Goal: Transaction & Acquisition: Download file/media

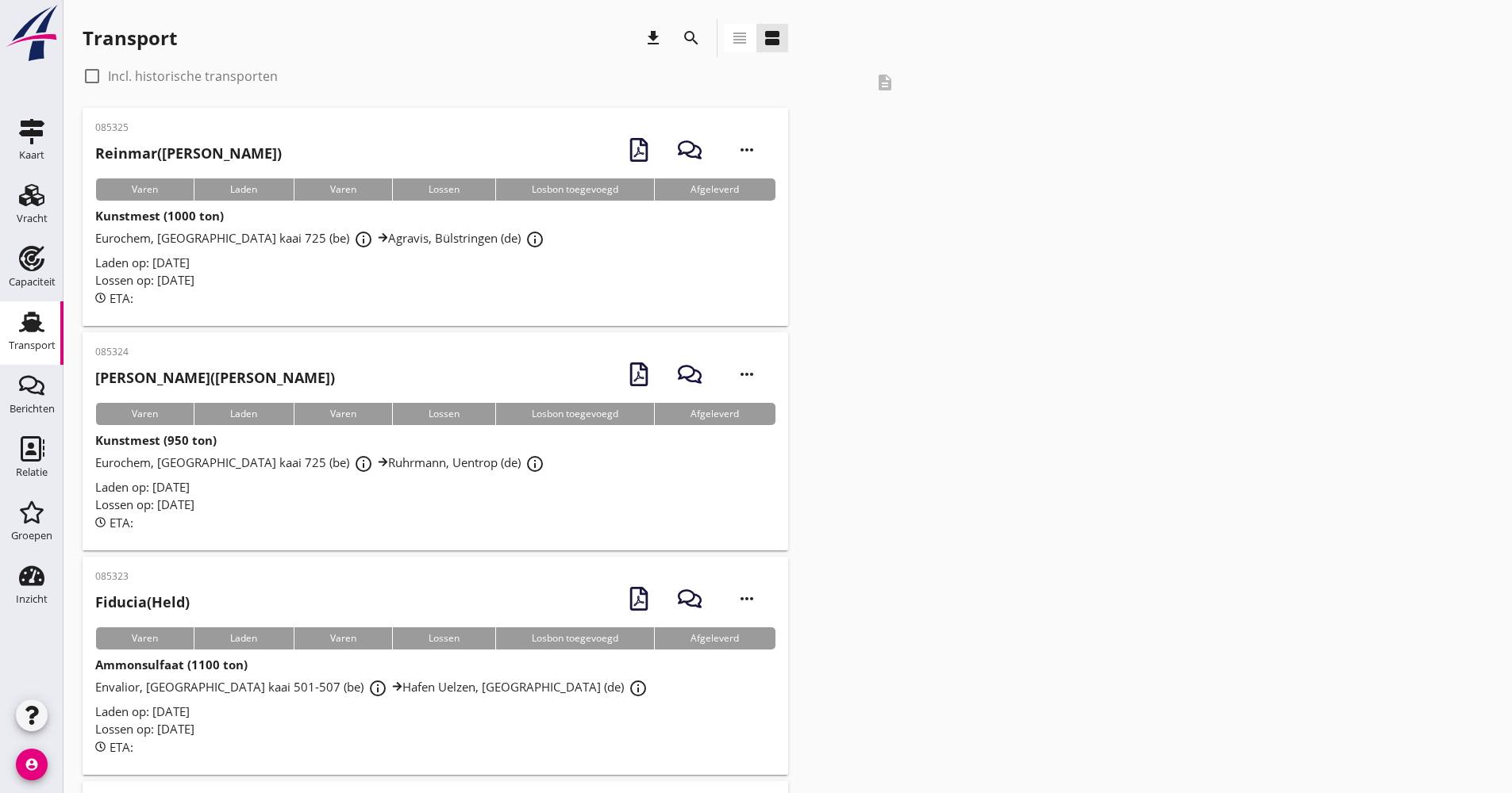
click at [697, 40] on icon "search" at bounding box center [691, 38] width 19 height 19
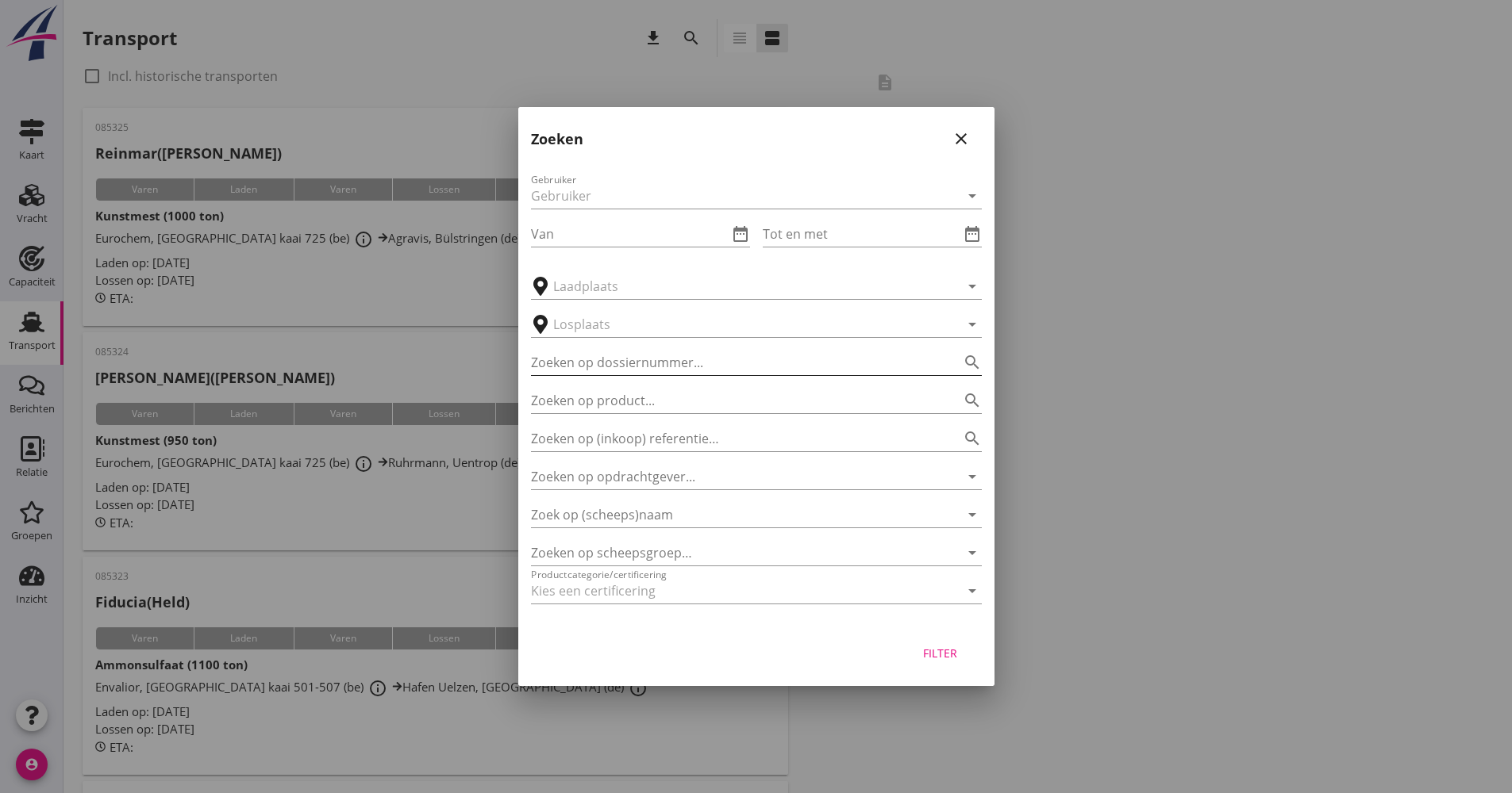
click at [640, 365] on input "Zoeken op dossiernummer..." at bounding box center [734, 362] width 406 height 25
type input "014504"
click at [921, 650] on button "Filter" at bounding box center [941, 653] width 70 height 29
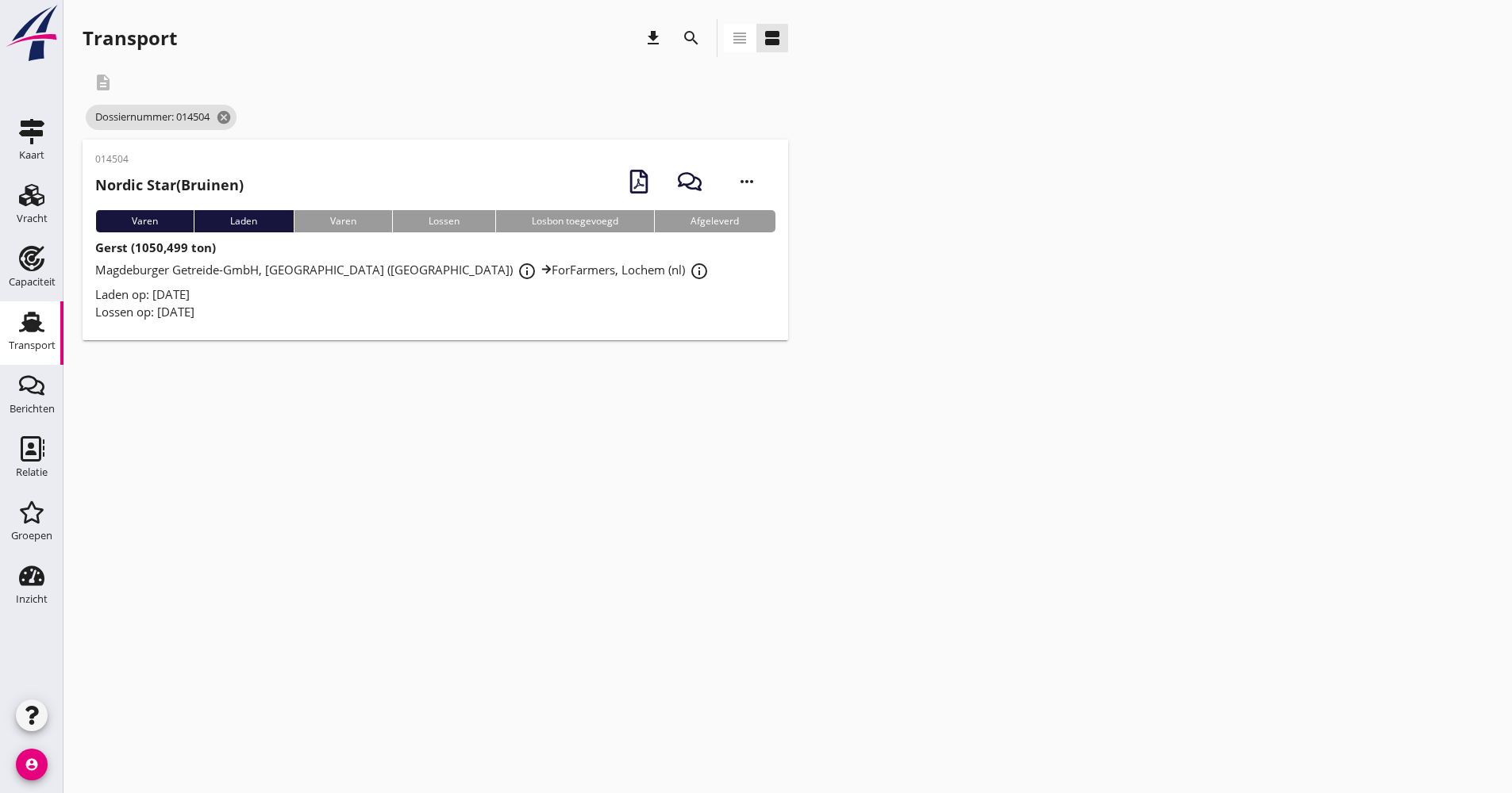
click at [256, 301] on div "Laden op: [DATE]" at bounding box center [436, 295] width 680 height 18
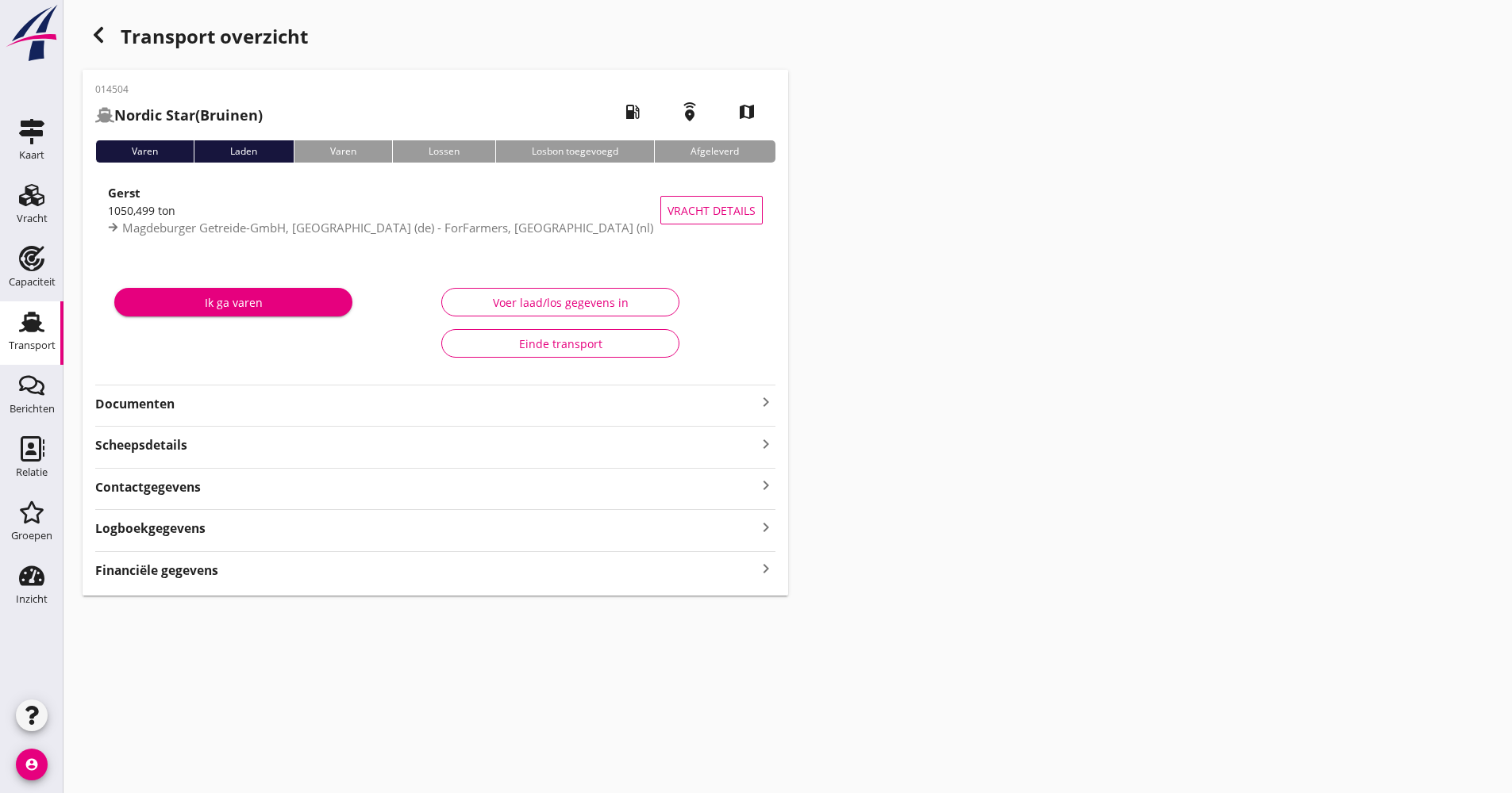
click at [248, 408] on strong "Documenten" at bounding box center [426, 404] width 661 height 18
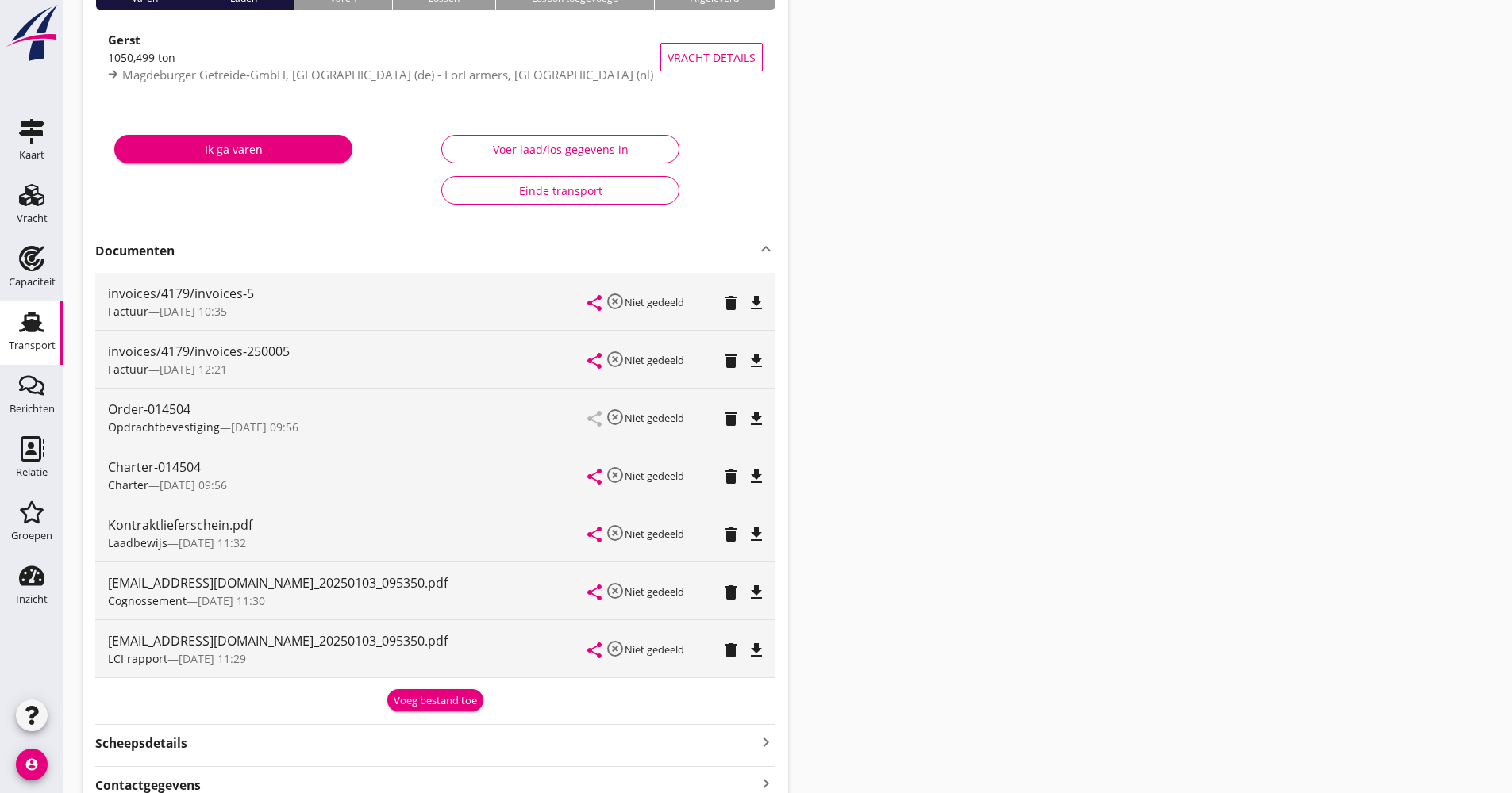
scroll to position [158, 0]
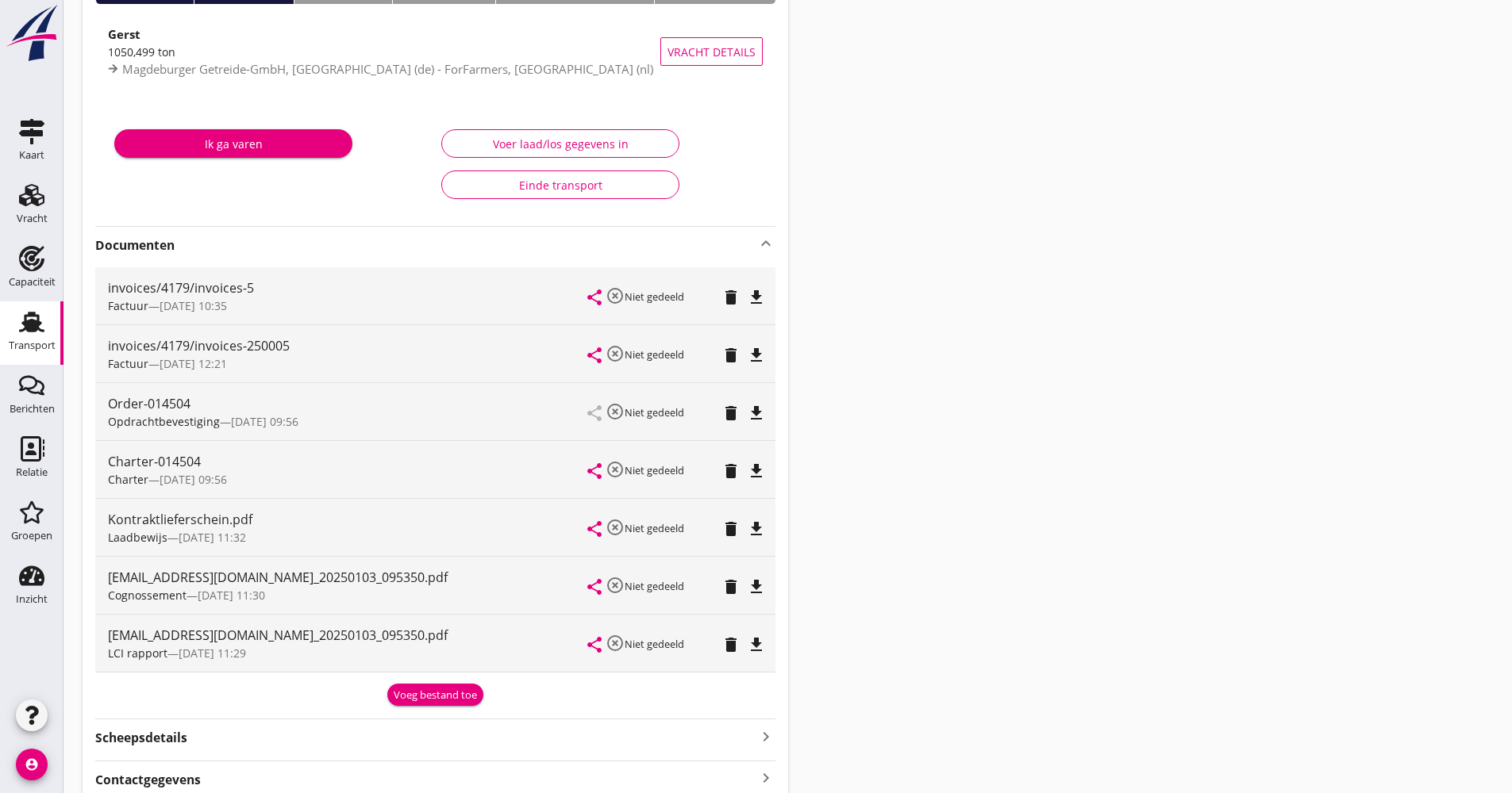
click at [728, 650] on icon "delete" at bounding box center [731, 645] width 19 height 19
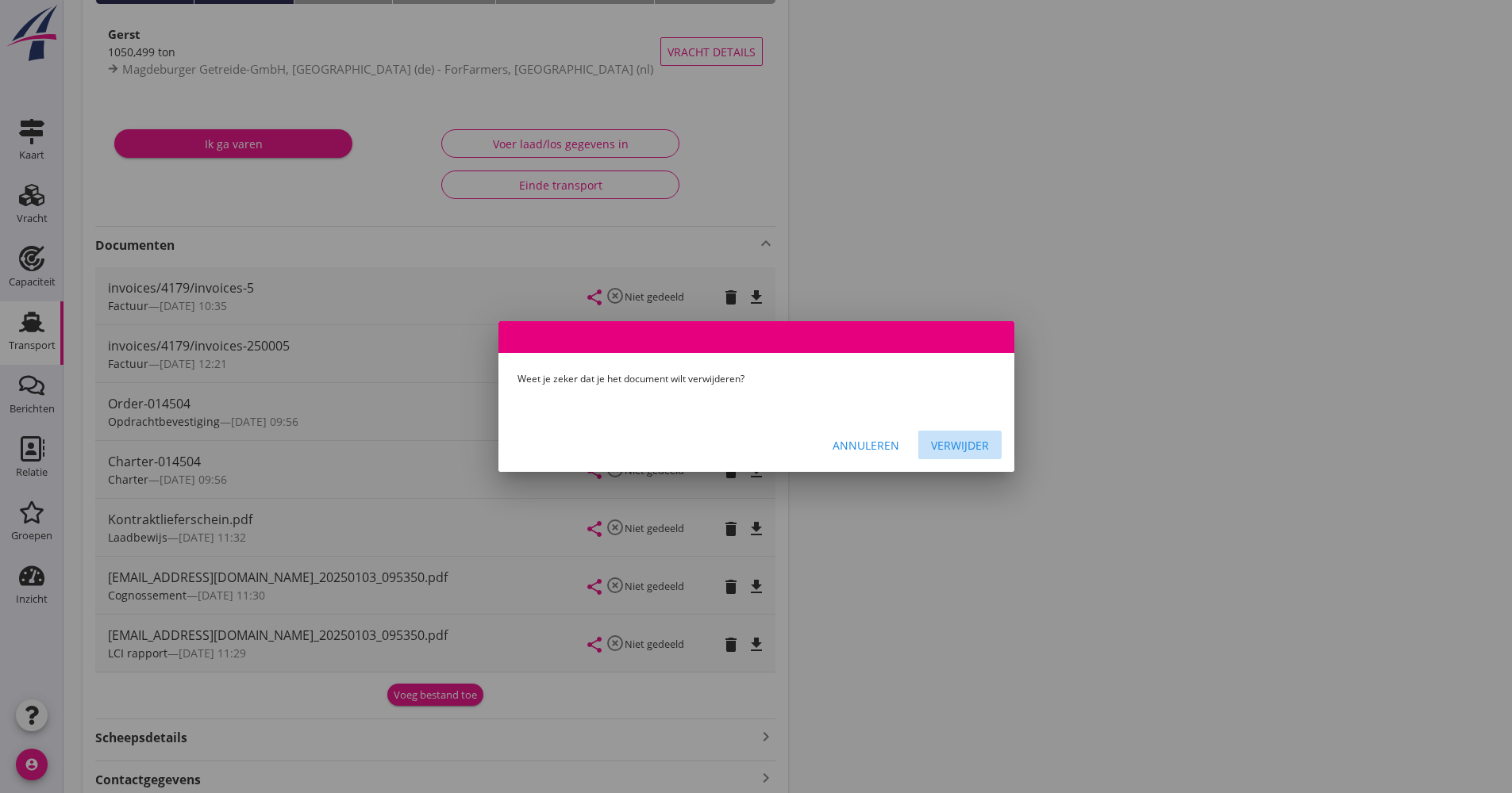
click at [939, 448] on div "Verwijder" at bounding box center [960, 445] width 58 height 17
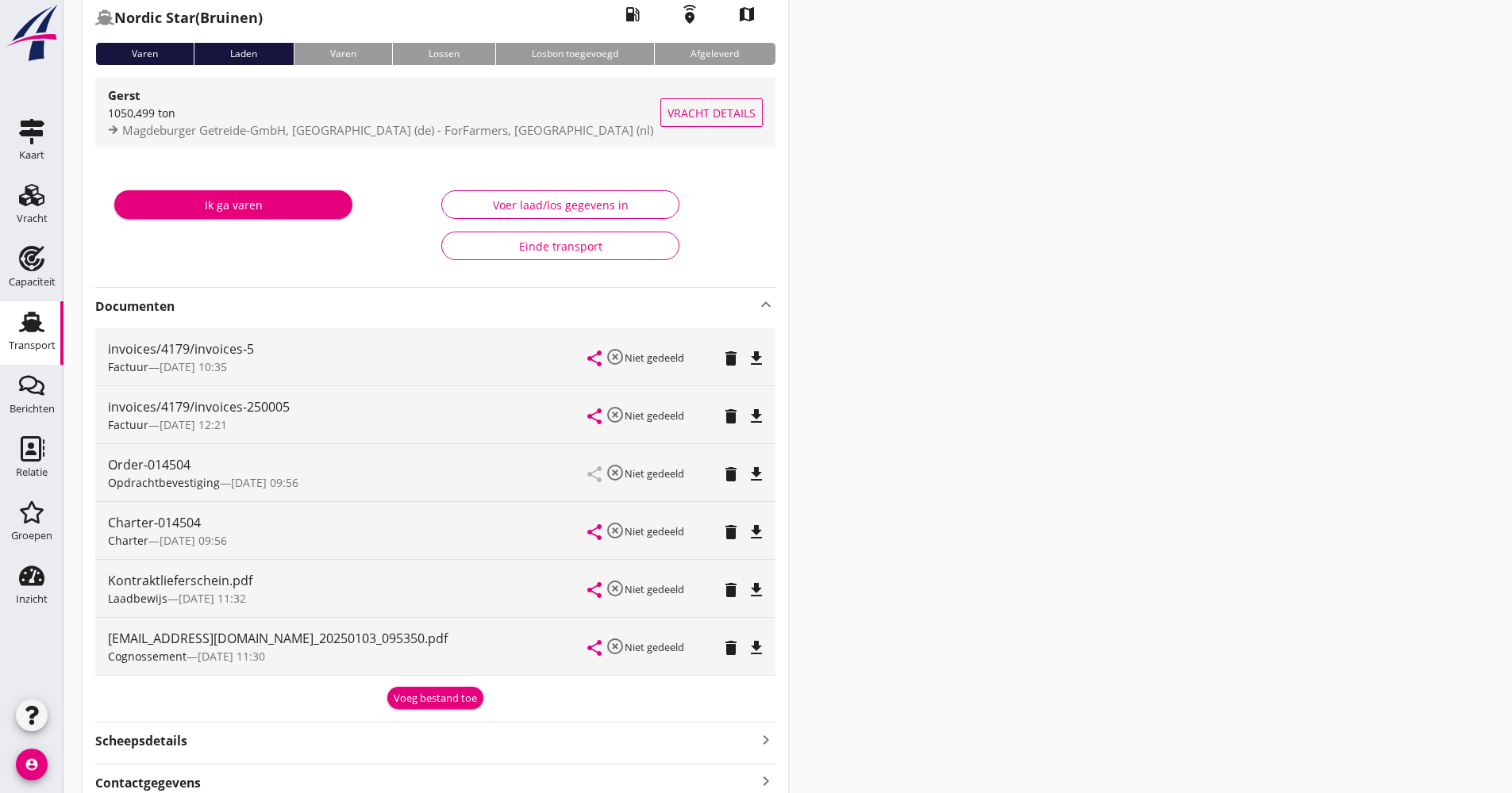
scroll to position [0, 0]
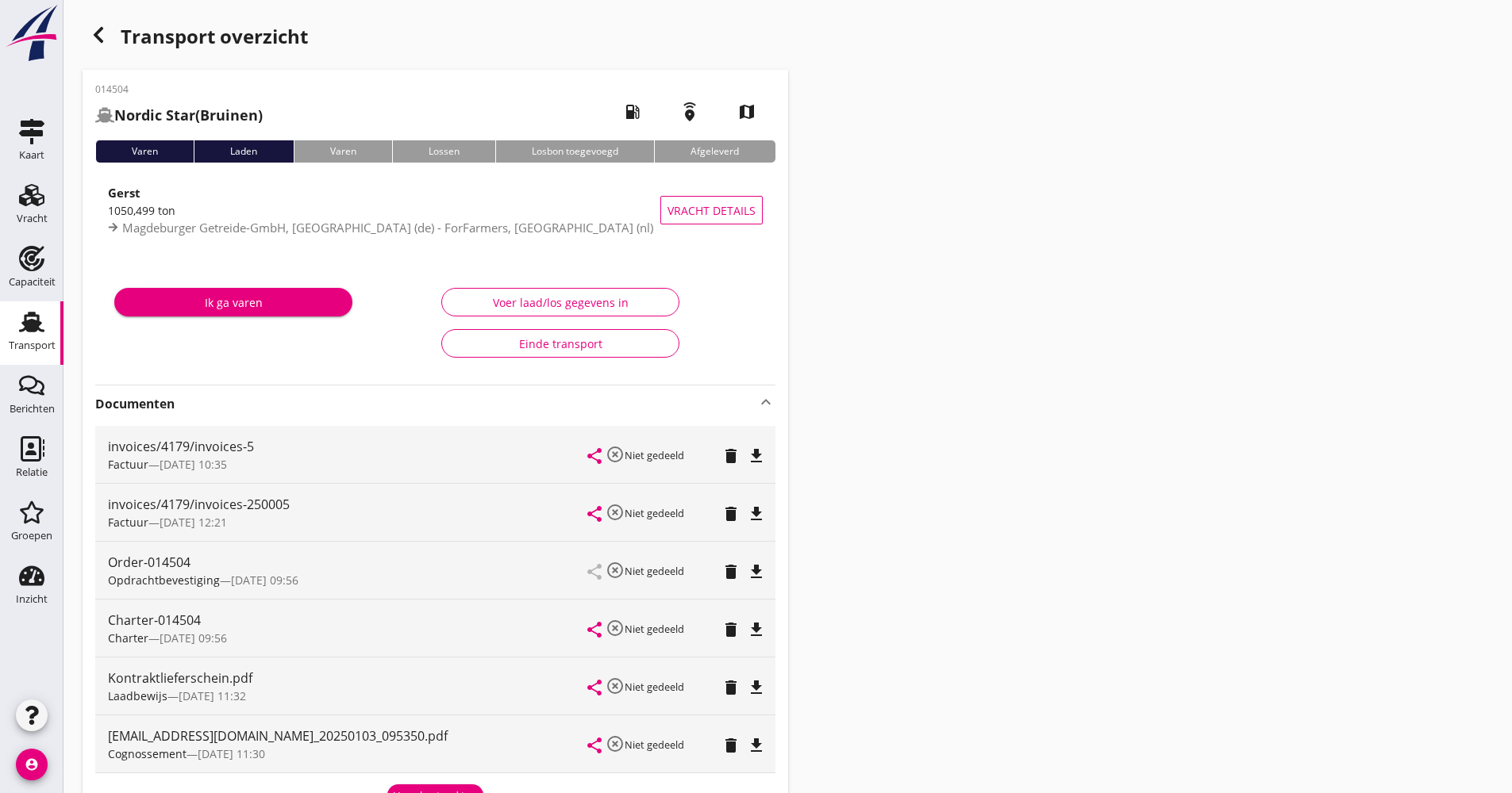
click at [115, 46] on div "Transport overzicht" at bounding box center [436, 38] width 706 height 38
click at [106, 39] on icon "button" at bounding box center [99, 35] width 19 height 19
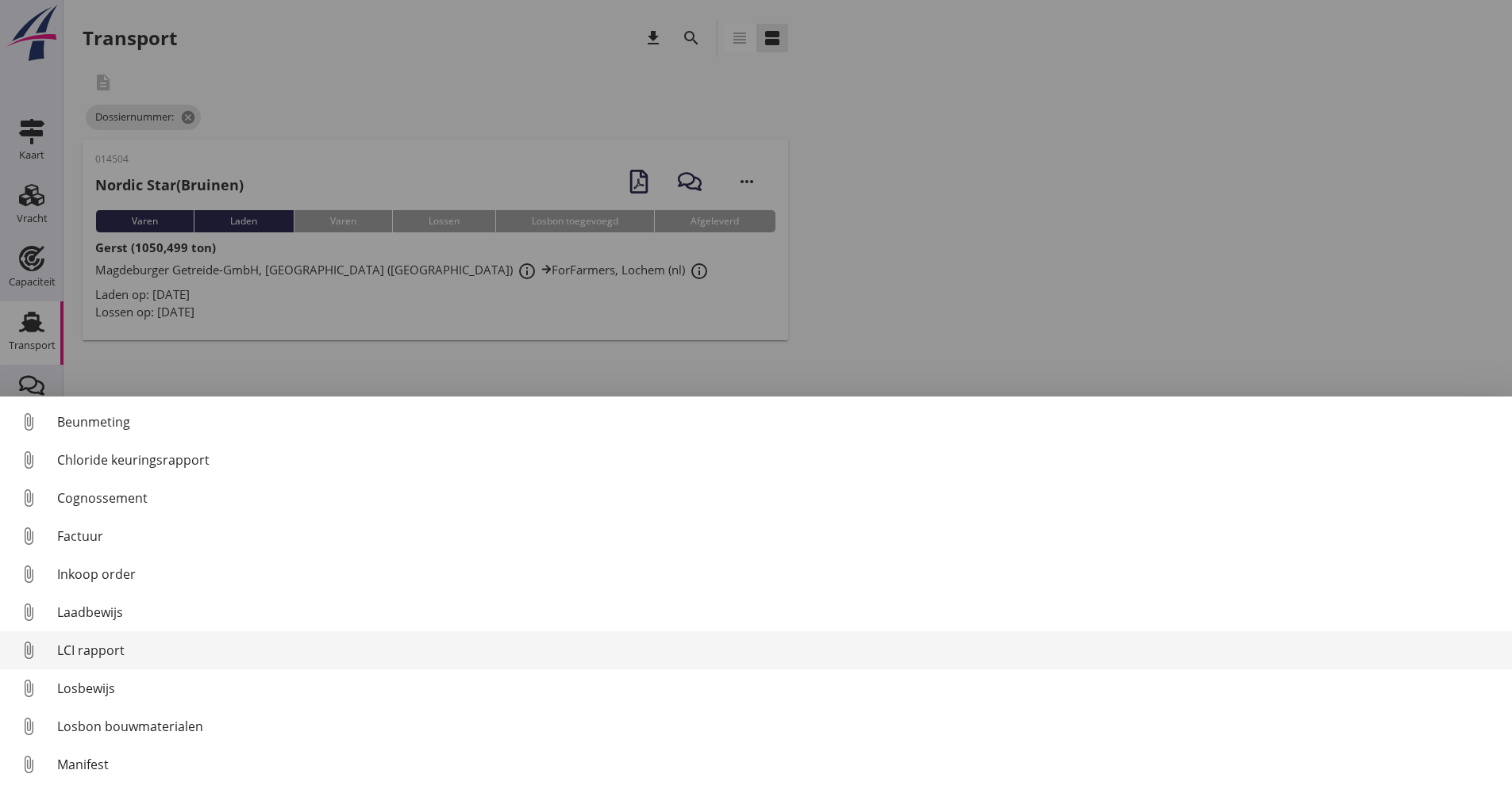
click at [98, 647] on div "LCI rapport" at bounding box center [778, 650] width 1443 height 19
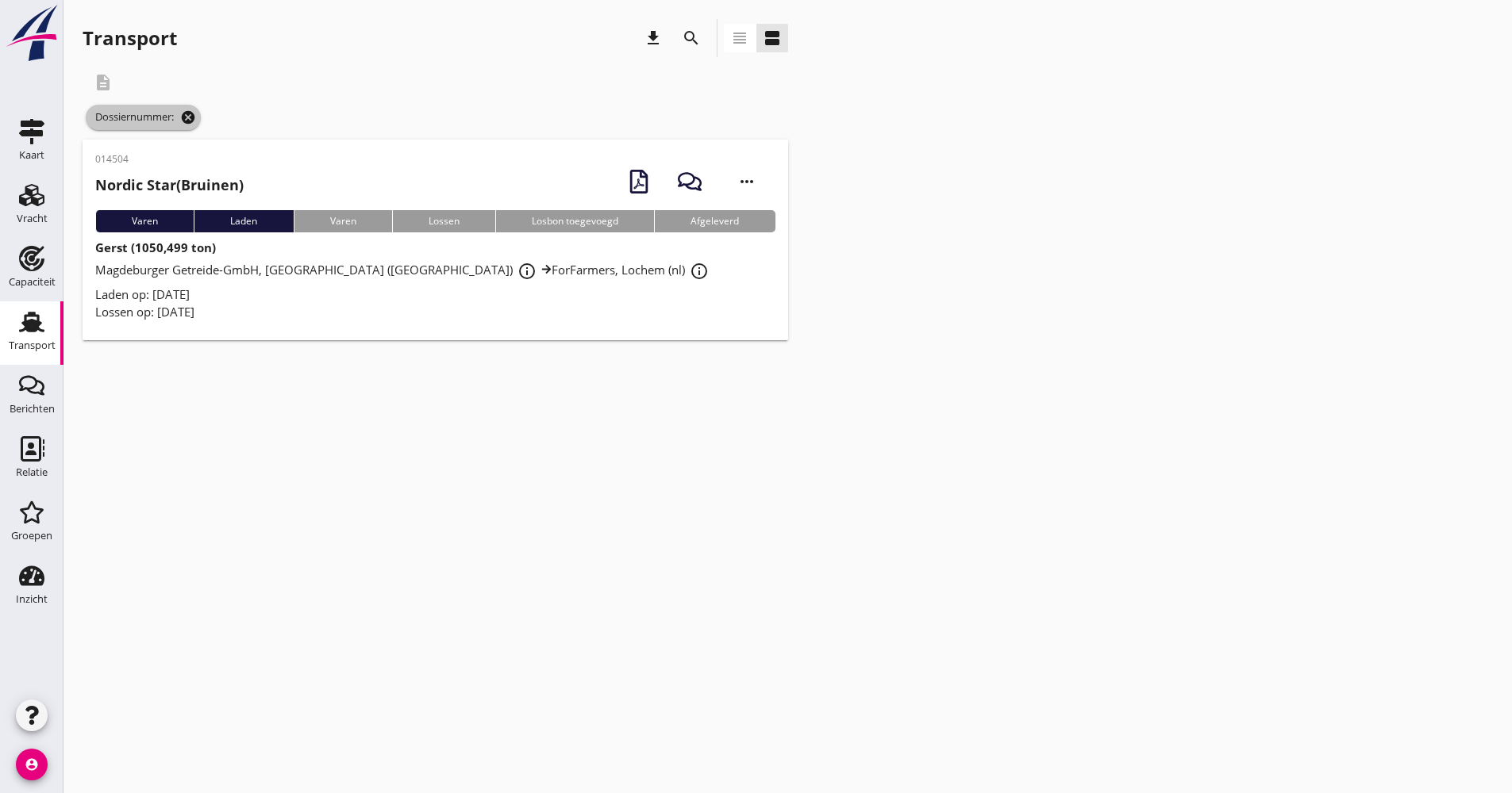
click at [193, 120] on icon "cancel" at bounding box center [188, 118] width 16 height 16
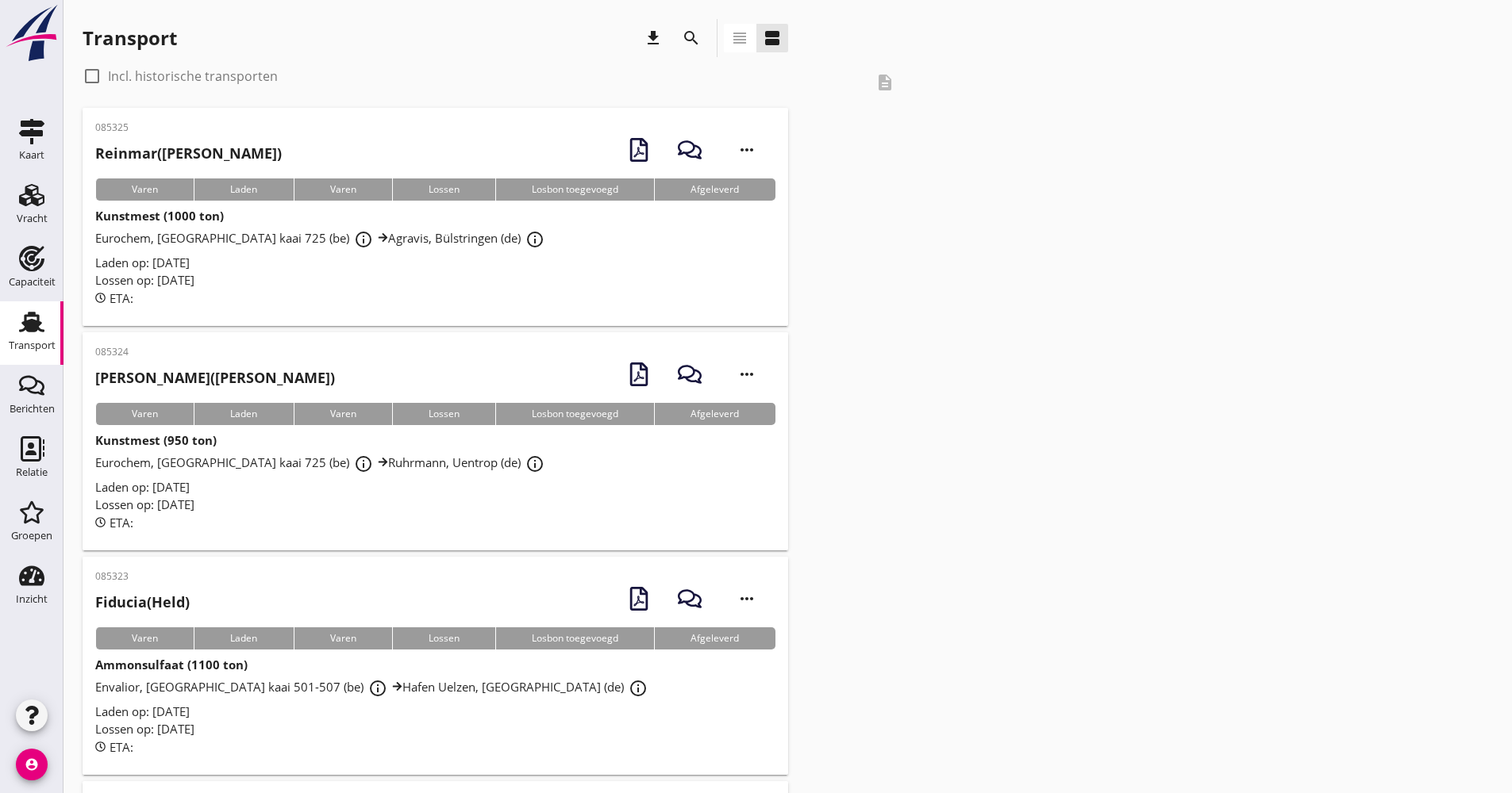
click at [691, 24] on button "search" at bounding box center [691, 38] width 29 height 29
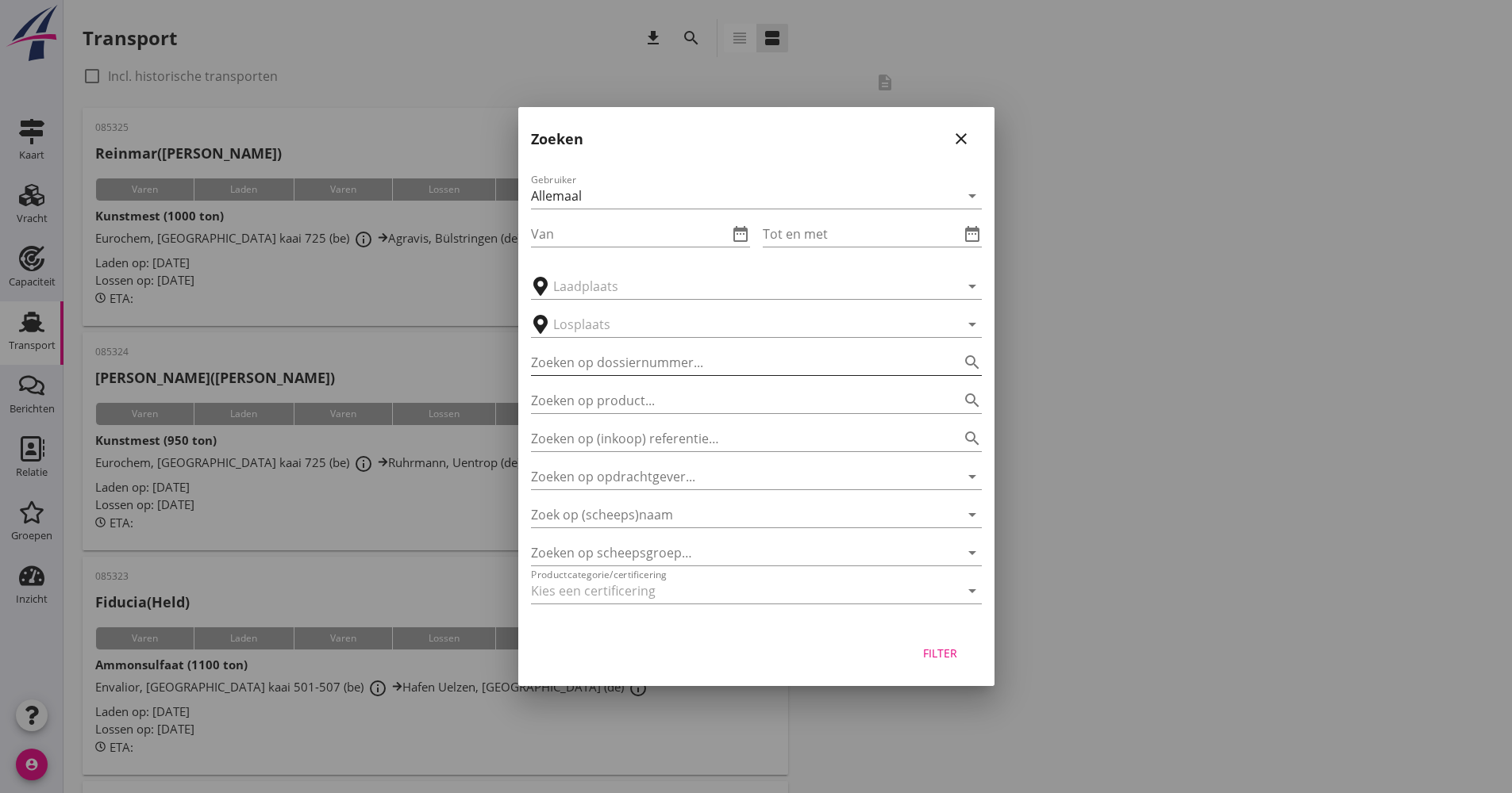
click at [648, 360] on input "Zoeken op dossiernummer..." at bounding box center [734, 362] width 406 height 25
type input "024656"
click at [942, 649] on div "Filter" at bounding box center [941, 653] width 45 height 17
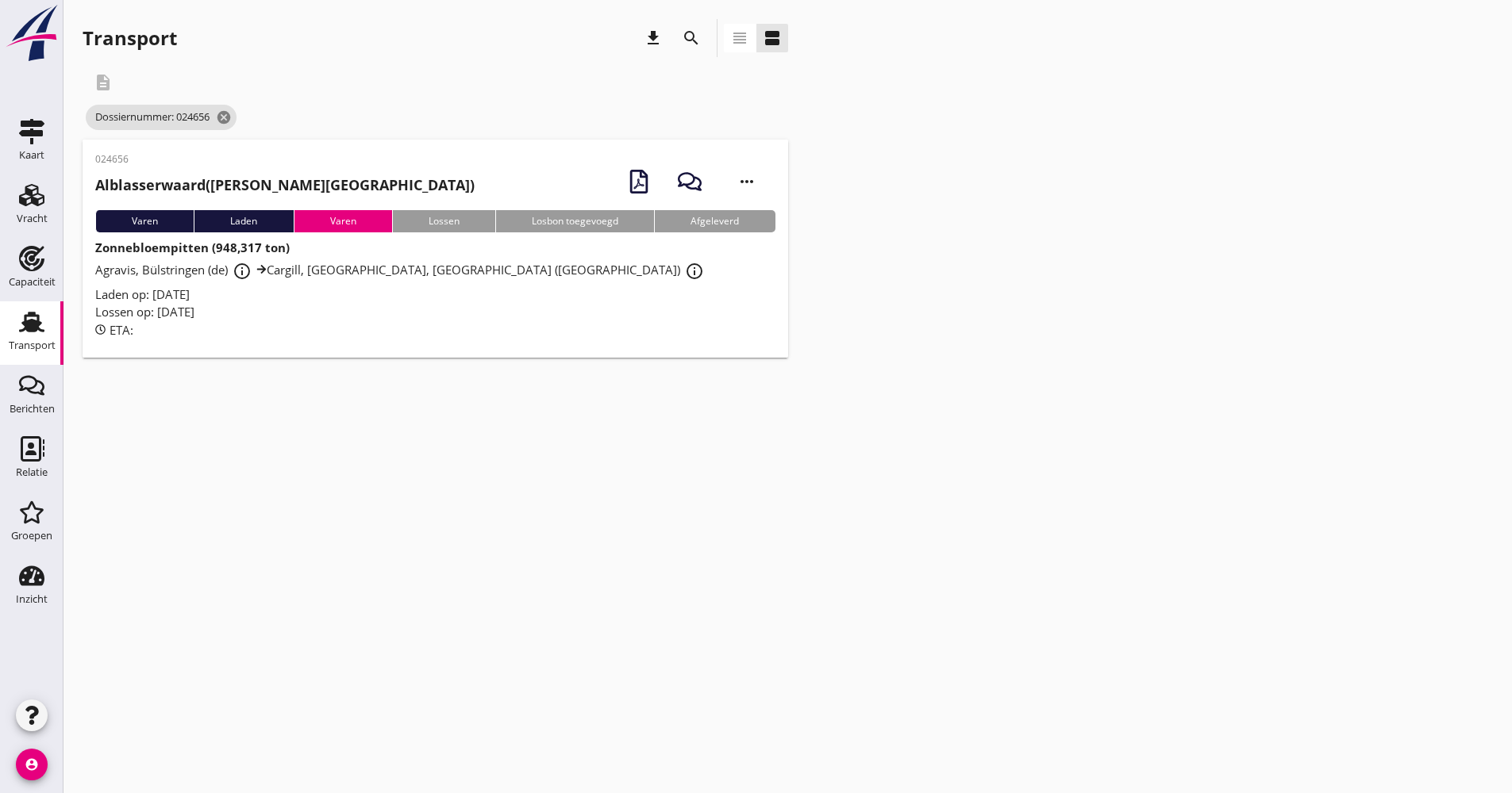
click at [323, 294] on div "Laden op: [DATE]" at bounding box center [436, 295] width 680 height 18
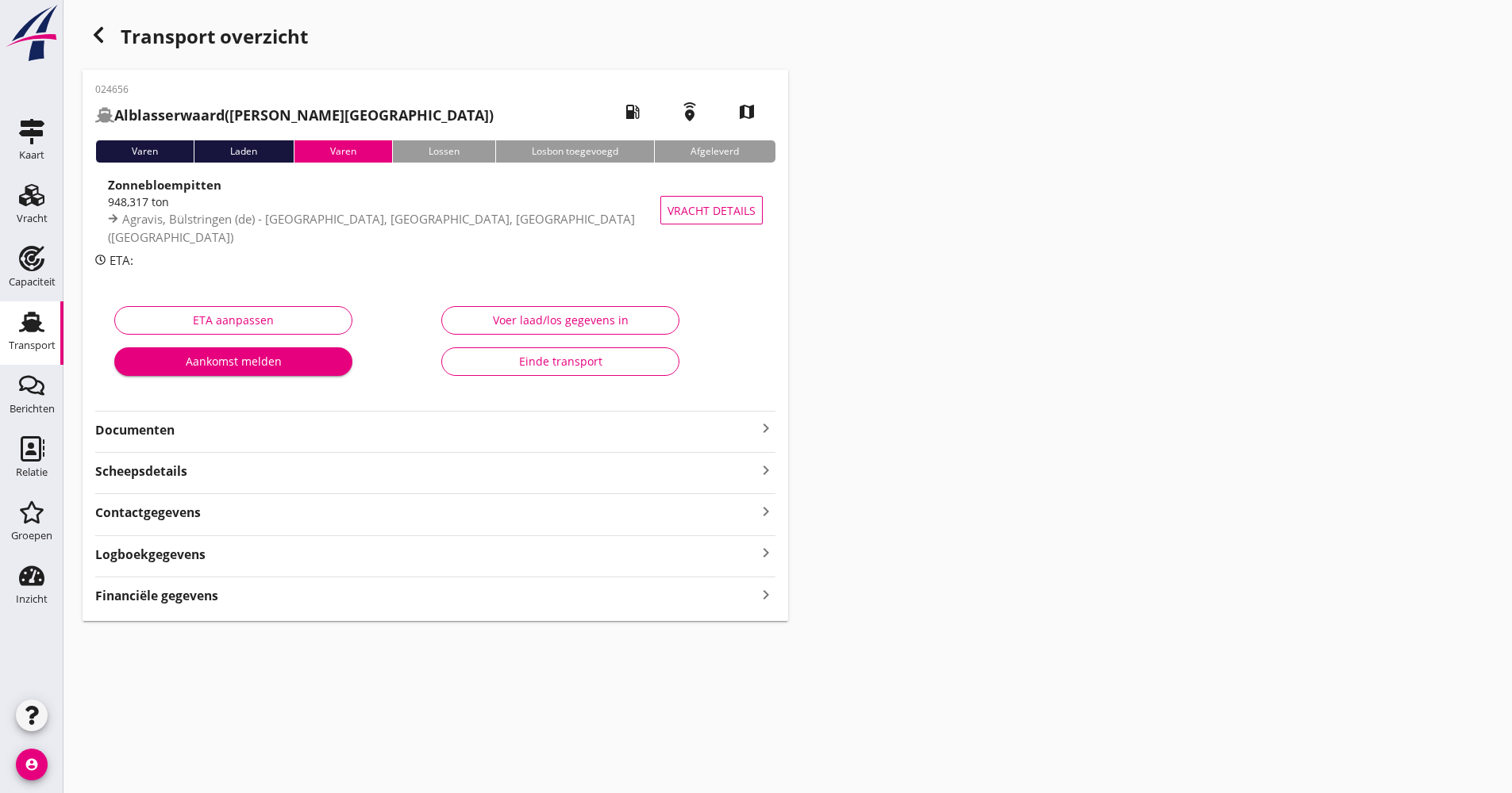
click at [263, 437] on strong "Documenten" at bounding box center [426, 430] width 661 height 18
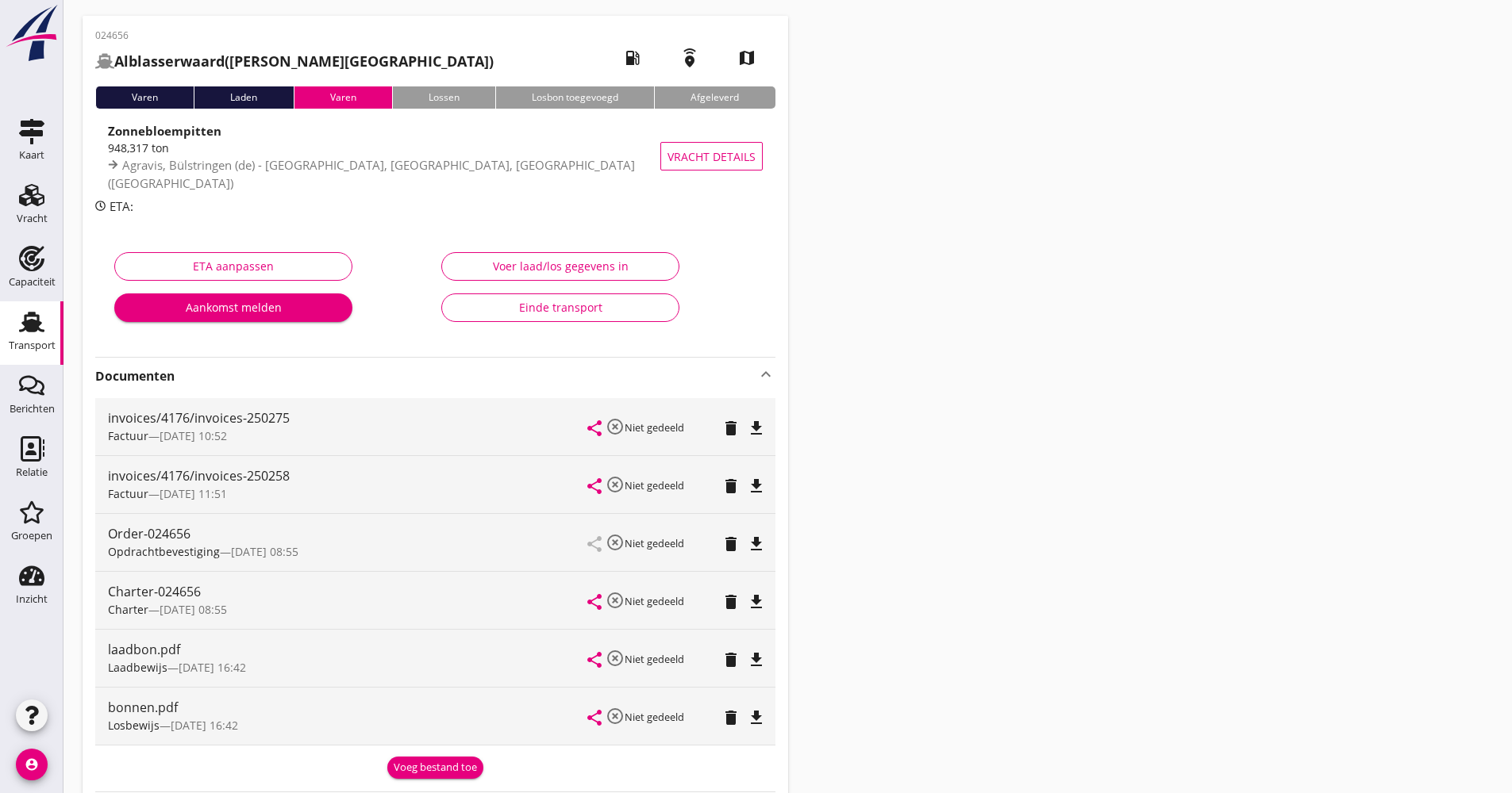
scroll to position [158, 0]
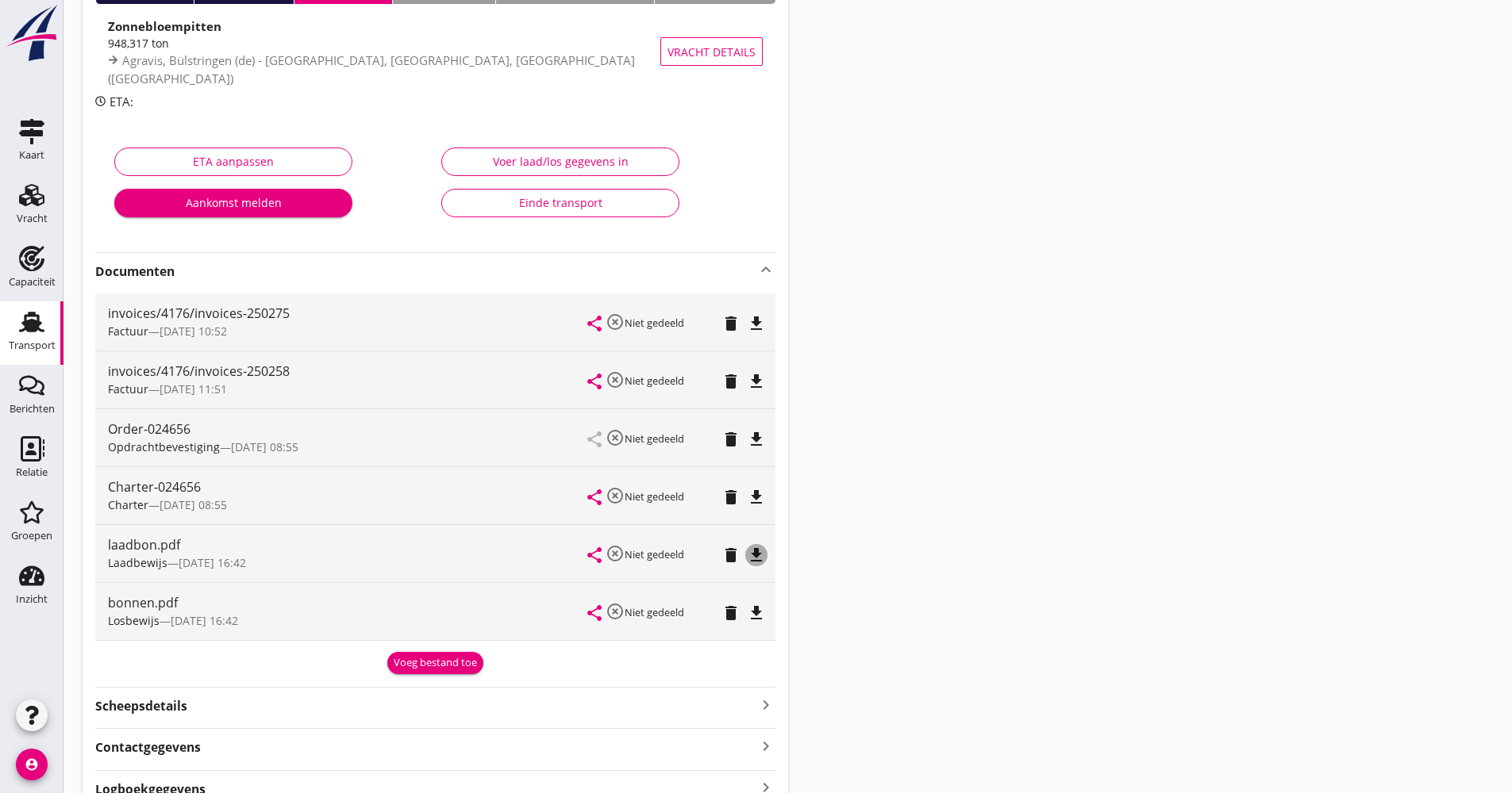
click at [764, 549] on icon "file_download" at bounding box center [757, 556] width 19 height 19
click at [57, 334] on link "Transport Transport" at bounding box center [32, 334] width 64 height 64
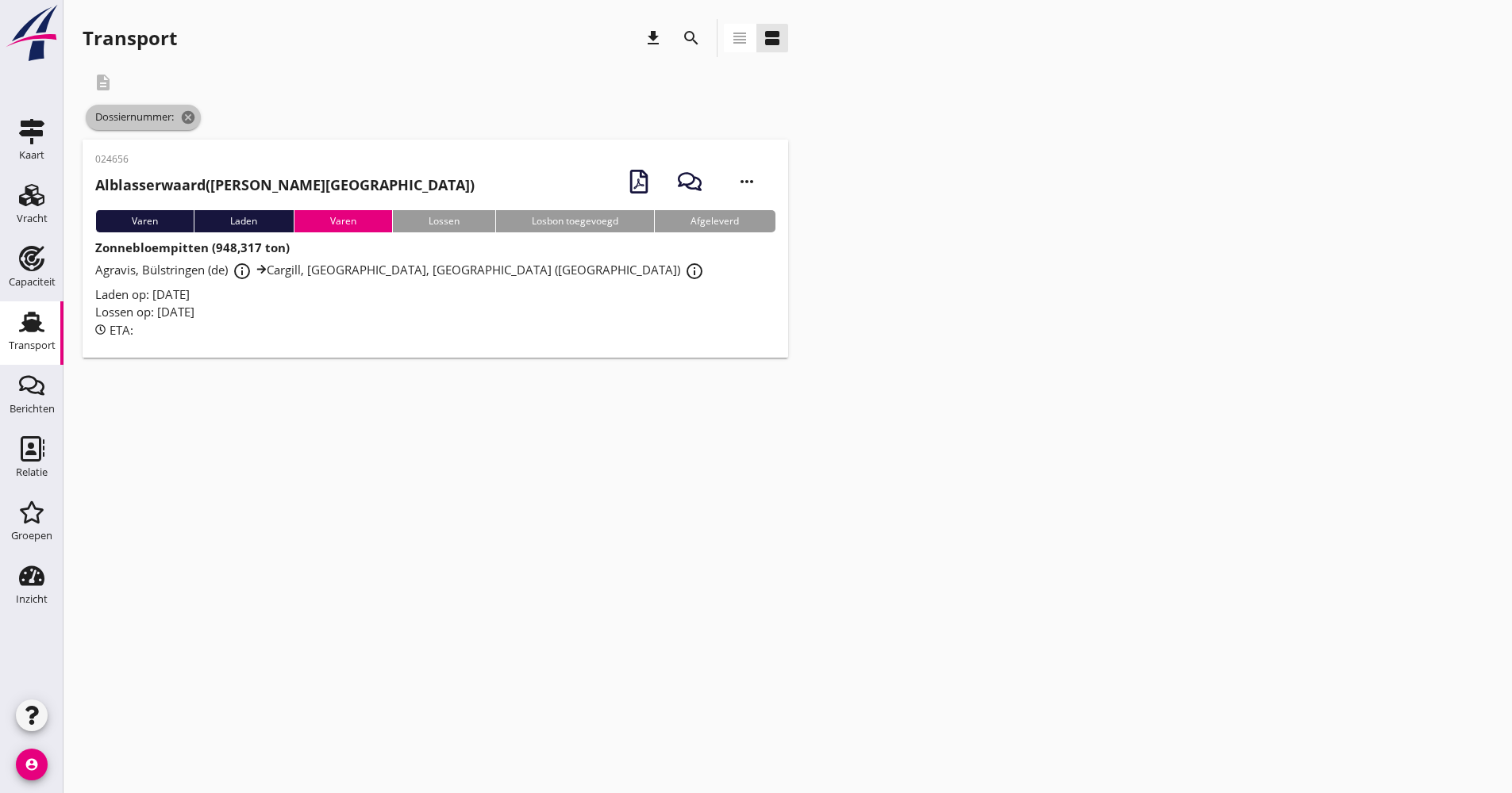
click at [193, 115] on icon "cancel" at bounding box center [188, 118] width 16 height 16
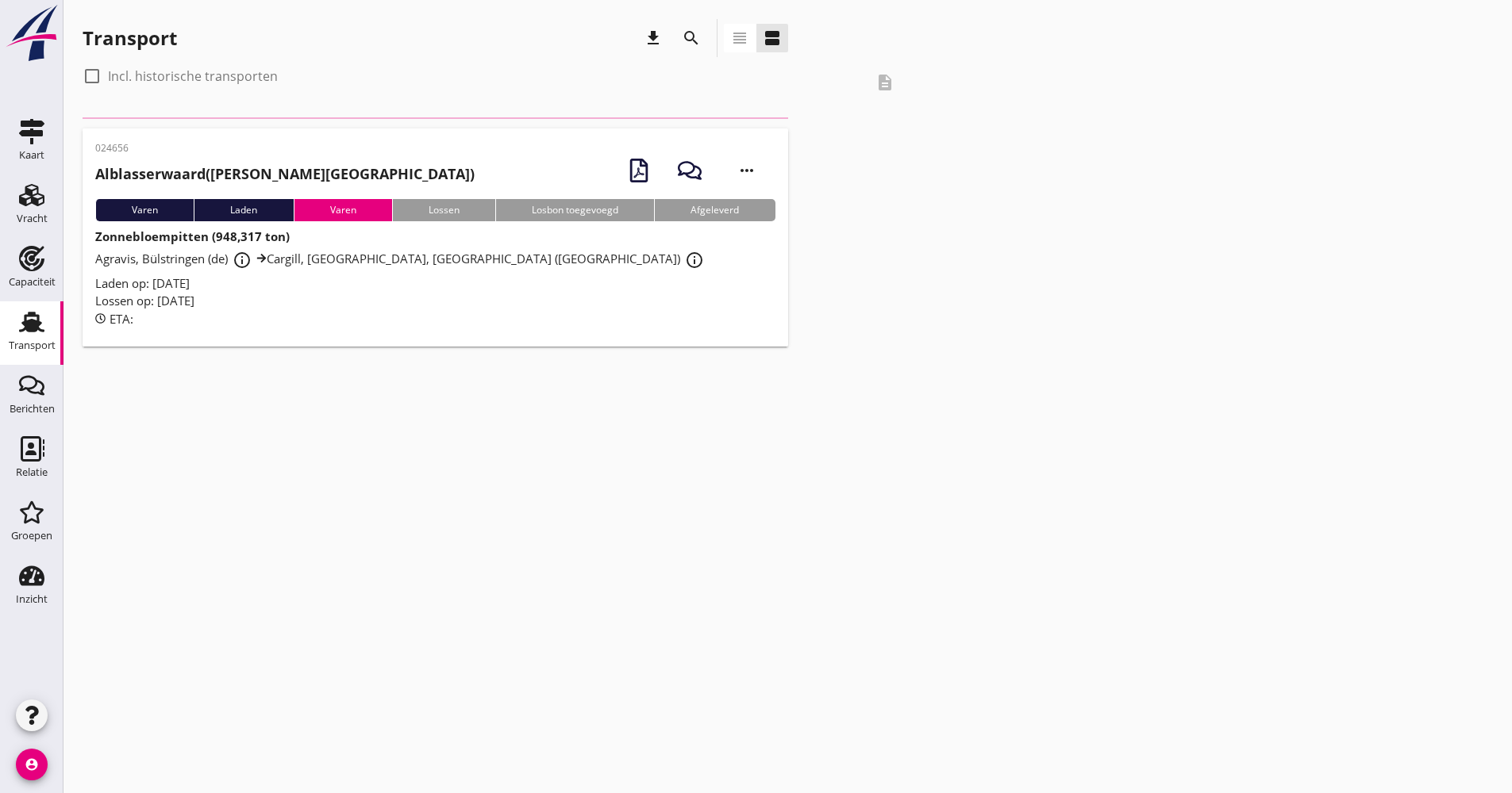
click at [690, 24] on div "search" at bounding box center [691, 38] width 38 height 38
click at [691, 27] on button "search" at bounding box center [691, 38] width 29 height 29
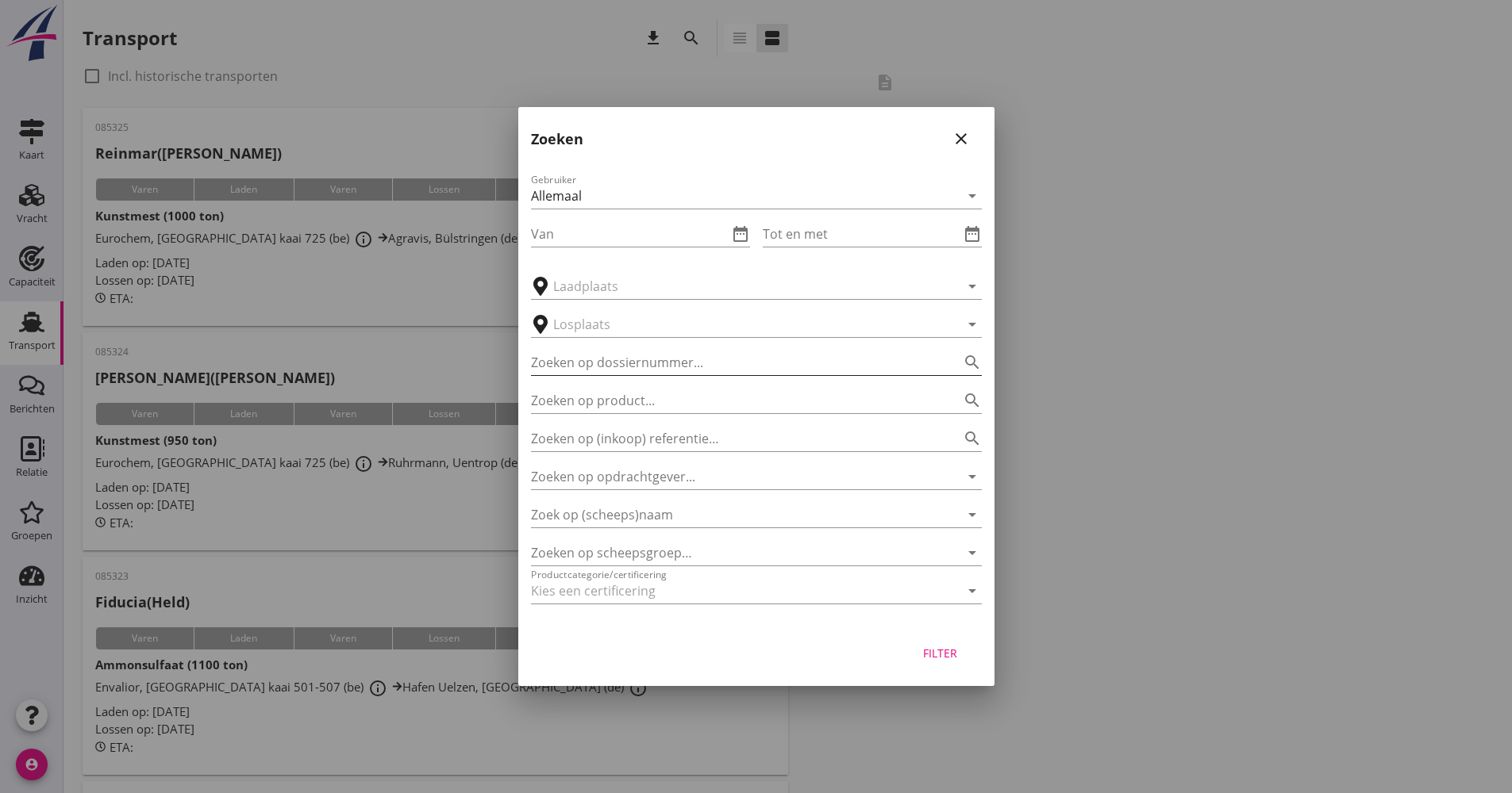
click at [633, 361] on input "Zoeken op dossiernummer..." at bounding box center [734, 362] width 406 height 25
type input "024663"
click at [930, 640] on button "Filter" at bounding box center [941, 653] width 70 height 29
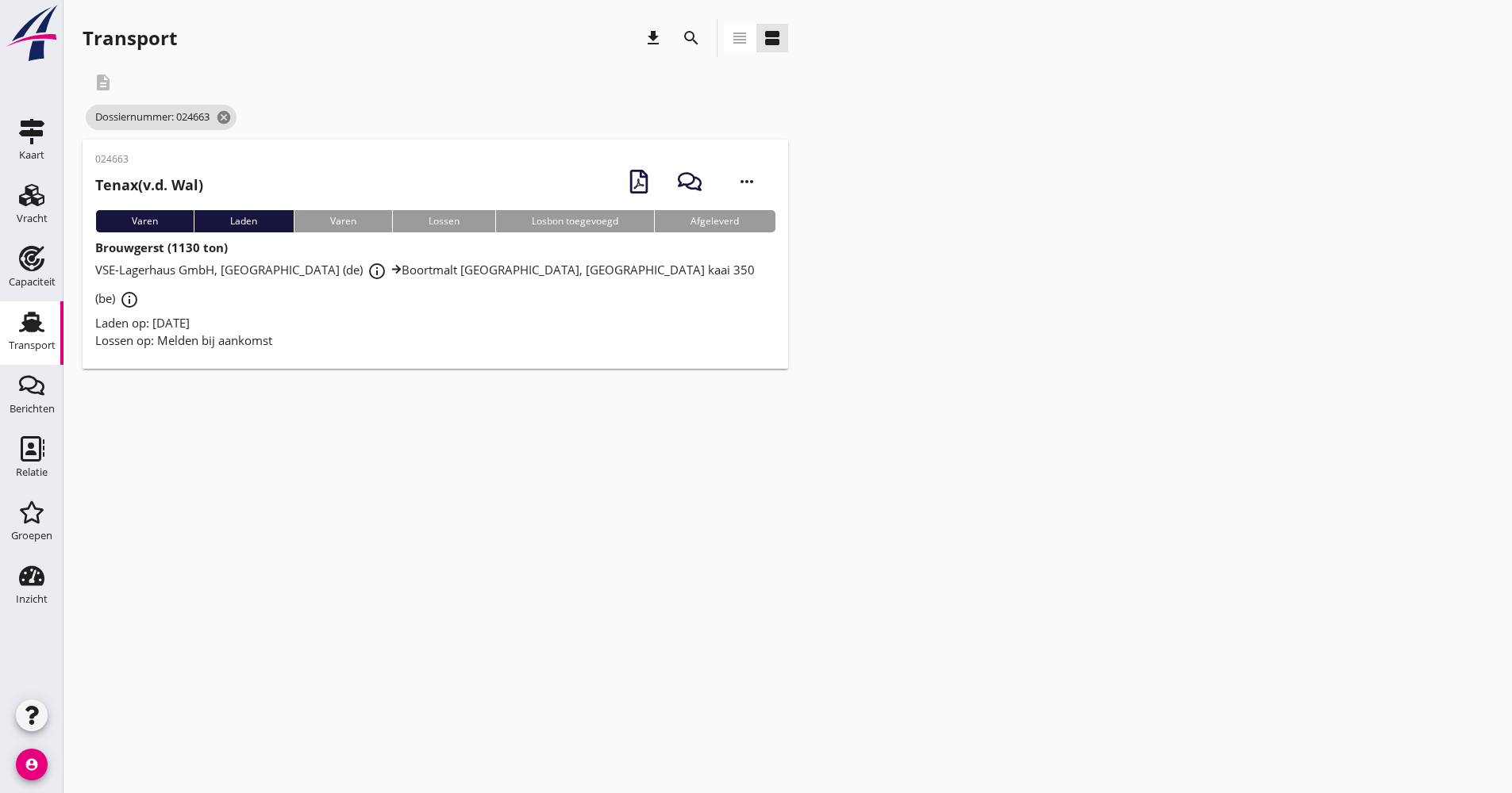
click at [320, 314] on div "Laden op: [DATE]" at bounding box center [436, 323] width 680 height 18
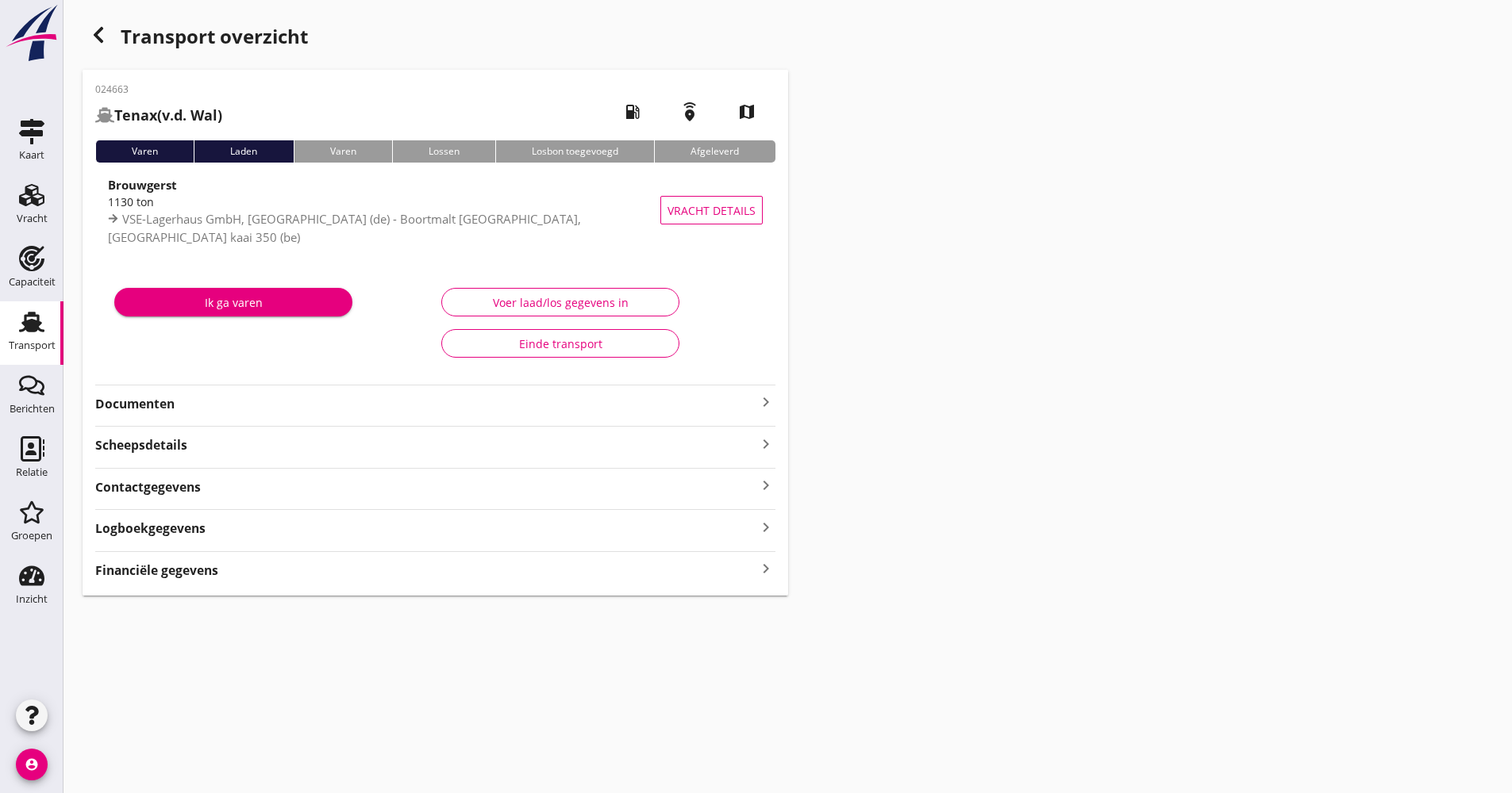
click at [256, 400] on strong "Documenten" at bounding box center [426, 404] width 661 height 18
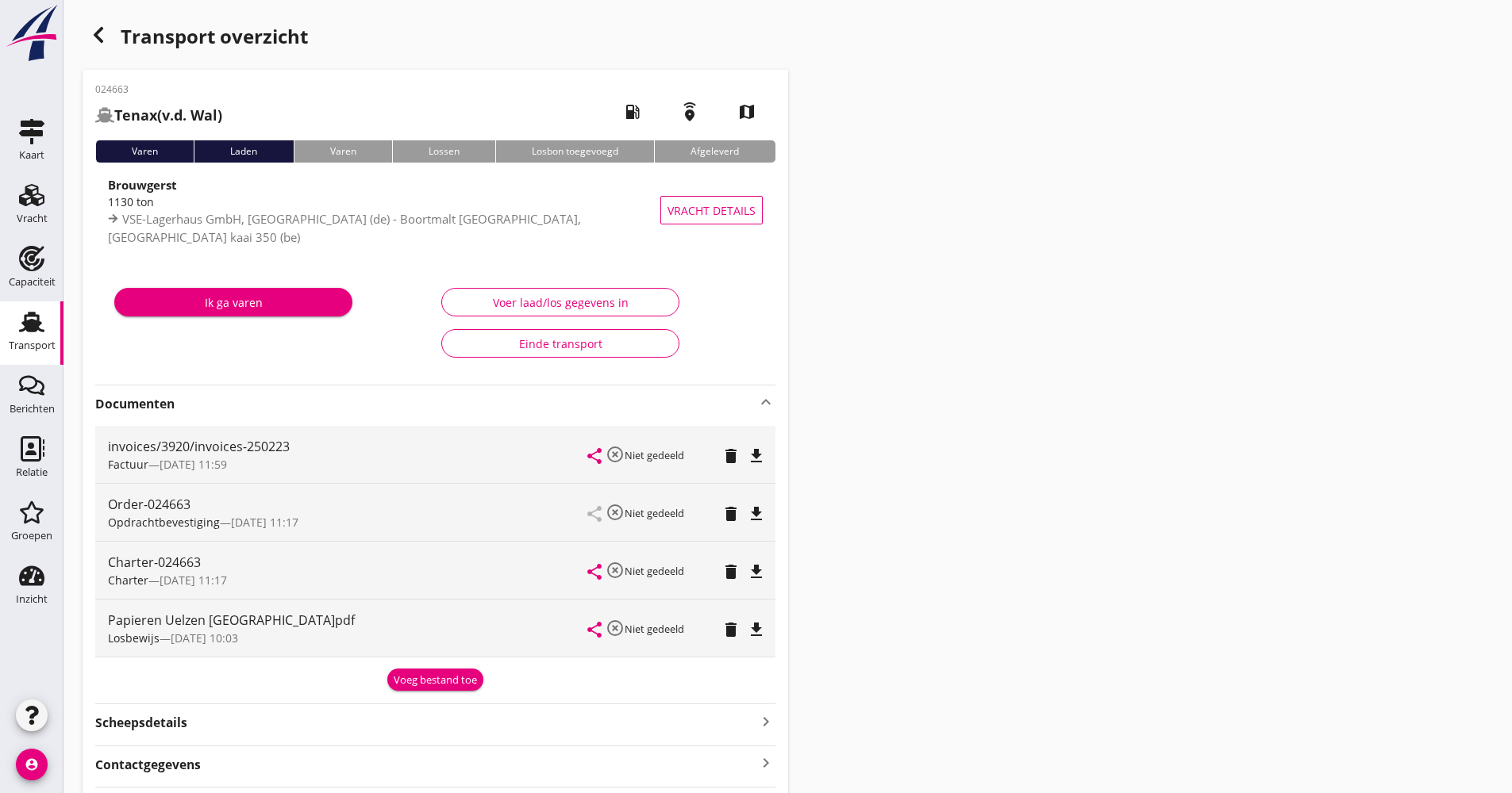
click at [110, 31] on div "button" at bounding box center [99, 35] width 32 height 32
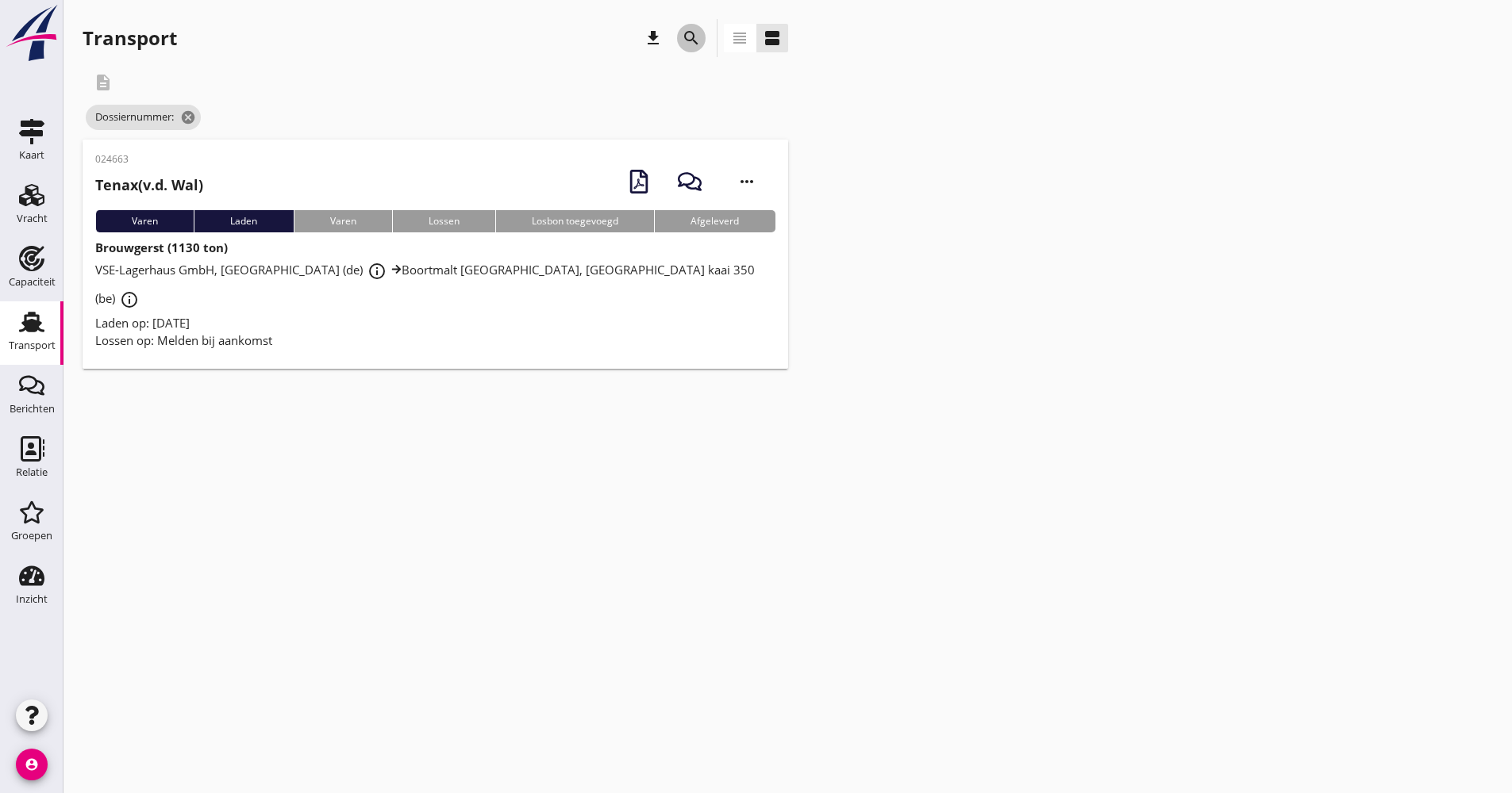
click at [686, 35] on icon "search" at bounding box center [691, 38] width 19 height 19
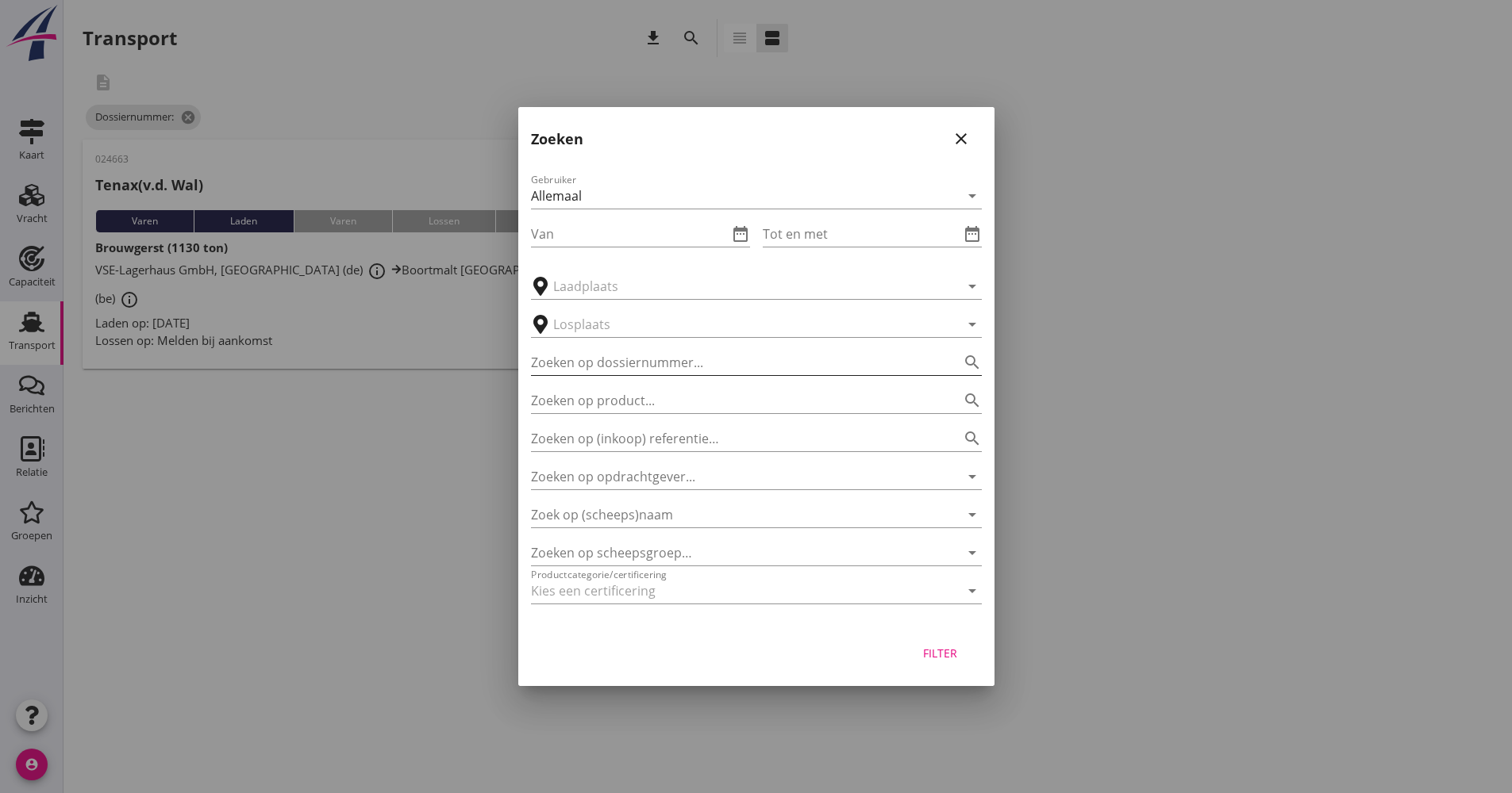
click at [648, 365] on input "Zoeken op dossiernummer..." at bounding box center [734, 362] width 406 height 25
type input "024664"
click at [941, 656] on div "Filter" at bounding box center [941, 653] width 45 height 17
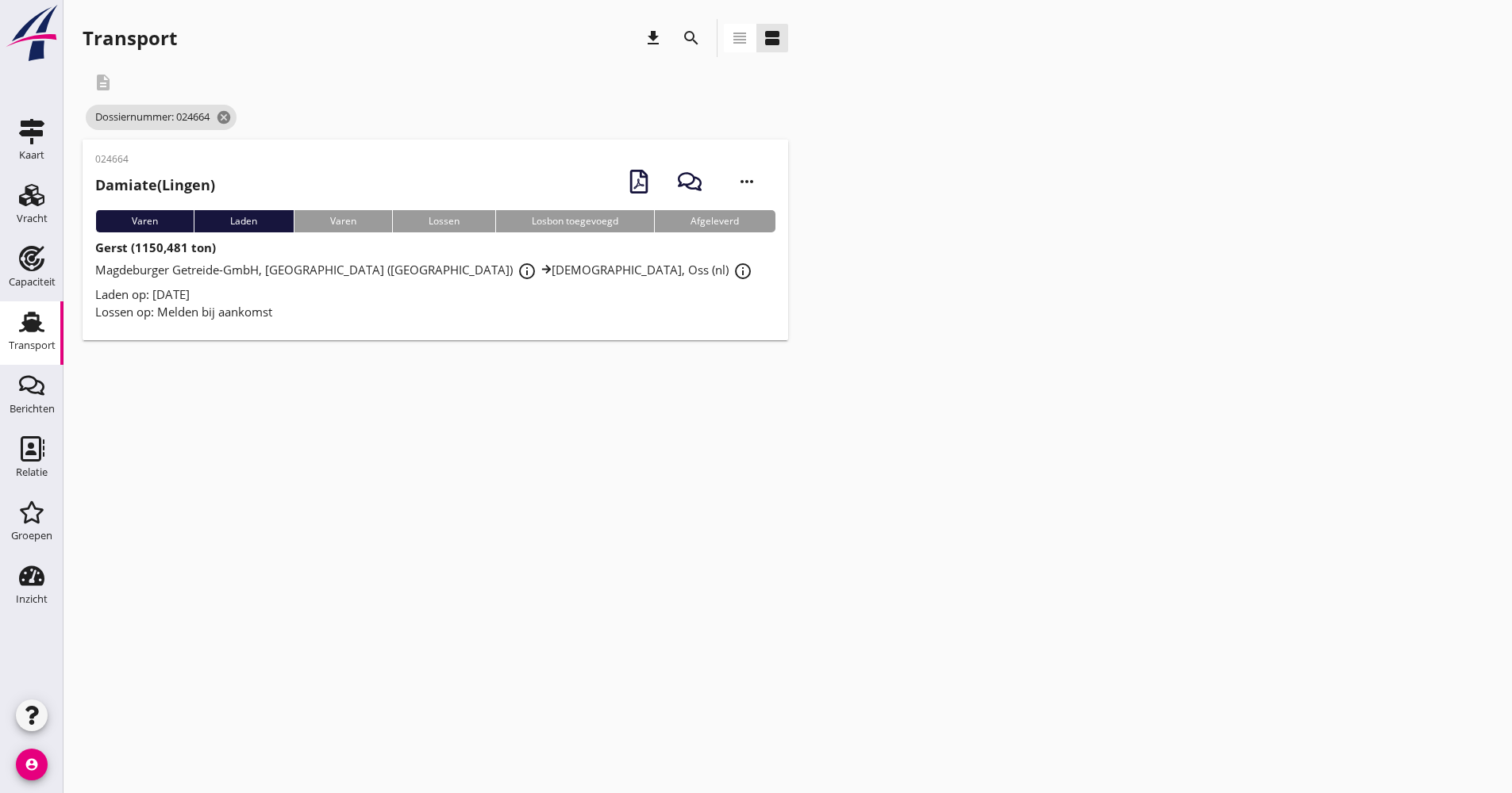
click at [476, 301] on div "Laden op: [DATE]" at bounding box center [436, 295] width 680 height 18
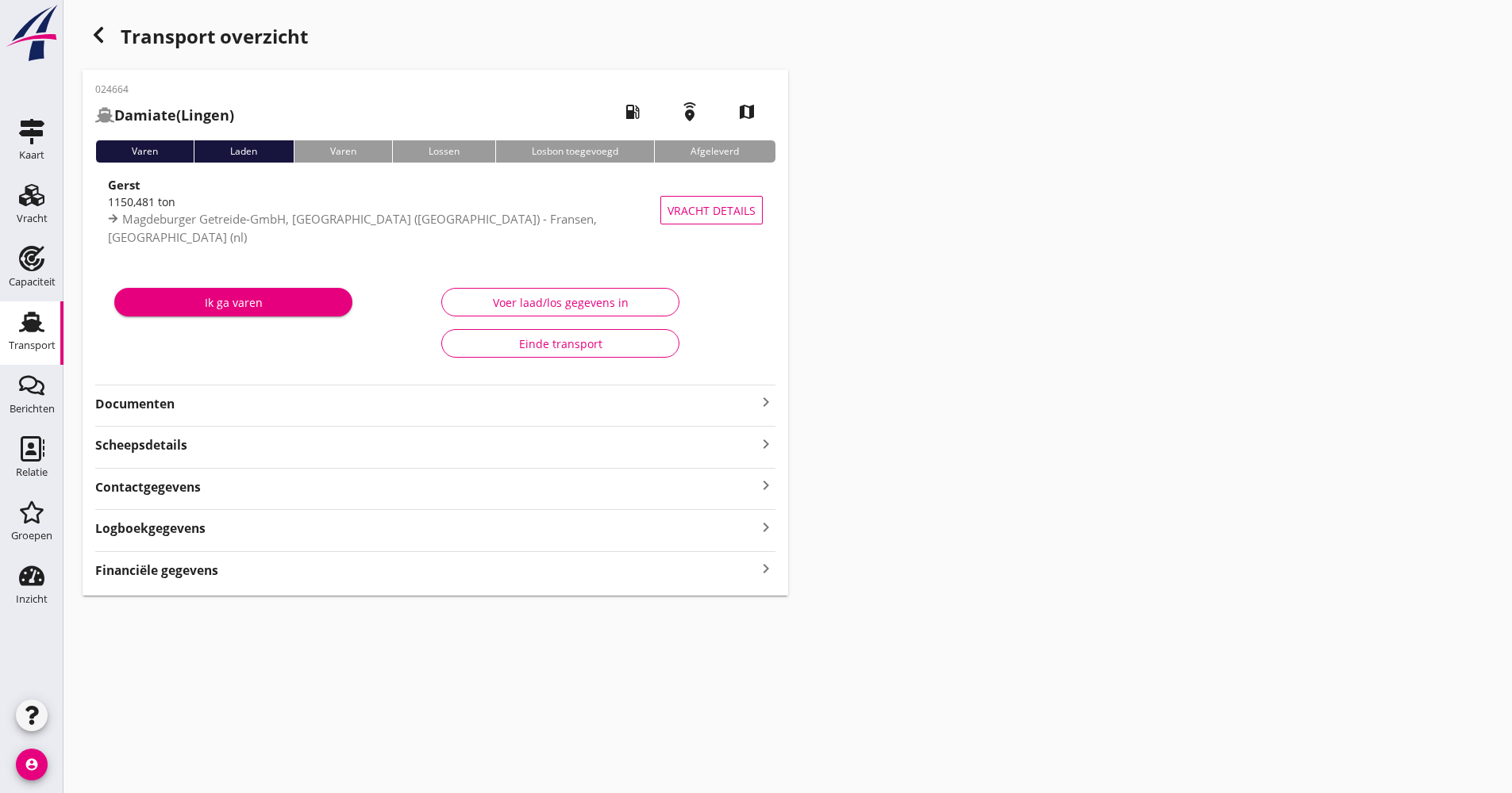
click at [342, 404] on strong "Documenten" at bounding box center [426, 404] width 661 height 18
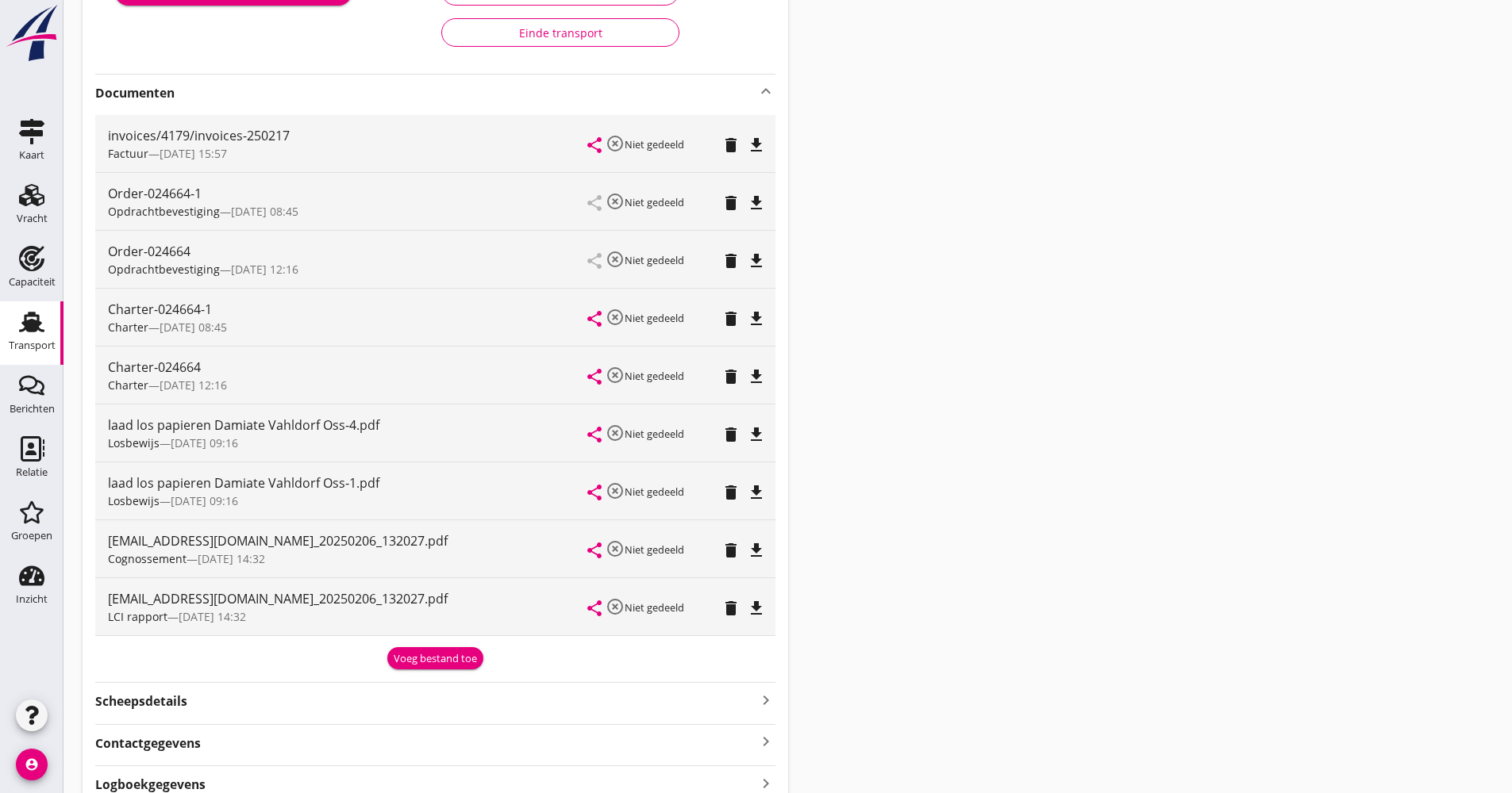
scroll to position [318, 0]
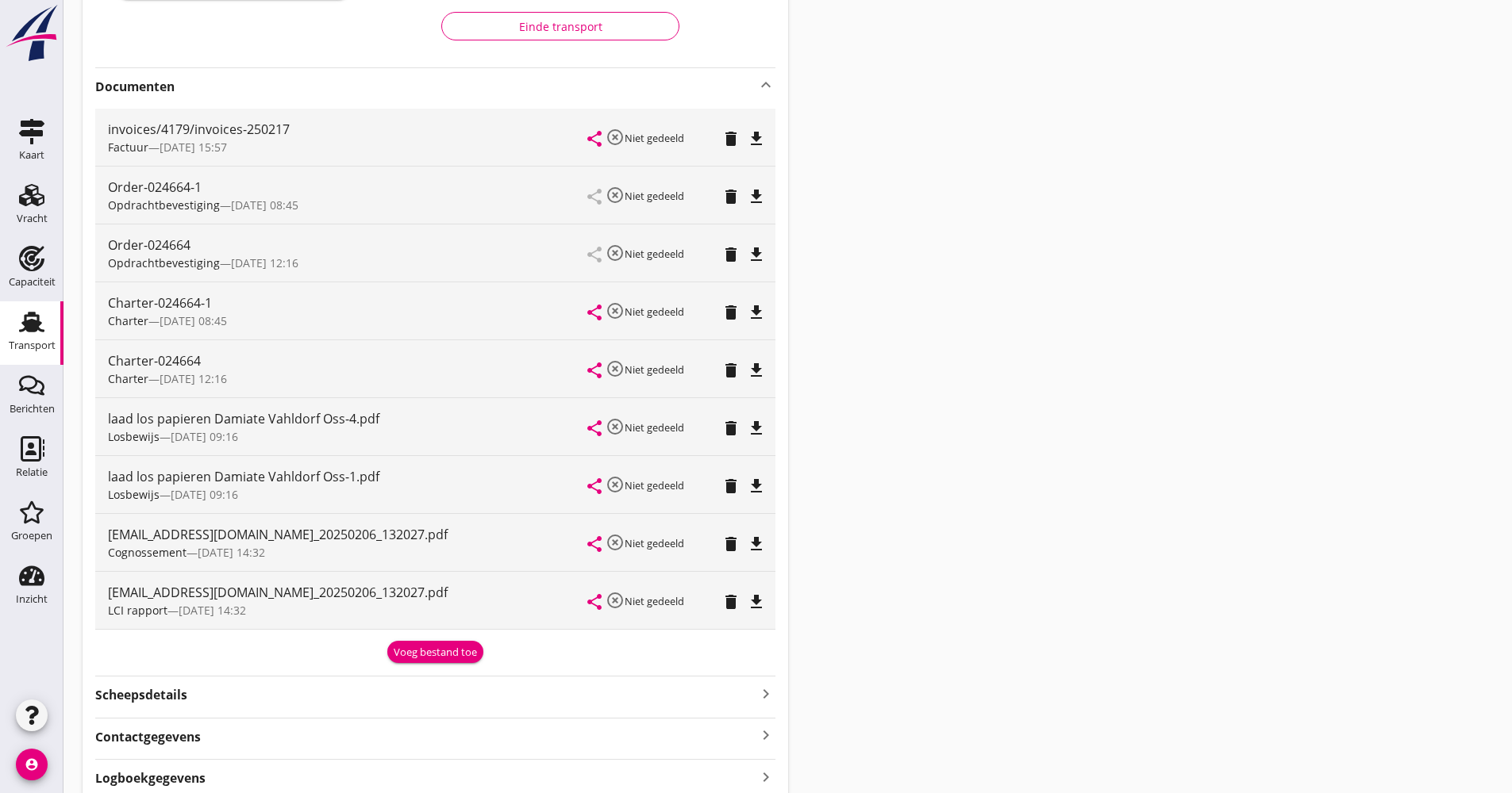
click at [754, 594] on icon "file_download" at bounding box center [757, 602] width 19 height 19
drag, startPoint x: 1118, startPoint y: 112, endPoint x: 1178, endPoint y: 100, distance: 61.2
click at [1118, 114] on div "Transport overzicht 024664 Damiate (Lingen) local_gas_station emergency_share m…" at bounding box center [788, 273] width 1448 height 1182
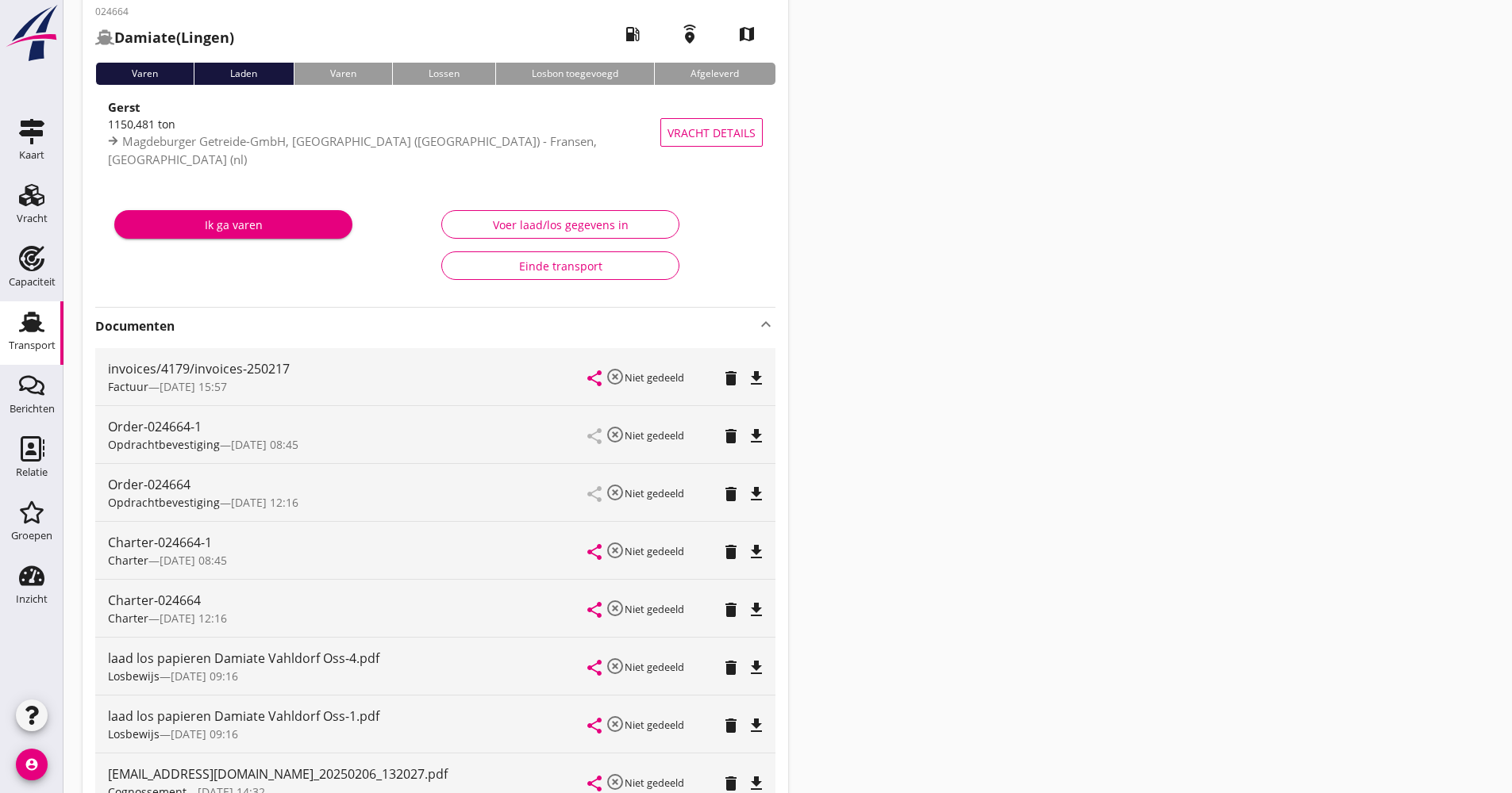
scroll to position [0, 0]
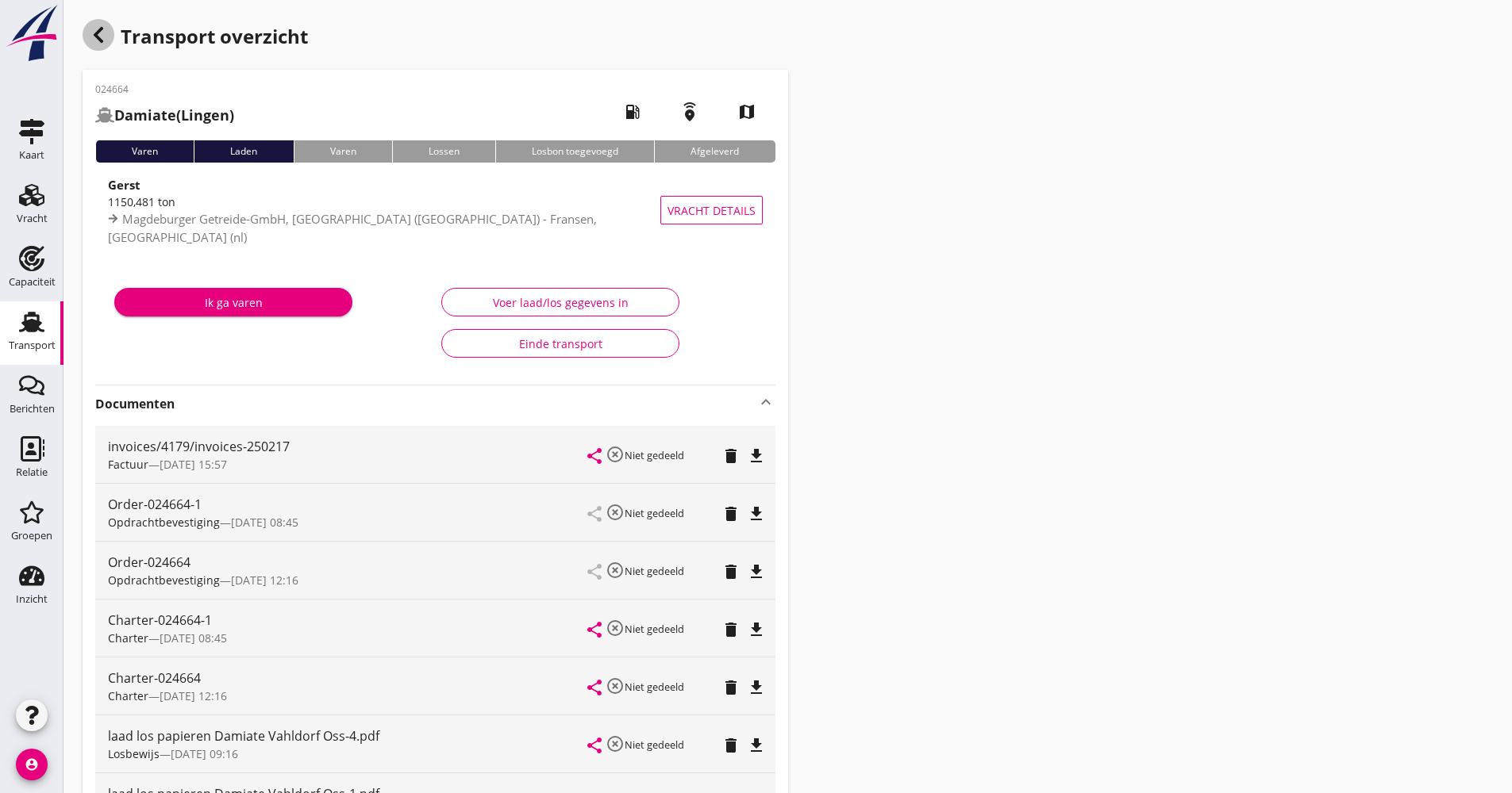
click at [109, 40] on div "button" at bounding box center [99, 35] width 32 height 32
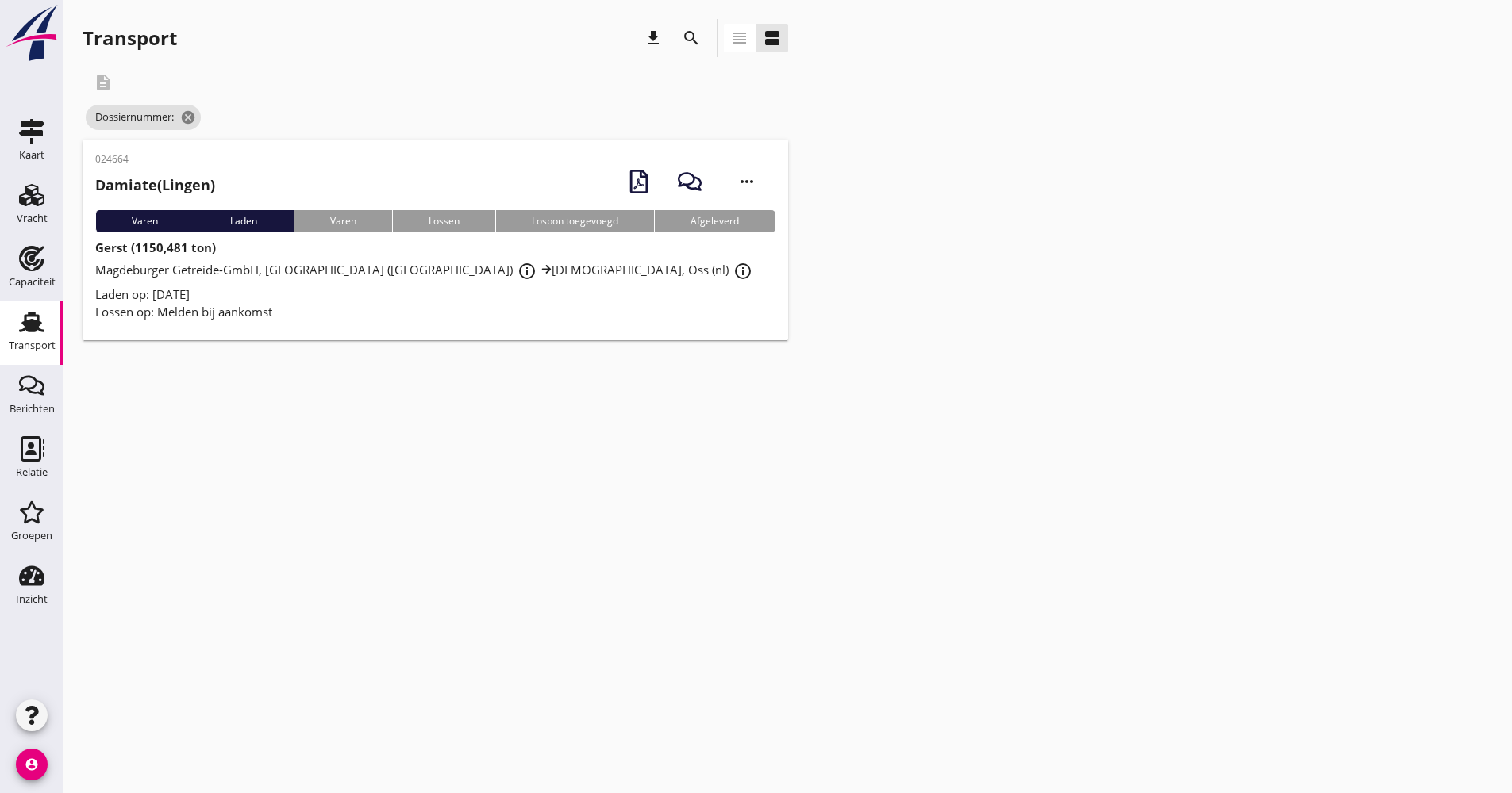
click at [698, 35] on icon "search" at bounding box center [691, 38] width 19 height 19
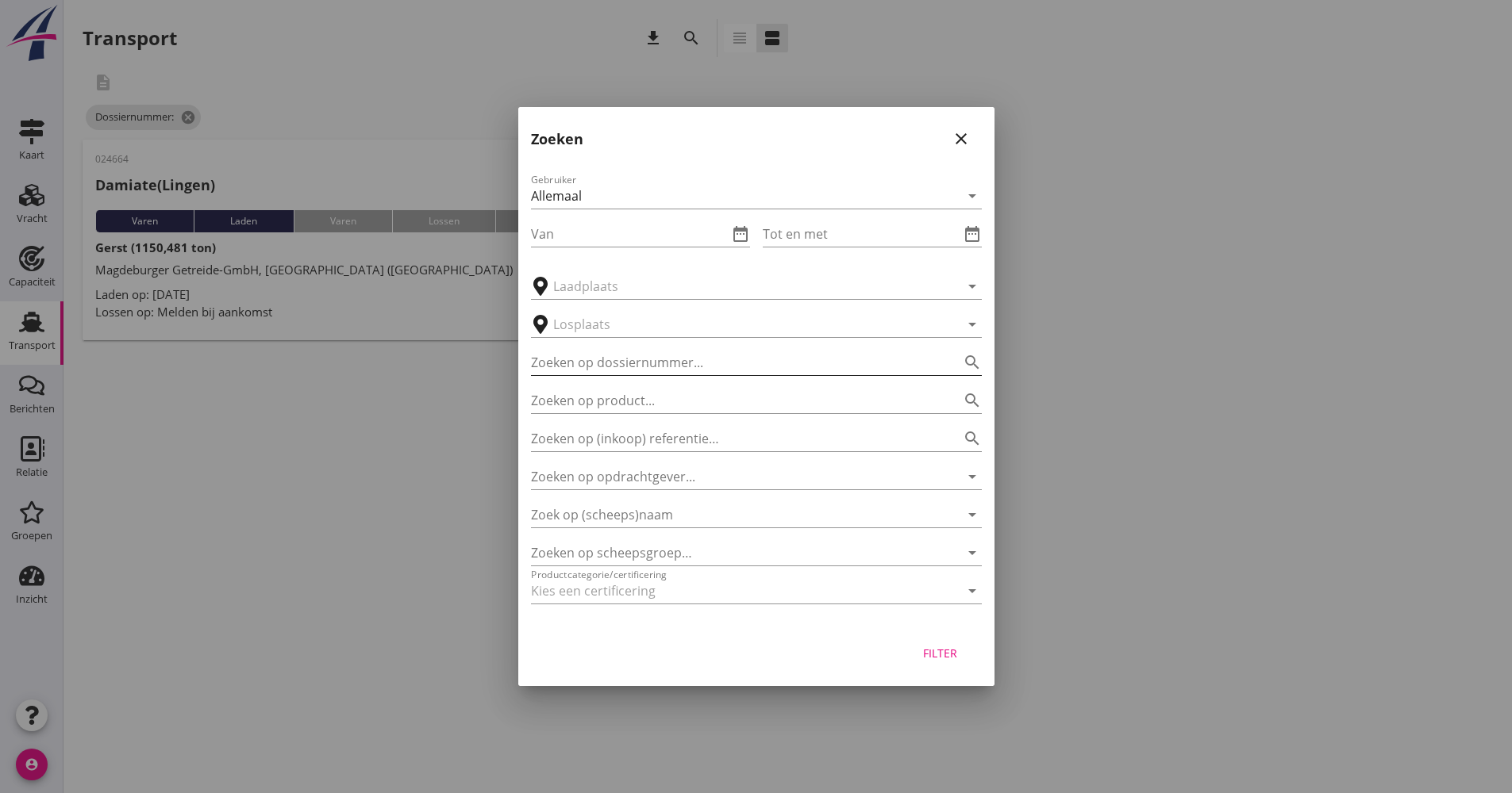
click at [649, 368] on input "Zoeken op dossiernummer..." at bounding box center [734, 362] width 406 height 25
type input "024666"
click at [938, 662] on button "Filter" at bounding box center [941, 653] width 70 height 29
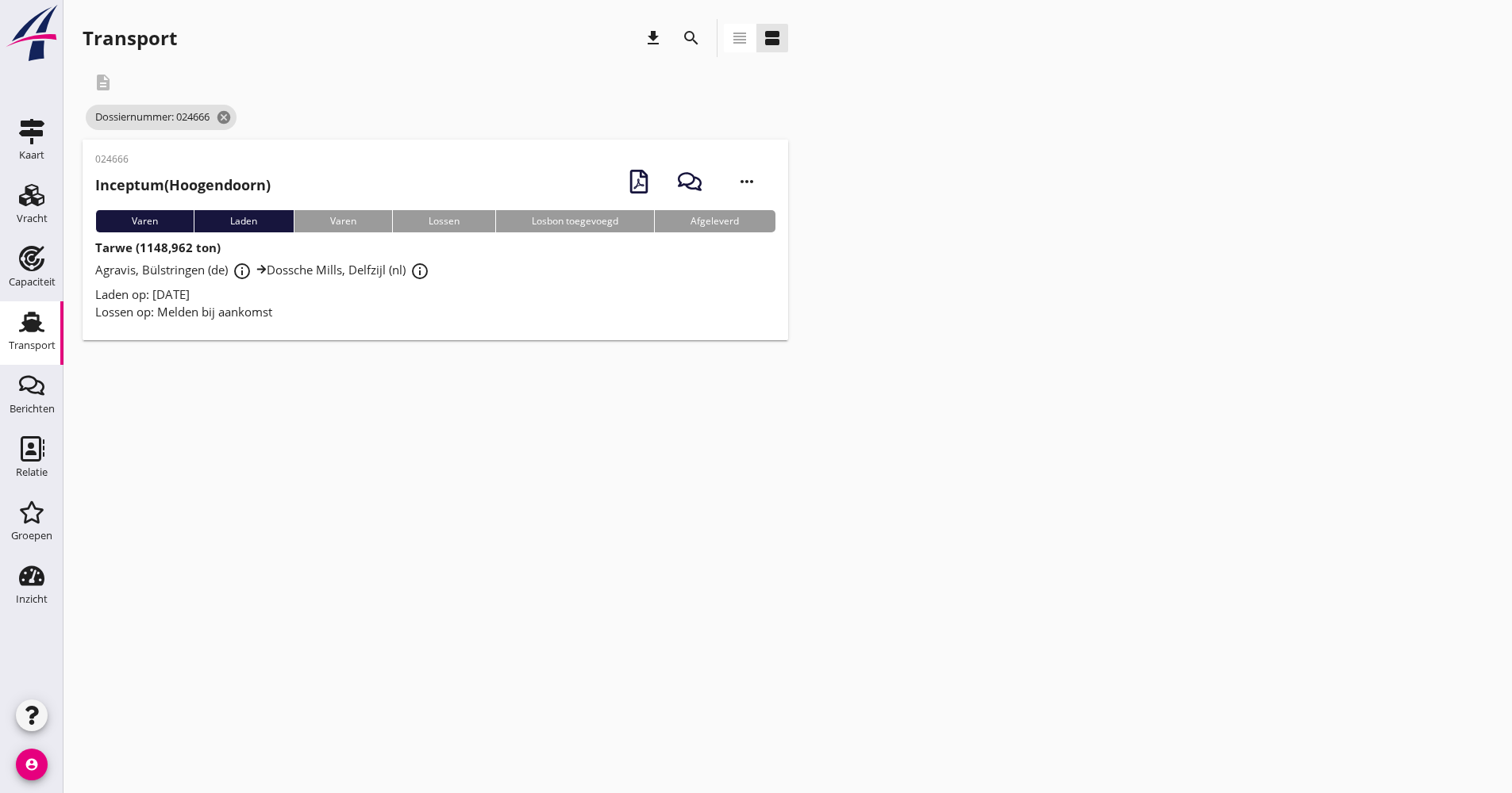
click at [588, 438] on div "cancel You are impersonating another user. Transport download search view_headl…" at bounding box center [788, 396] width 1448 height 793
click at [613, 292] on div "Laden op: [DATE]" at bounding box center [436, 295] width 680 height 18
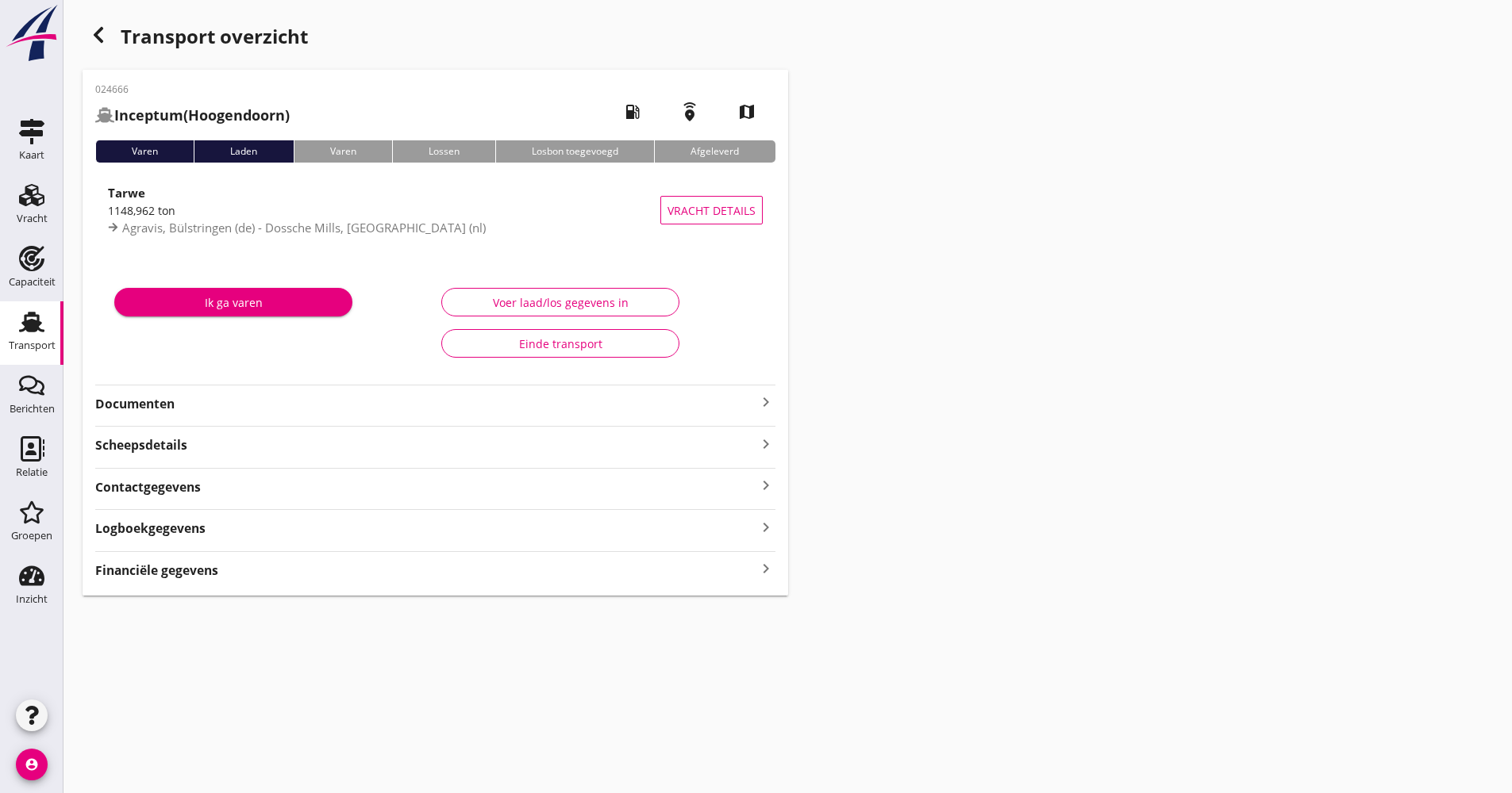
click at [322, 400] on strong "Documenten" at bounding box center [426, 404] width 661 height 18
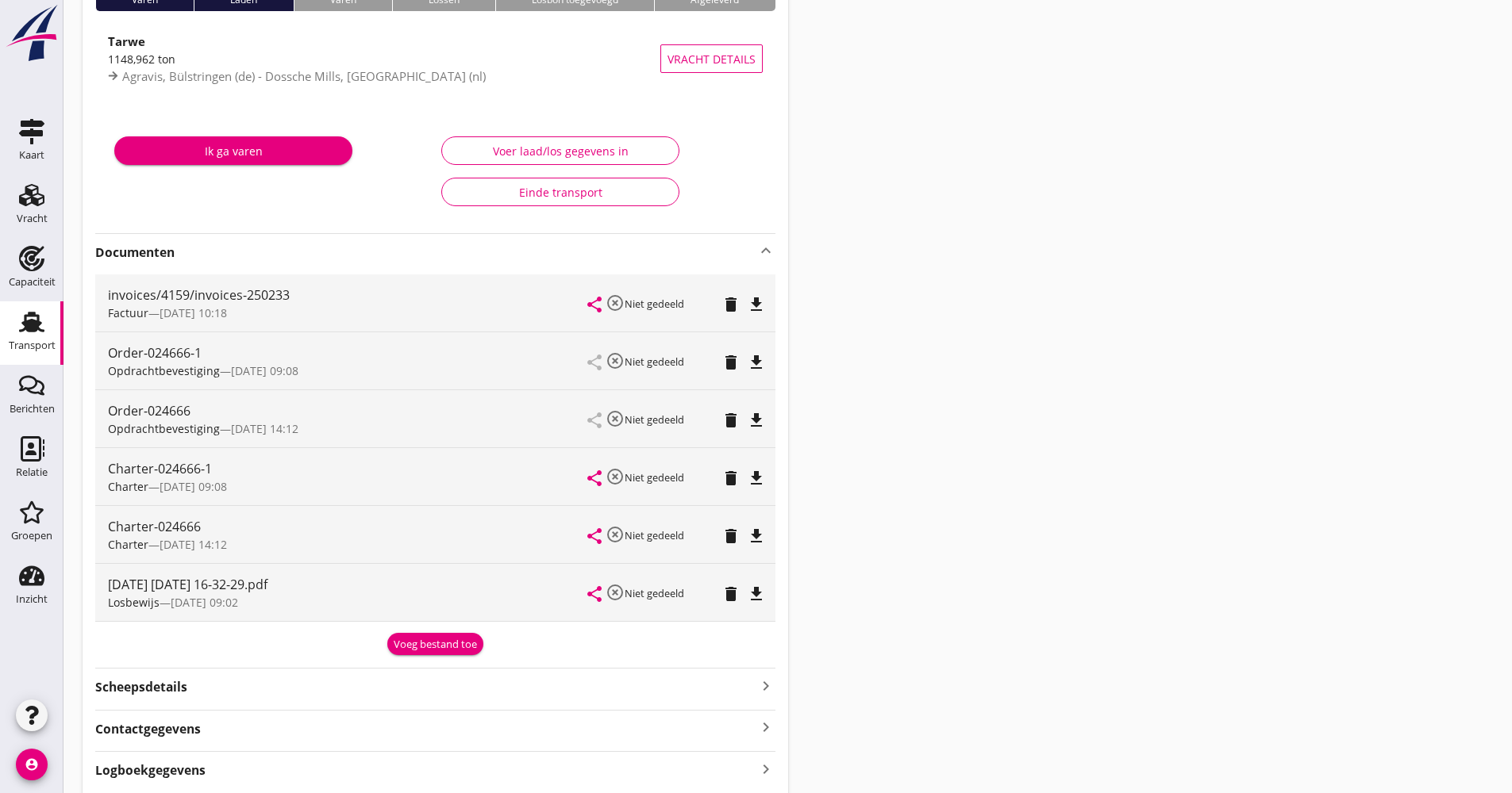
scroll to position [158, 0]
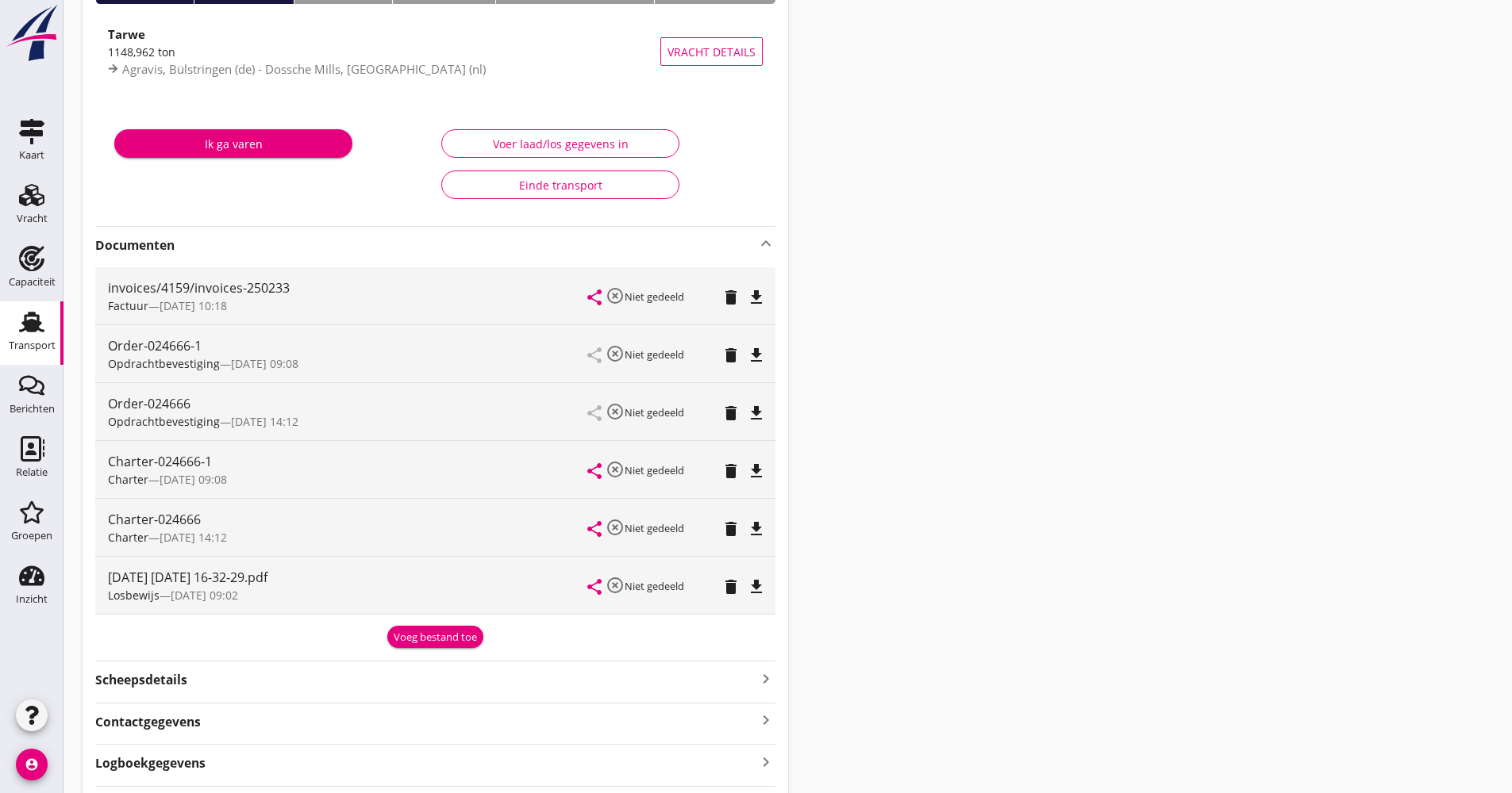
drag, startPoint x: 798, startPoint y: 18, endPoint x: 811, endPoint y: 53, distance: 37.3
click at [811, 42] on div "Transport overzicht 024666 Inceptum (Hoogendoorn) local_gas_station emergency_s…" at bounding box center [788, 346] width 1448 height 1008
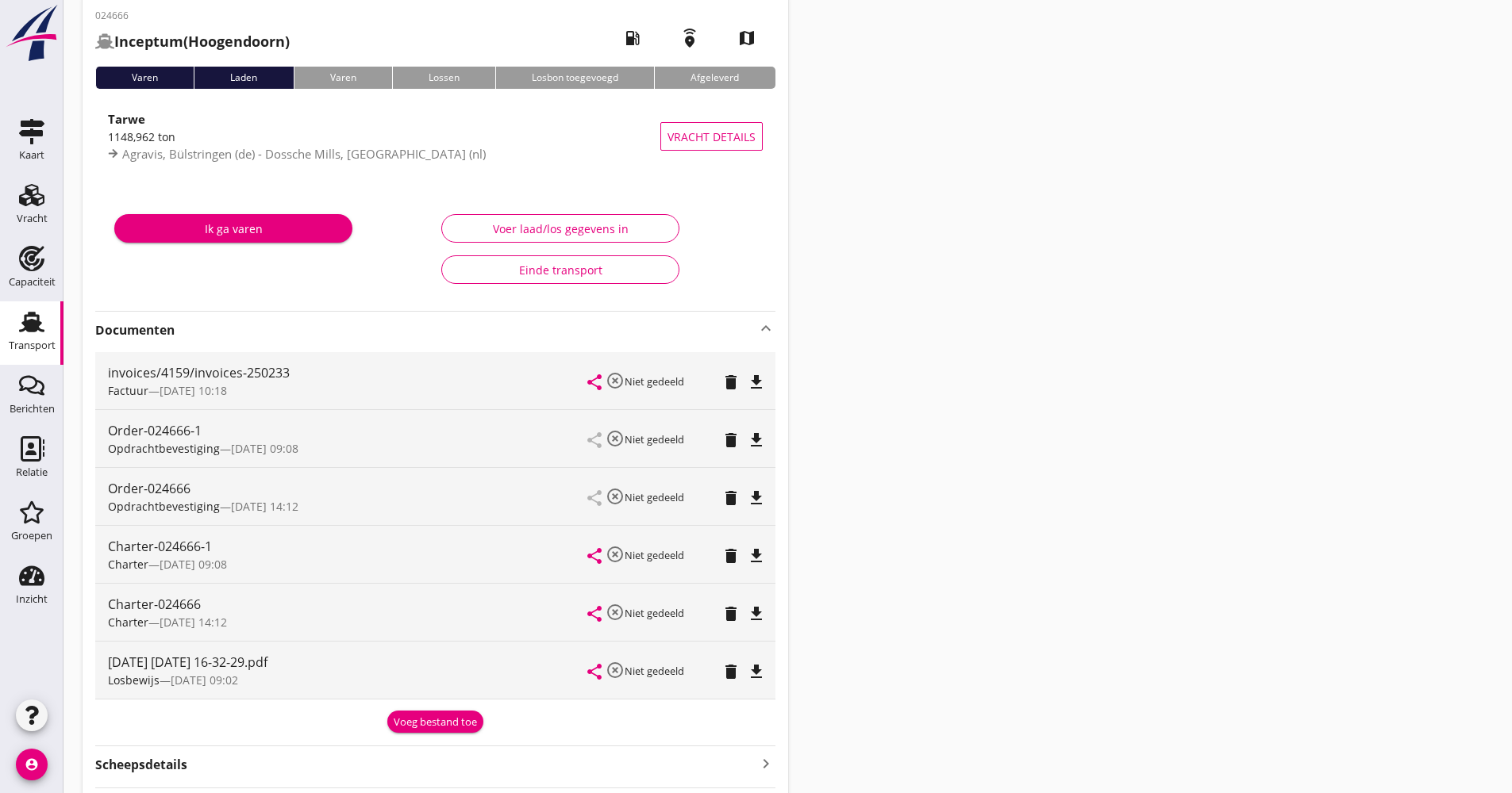
scroll to position [0, 0]
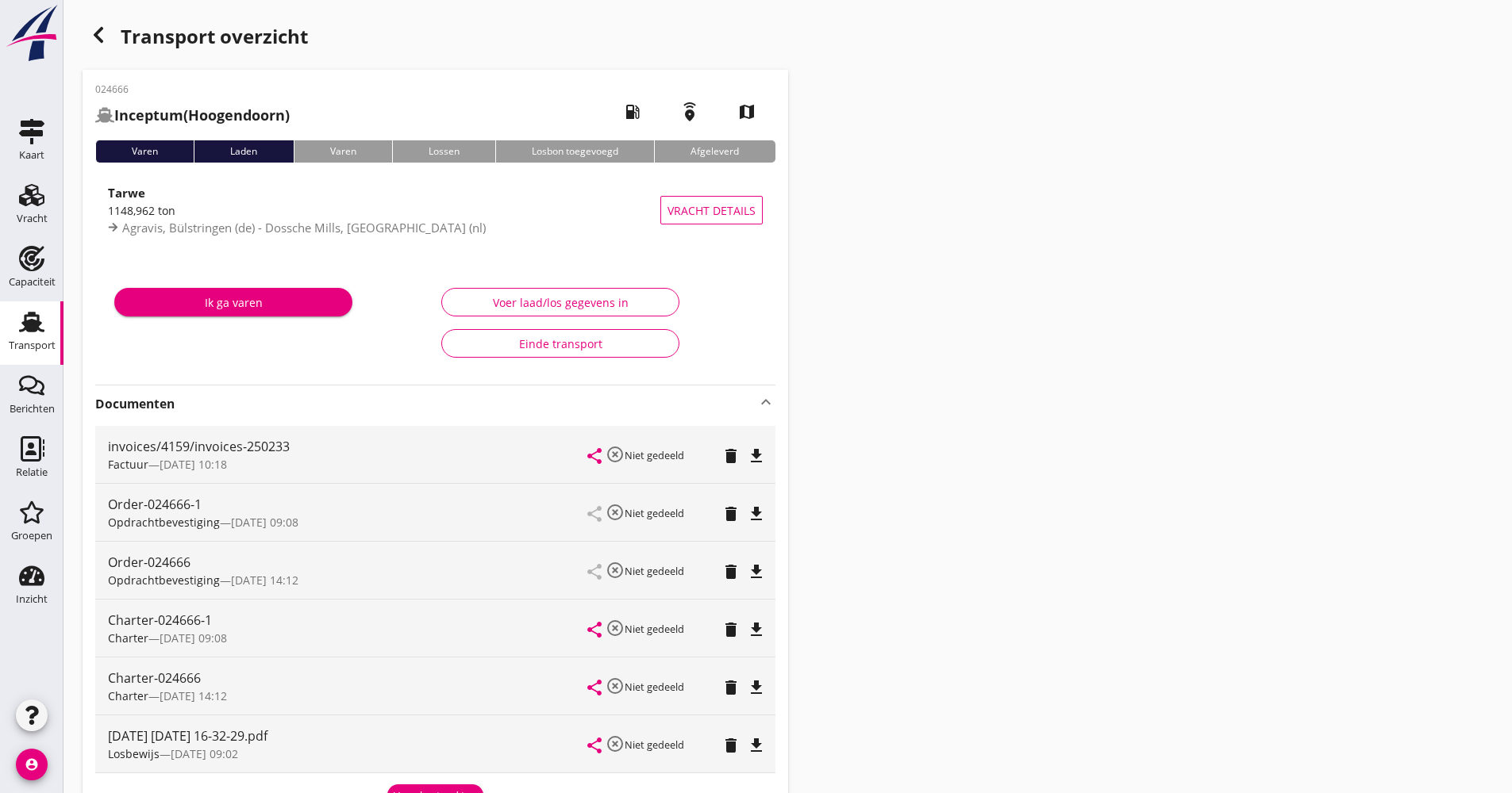
click at [104, 36] on icon "button" at bounding box center [99, 35] width 19 height 19
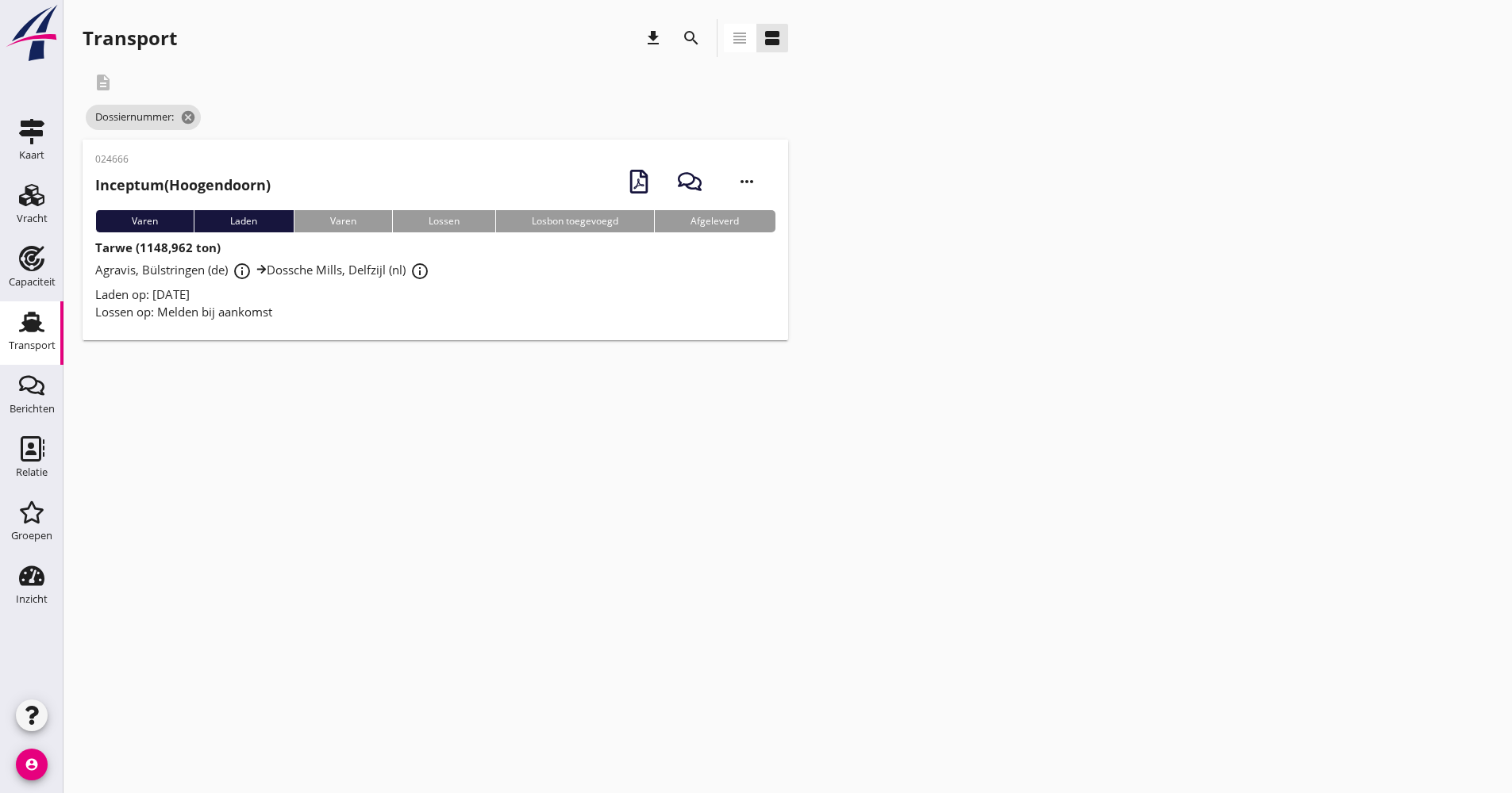
click at [703, 41] on div "search" at bounding box center [691, 38] width 29 height 19
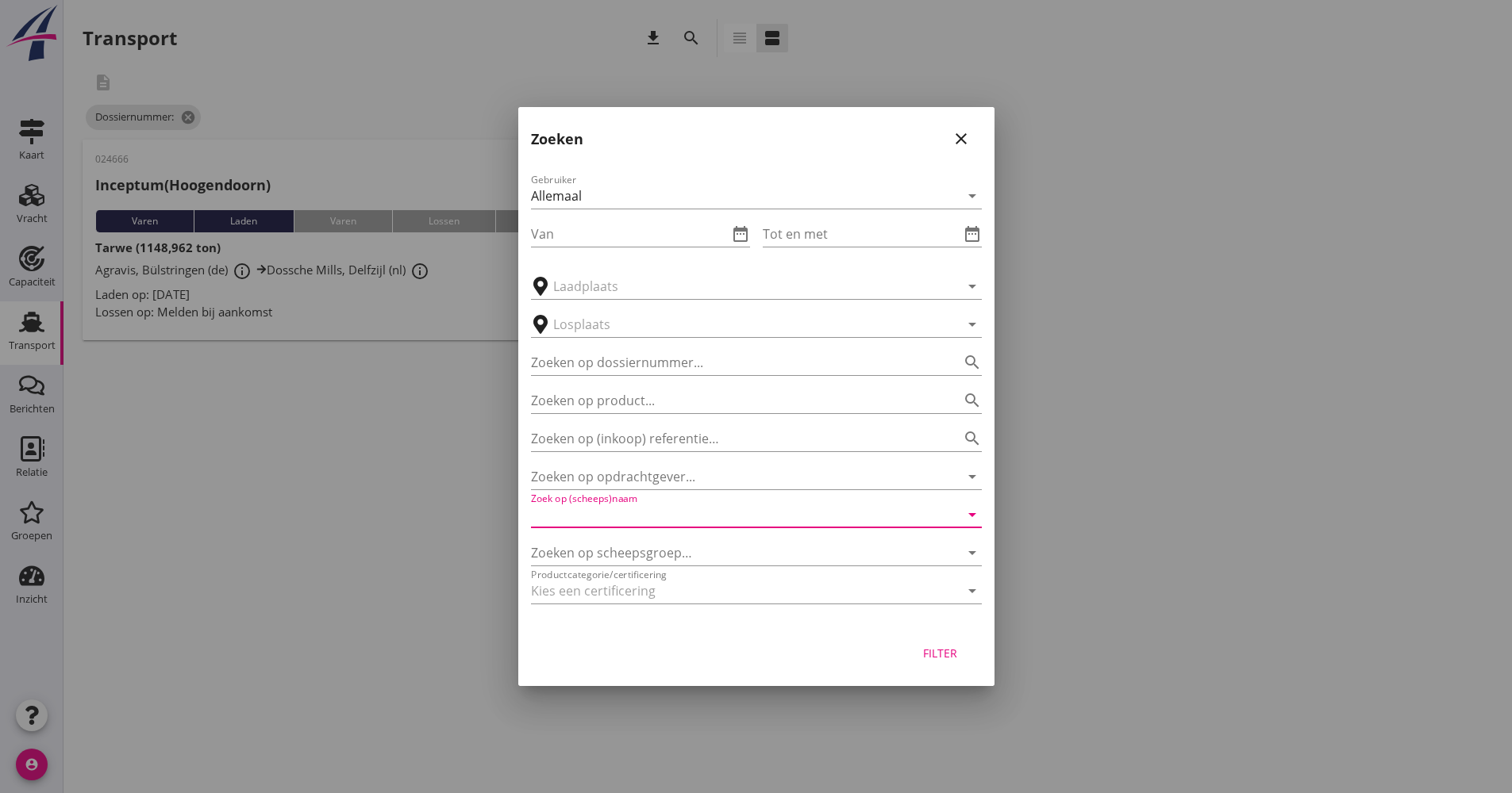
click at [651, 511] on input "Zoek op (scheeps)naam" at bounding box center [734, 515] width 406 height 25
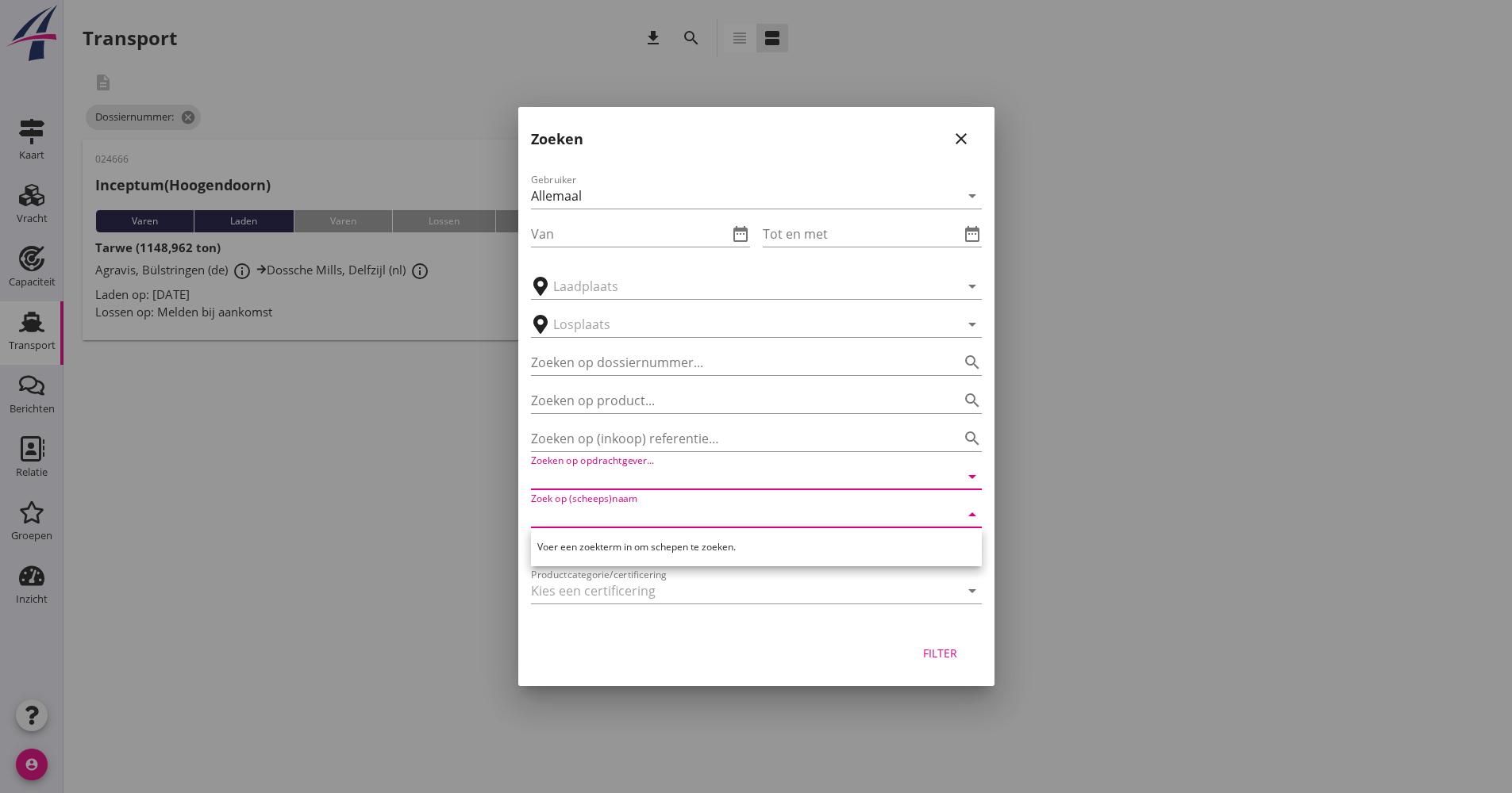
click at [656, 478] on input "Zoeken op opdrachtgever..." at bounding box center [734, 477] width 406 height 25
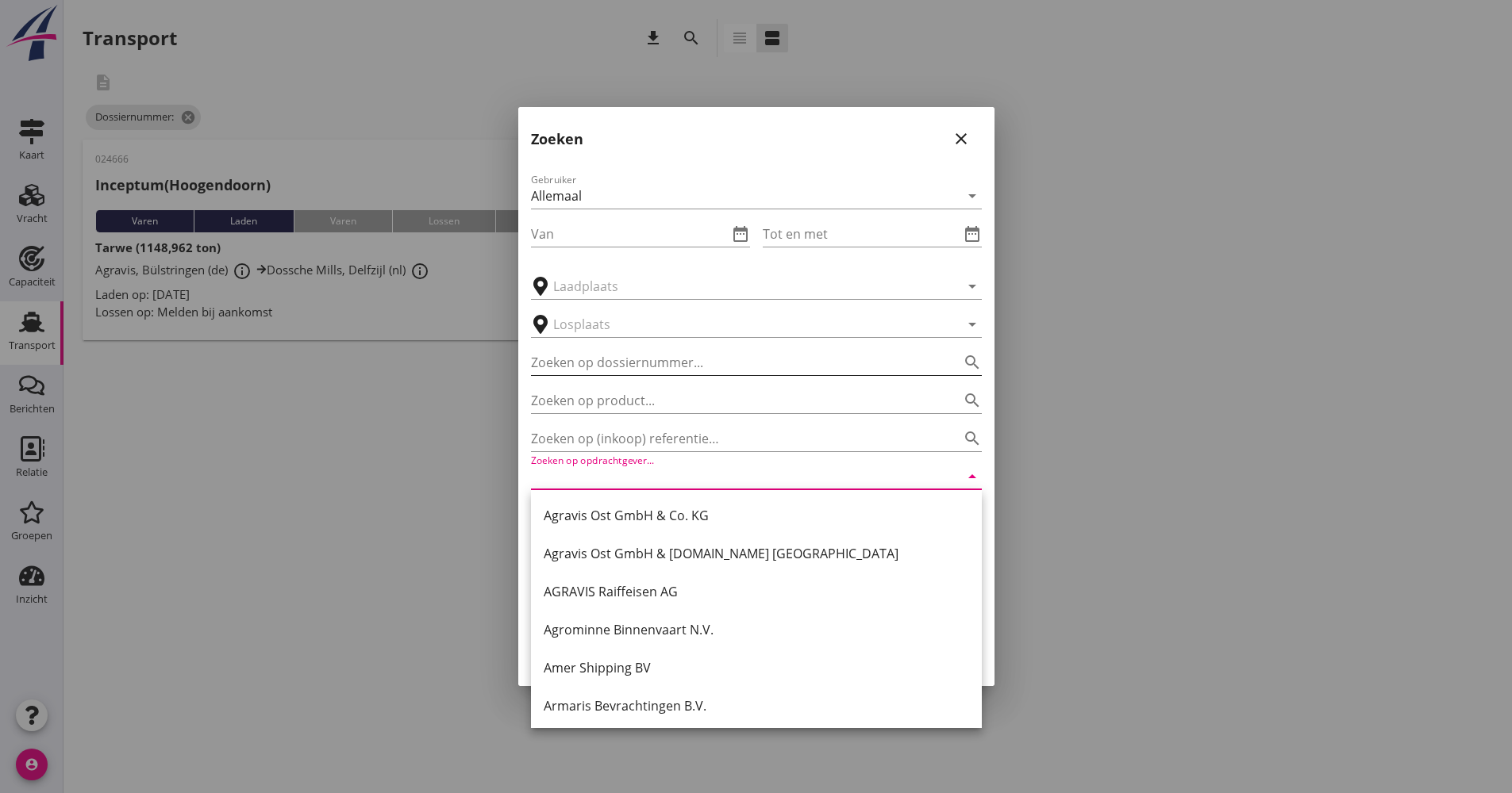
click at [665, 359] on input "Zoeken op dossiernummer..." at bounding box center [734, 362] width 406 height 25
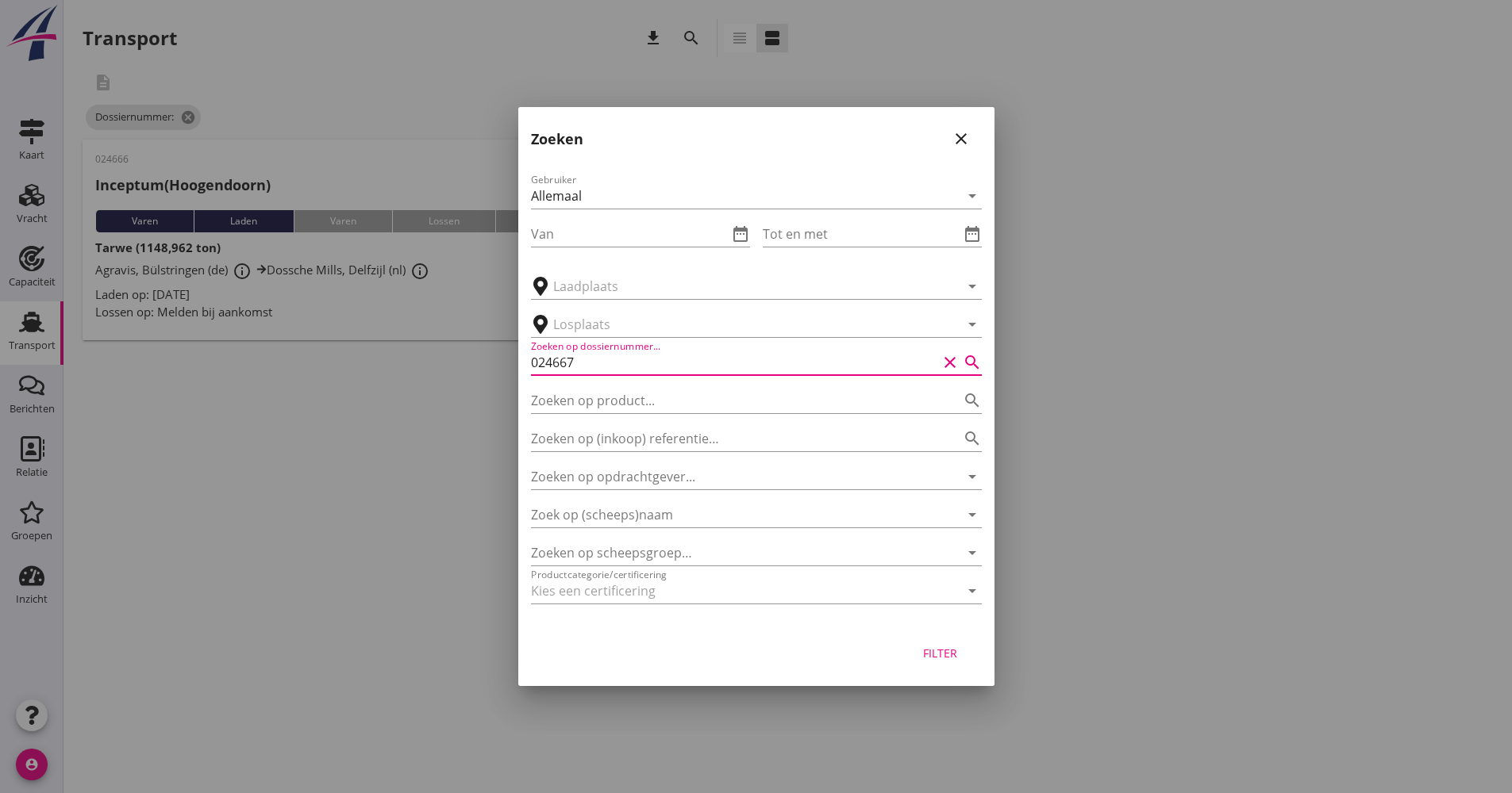
type input "024667"
click at [951, 656] on div "Filter" at bounding box center [941, 653] width 45 height 17
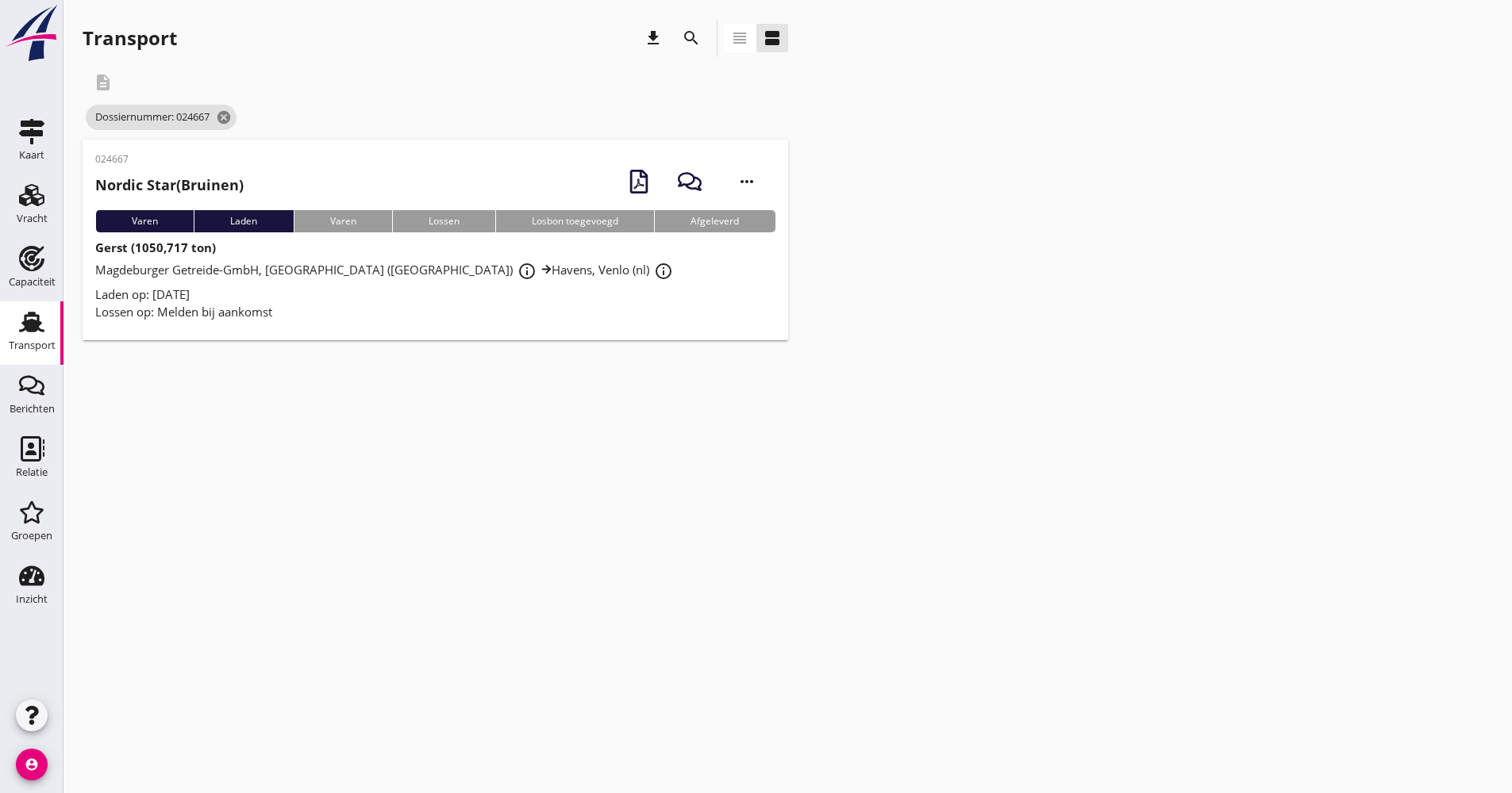
click at [334, 288] on div "Laden op: [DATE]" at bounding box center [436, 295] width 680 height 18
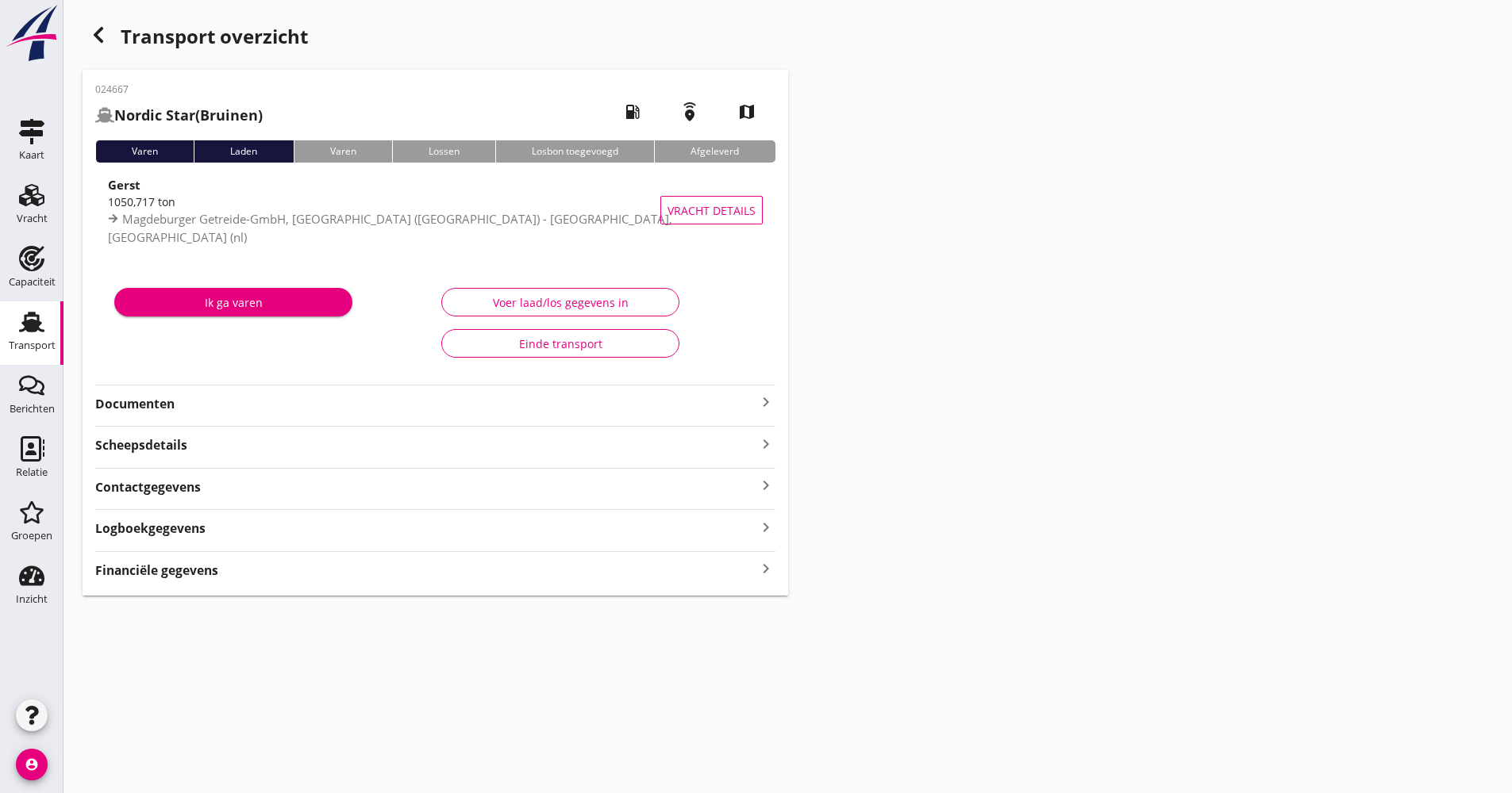
click at [306, 398] on strong "Documenten" at bounding box center [426, 404] width 661 height 18
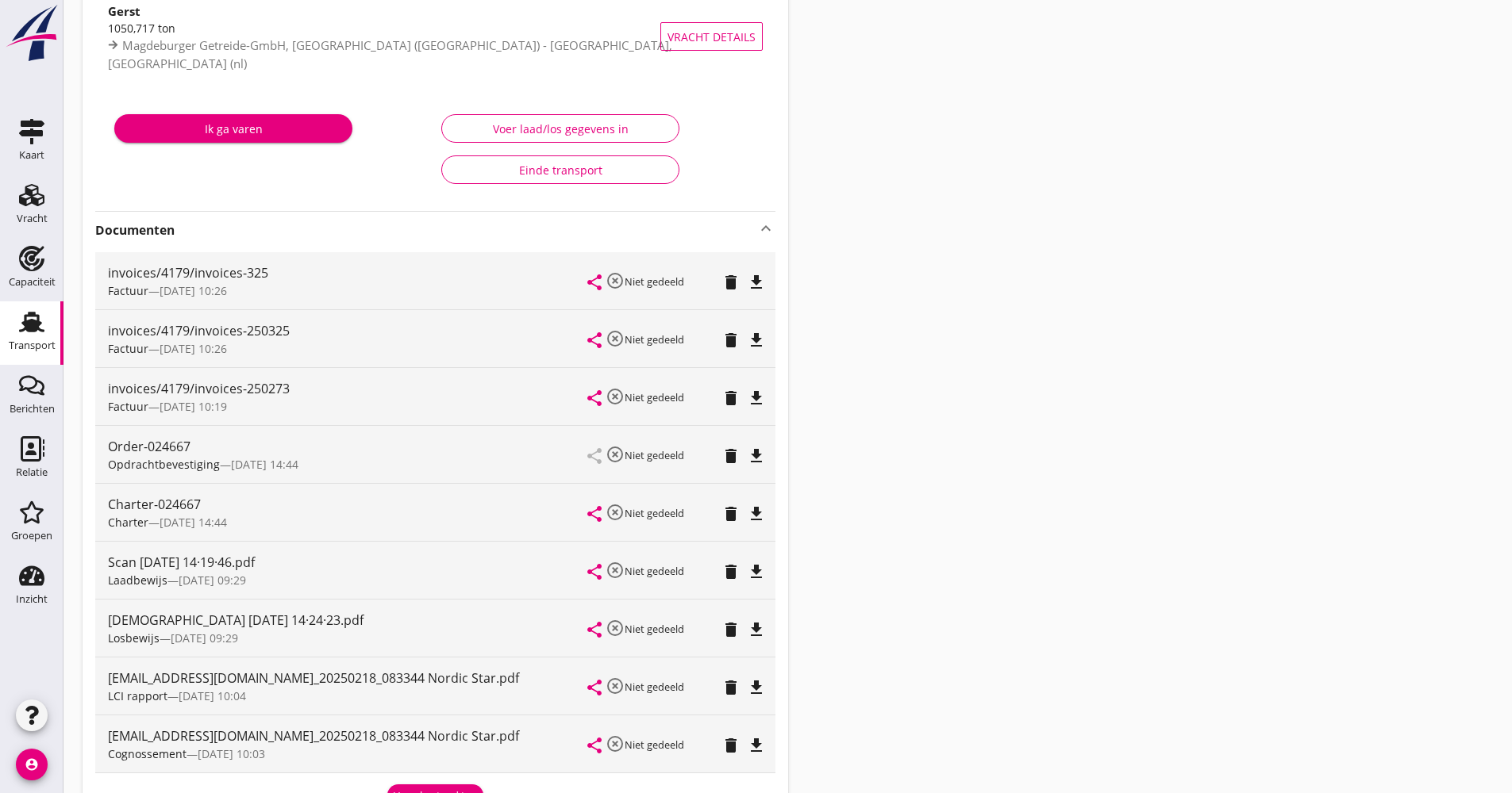
scroll to position [238, 0]
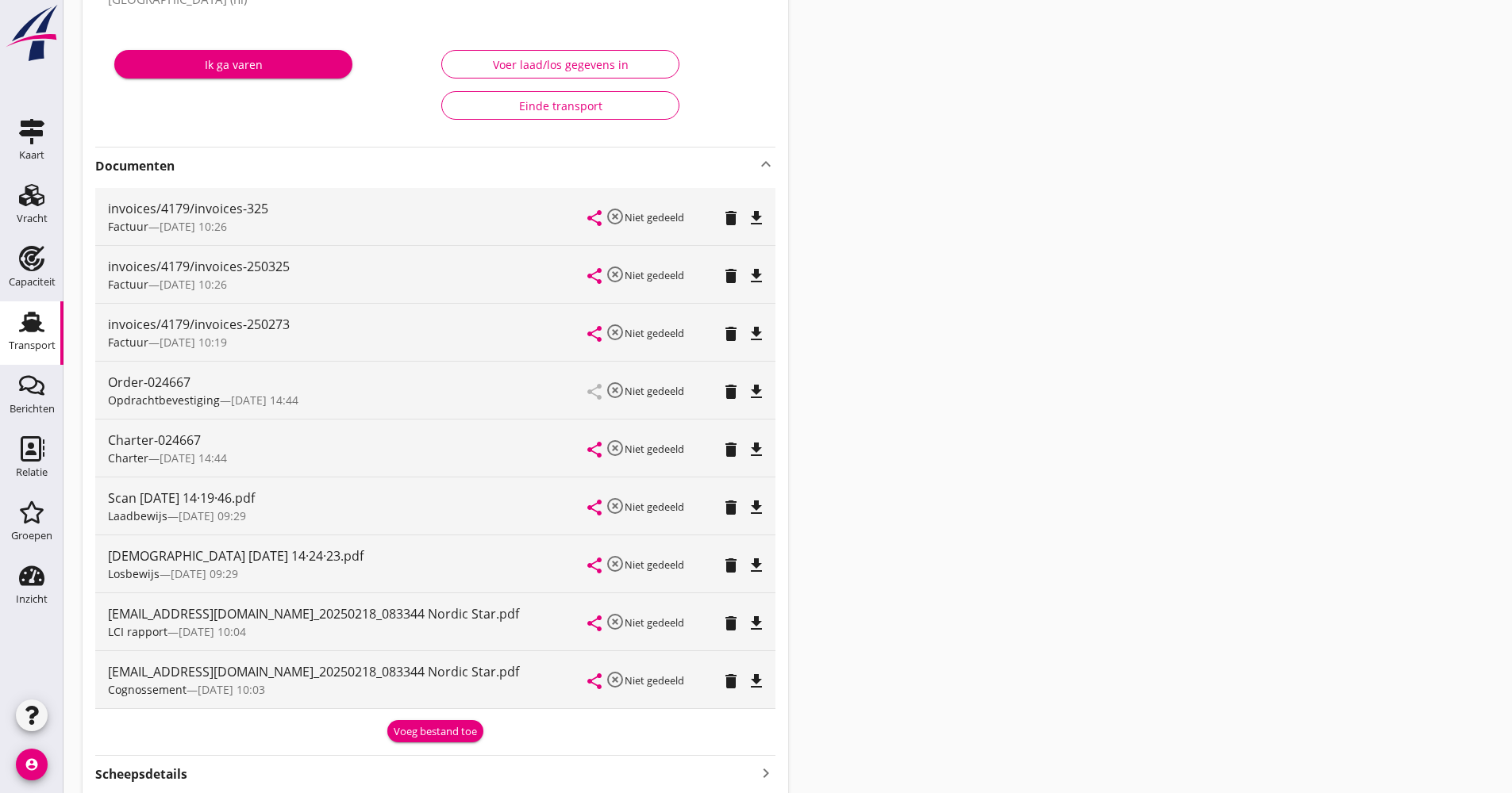
click at [759, 623] on icon "file_download" at bounding box center [757, 623] width 19 height 19
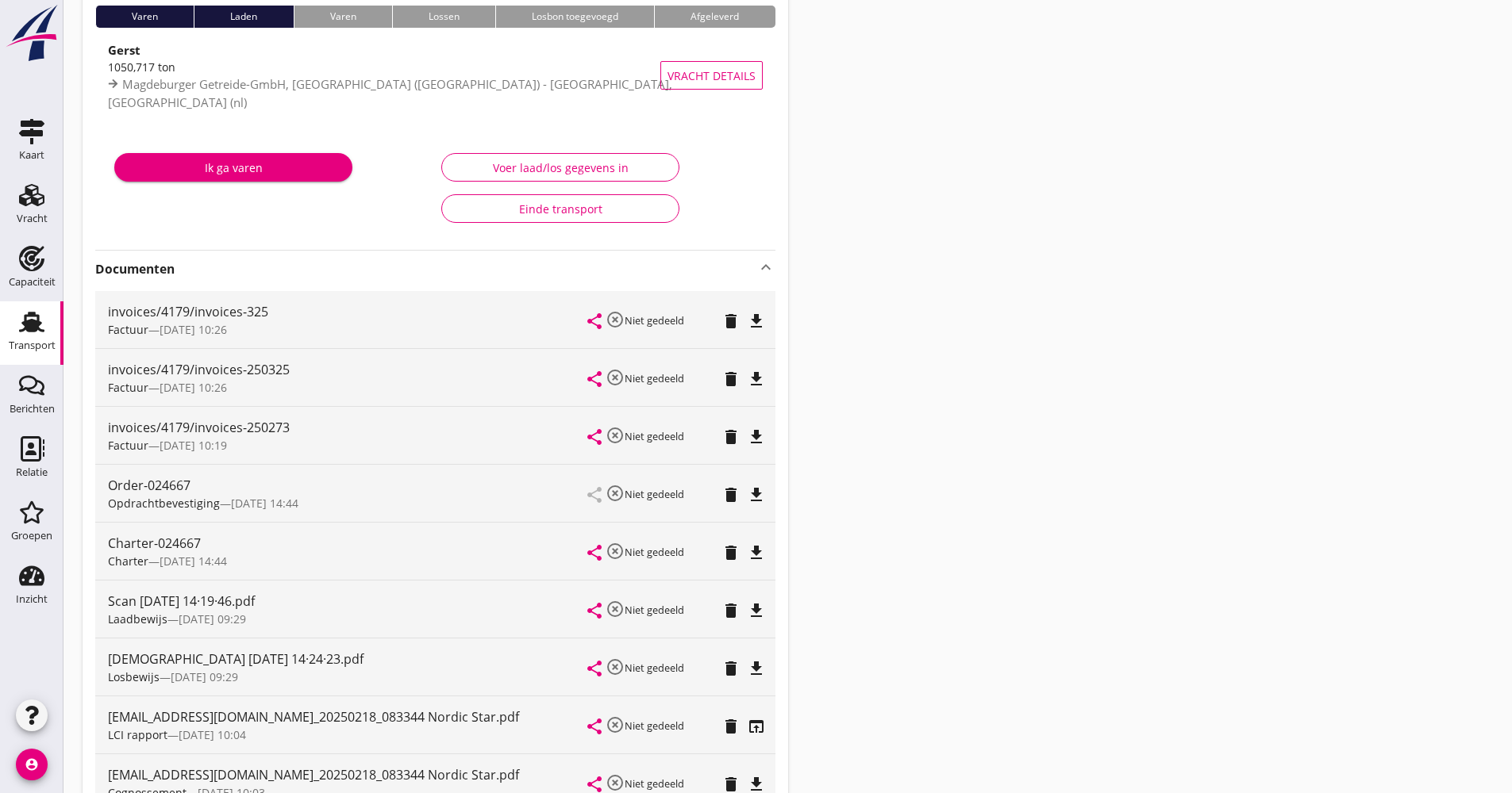
scroll to position [0, 0]
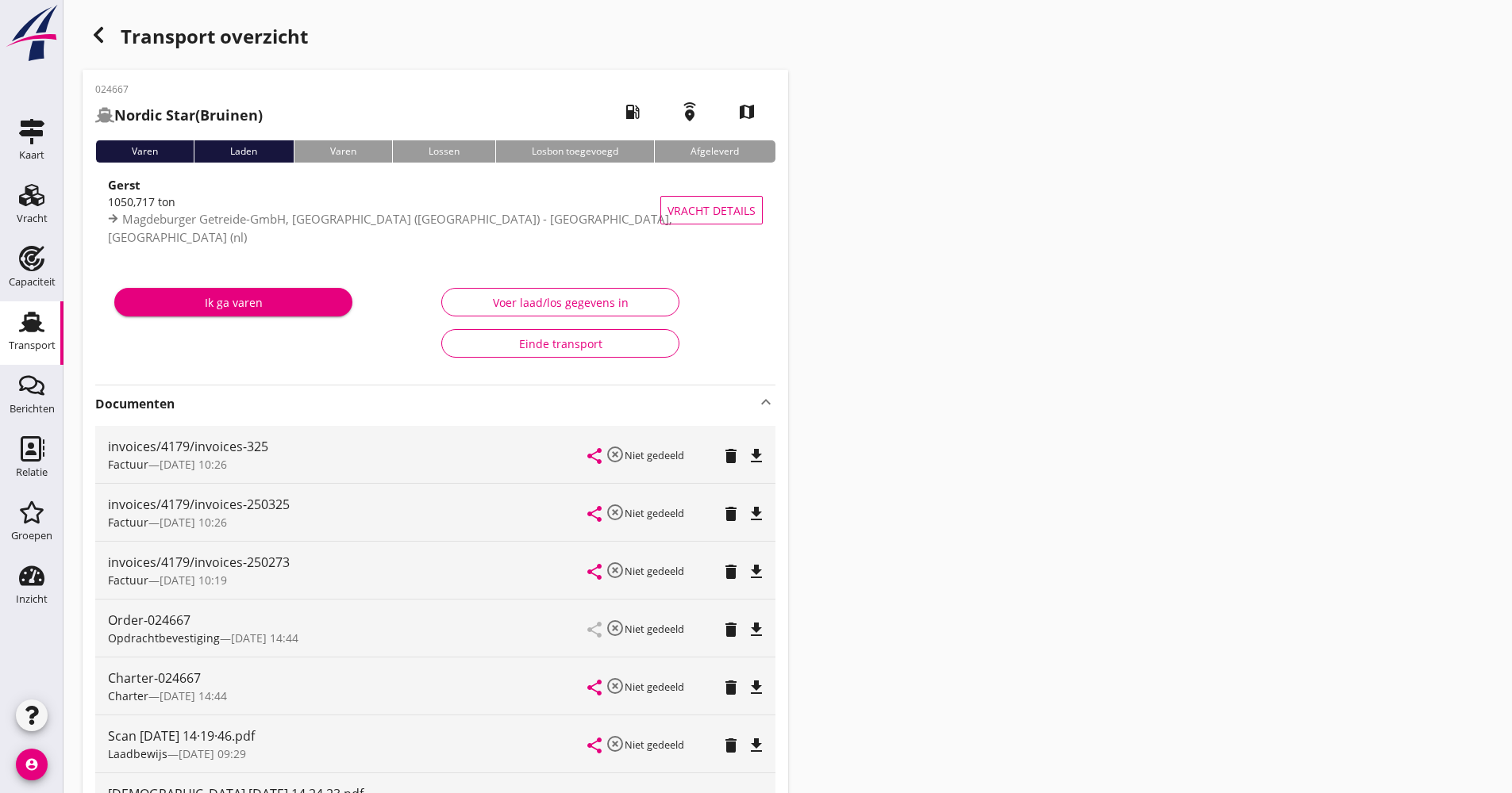
click at [97, 28] on icon "button" at bounding box center [99, 35] width 19 height 19
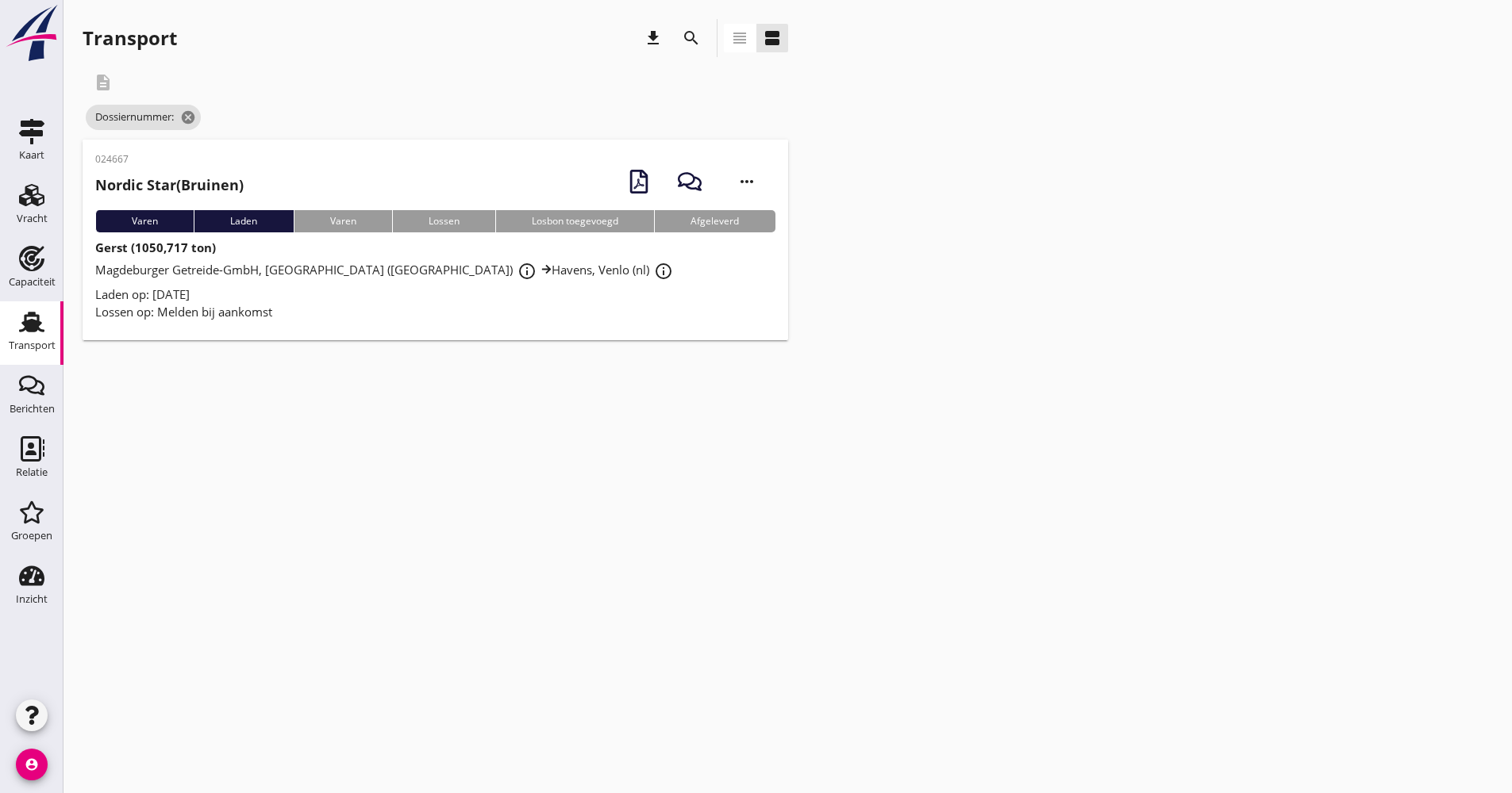
click at [695, 45] on icon "search" at bounding box center [691, 38] width 19 height 19
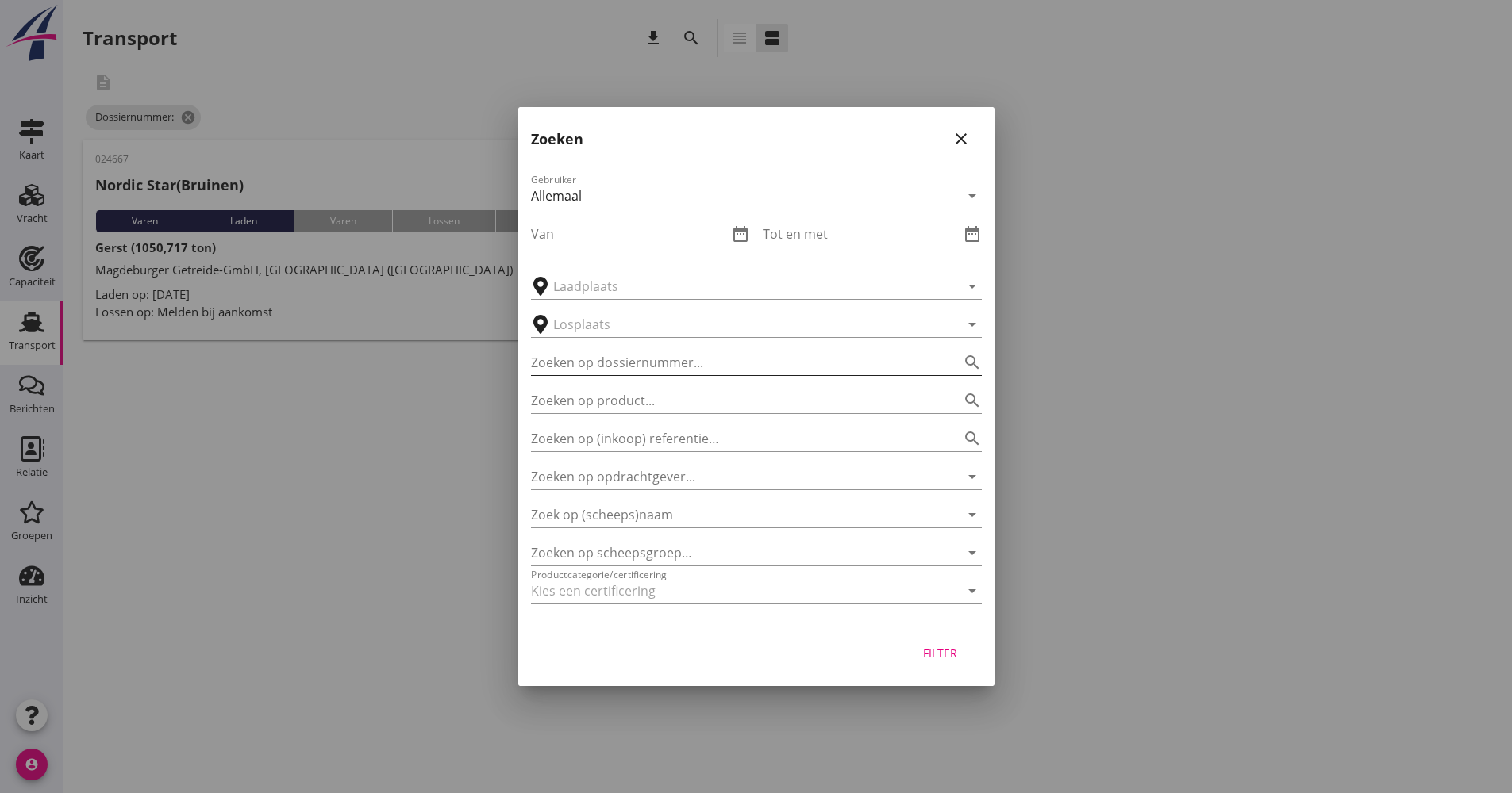
click at [673, 365] on input "Zoeken op dossiernummer..." at bounding box center [734, 362] width 406 height 25
type input "024668"
click at [954, 668] on div "Filter" at bounding box center [757, 656] width 476 height 61
click at [924, 659] on div "Filter" at bounding box center [941, 653] width 45 height 17
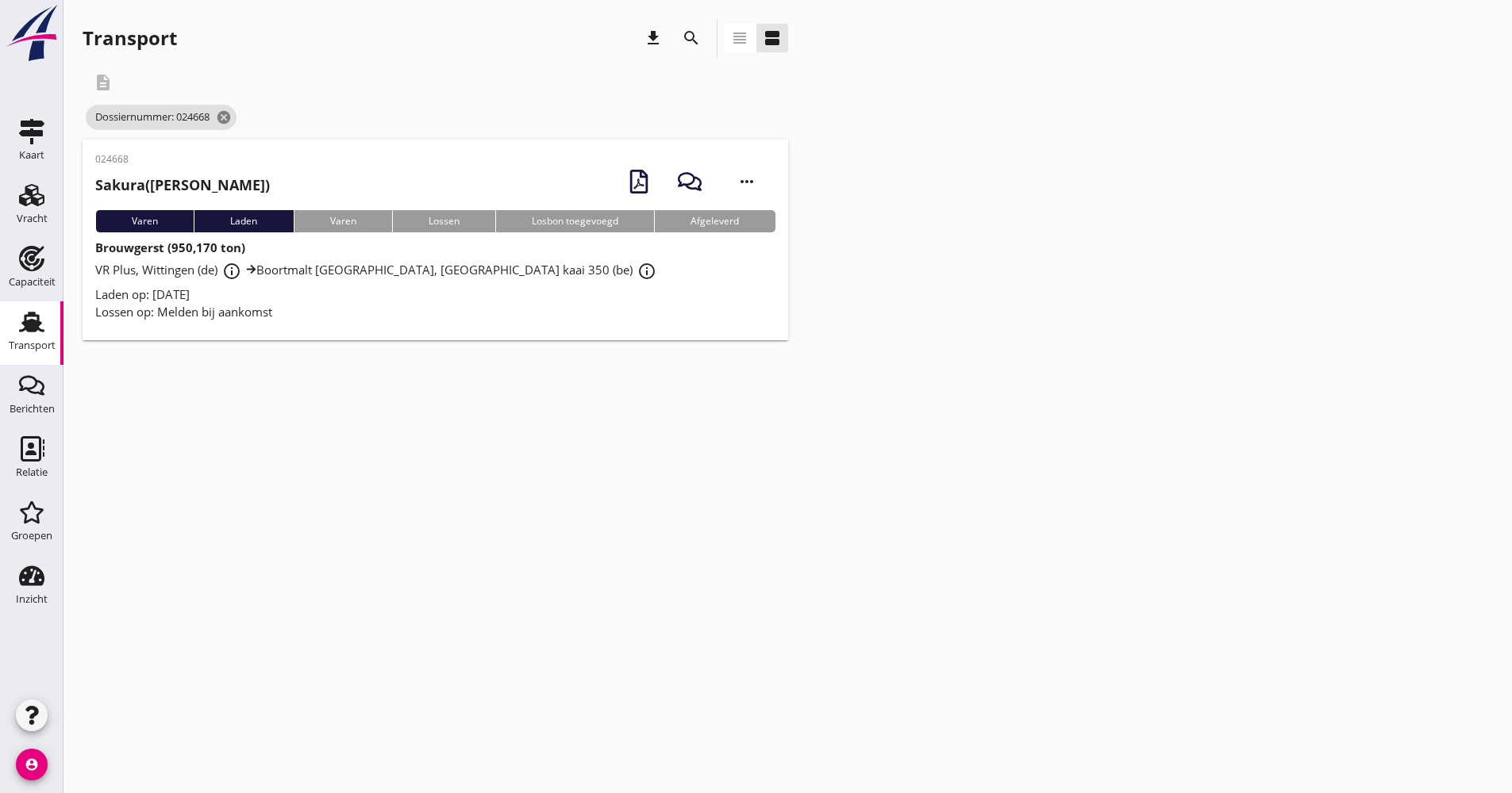
click at [370, 298] on div "Laden op: [DATE]" at bounding box center [436, 295] width 680 height 18
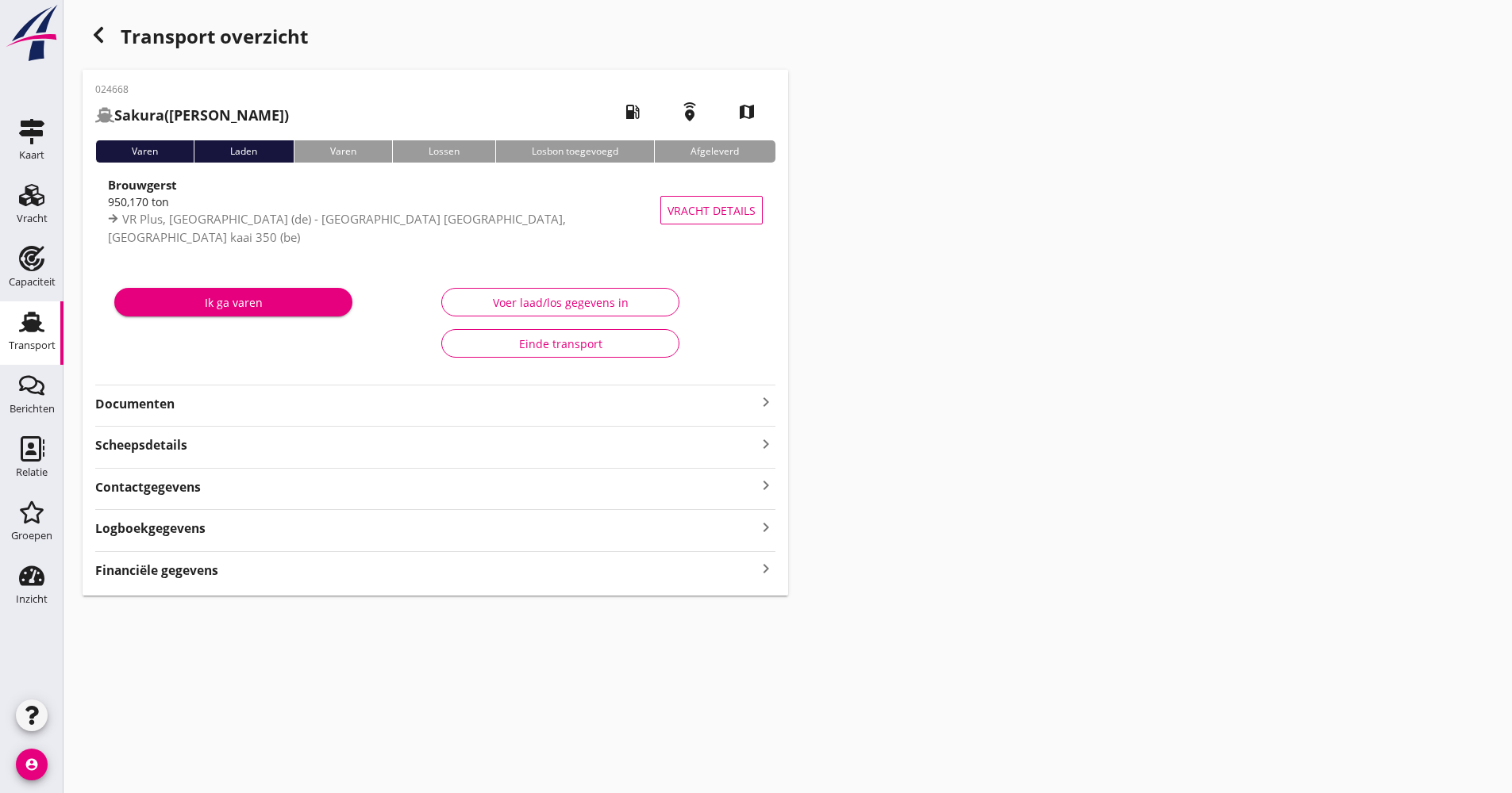
click at [307, 529] on div "Logboekgegevens keyboard_arrow_right" at bounding box center [436, 527] width 680 height 21
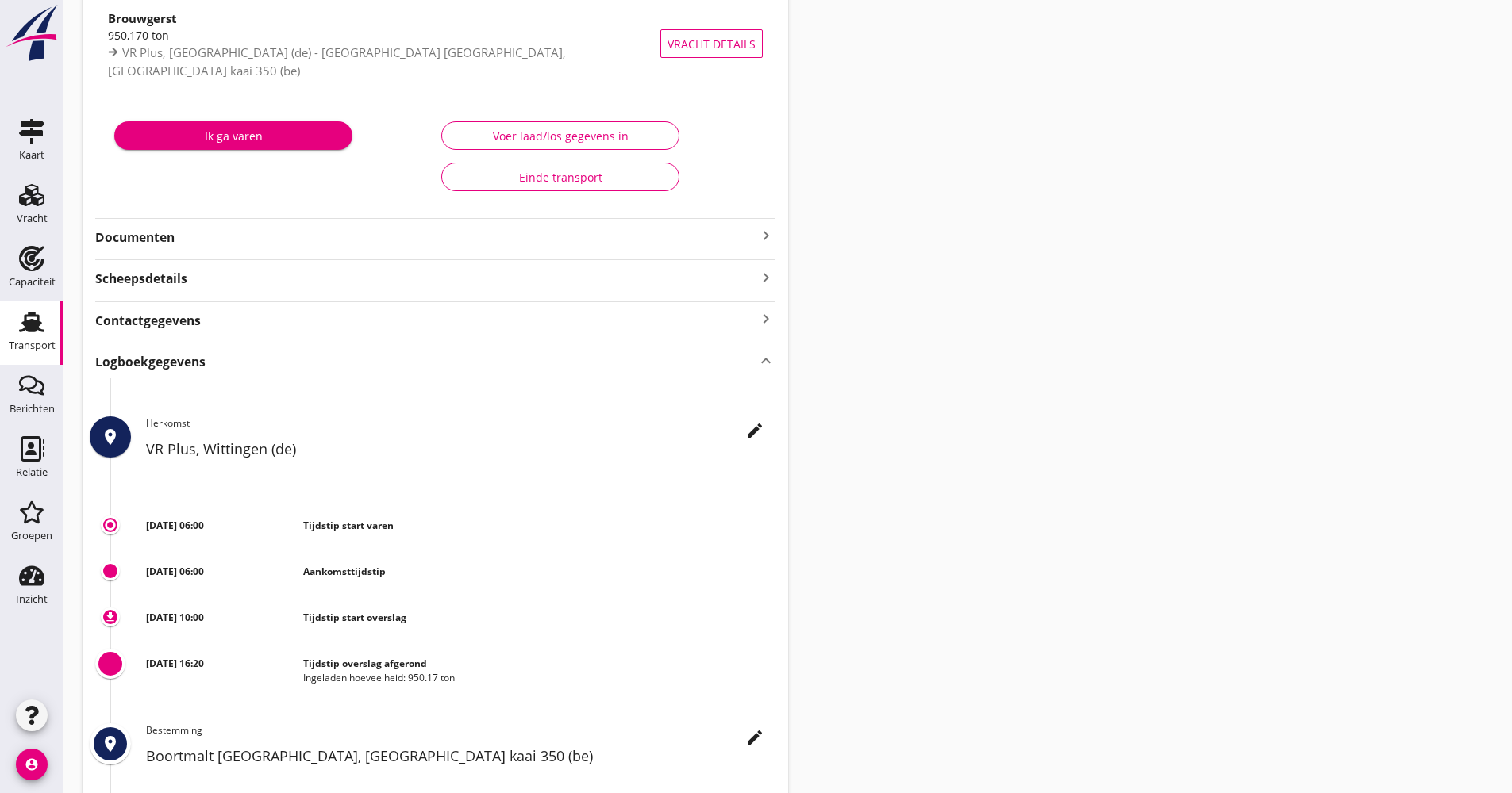
scroll to position [238, 0]
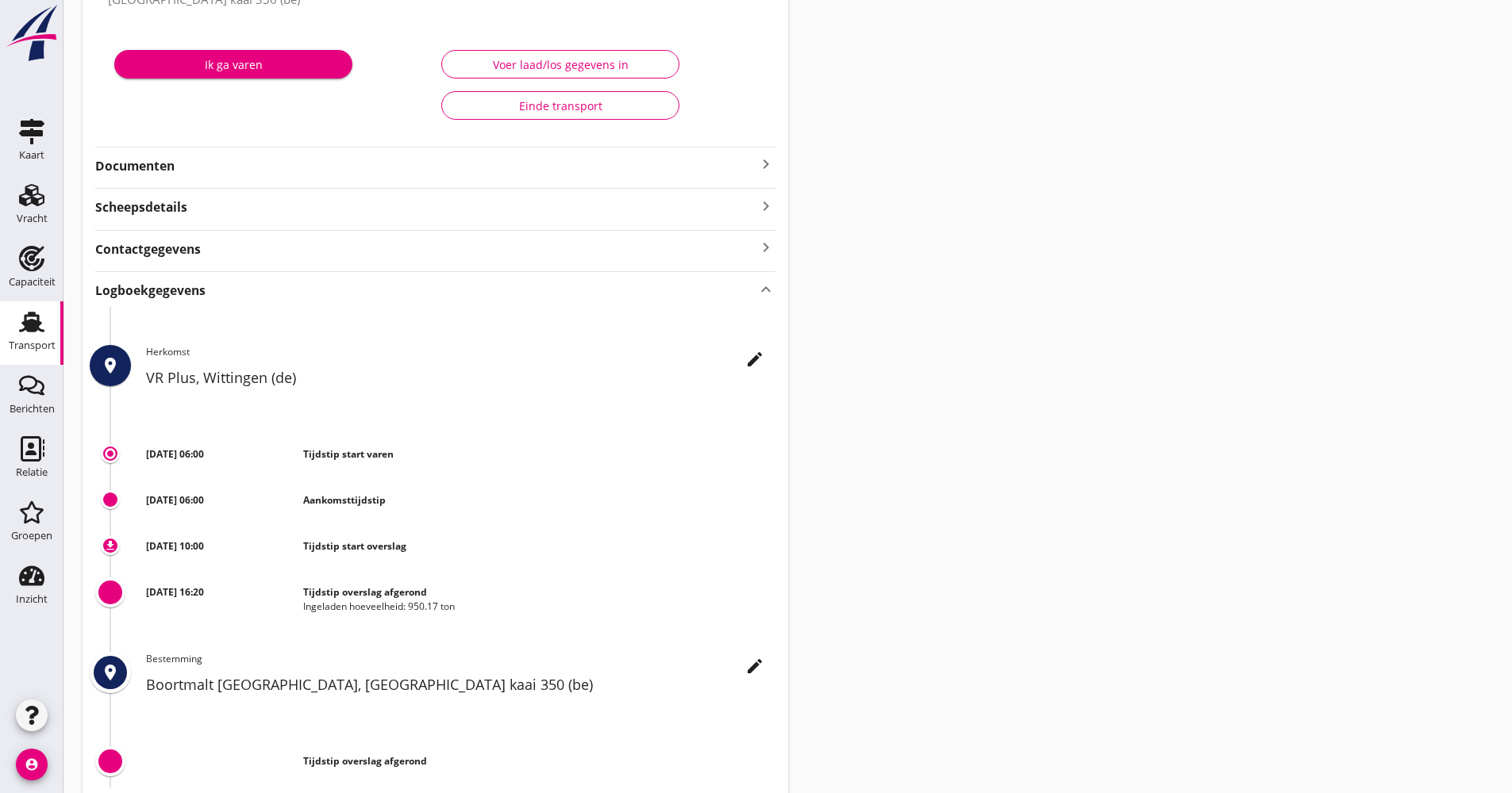
click at [312, 287] on div "Logboekgegevens keyboard_arrow_up" at bounding box center [436, 289] width 680 height 21
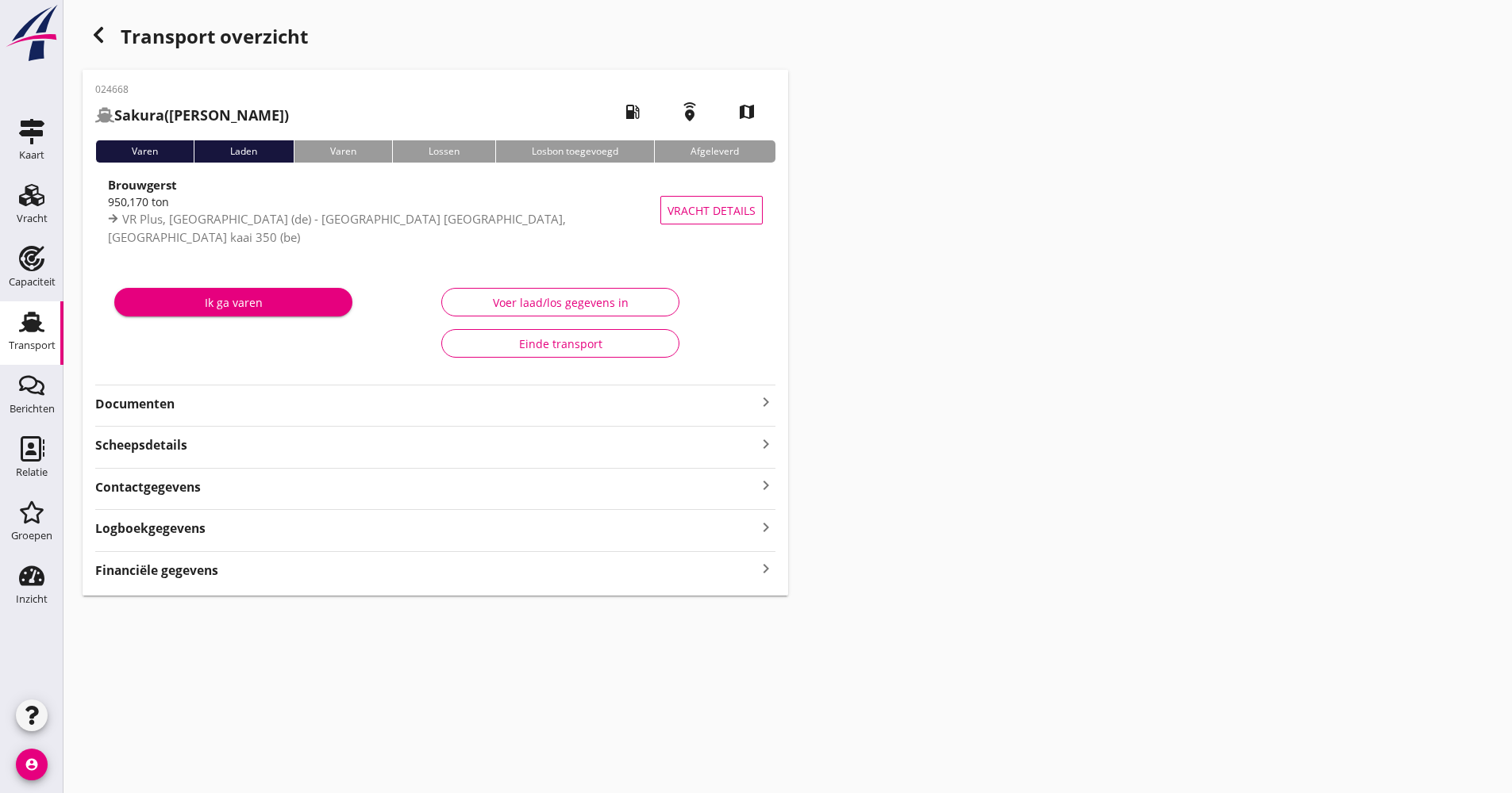
click at [209, 397] on strong "Documenten" at bounding box center [426, 404] width 661 height 18
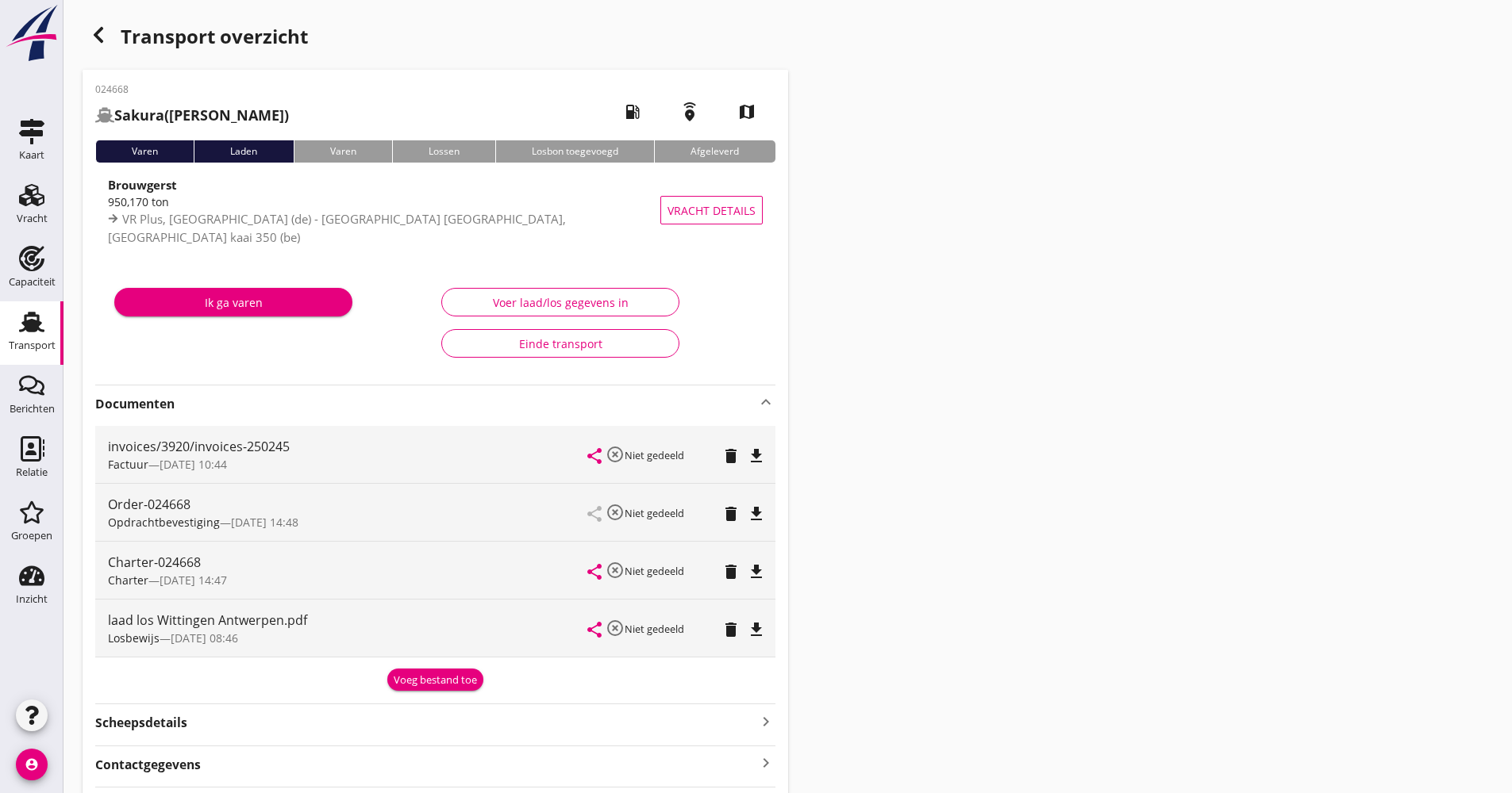
click at [226, 383] on div "024668 Sakura (van der Veen) local_gas_station emergency_share map Varen Laden …" at bounding box center [436, 471] width 706 height 803
click at [226, 402] on strong "Documenten" at bounding box center [426, 404] width 661 height 18
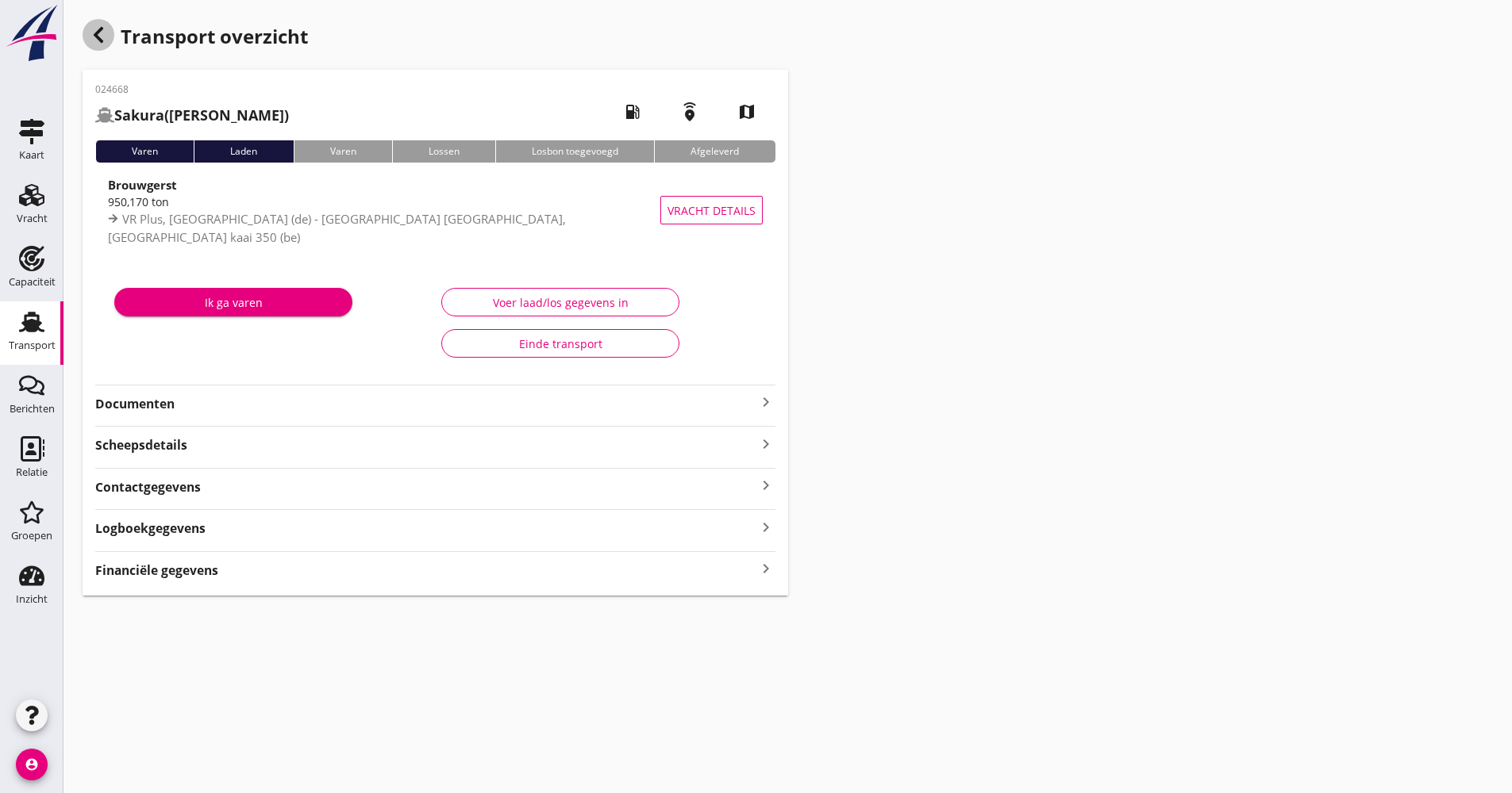
click at [98, 38] on use "button" at bounding box center [99, 35] width 10 height 16
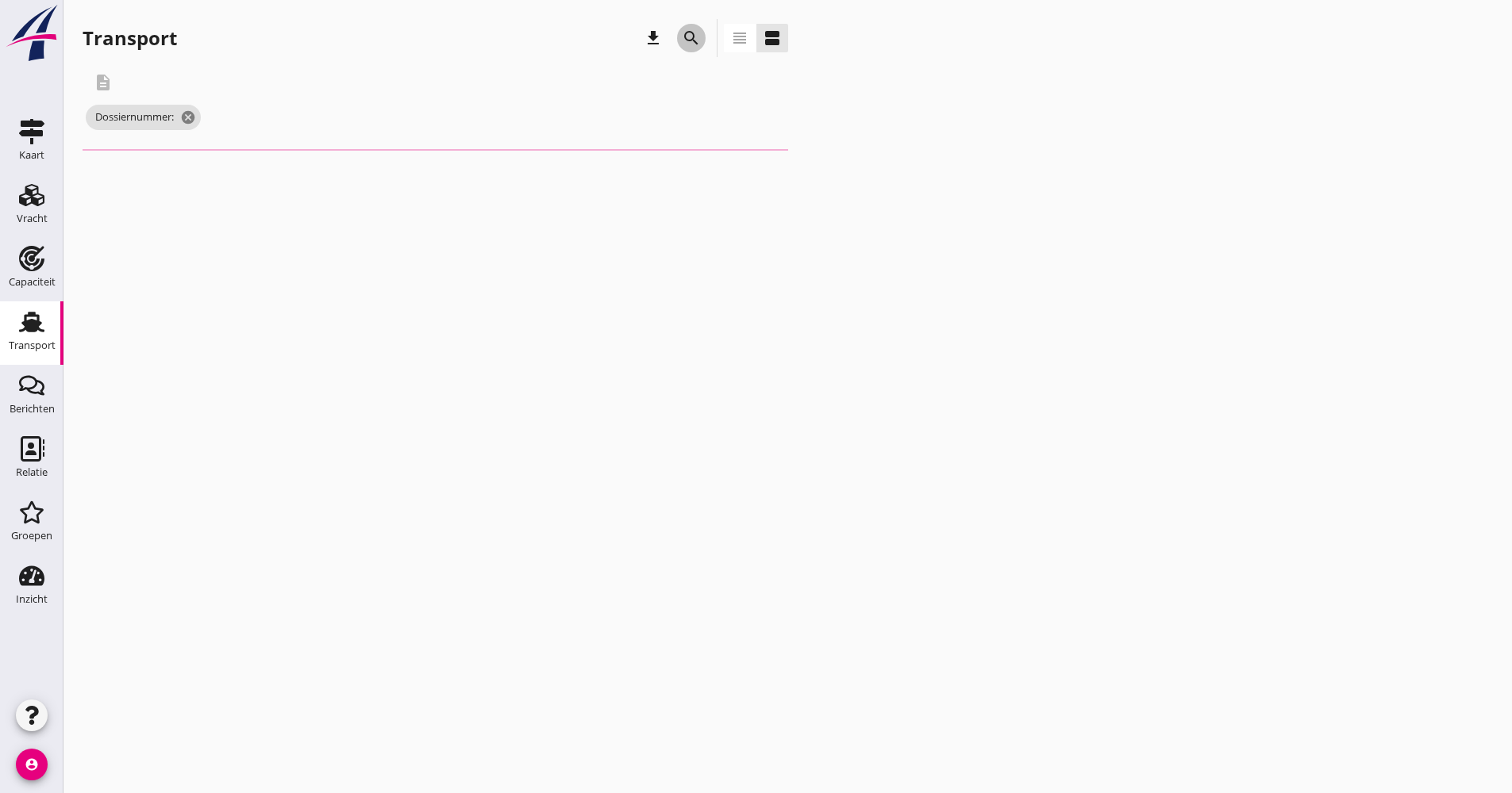
click at [684, 44] on icon "search" at bounding box center [691, 38] width 19 height 19
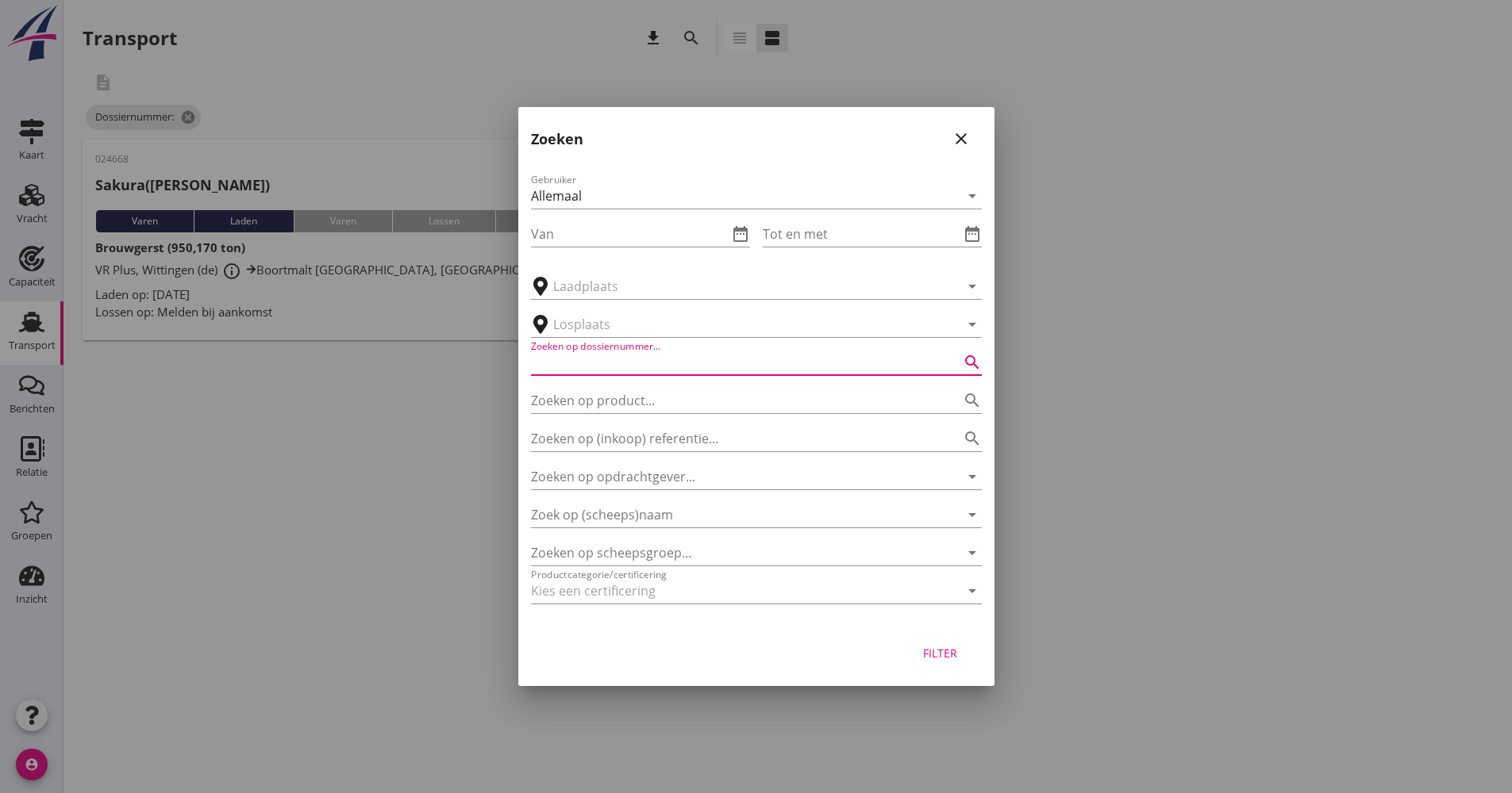
click at [605, 357] on input "Zoeken op dossiernummer..." at bounding box center [734, 362] width 406 height 25
type input "024669"
click at [971, 645] on button "Filter" at bounding box center [941, 653] width 70 height 29
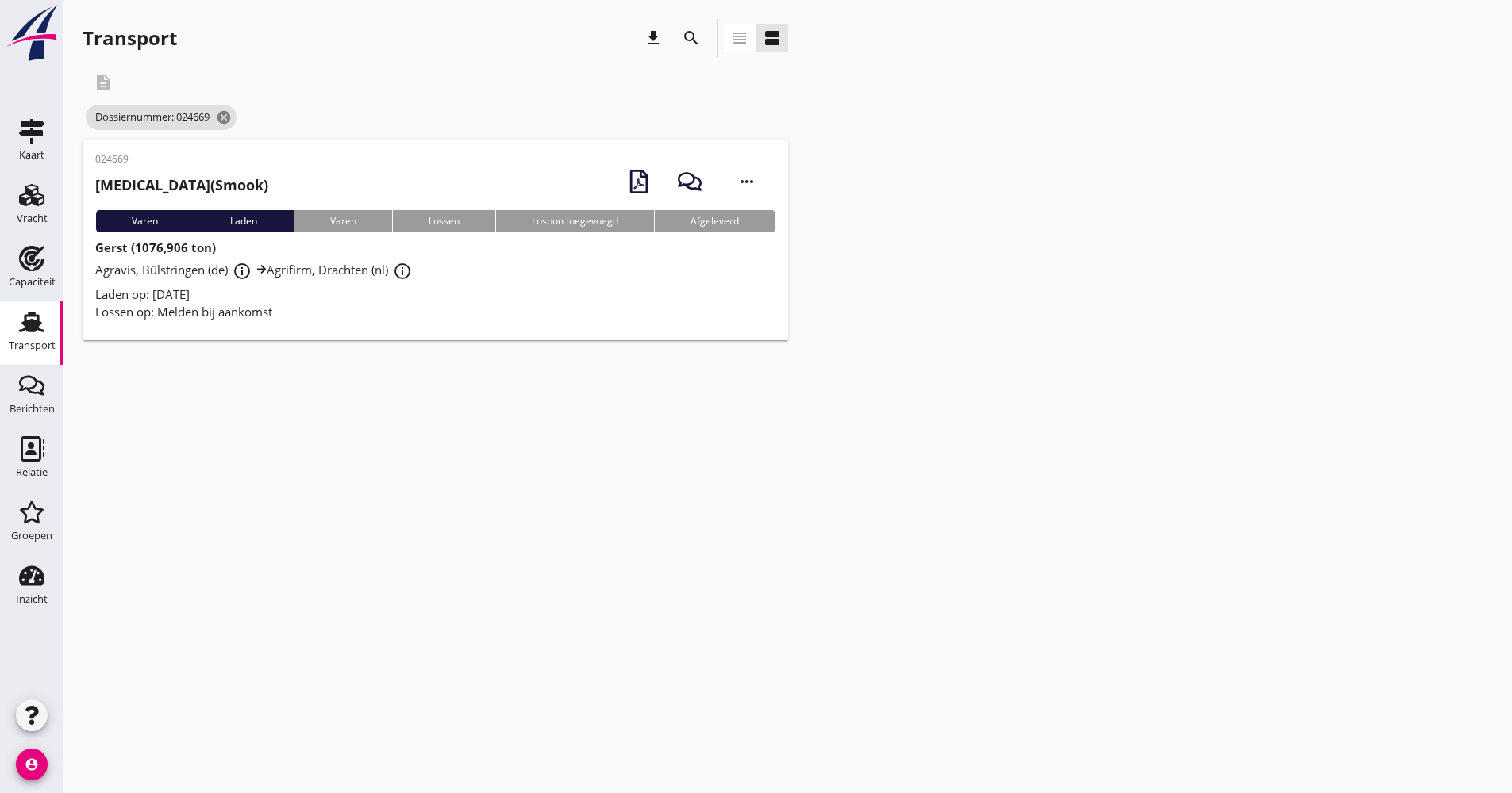
click at [448, 291] on div "Laden op: [DATE]" at bounding box center [436, 295] width 680 height 18
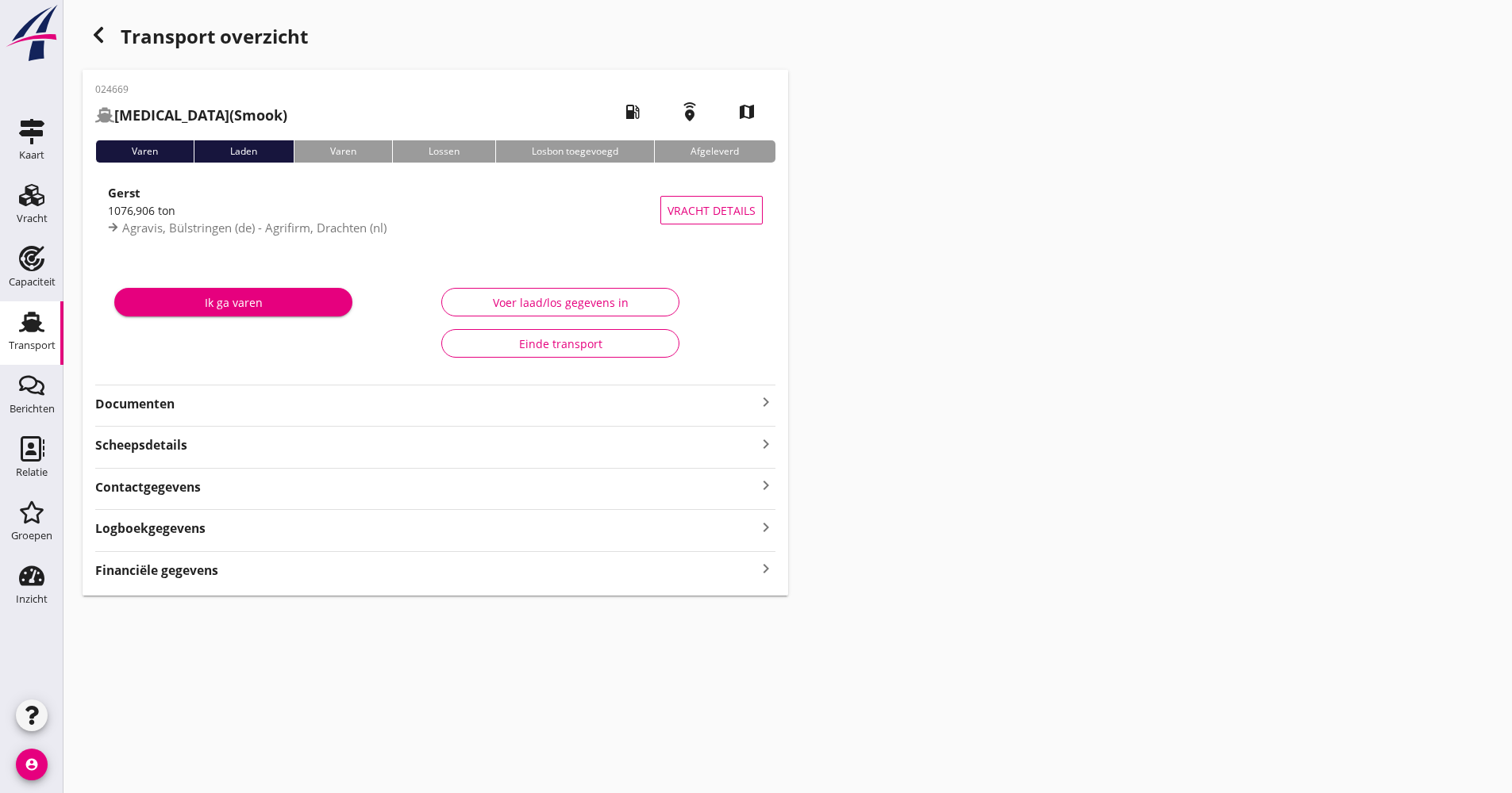
click at [272, 408] on strong "Documenten" at bounding box center [426, 404] width 661 height 18
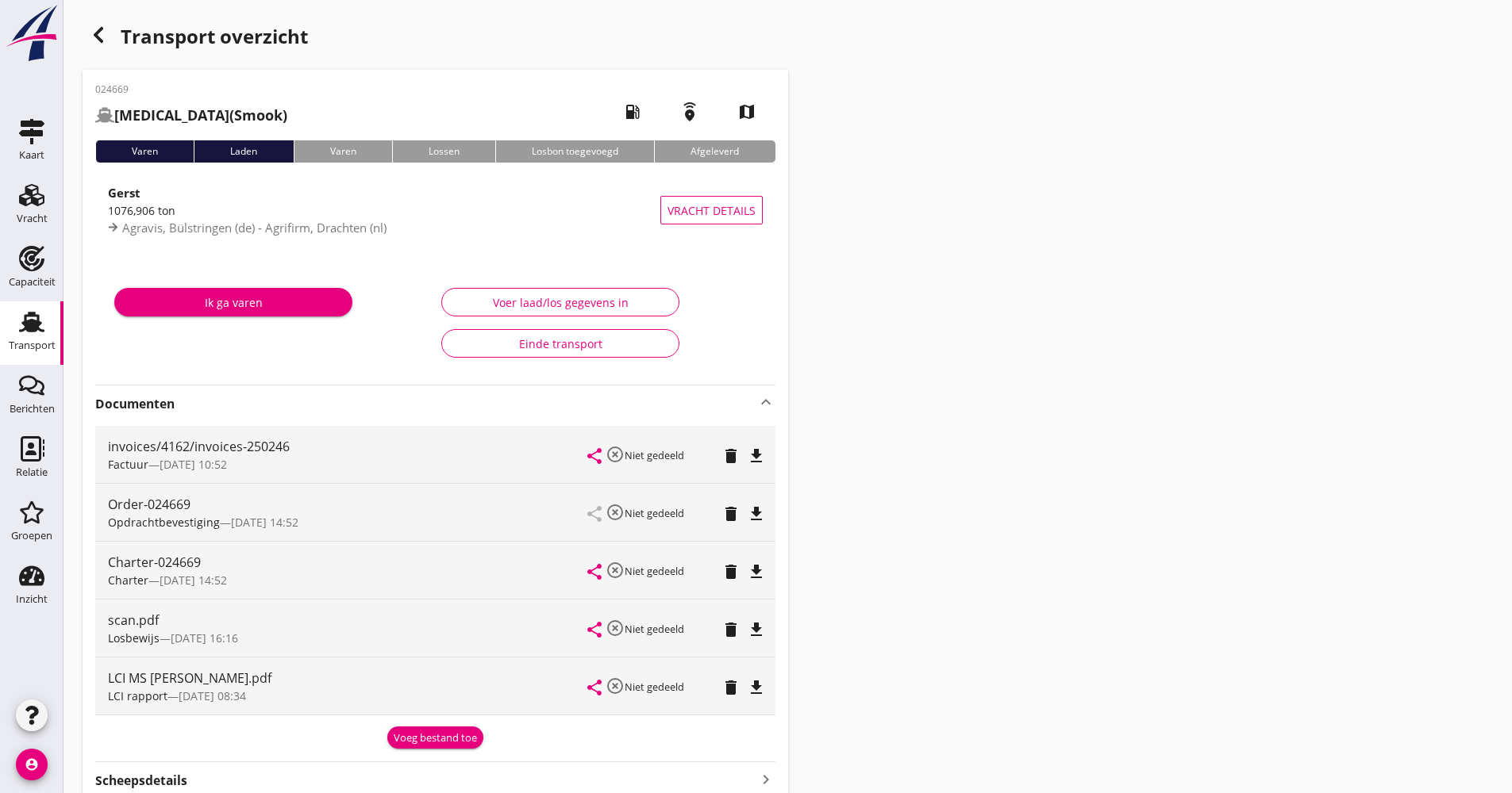
click at [759, 674] on div "share highlight_off Niet gedeeld delete file_download" at bounding box center [675, 686] width 174 height 57
click at [761, 680] on icon "file_download" at bounding box center [757, 688] width 19 height 19
click at [96, 45] on div "button" at bounding box center [99, 35] width 32 height 32
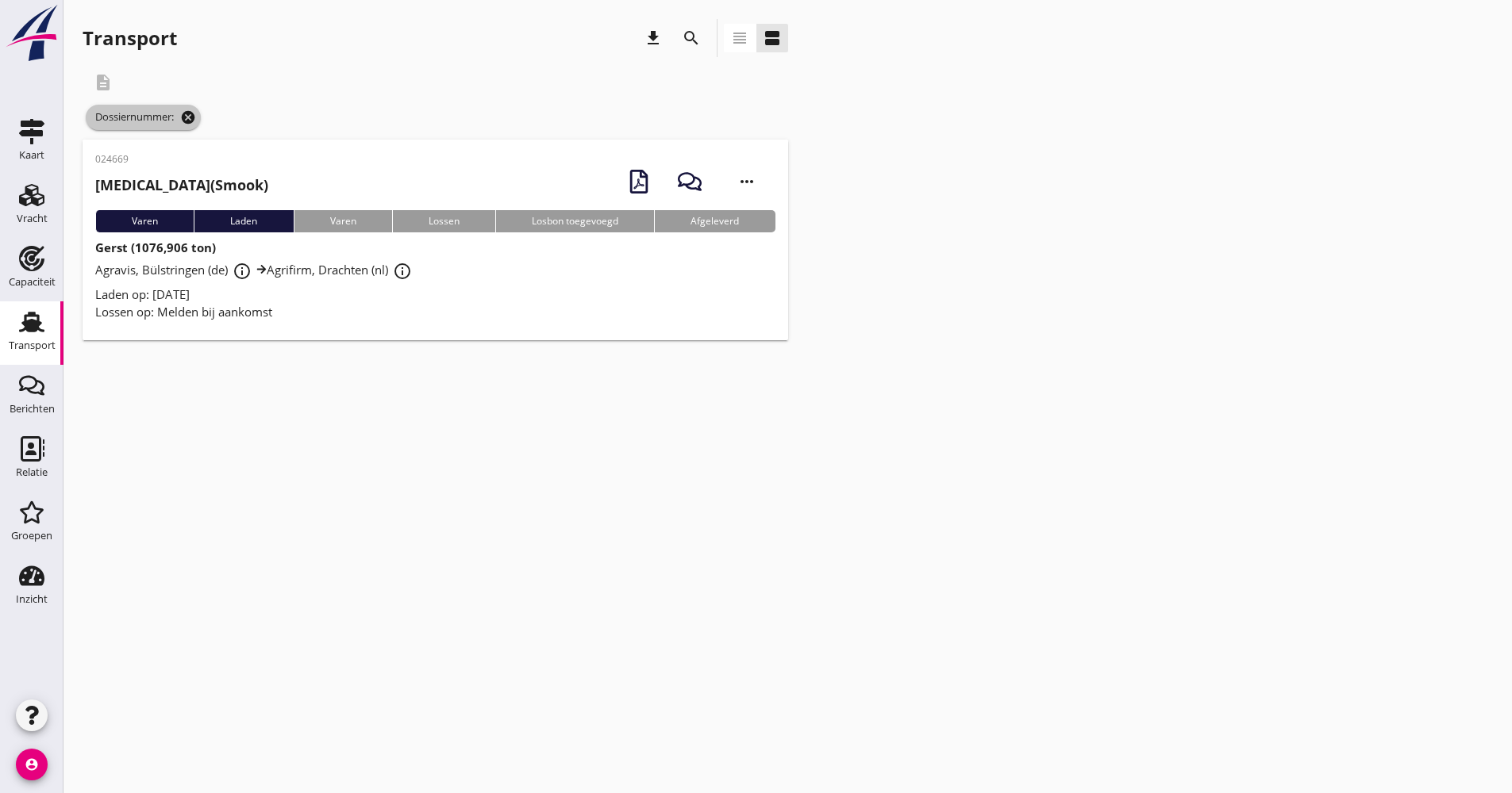
click at [193, 115] on icon "cancel" at bounding box center [188, 118] width 16 height 16
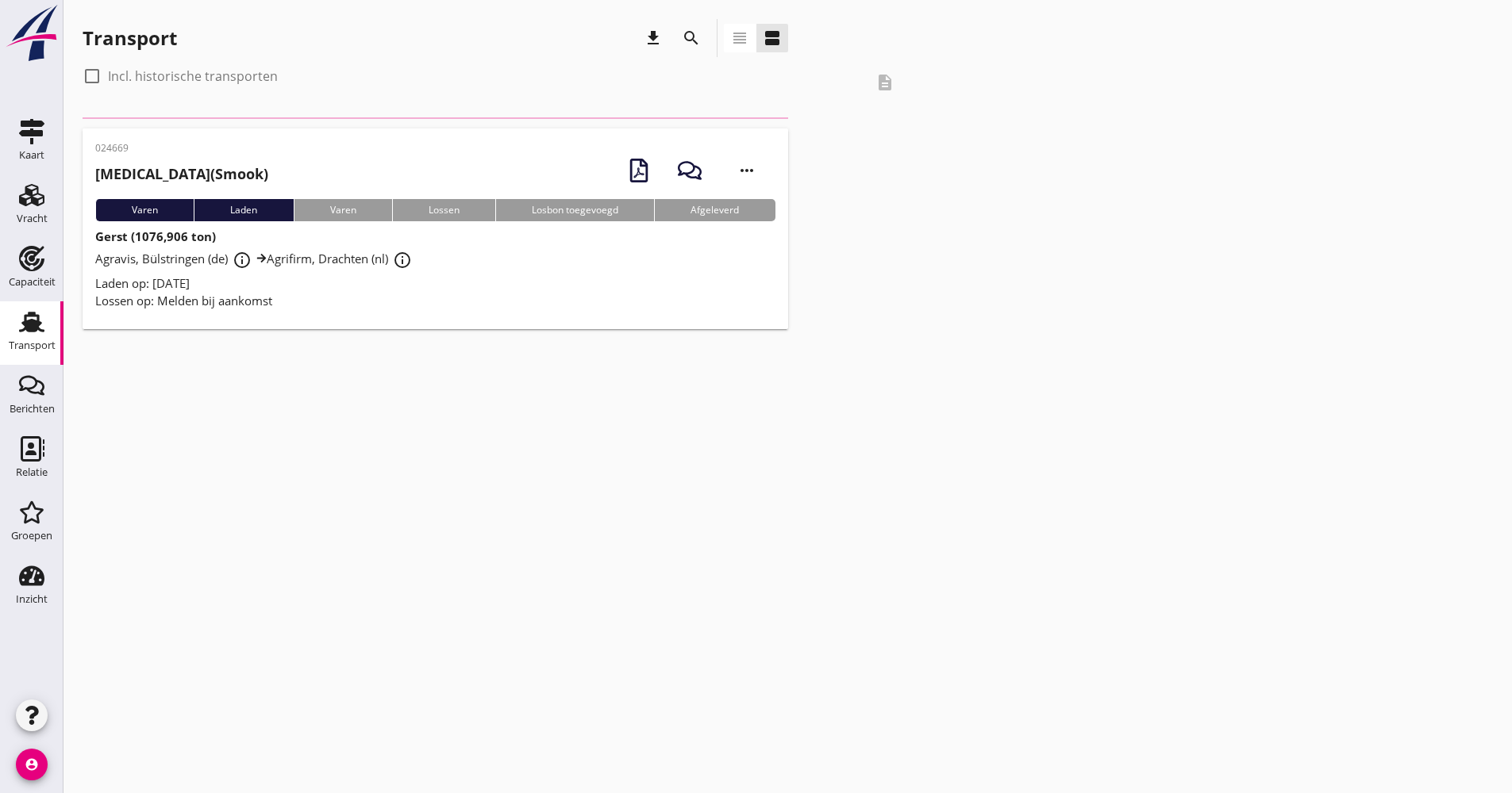
click at [692, 37] on icon "search" at bounding box center [691, 38] width 19 height 19
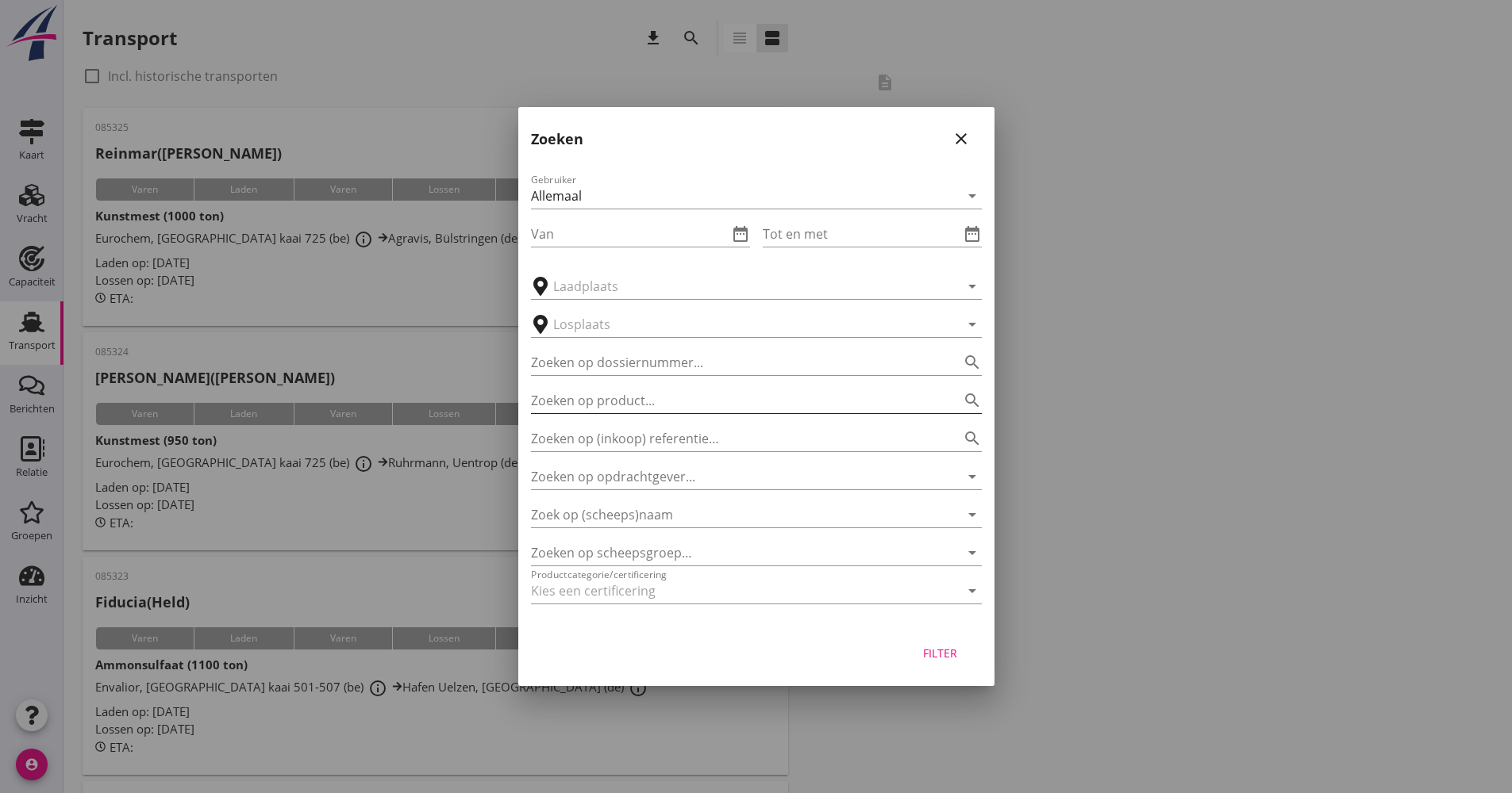
click at [663, 390] on input "Zoeken op product..." at bounding box center [734, 400] width 406 height 25
click at [665, 378] on div "Zoeken op product... search" at bounding box center [757, 396] width 451 height 35
click at [665, 369] on input "Zoeken op dossiernummer..." at bounding box center [734, 362] width 406 height 25
type input "024676"
click at [939, 648] on div "Filter" at bounding box center [941, 653] width 45 height 17
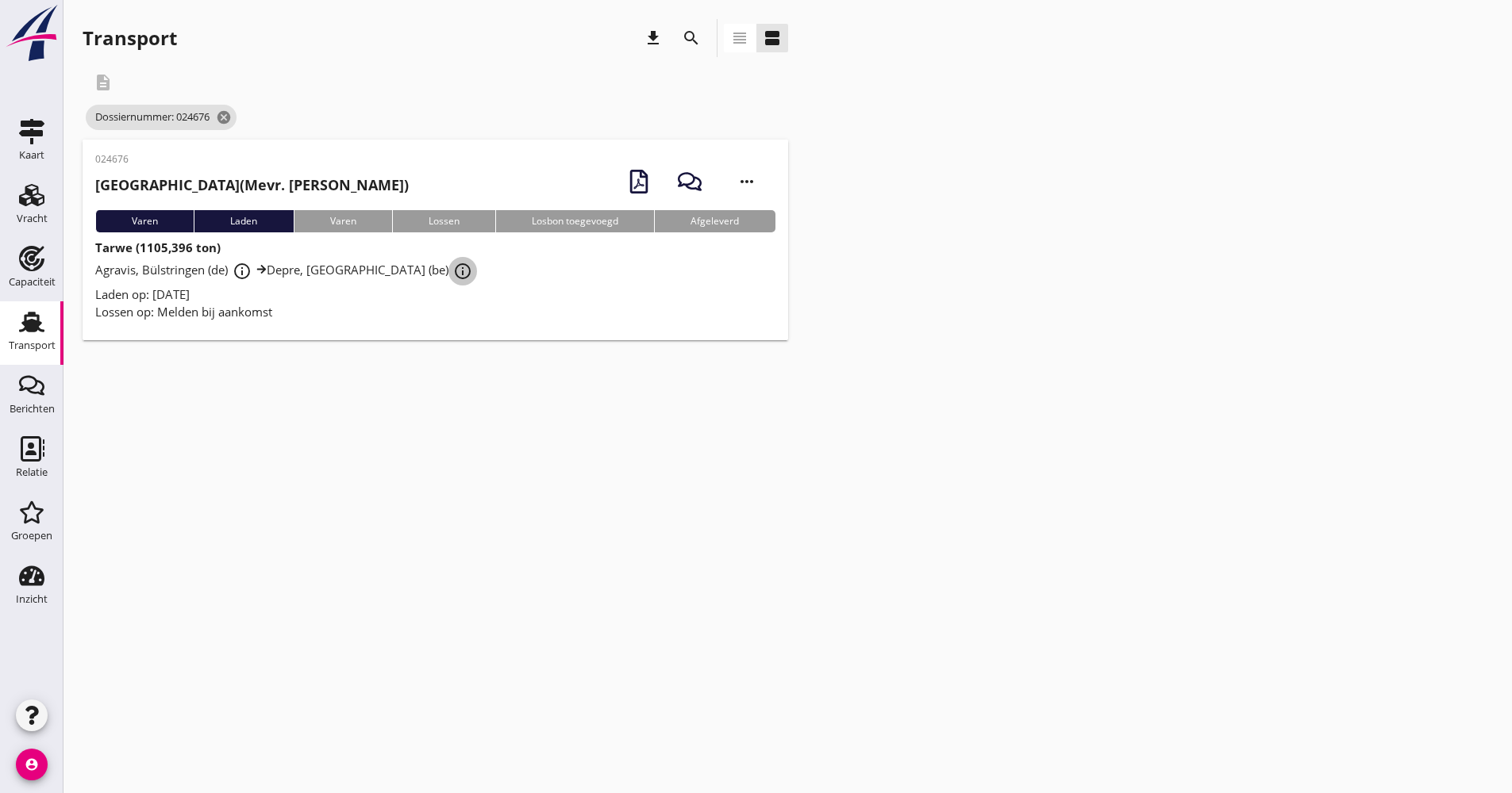
click at [449, 279] on button "info_outline" at bounding box center [463, 271] width 29 height 29
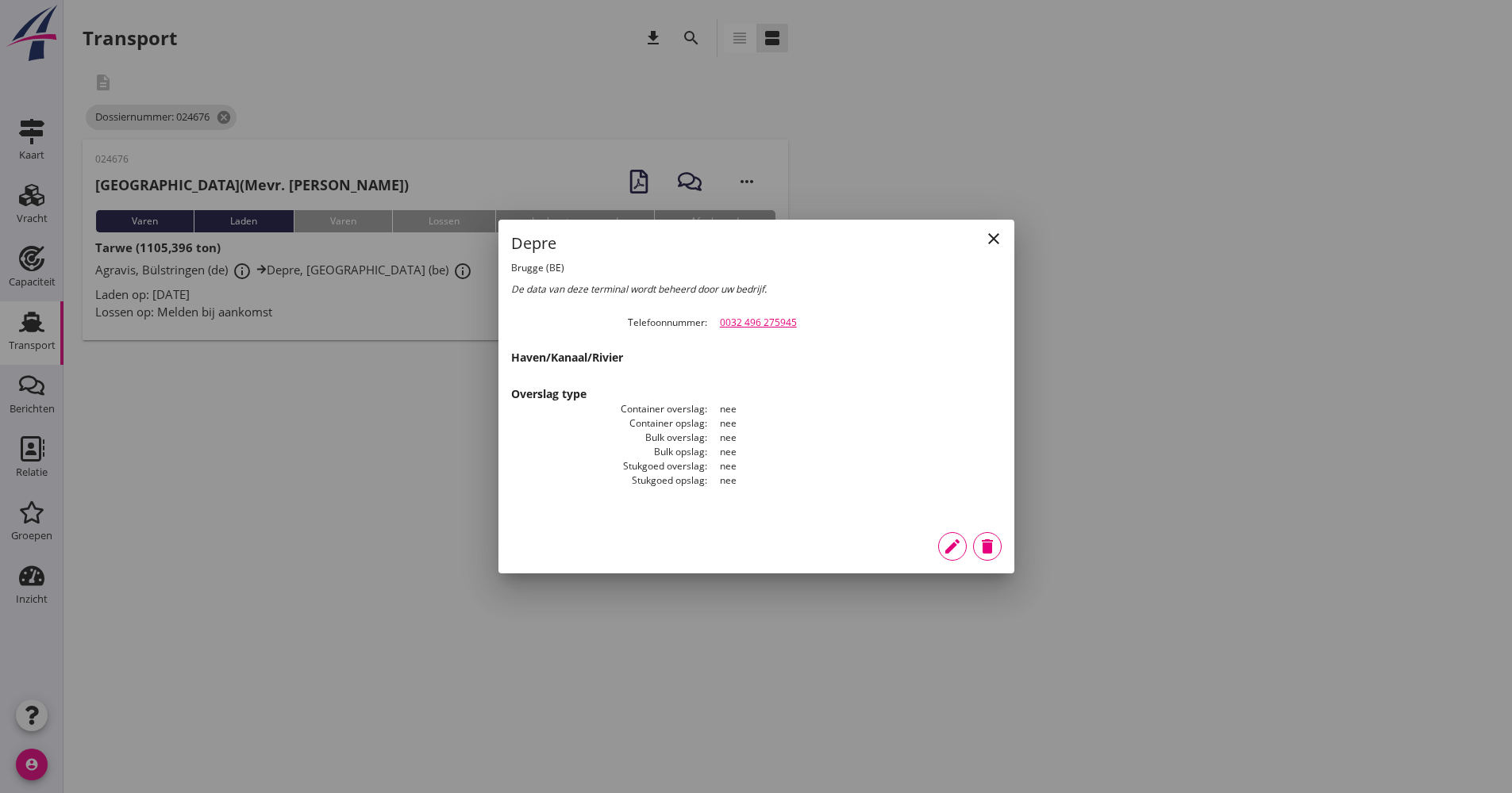
click at [371, 306] on div at bounding box center [756, 396] width 1512 height 793
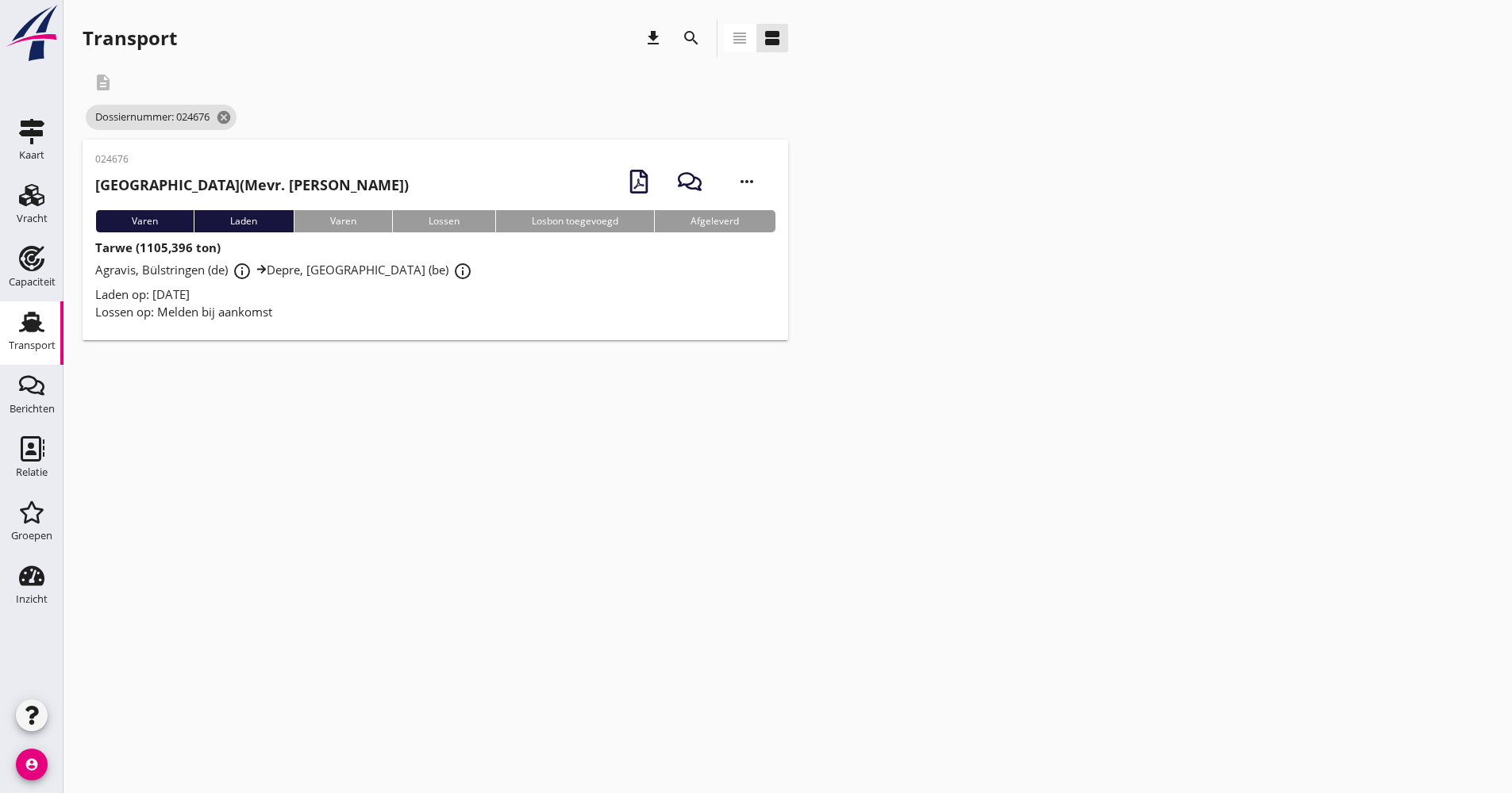
click at [371, 306] on div "Lossen op: Melden bij aankomst" at bounding box center [436, 312] width 680 height 18
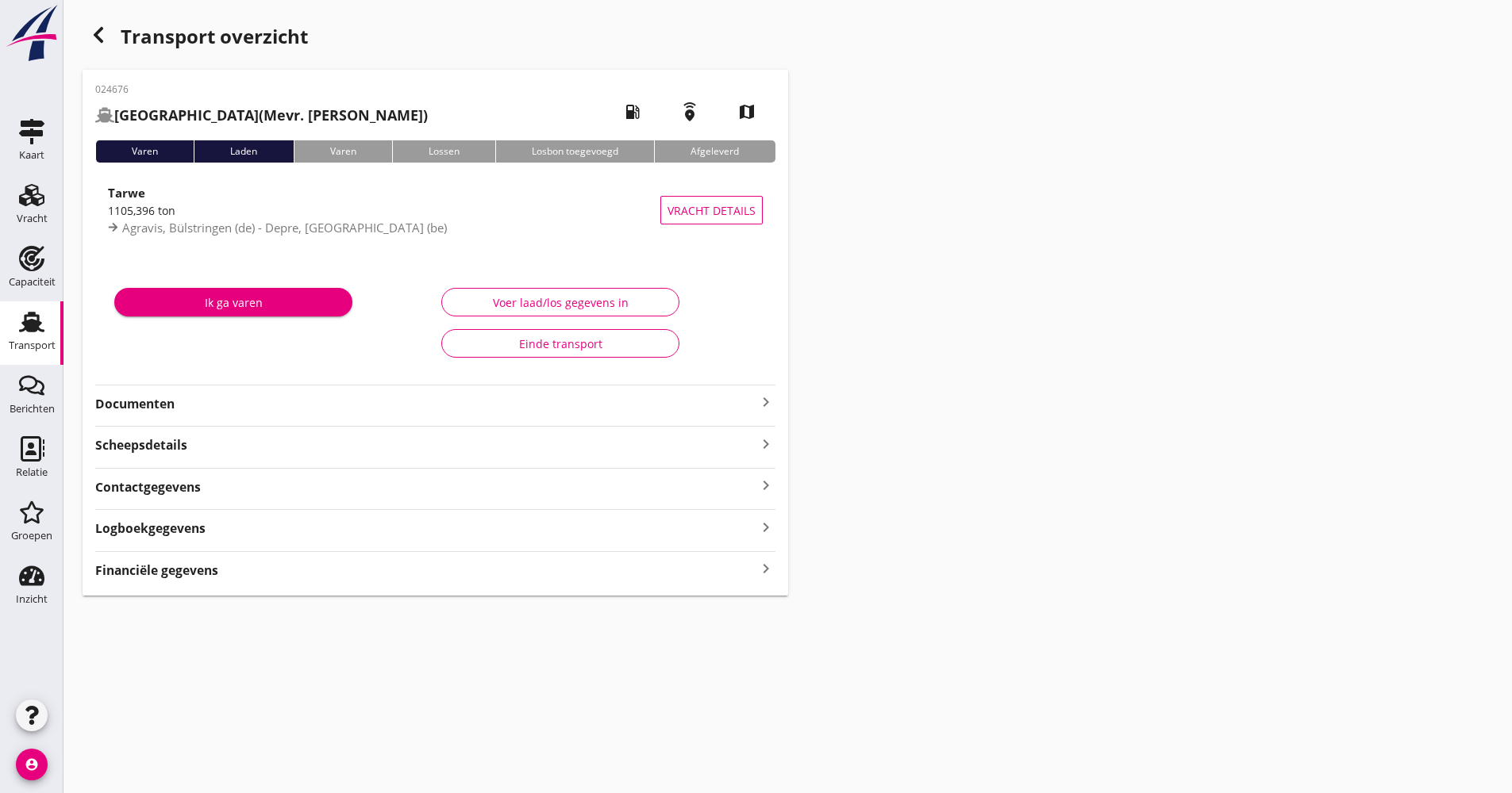
click at [232, 418] on div "024676 [GEOGRAPHIC_DATA] (Mevr. Van Lier) local_gas_station emergency_share map…" at bounding box center [436, 333] width 706 height 526
click at [232, 412] on strong "Documenten" at bounding box center [426, 404] width 661 height 18
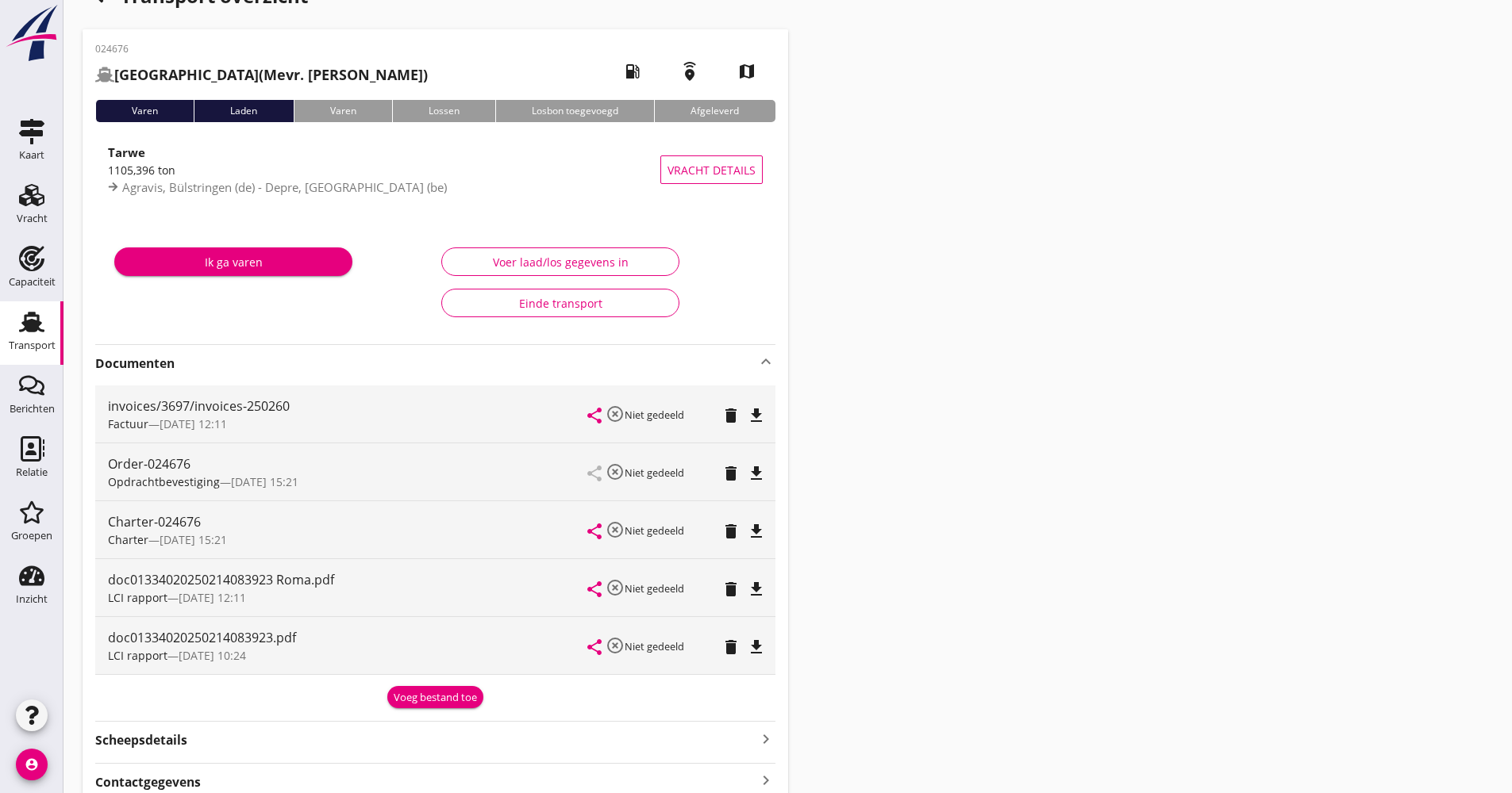
scroll to position [80, 0]
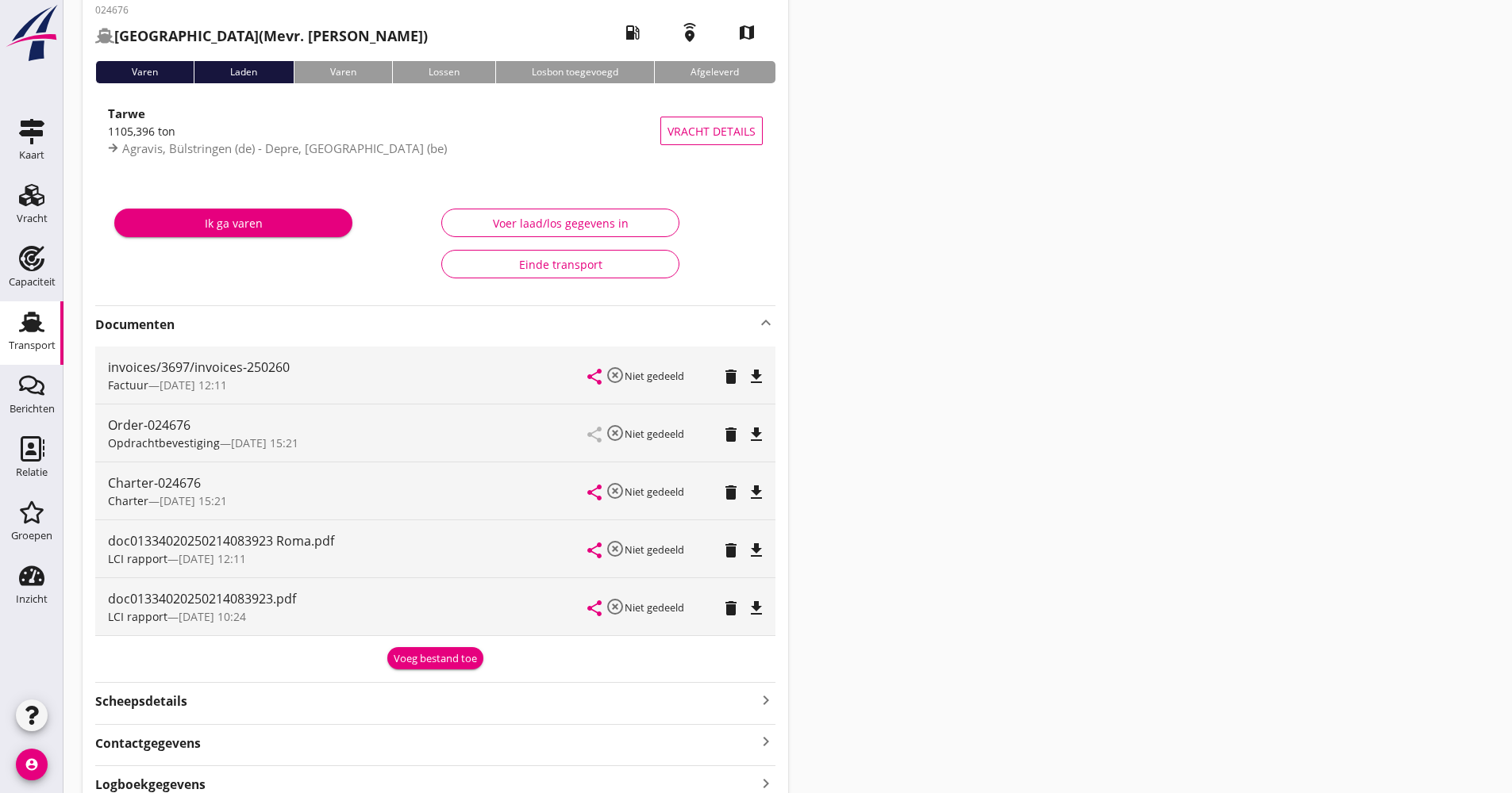
click at [758, 556] on icon "file_download" at bounding box center [757, 551] width 19 height 19
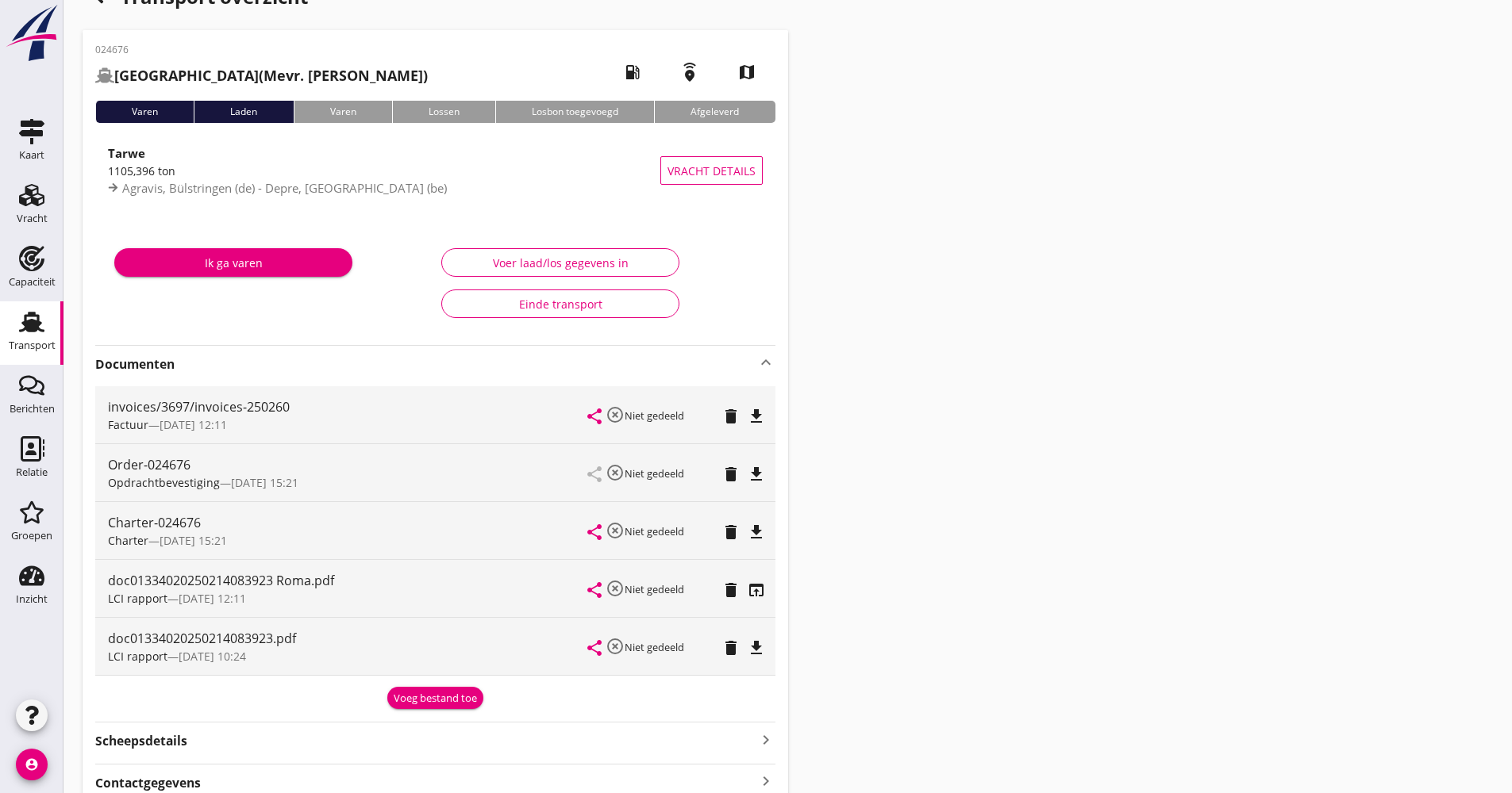
scroll to position [0, 0]
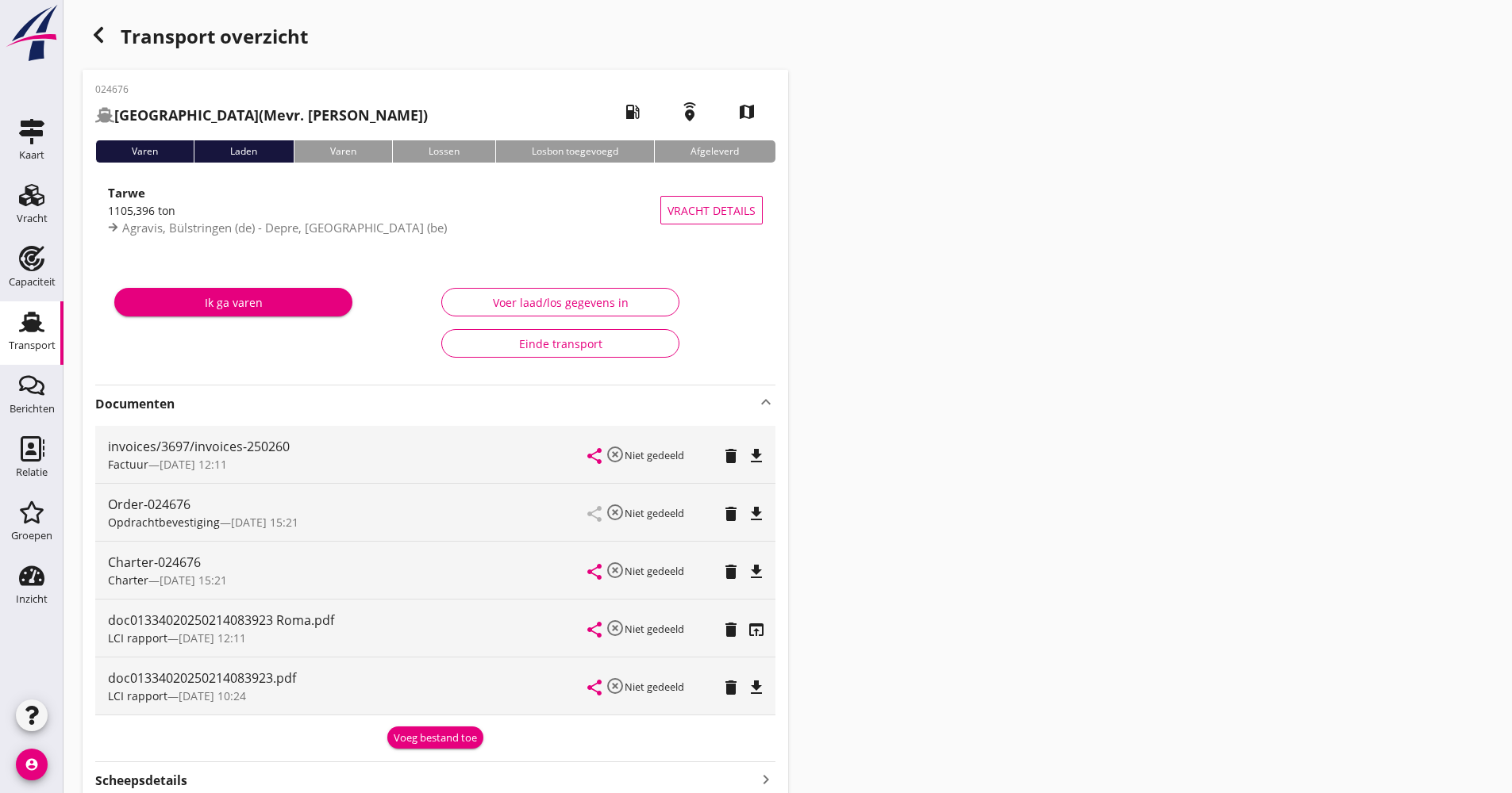
click at [100, 37] on use "button" at bounding box center [99, 35] width 10 height 16
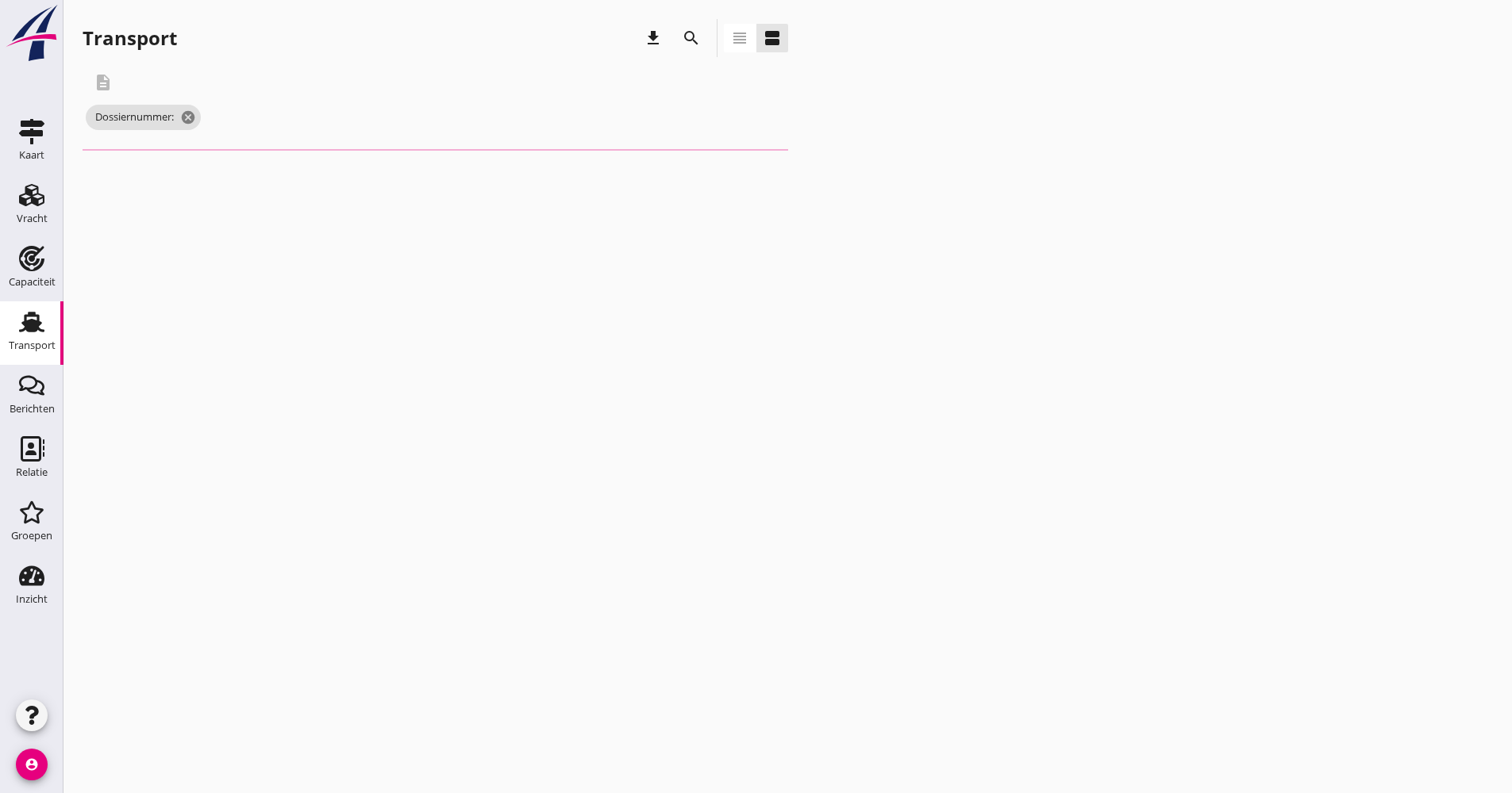
click at [699, 42] on icon "search" at bounding box center [691, 38] width 19 height 19
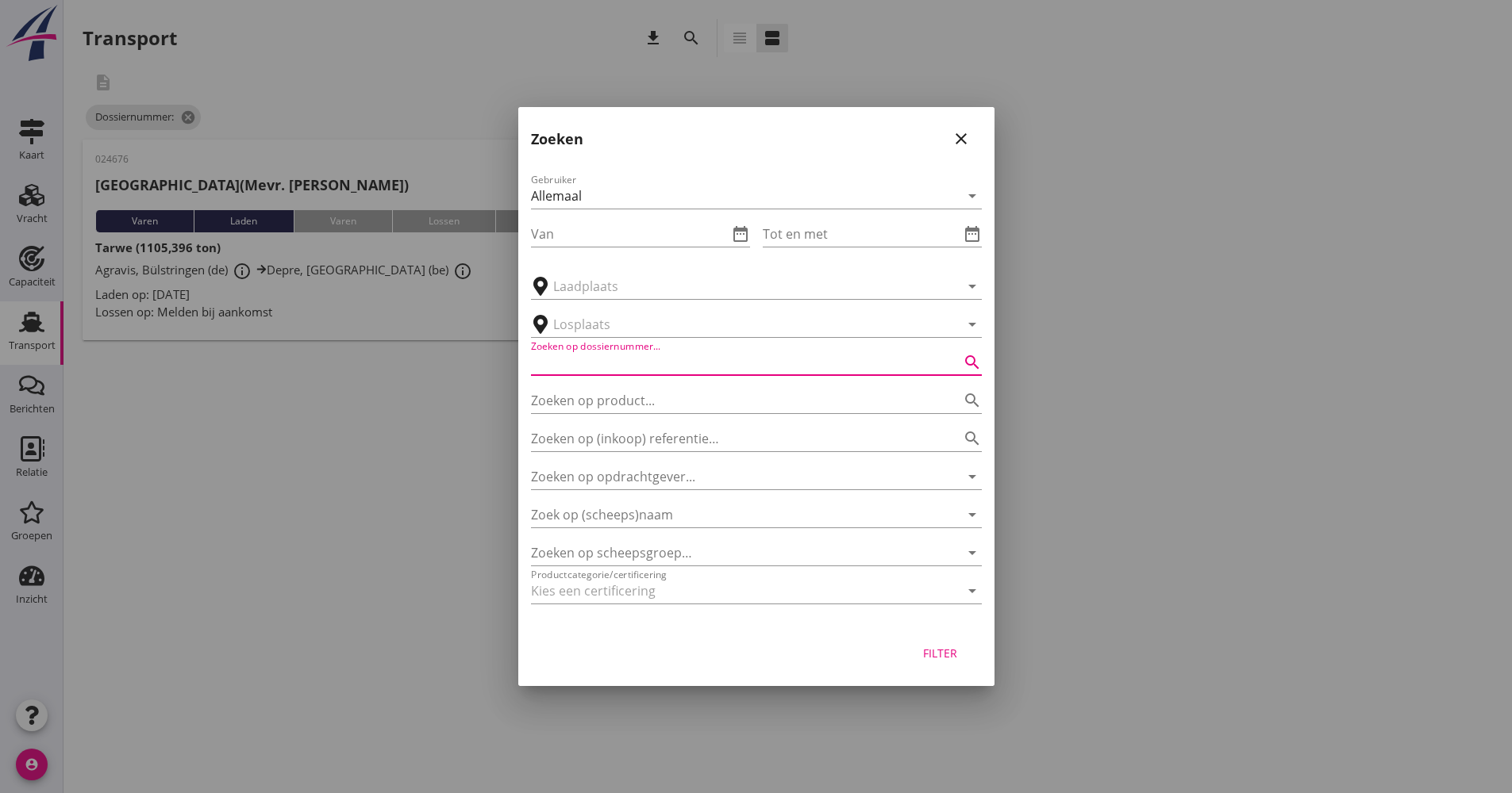
click at [657, 364] on input "Zoeken op dossiernummer..." at bounding box center [734, 362] width 406 height 25
type input "024680"
click at [950, 644] on button "Filter" at bounding box center [941, 653] width 70 height 29
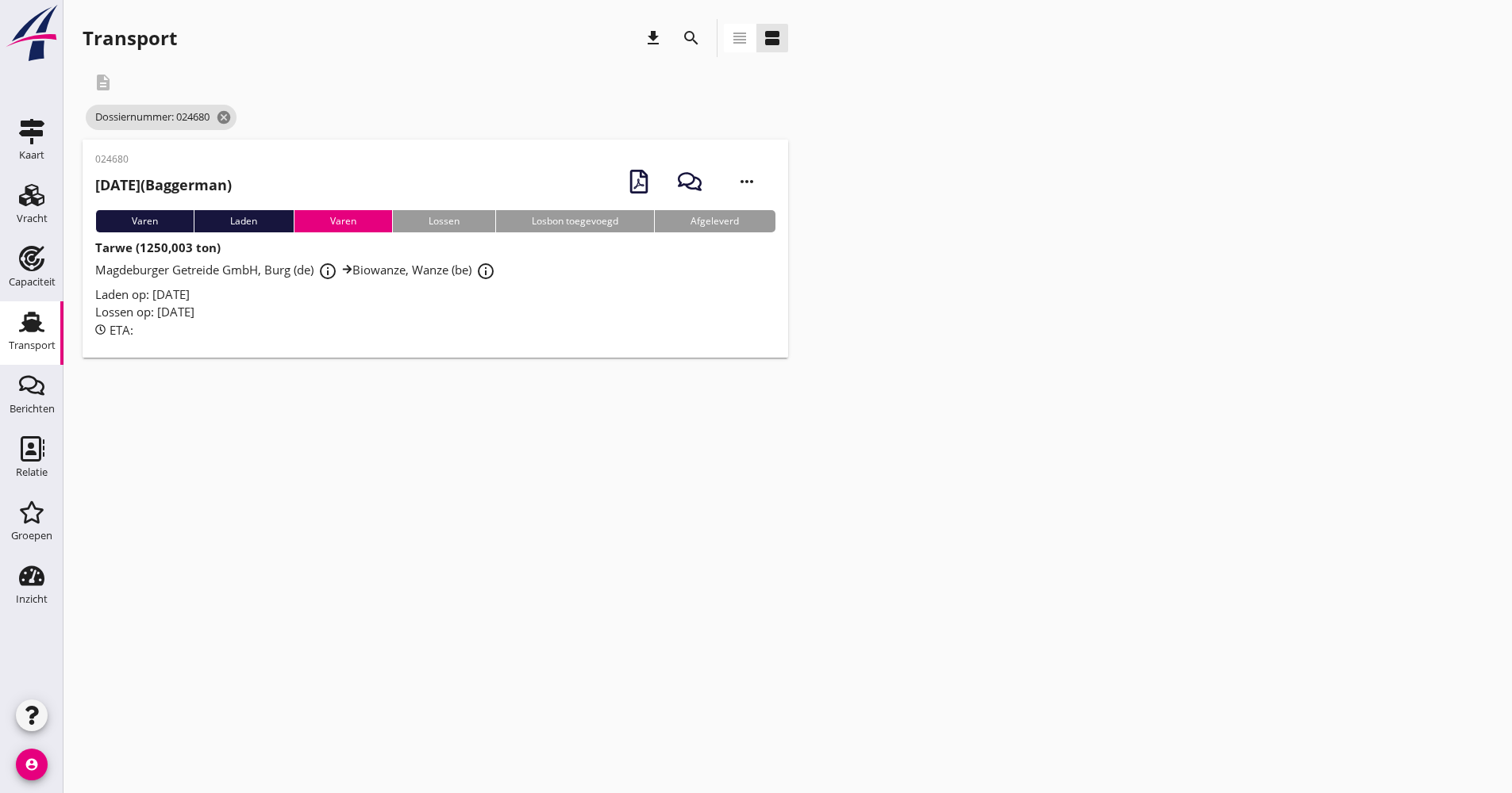
click at [372, 319] on div "Lossen op: [DATE]" at bounding box center [436, 312] width 680 height 18
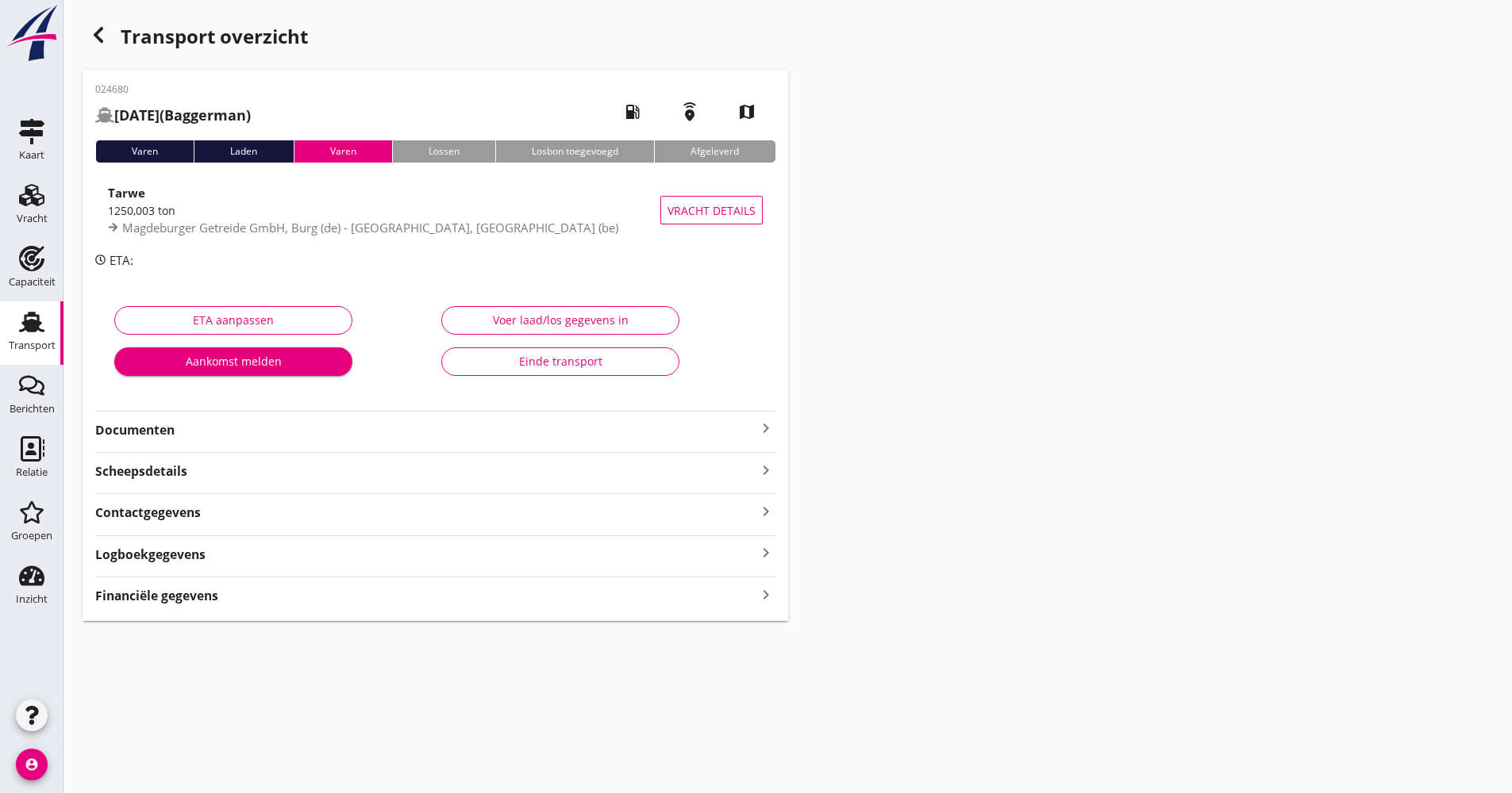
click at [313, 438] on strong "Documenten" at bounding box center [426, 430] width 661 height 18
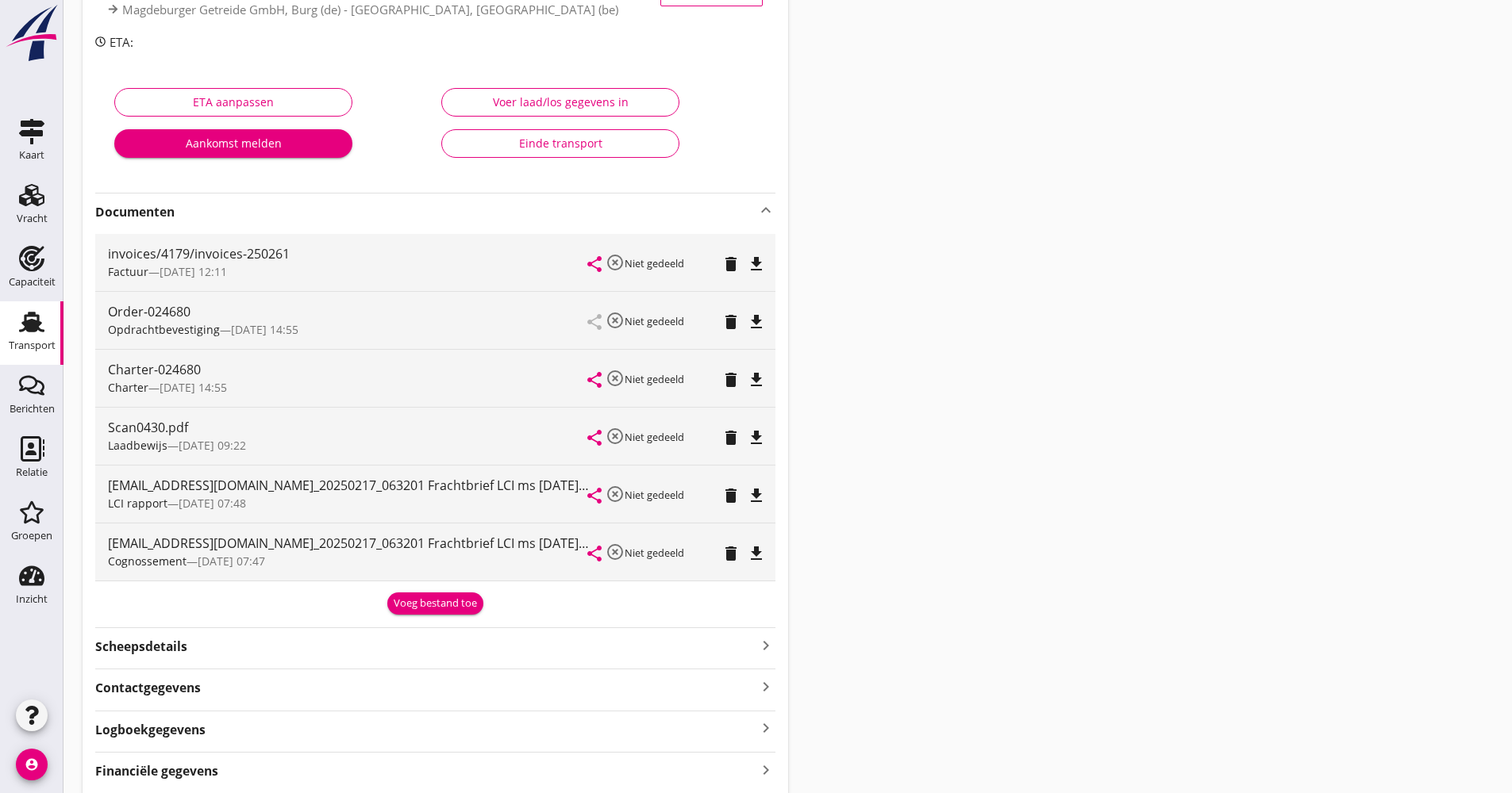
scroll to position [238, 0]
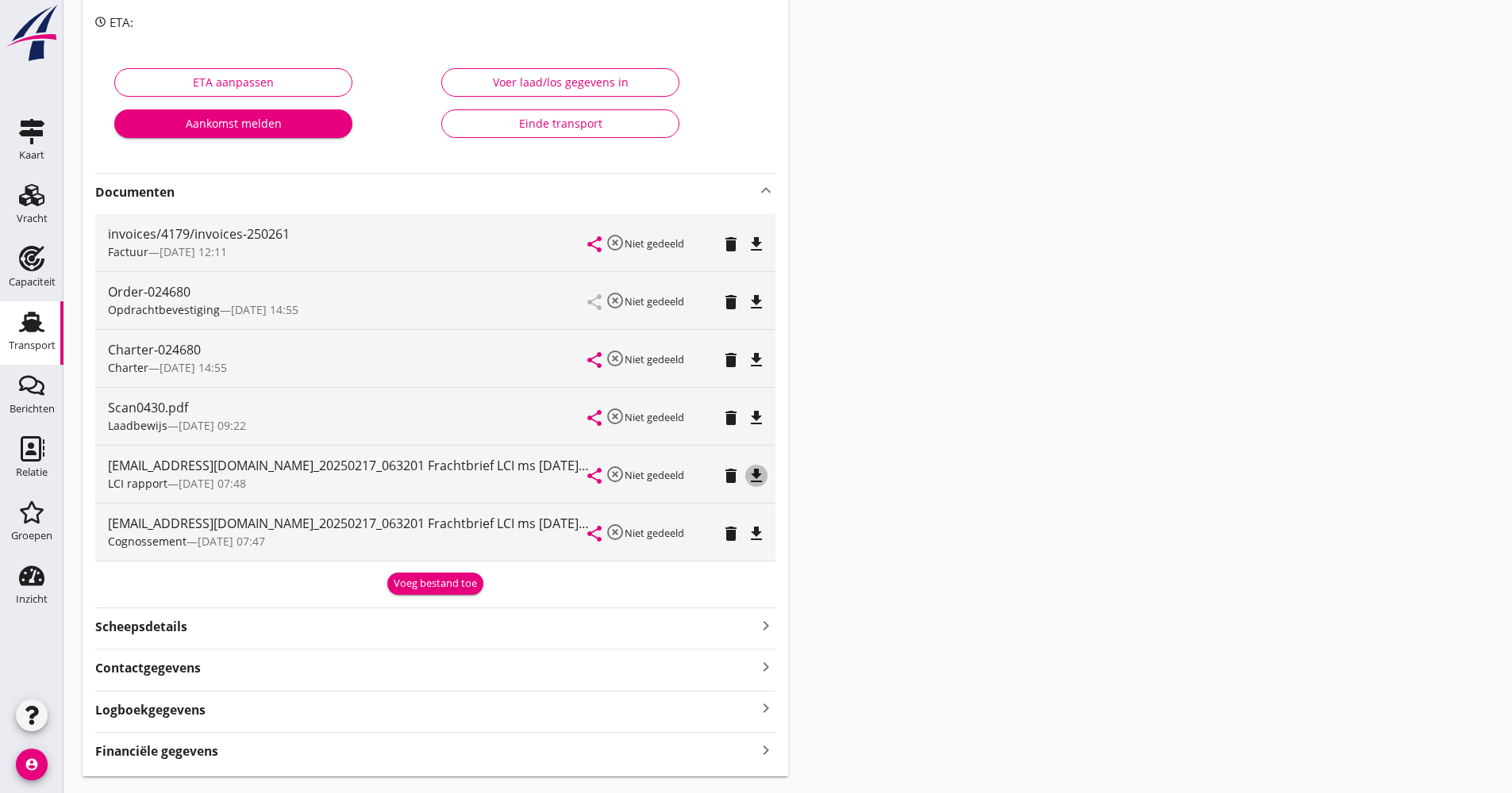
click at [758, 471] on icon "file_download" at bounding box center [757, 476] width 19 height 19
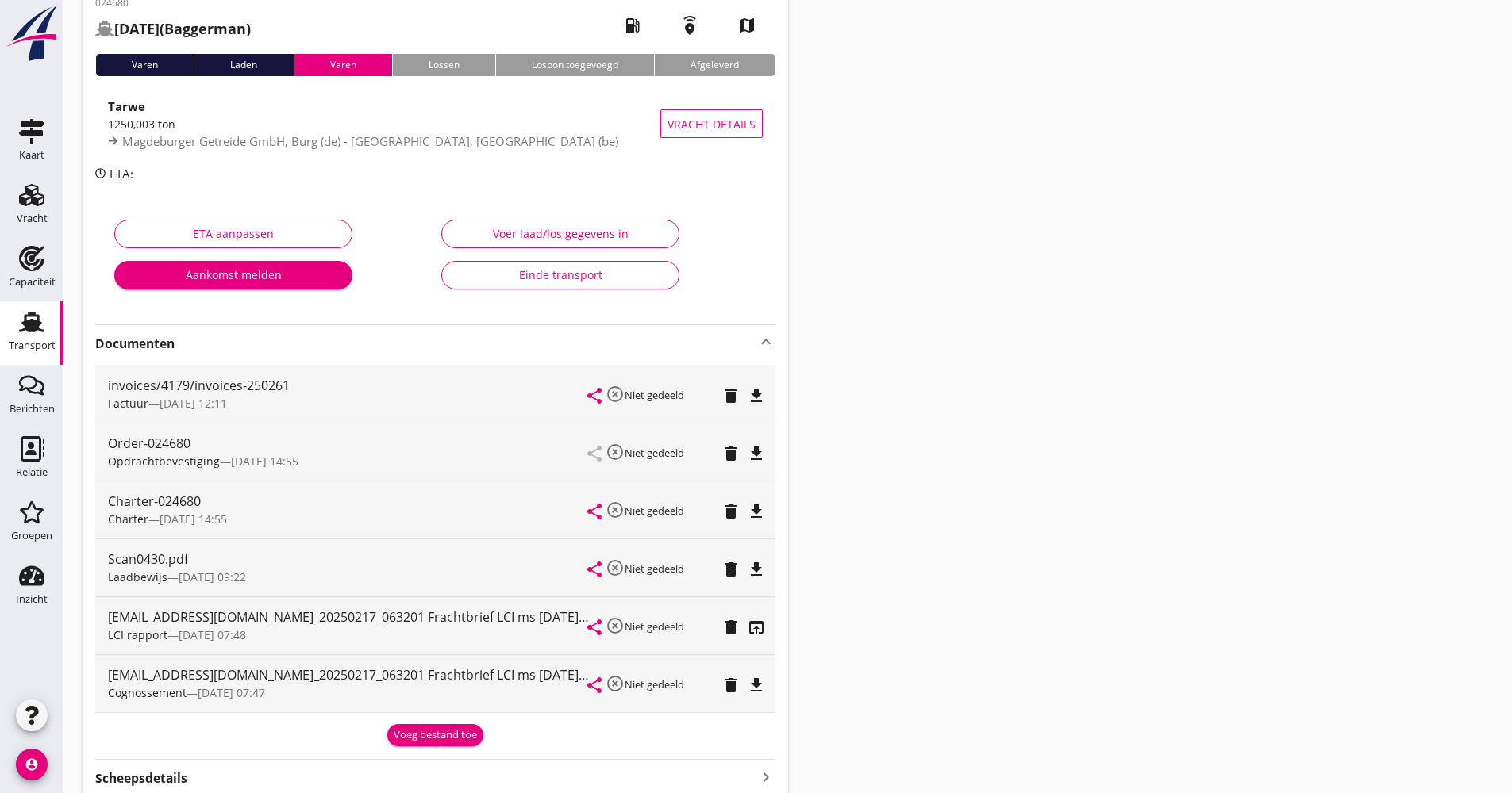
scroll to position [0, 0]
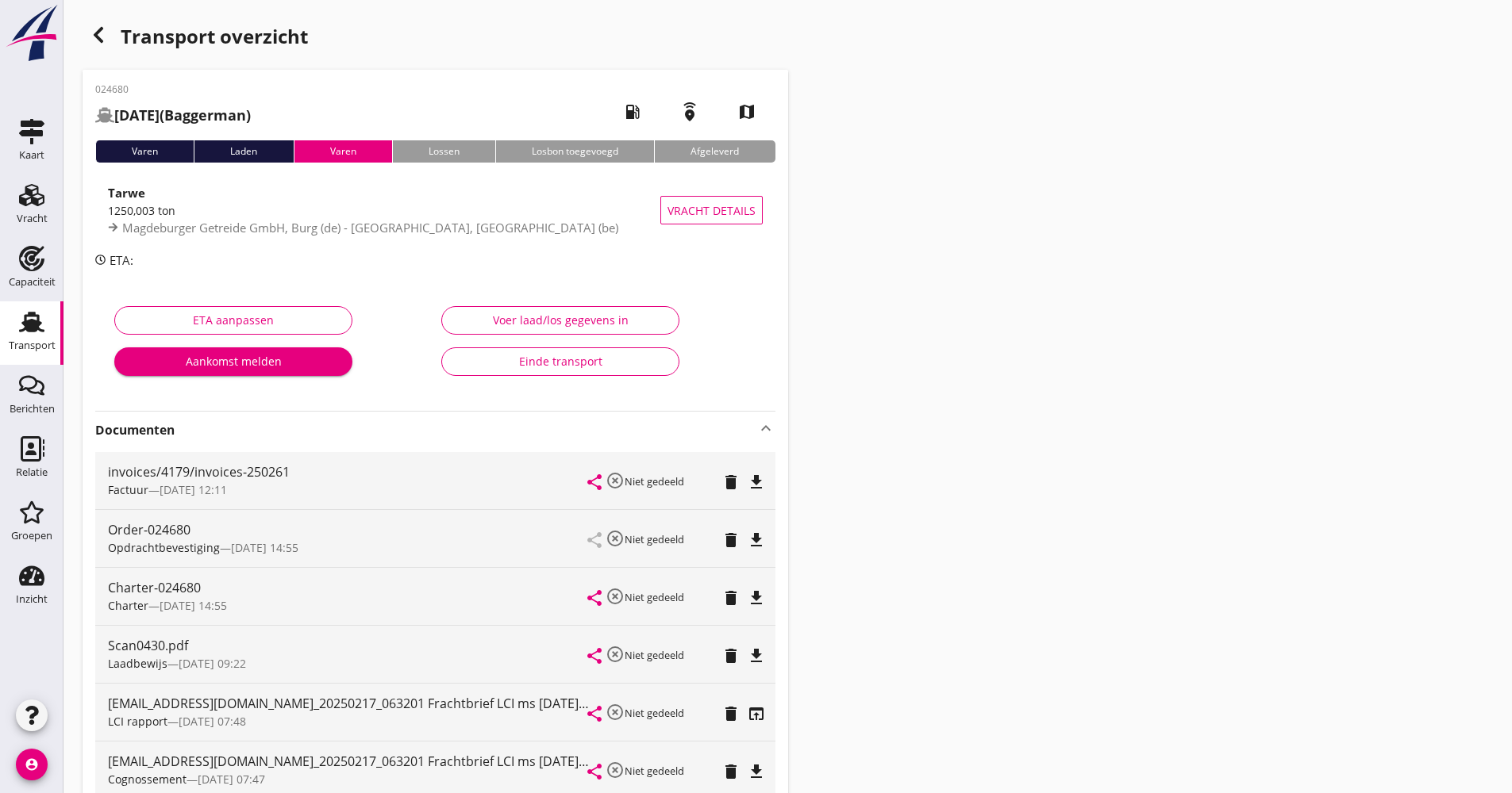
click at [108, 49] on div "Transport overzicht" at bounding box center [436, 38] width 706 height 38
click at [104, 46] on div "button" at bounding box center [99, 35] width 32 height 32
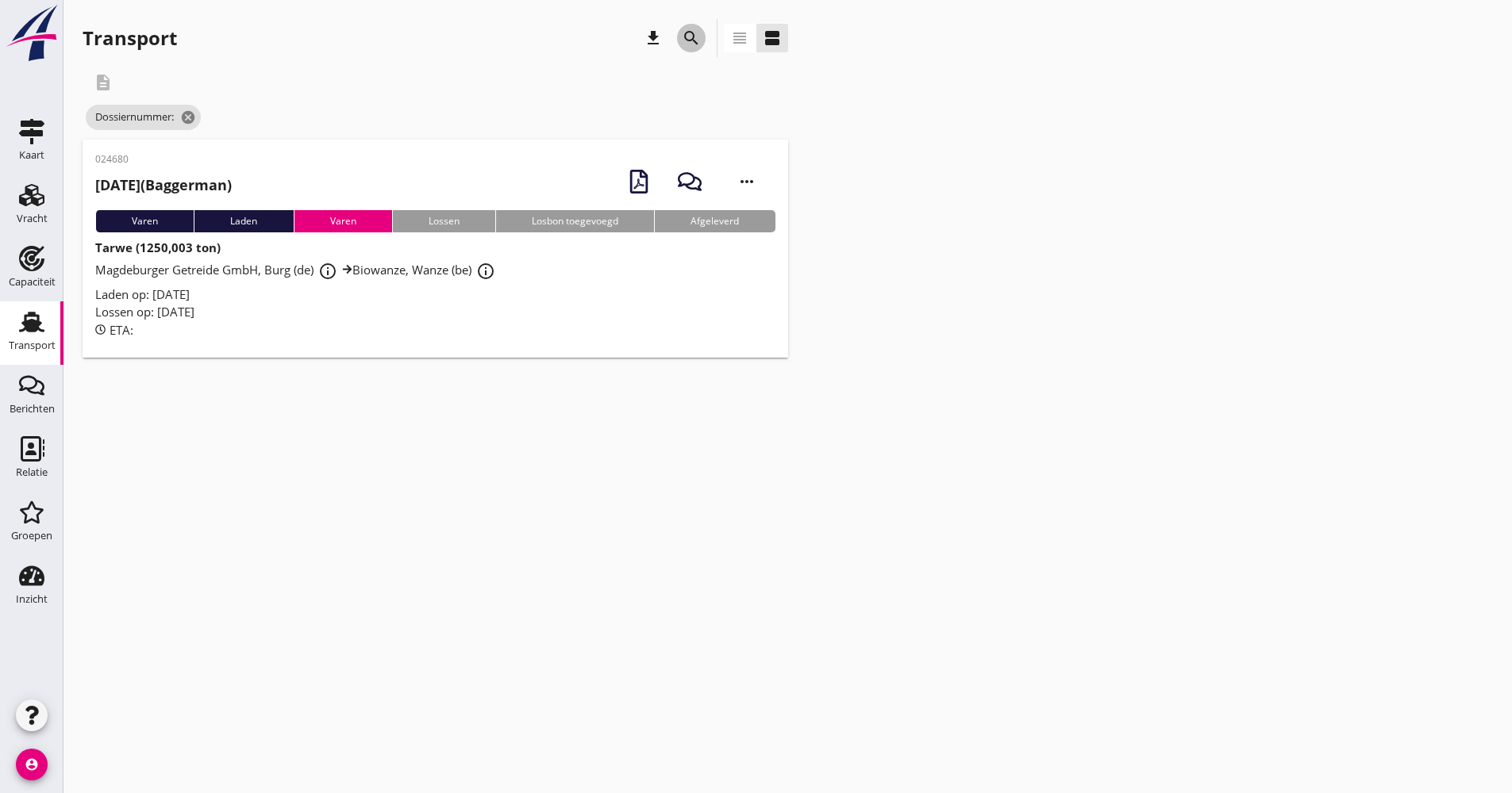
click at [697, 37] on icon "search" at bounding box center [691, 38] width 19 height 19
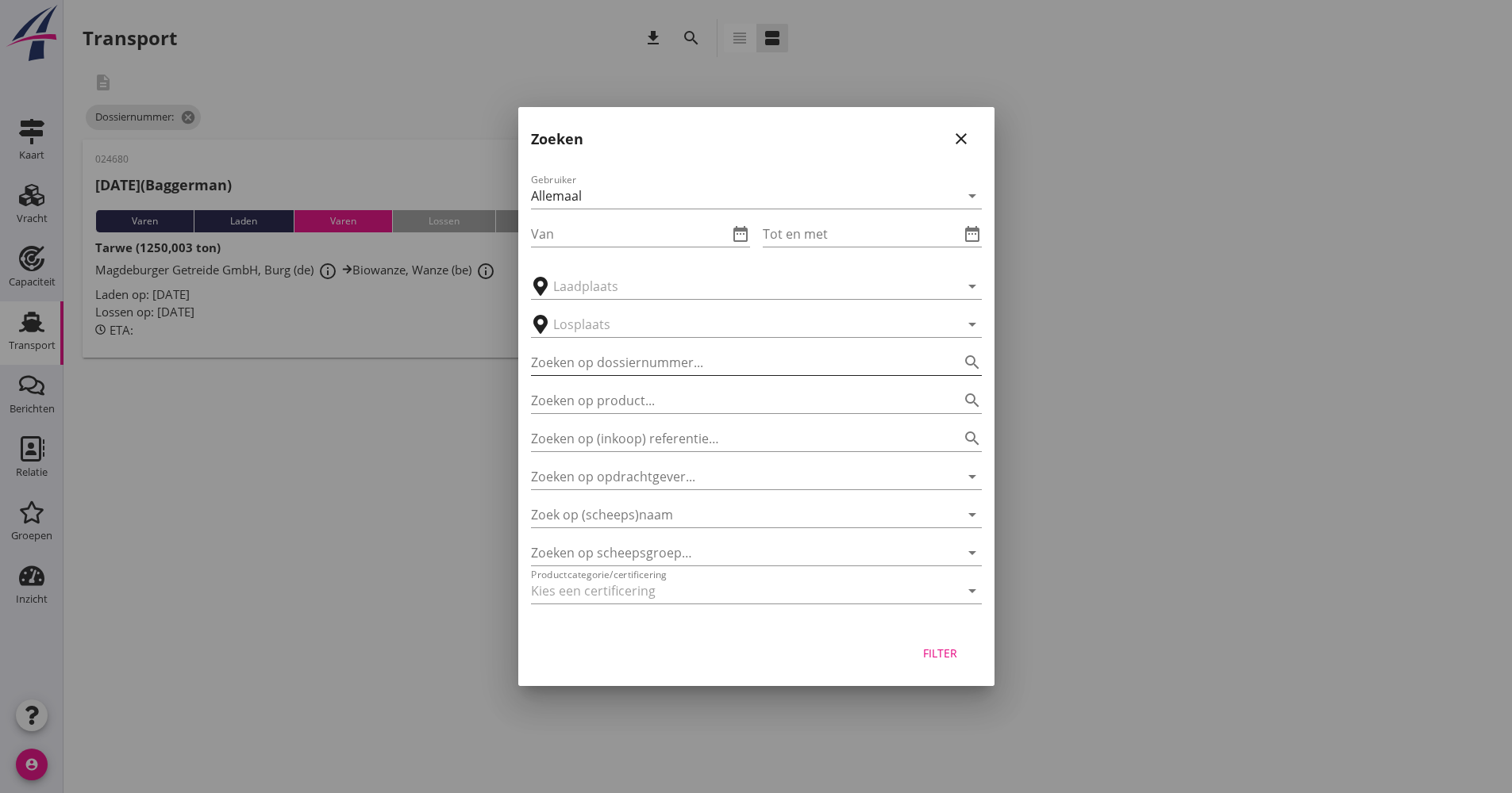
click at [637, 369] on input "Zoeken op dossiernummer..." at bounding box center [734, 362] width 406 height 25
type input "024684"
click at [942, 678] on div "Filter" at bounding box center [757, 656] width 476 height 61
click at [941, 668] on div "Filter" at bounding box center [757, 656] width 476 height 61
click at [944, 661] on div "Filter" at bounding box center [941, 653] width 45 height 17
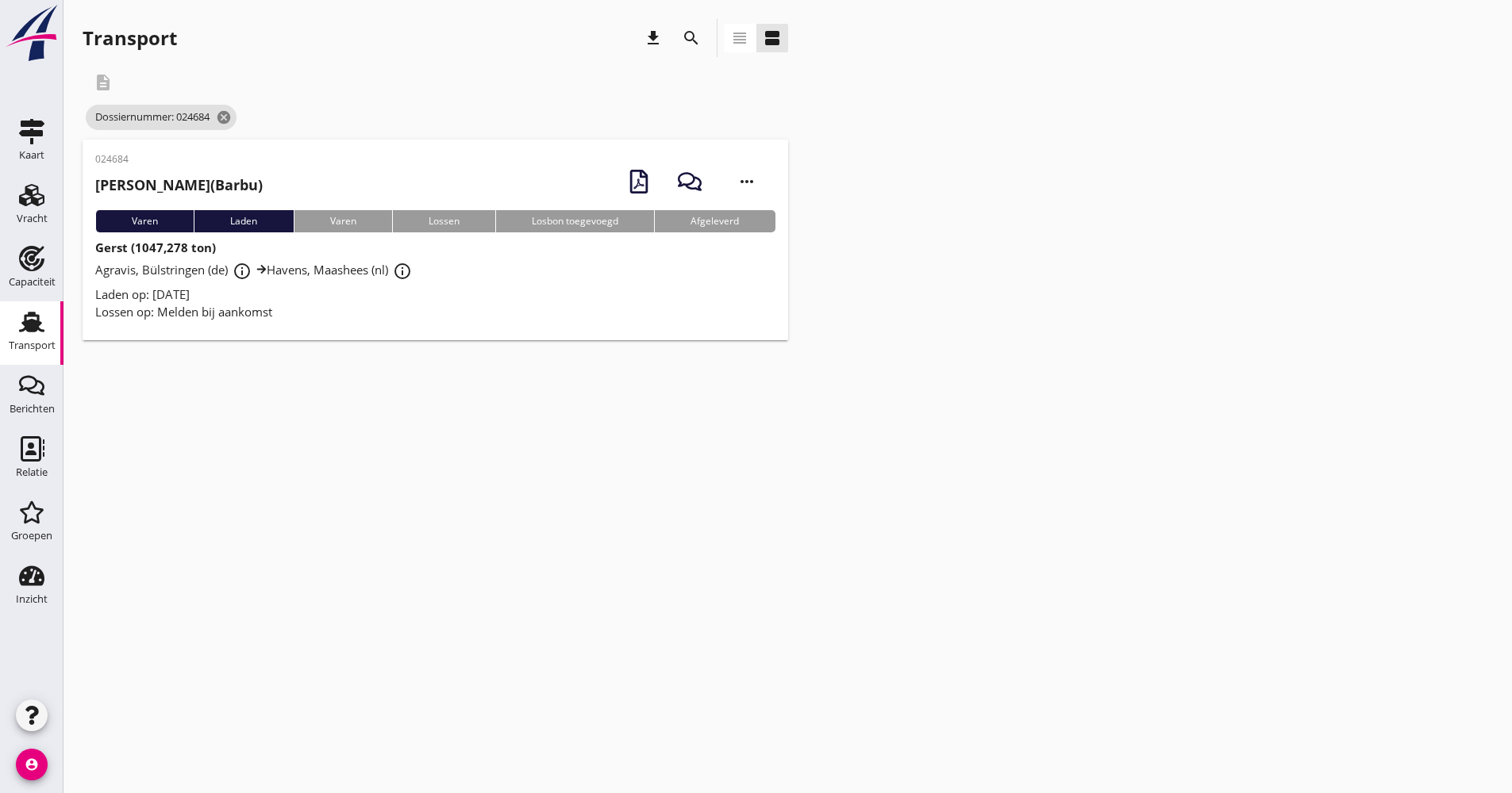
click at [655, 277] on div "Agravis, Bülstringen (de) info_outline Havens, Maashees (nl) info_outline" at bounding box center [436, 271] width 680 height 29
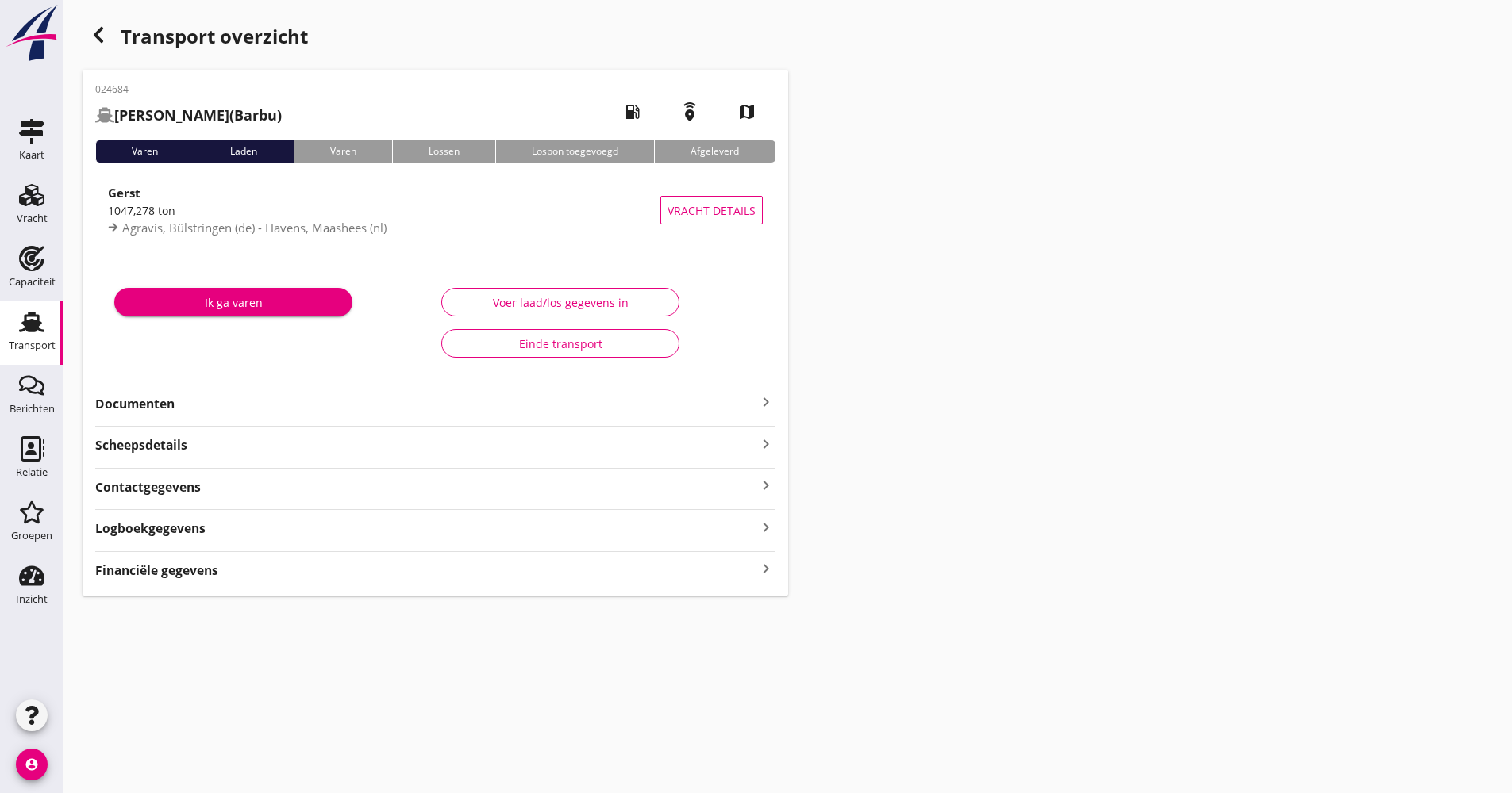
click at [422, 517] on div "Logboekgegevens keyboard_arrow_right" at bounding box center [436, 527] width 680 height 21
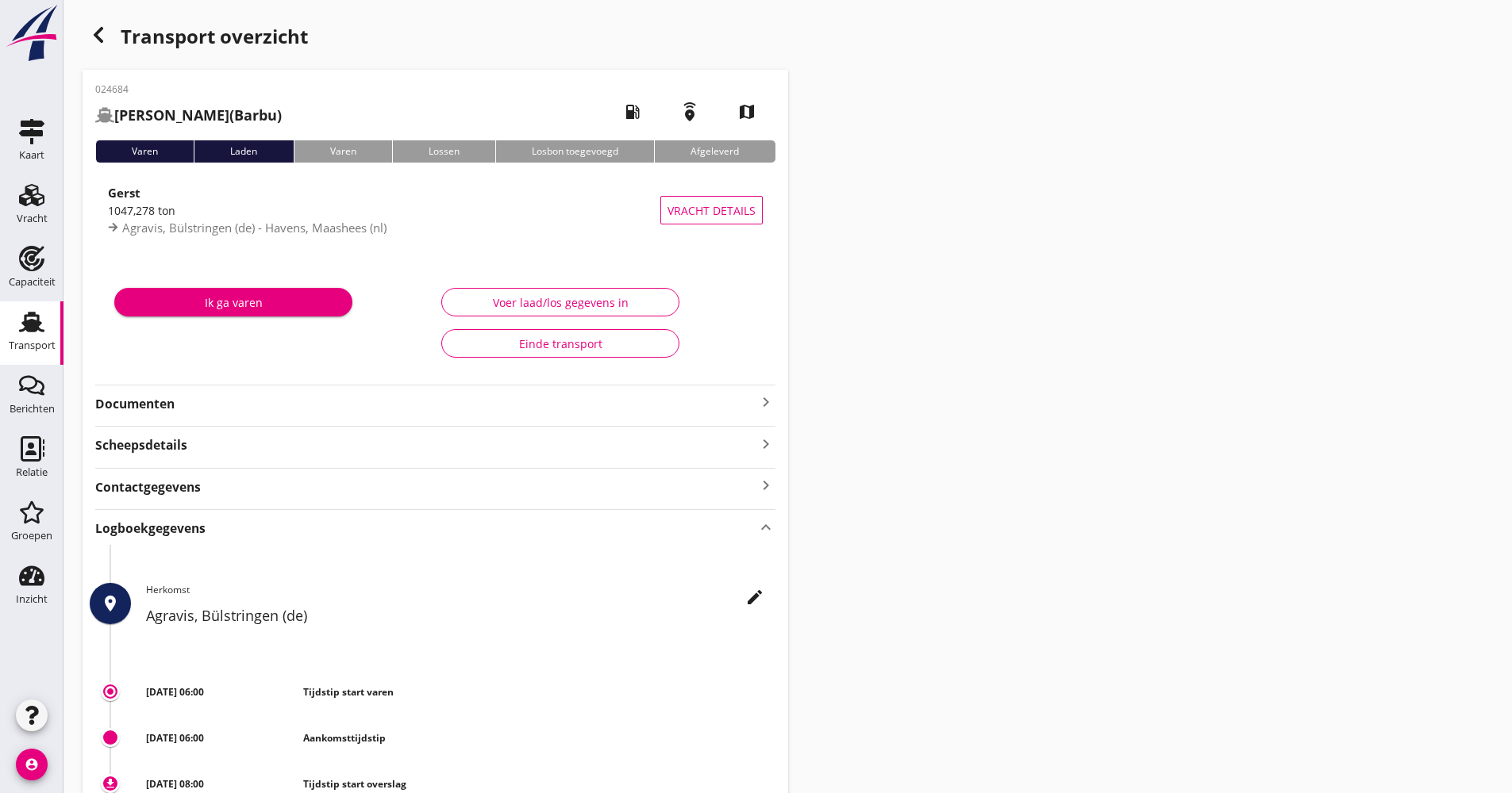
click at [403, 528] on div "Logboekgegevens keyboard_arrow_up" at bounding box center [436, 527] width 680 height 21
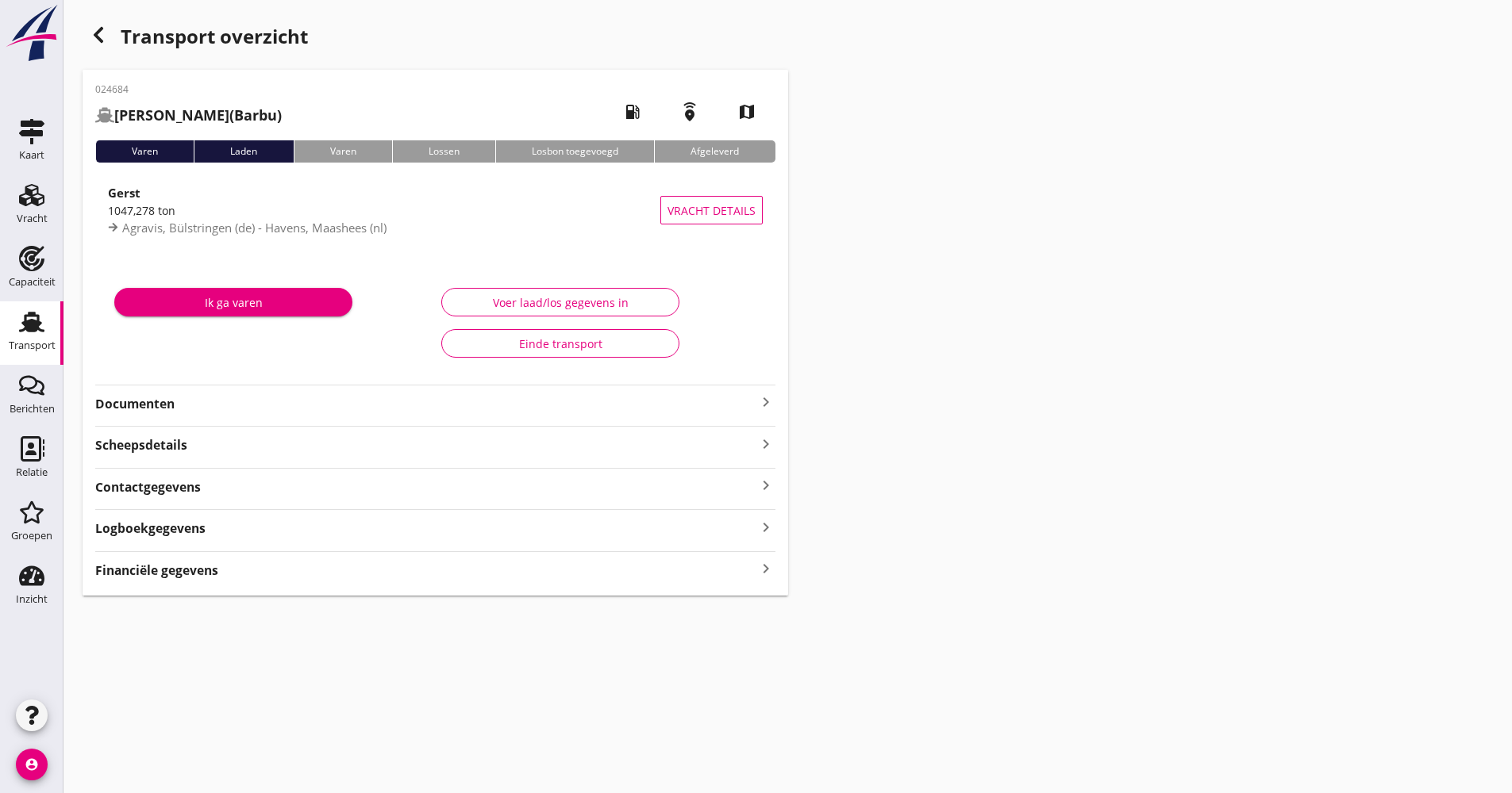
click at [375, 376] on div "Ik ga varen Voer laad/los gegevens in Einde transport" at bounding box center [436, 322] width 680 height 117
click at [380, 409] on strong "Documenten" at bounding box center [426, 404] width 661 height 18
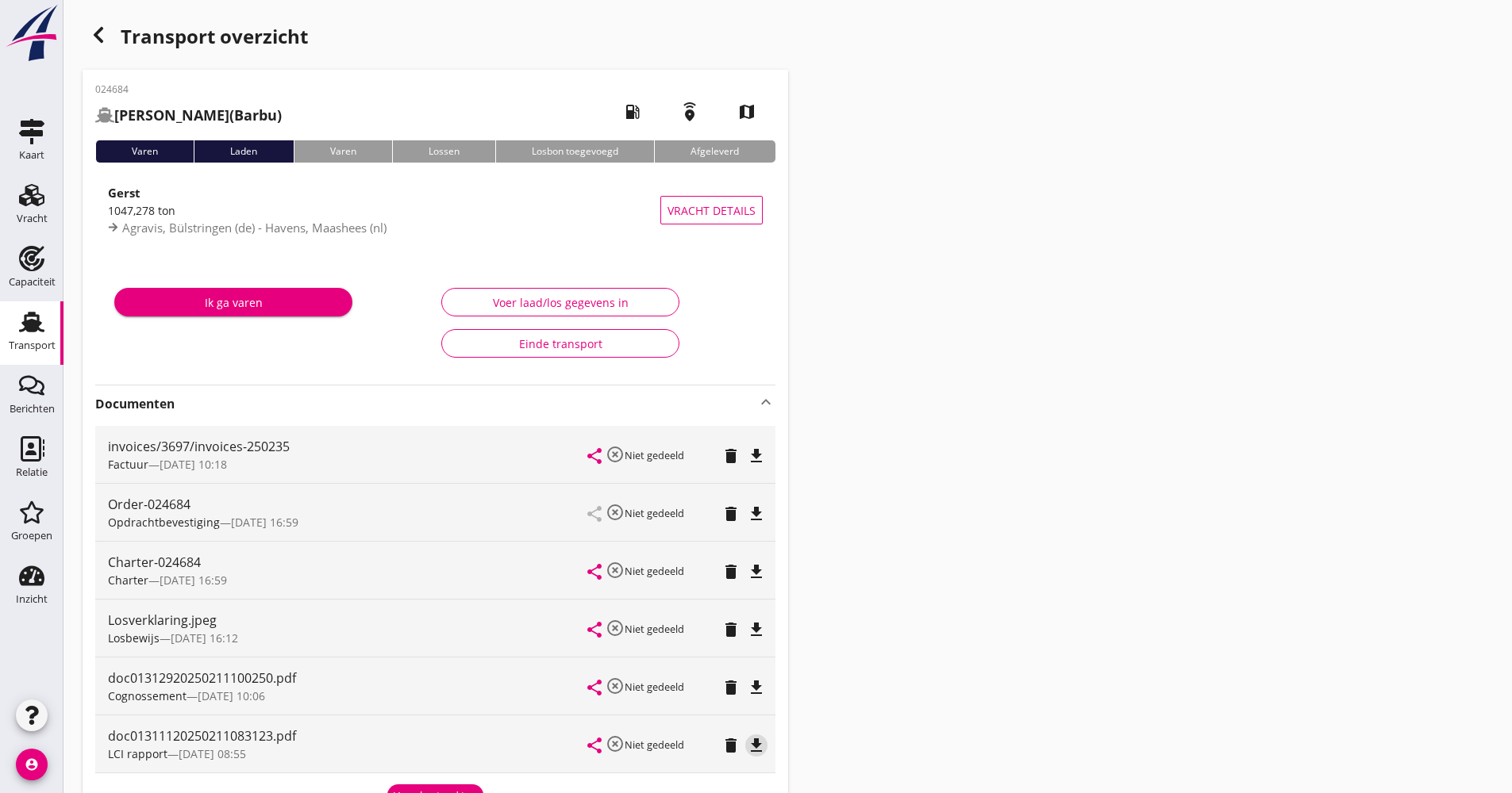
click at [752, 744] on icon "file_download" at bounding box center [757, 746] width 19 height 19
click at [88, 27] on div "button" at bounding box center [99, 35] width 32 height 32
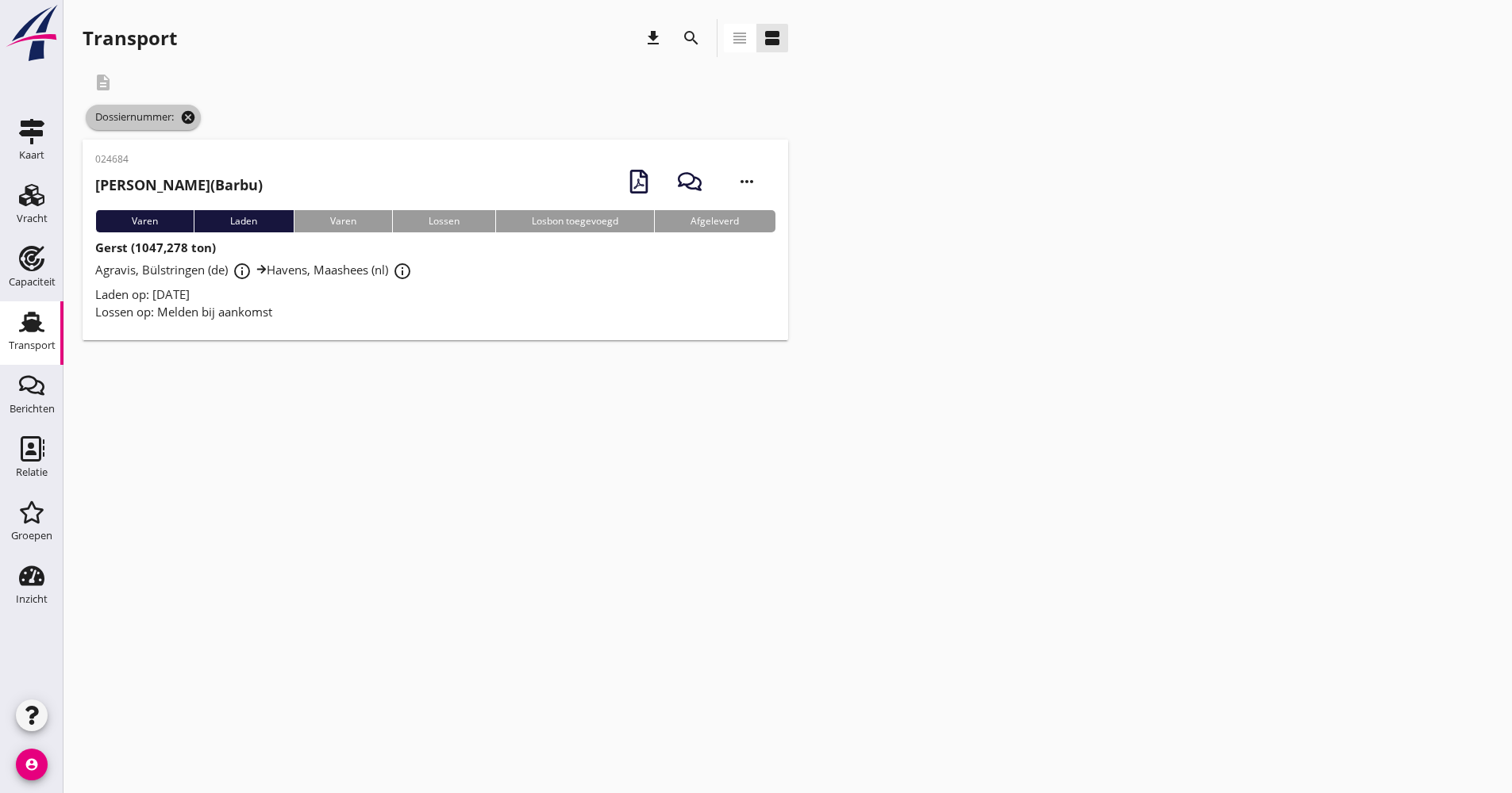
click at [190, 116] on icon "cancel" at bounding box center [188, 118] width 16 height 16
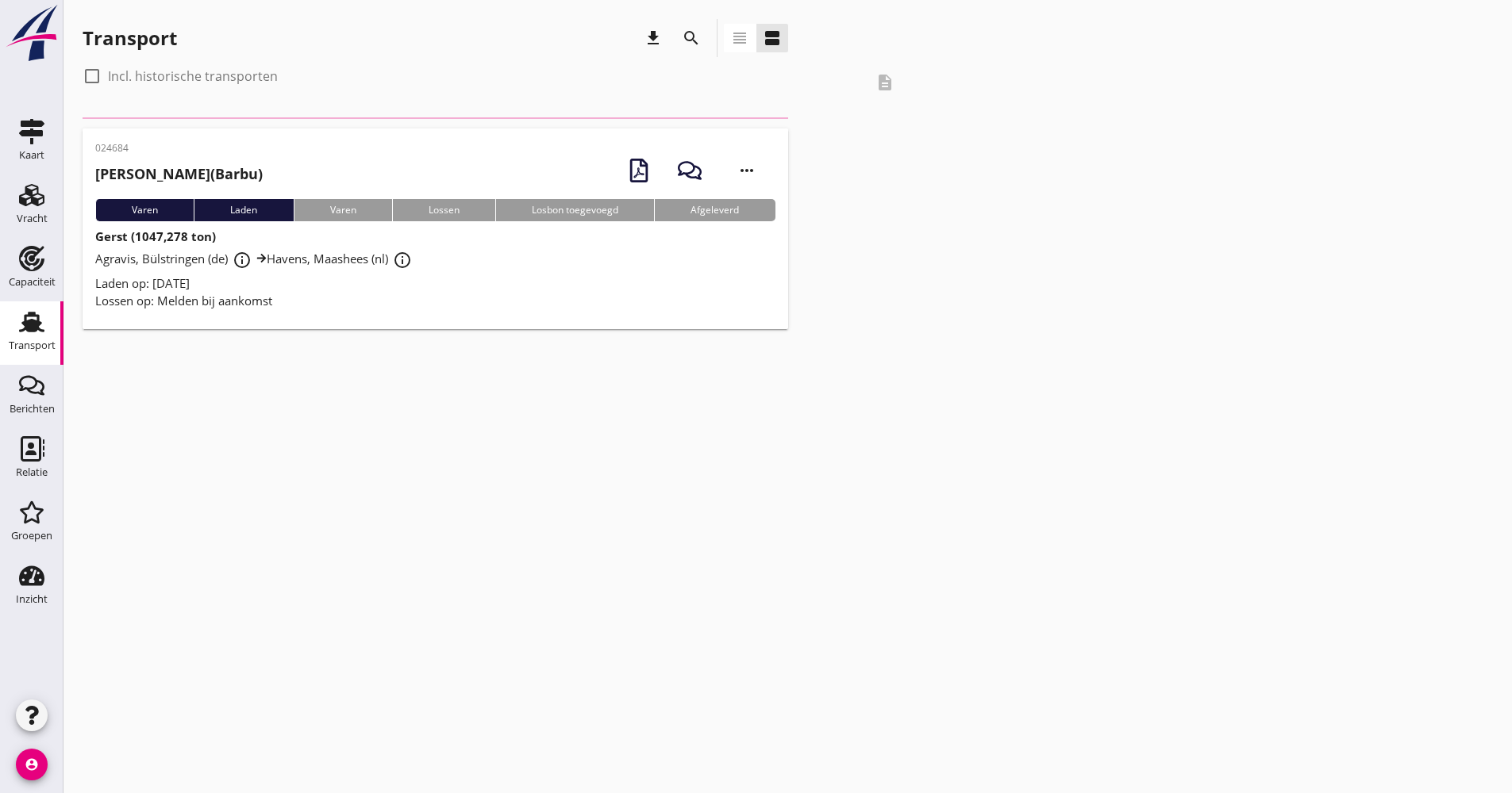
click at [686, 41] on icon "search" at bounding box center [691, 38] width 19 height 19
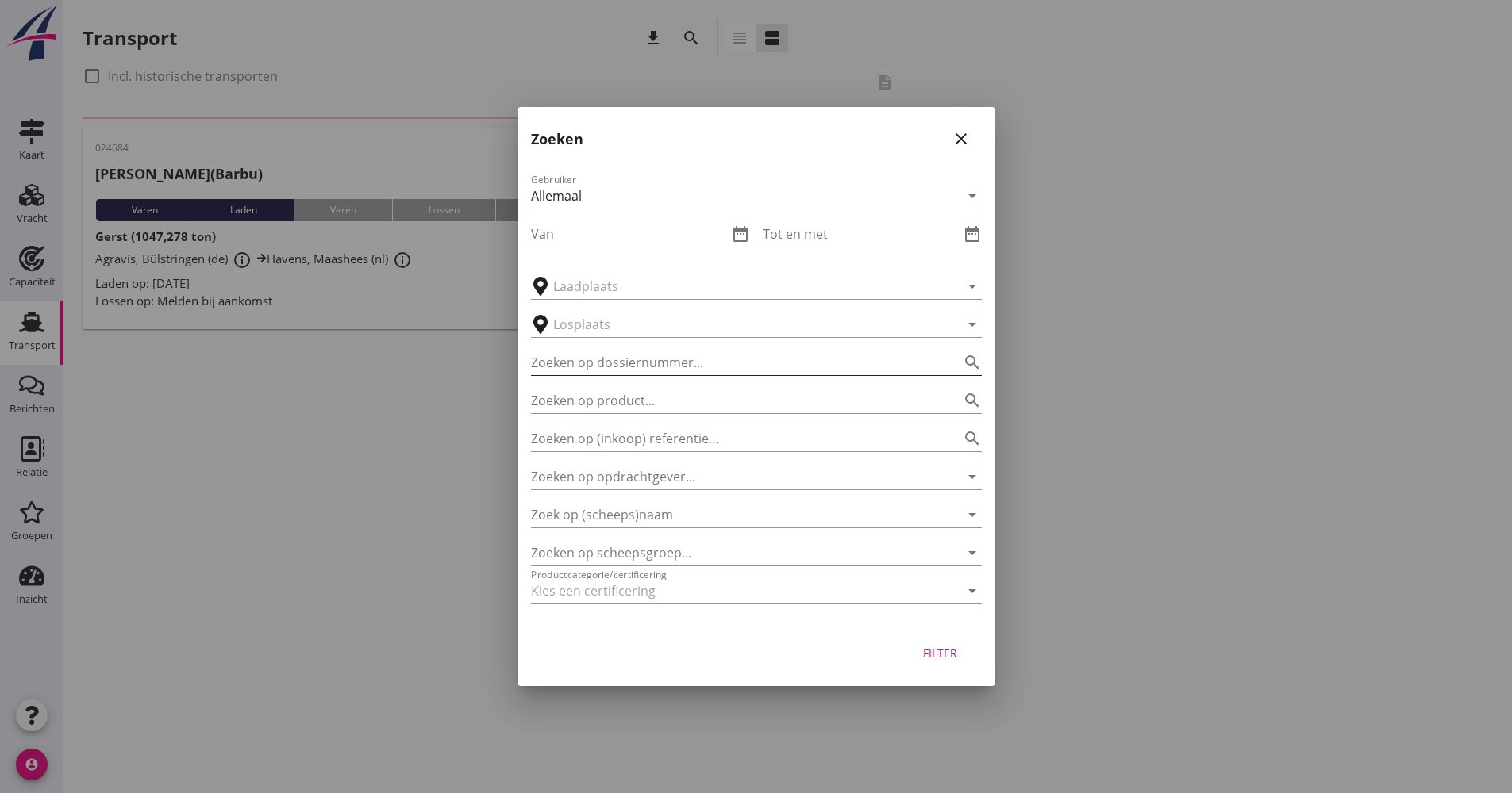
click at [656, 373] on input "Zoeken op dossiernummer..." at bounding box center [734, 362] width 406 height 25
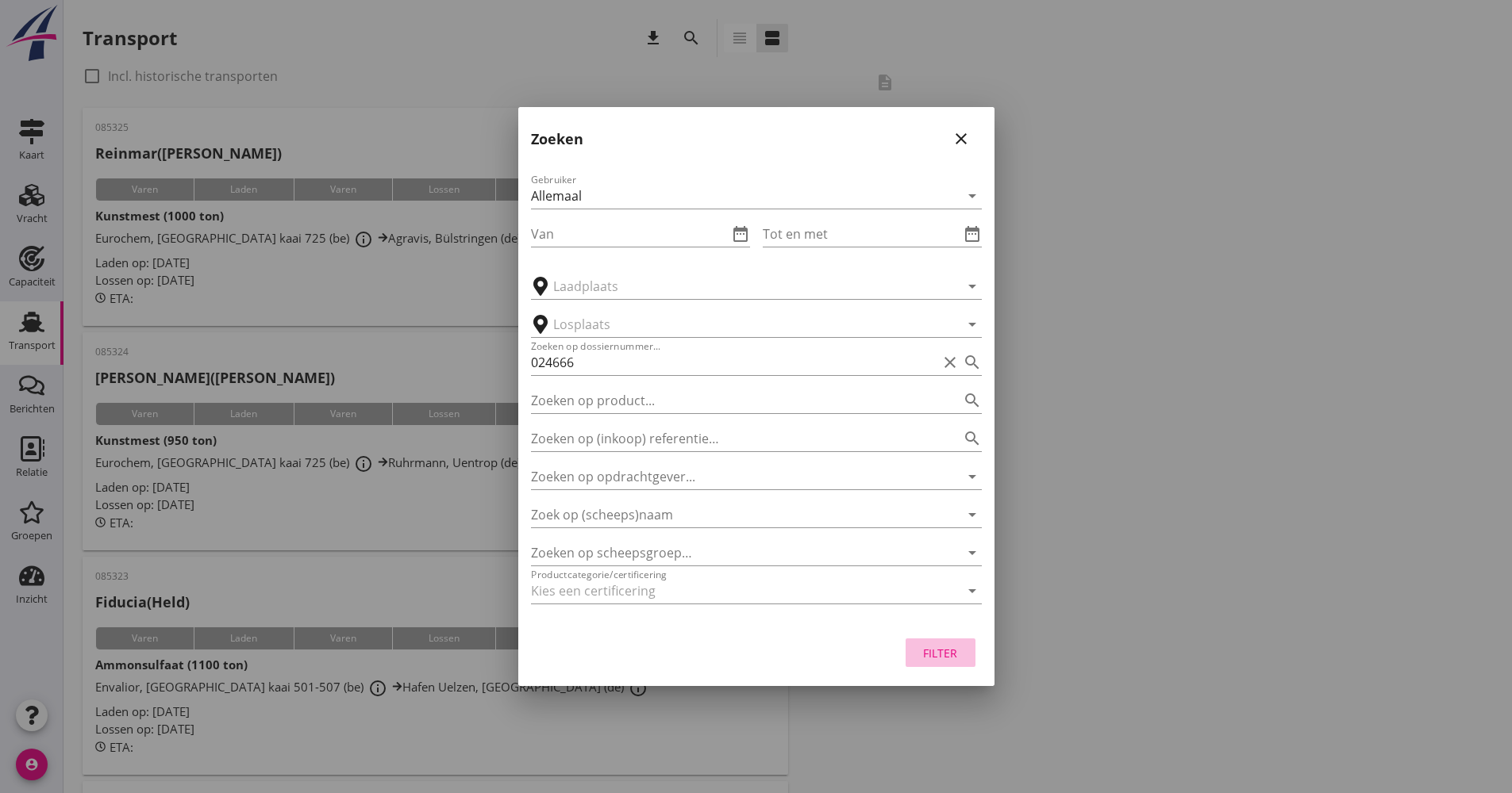
click at [946, 661] on div "Filter" at bounding box center [941, 653] width 45 height 17
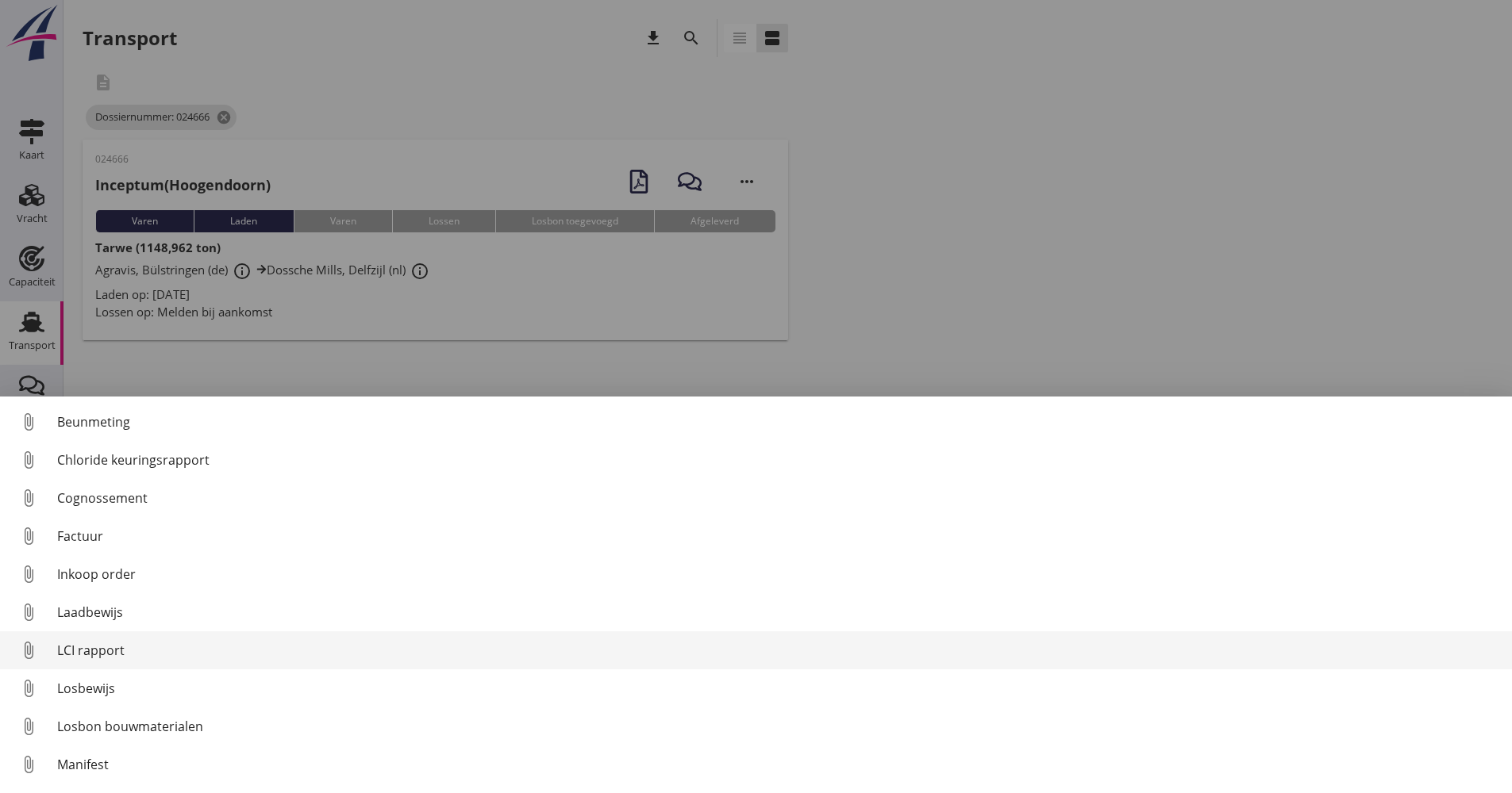
click at [117, 661] on link "attach_file LCI rapport" at bounding box center [756, 650] width 1512 height 38
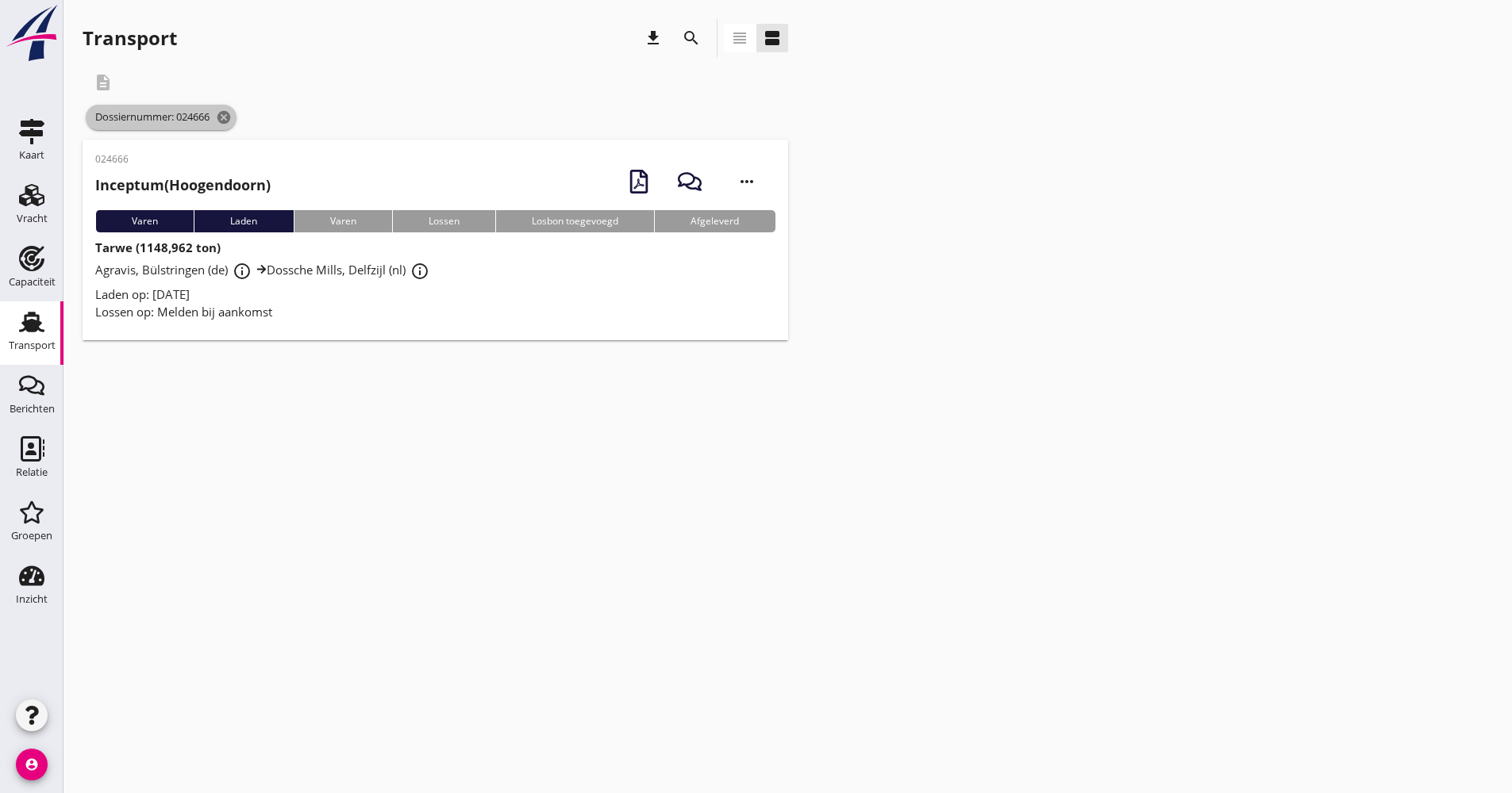
click at [230, 109] on span "Dossiernummer: 024666 cancel" at bounding box center [161, 118] width 151 height 25
click at [230, 111] on icon "cancel" at bounding box center [224, 118] width 16 height 16
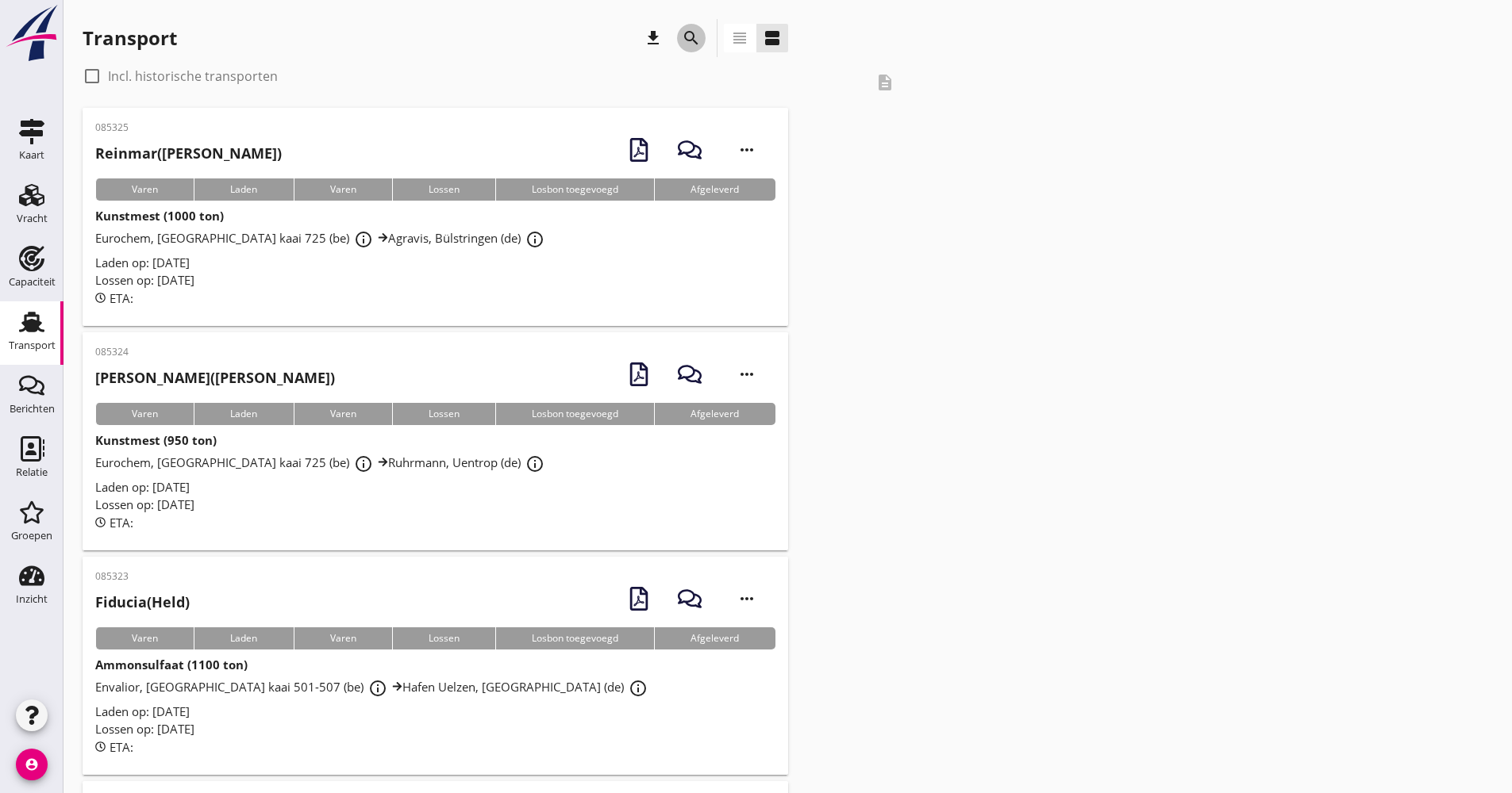
click at [691, 37] on icon "search" at bounding box center [691, 38] width 19 height 19
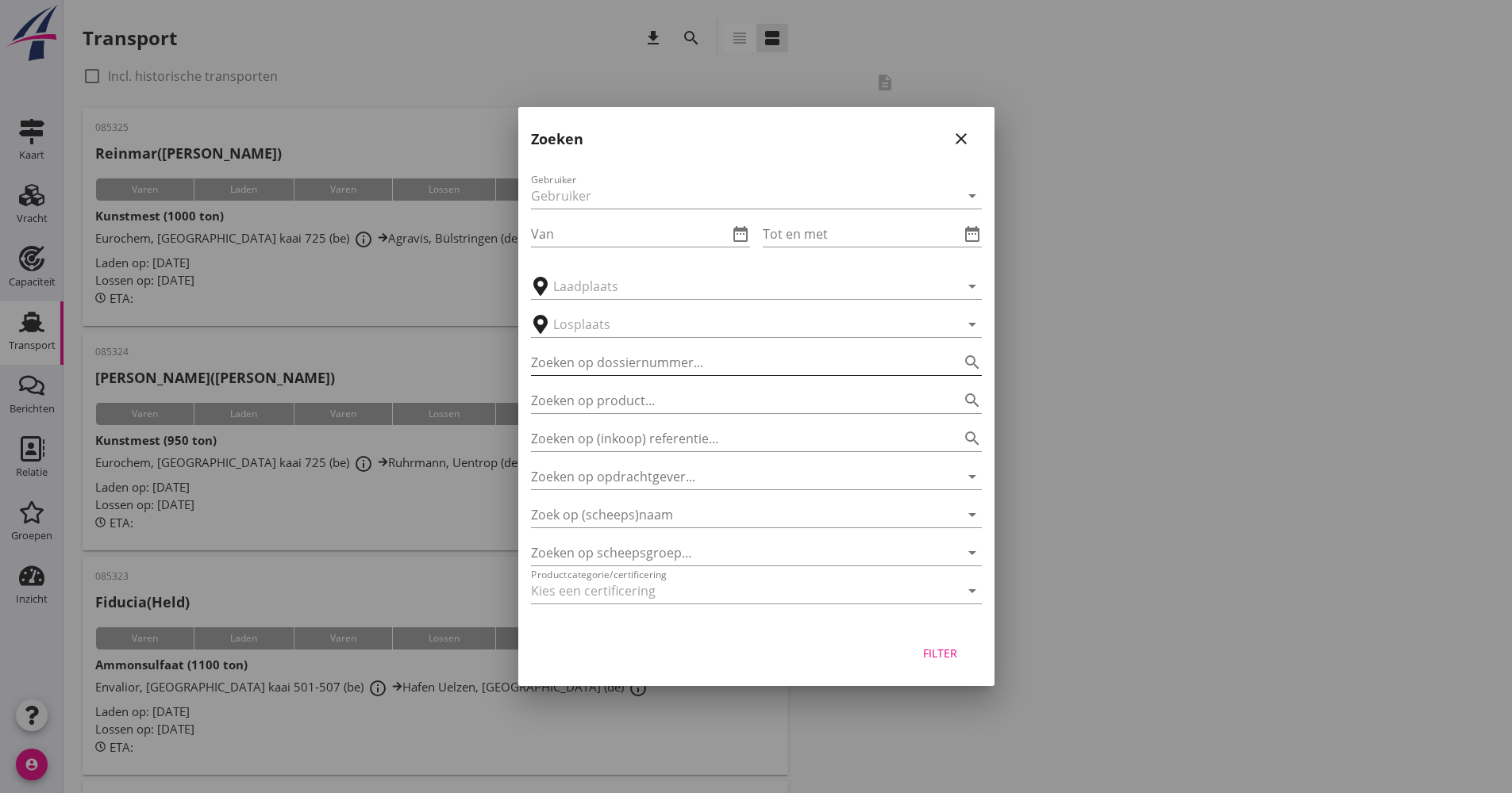
click at [611, 375] on div "Gebruiker arrow_drop_down Van date_range Tot en met date_range arrow_drop_down …" at bounding box center [757, 392] width 476 height 468
click at [611, 372] on input "Zoeken op dossiernummer..." at bounding box center [734, 362] width 406 height 25
type input "024668"
click at [906, 643] on button "Filter" at bounding box center [941, 653] width 70 height 29
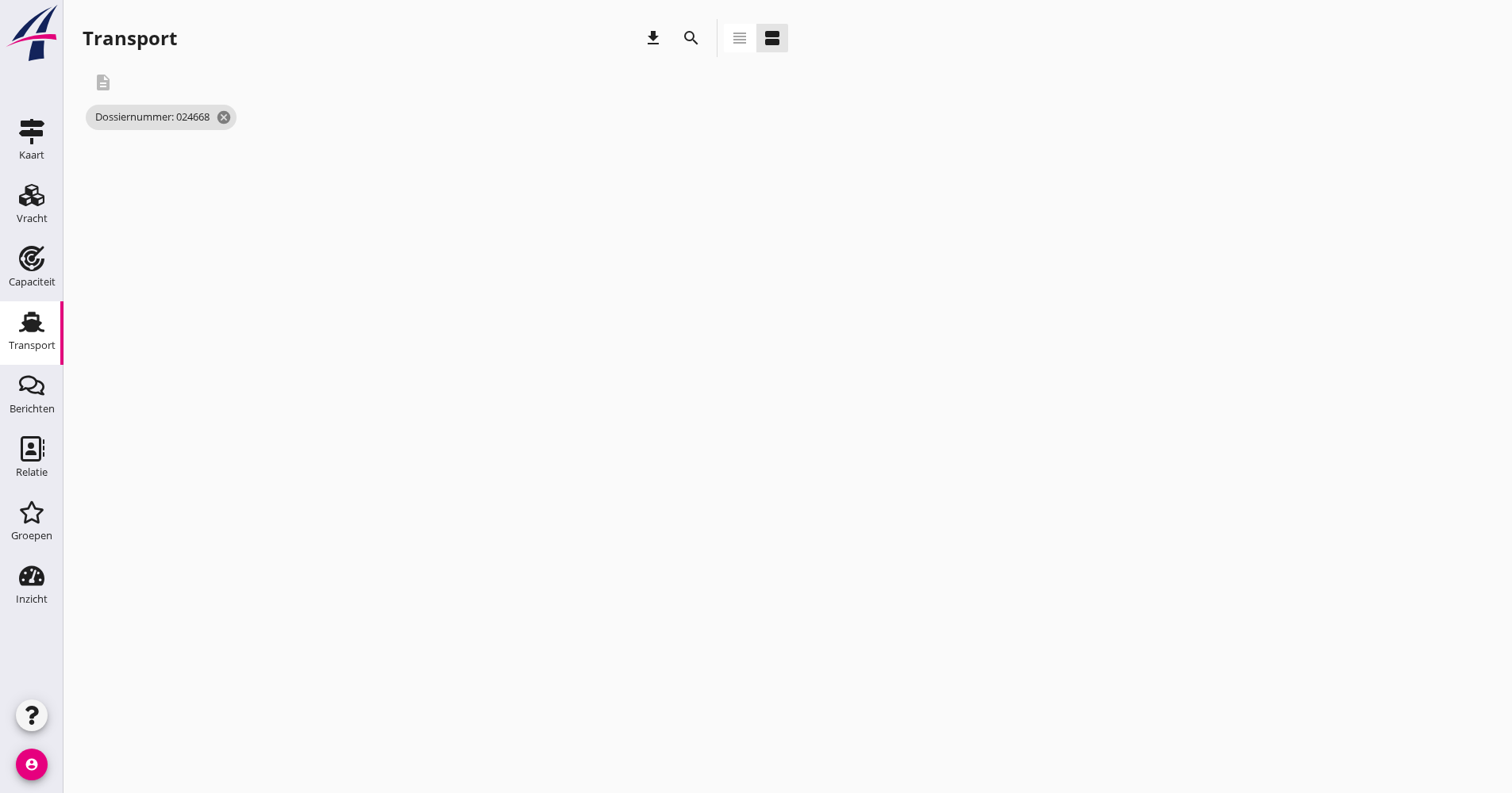
click at [927, 643] on div "cancel You are impersonating another user. Transport download search view_headl…" at bounding box center [788, 396] width 1448 height 793
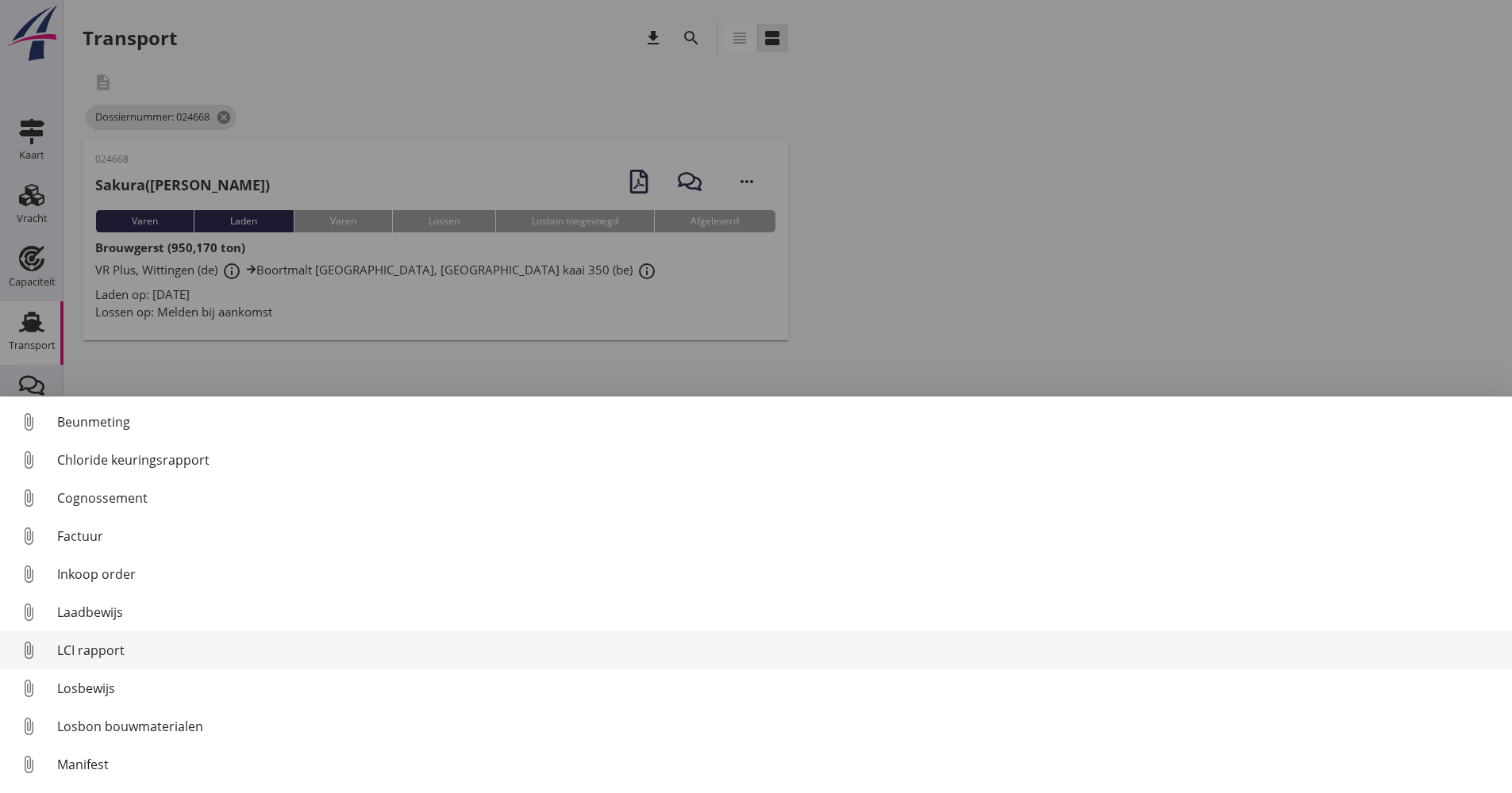
click at [109, 643] on div "LCI rapport" at bounding box center [778, 650] width 1443 height 19
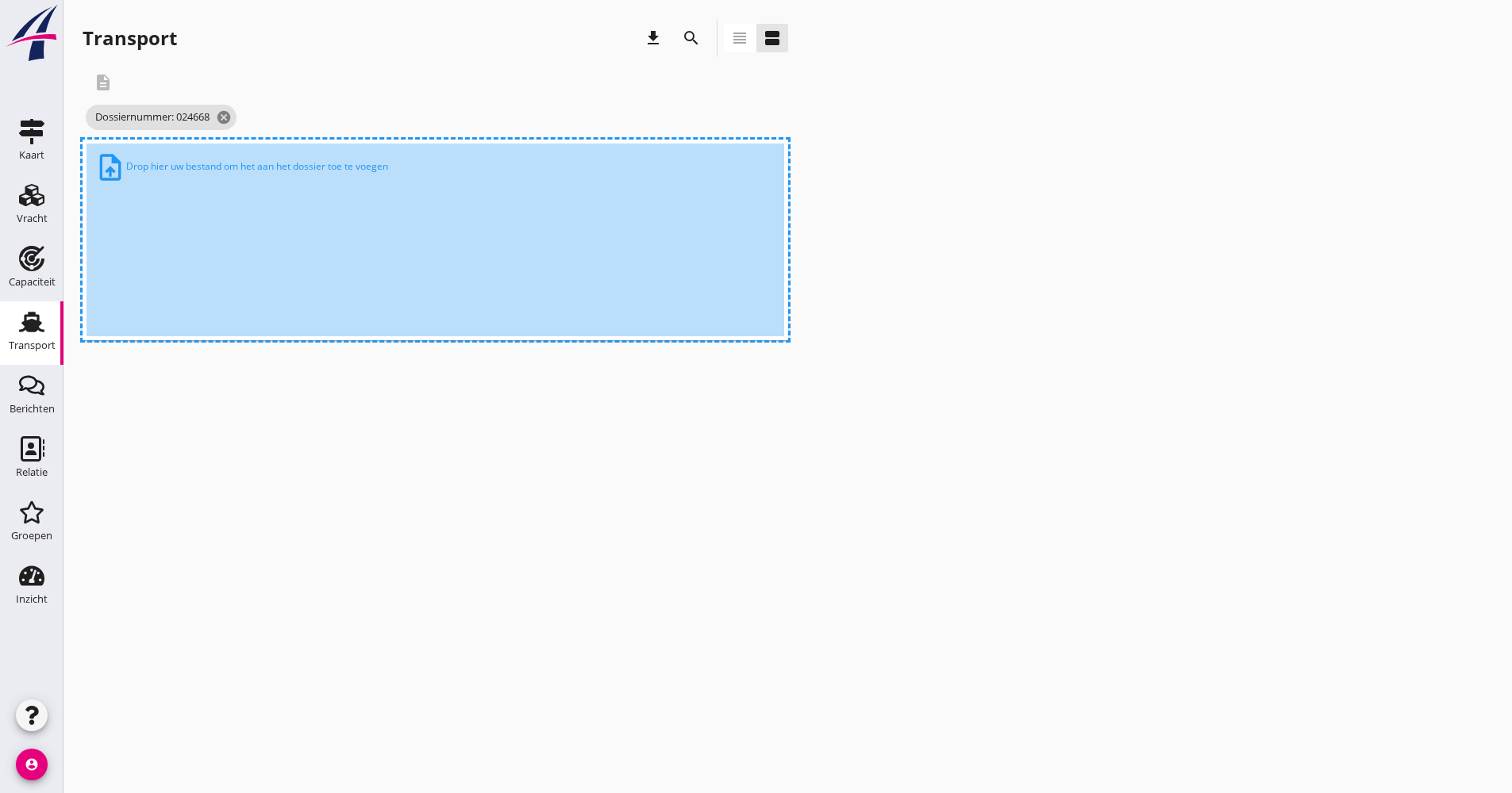
click at [280, 269] on div "upload_file Drop hier uw bestand om het aan het dossier toe te voegen" at bounding box center [436, 240] width 698 height 193
drag, startPoint x: 288, startPoint y: 389, endPoint x: 280, endPoint y: 373, distance: 17.9
click at [286, 385] on div "cancel You are impersonating another user. Transport download search view_headl…" at bounding box center [788, 396] width 1448 height 793
click at [266, 420] on div "cancel You are impersonating another user. Transport download search view_headl…" at bounding box center [788, 396] width 1448 height 793
drag, startPoint x: 266, startPoint y: 420, endPoint x: 242, endPoint y: 509, distance: 92.2
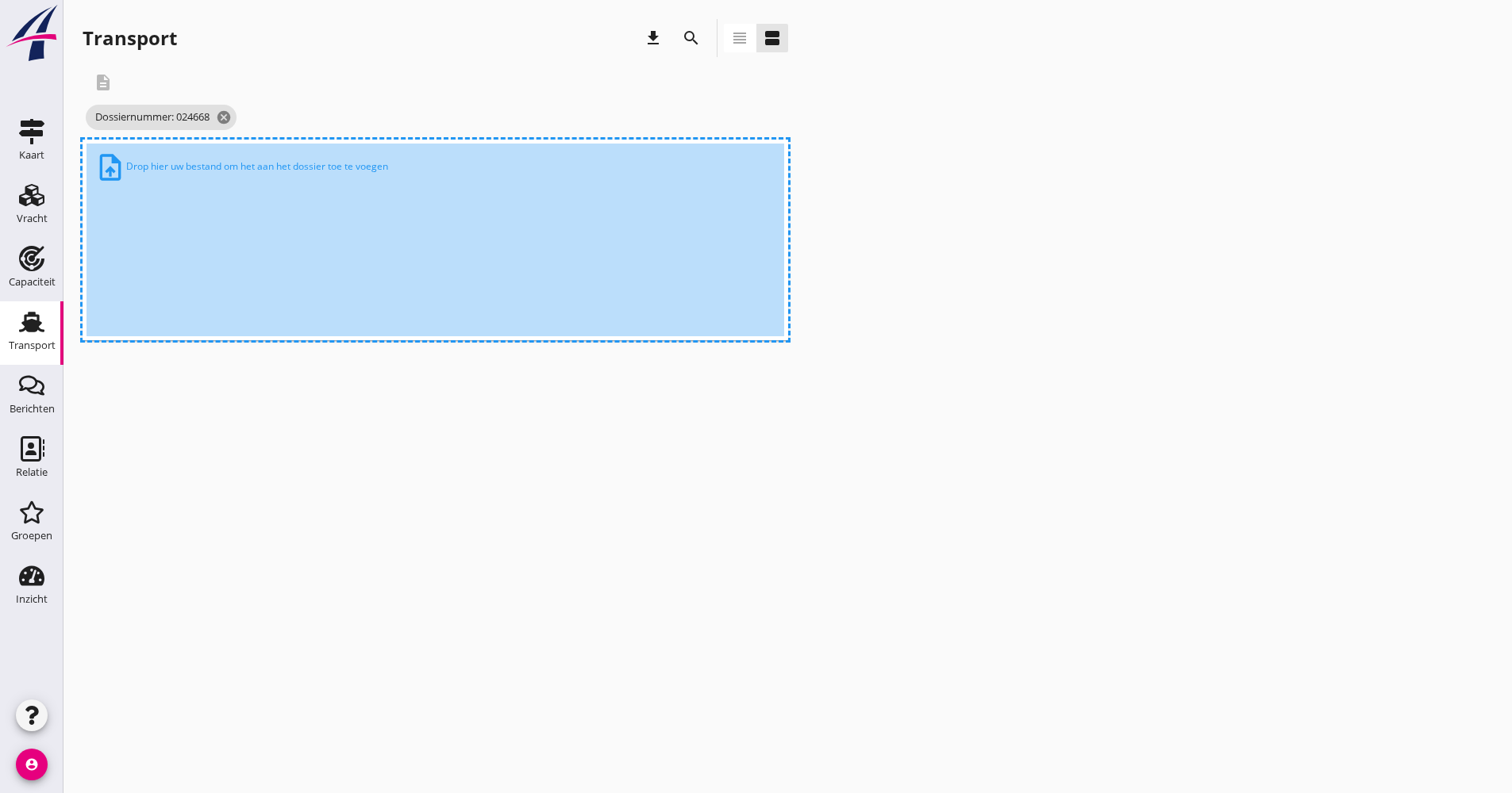
click at [242, 509] on div "cancel You are impersonating another user. Transport download search view_headl…" at bounding box center [788, 396] width 1448 height 793
drag, startPoint x: 242, startPoint y: 509, endPoint x: 219, endPoint y: 613, distance: 106.5
click at [219, 613] on div "cancel You are impersonating another user. Transport download search view_headl…" at bounding box center [788, 396] width 1448 height 793
click at [221, 610] on div "cancel You are impersonating another user. Transport download search view_headl…" at bounding box center [788, 396] width 1448 height 793
click at [260, 96] on div "description" at bounding box center [494, 83] width 823 height 38
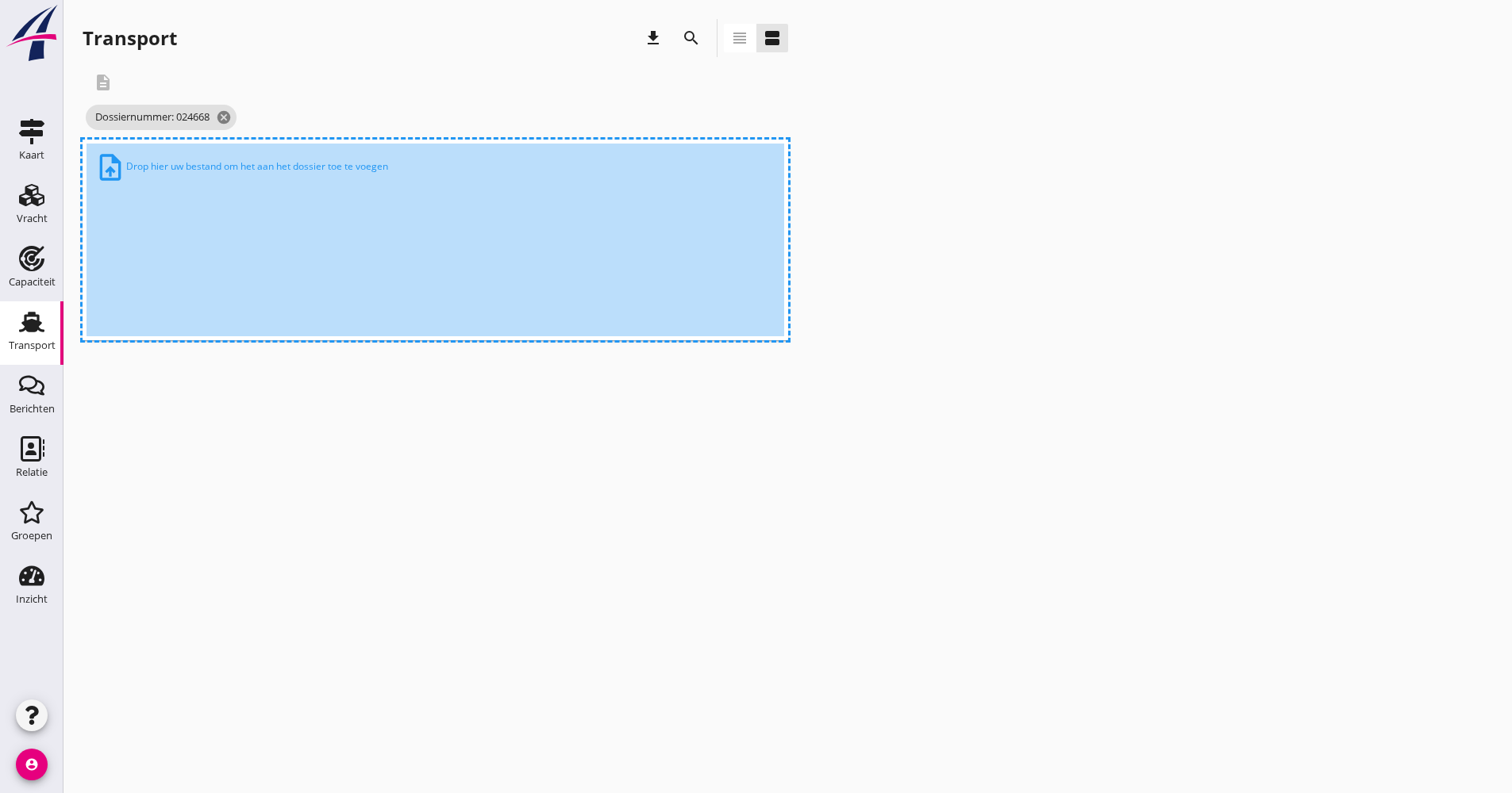
click at [265, 80] on div "description" at bounding box center [494, 83] width 823 height 38
click at [359, 486] on div "cancel You are impersonating another user. Transport download search view_headl…" at bounding box center [788, 396] width 1448 height 793
click at [213, 61] on div "Transport download search view_headline view_agenda" at bounding box center [436, 41] width 706 height 45
click at [201, 115] on span "Dossiernummer: 024668 cancel" at bounding box center [161, 118] width 151 height 25
click at [197, 203] on div "upload_file Drop hier uw bestand om het aan het dossier toe te voegen" at bounding box center [436, 240] width 698 height 193
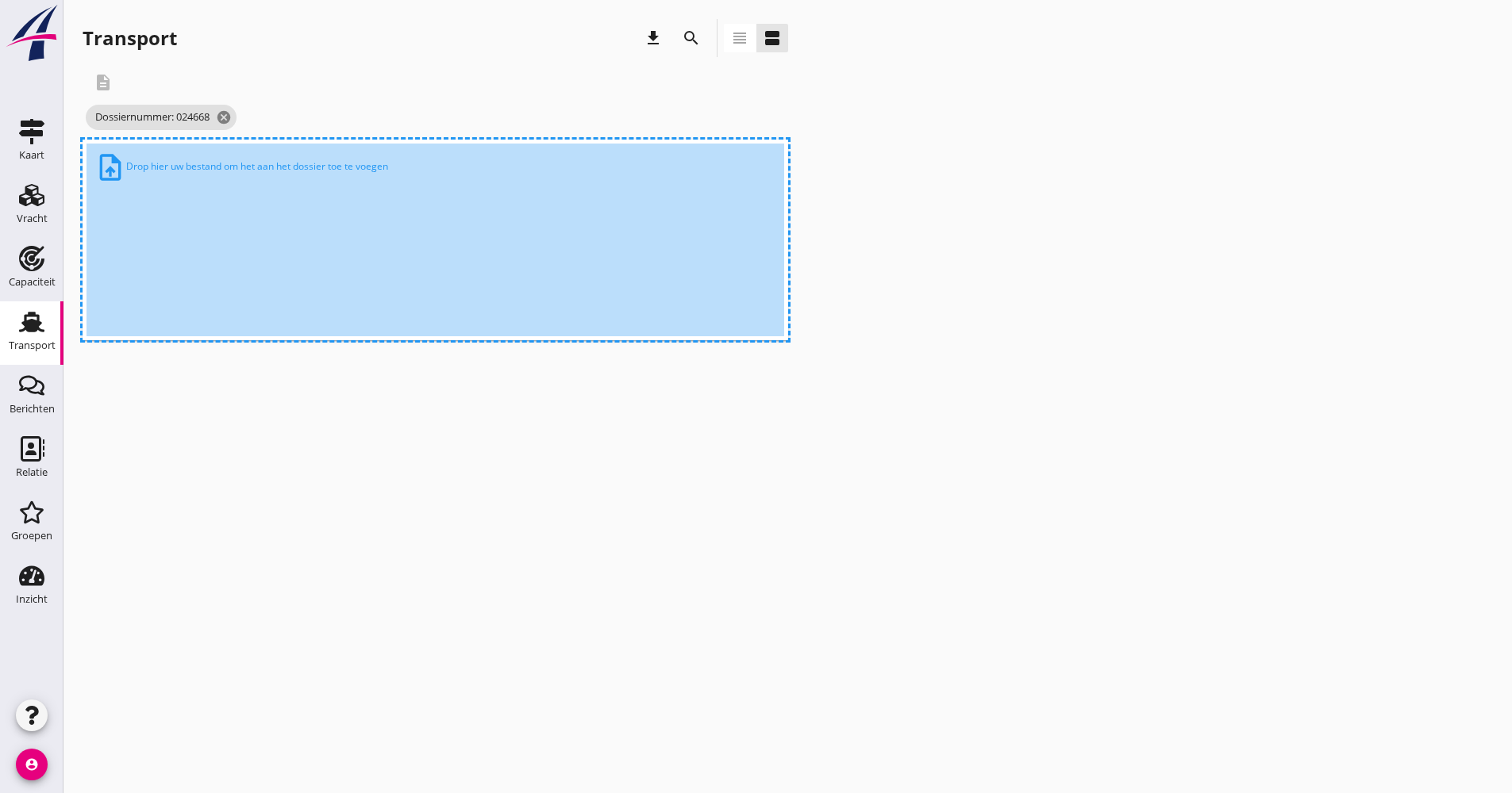
click at [190, 235] on div "upload_file Drop hier uw bestand om het aan het dossier toe te voegen" at bounding box center [436, 240] width 698 height 193
click at [213, 428] on div "cancel You are impersonating another user. Transport download search view_headl…" at bounding box center [788, 396] width 1448 height 793
click at [211, 441] on div "cancel You are impersonating another user. Transport download search view_headl…" at bounding box center [788, 396] width 1448 height 793
drag, startPoint x: 211, startPoint y: 441, endPoint x: 42, endPoint y: 336, distance: 199.0
click at [42, 336] on div "Transport" at bounding box center [32, 346] width 47 height 22
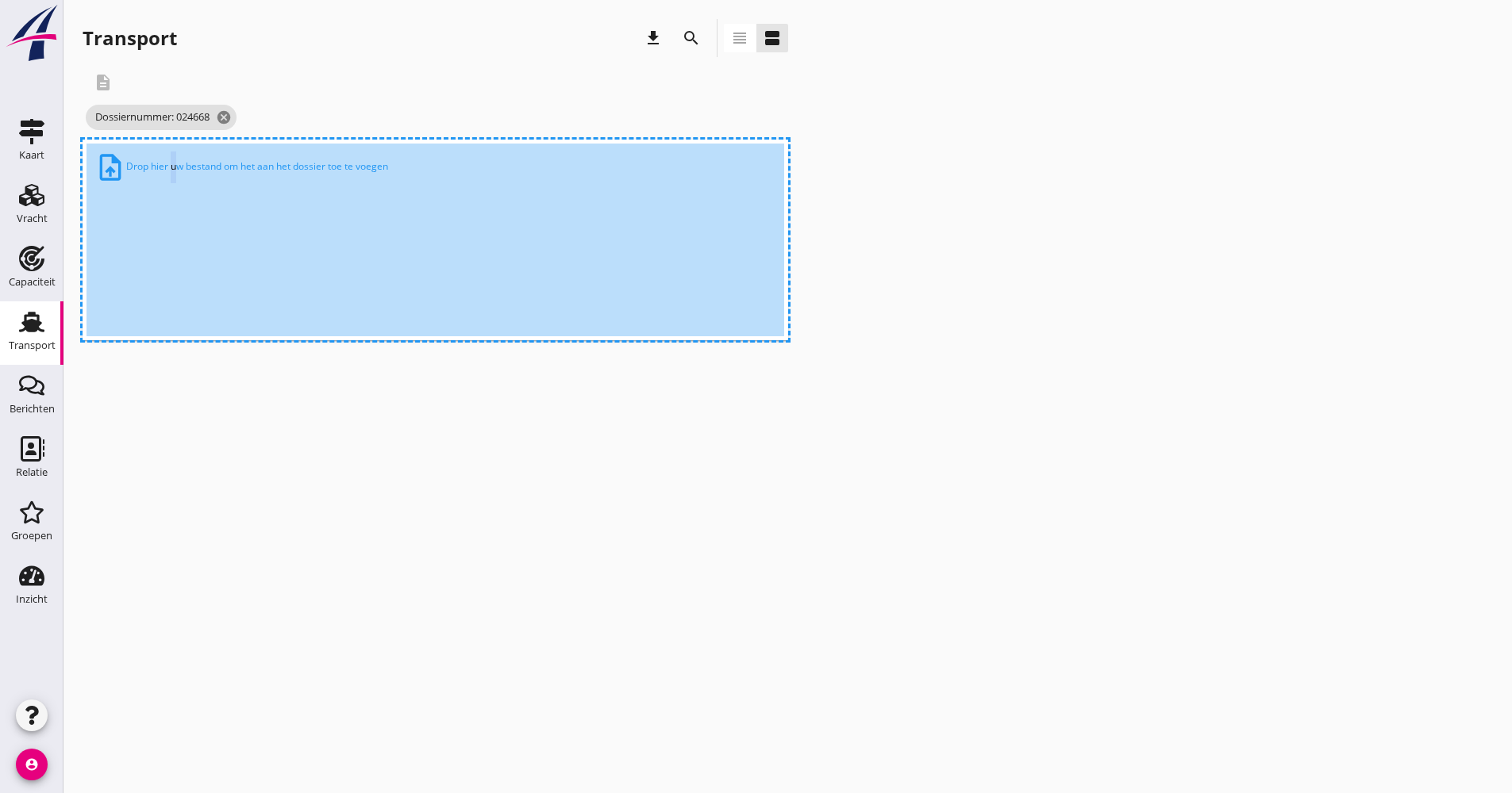
click at [173, 263] on div "upload_file Drop hier uw bestand om het aan het dossier toe te voegen" at bounding box center [436, 240] width 698 height 193
drag, startPoint x: 378, startPoint y: 377, endPoint x: 400, endPoint y: 415, distance: 43.9
click at [378, 378] on div "cancel You are impersonating another user. Transport download search view_headl…" at bounding box center [788, 396] width 1448 height 793
click at [422, 475] on div "cancel You are impersonating another user. Transport download search view_headl…" at bounding box center [788, 396] width 1448 height 793
click at [425, 483] on div "cancel You are impersonating another user. Transport download search view_headl…" at bounding box center [788, 396] width 1448 height 793
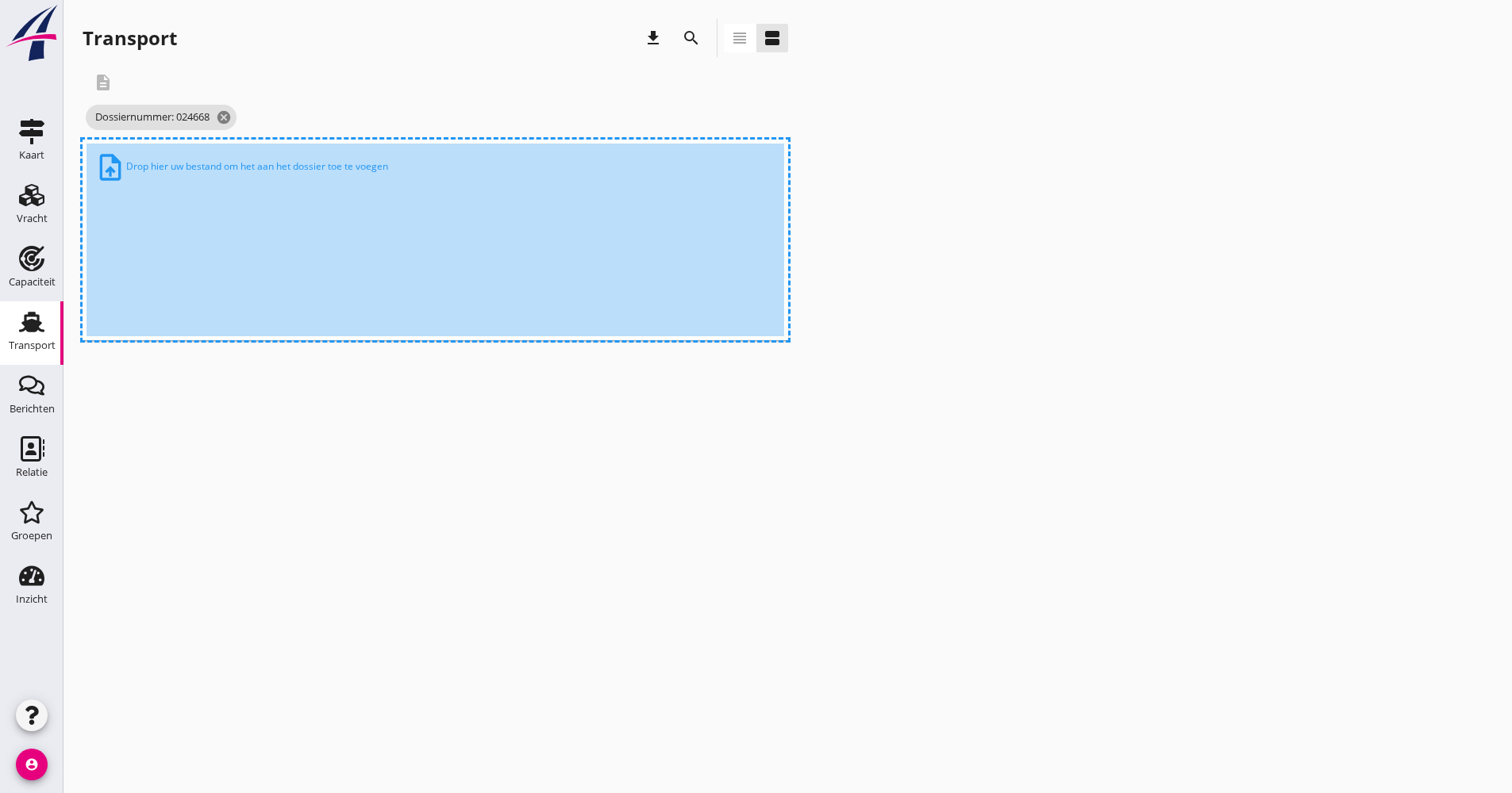
click at [429, 495] on div "cancel You are impersonating another user. Transport download search view_headl…" at bounding box center [788, 396] width 1448 height 793
click at [224, 113] on icon "cancel" at bounding box center [224, 118] width 16 height 16
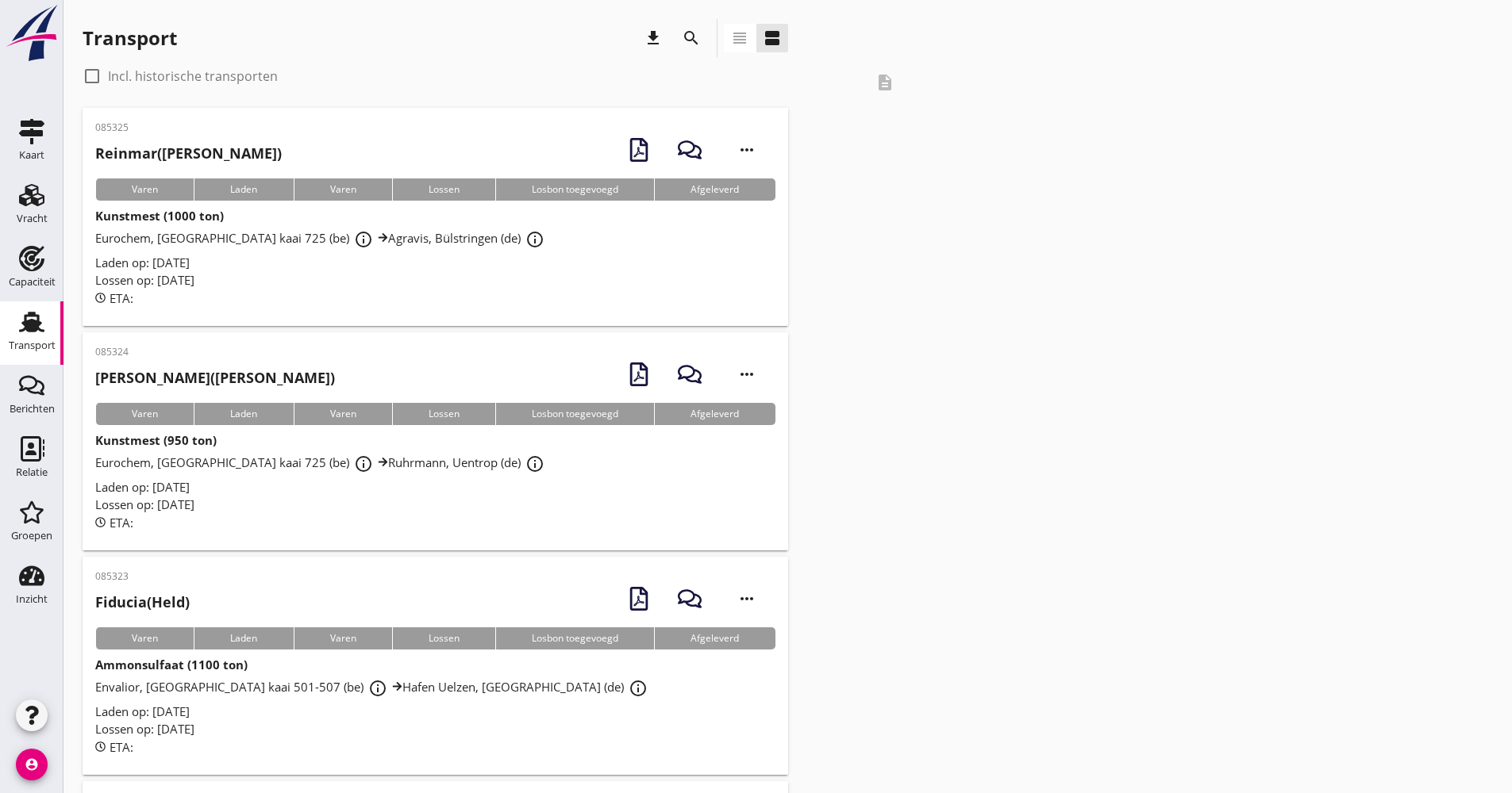
click at [680, 34] on div "search" at bounding box center [691, 38] width 29 height 19
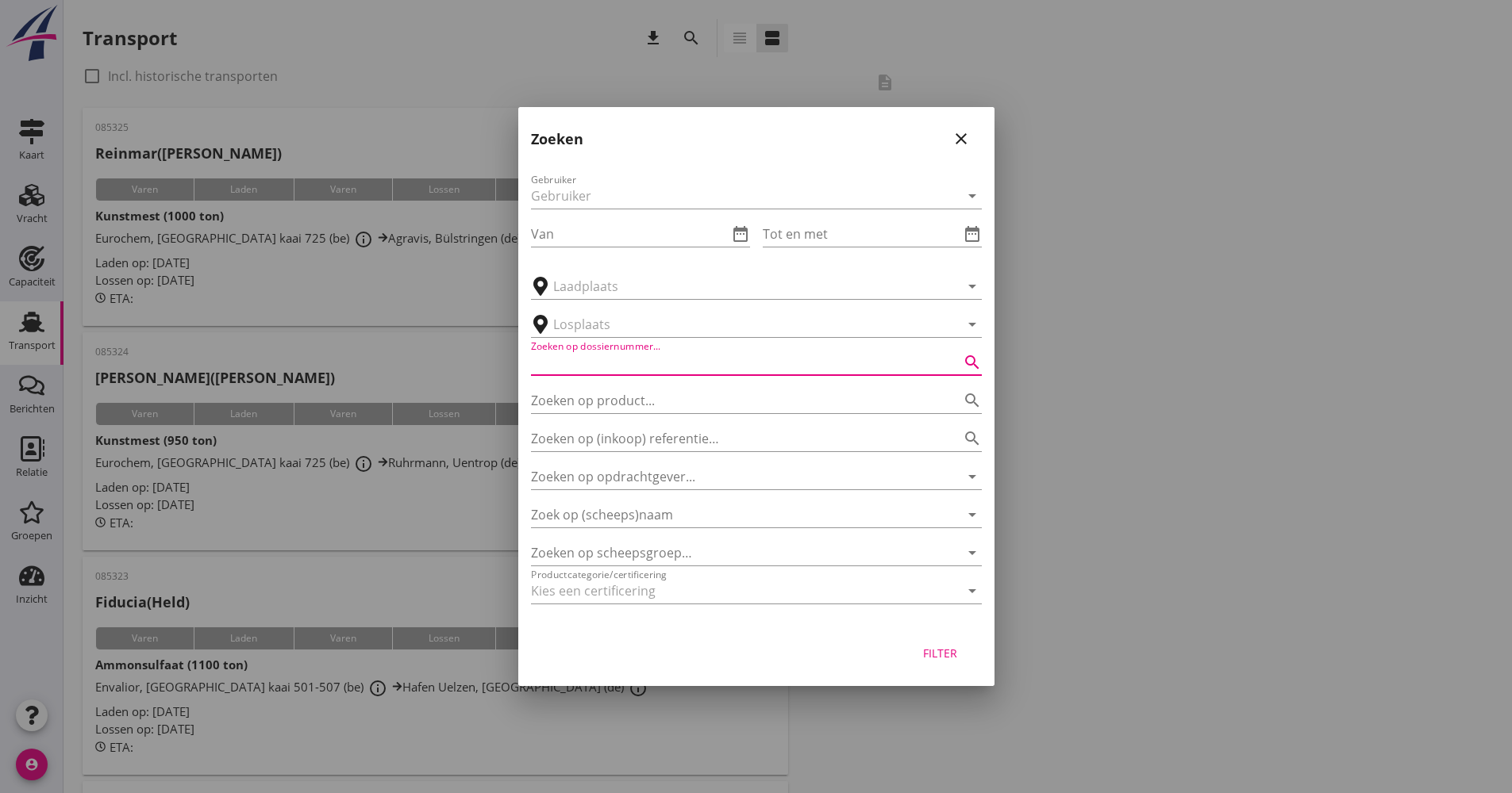
click at [619, 363] on input "Zoeken op dossiernummer..." at bounding box center [734, 362] width 406 height 25
type input "024668"
click at [937, 666] on div "Filter" at bounding box center [757, 656] width 476 height 61
click at [937, 662] on button "Filter" at bounding box center [941, 653] width 70 height 29
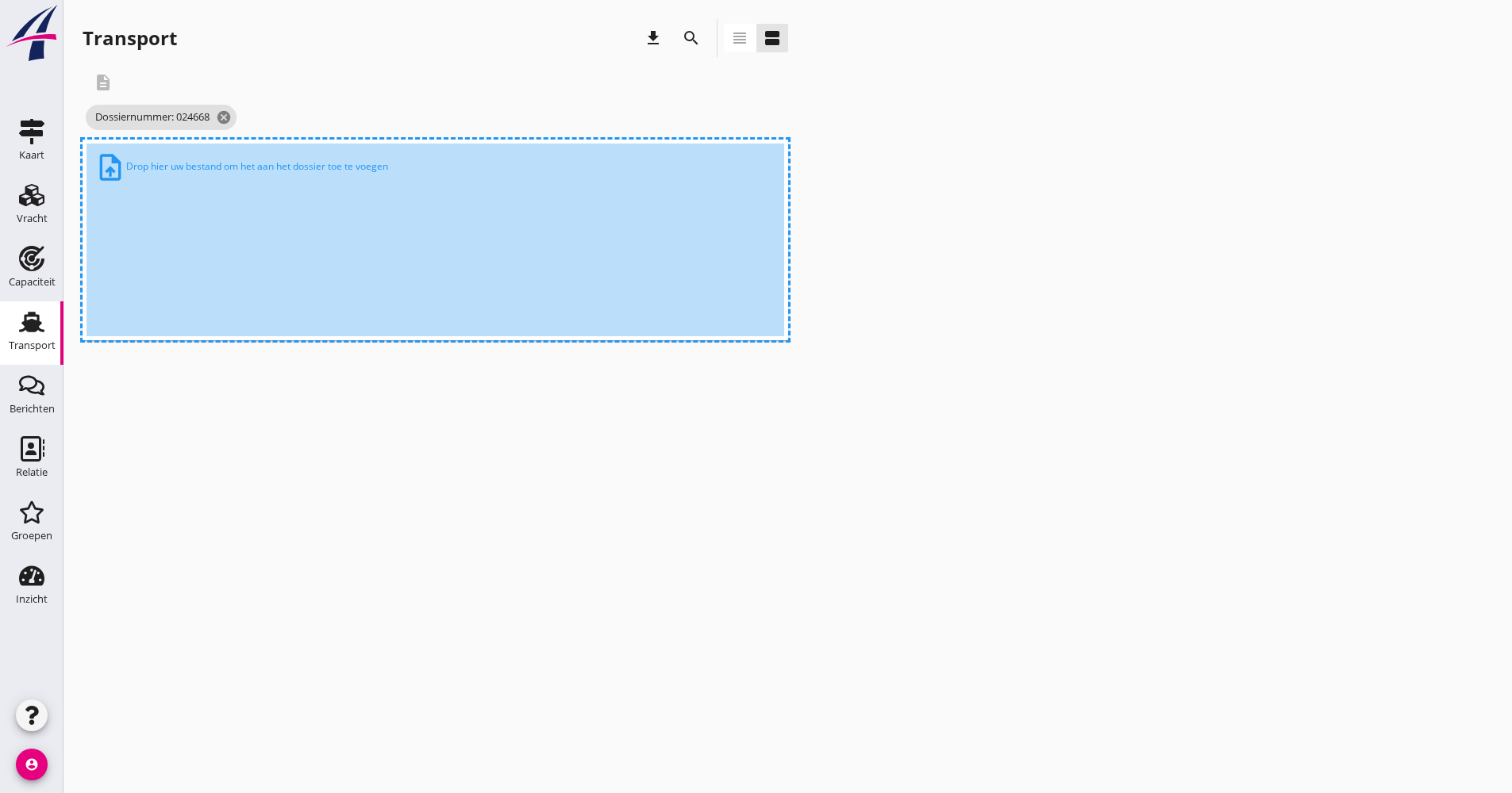
click at [511, 334] on div "upload_file Drop hier uw bestand om het aan het dossier toe te voegen" at bounding box center [436, 240] width 698 height 193
drag, startPoint x: 445, startPoint y: 416, endPoint x: 445, endPoint y: 358, distance: 58.0
click at [444, 412] on div "cancel You are impersonating another user. Transport download search view_headl…" at bounding box center [788, 396] width 1448 height 793
click at [216, 115] on span "Dossiernummer: 024668 cancel" at bounding box center [161, 118] width 151 height 25
click at [228, 119] on icon "cancel" at bounding box center [224, 118] width 16 height 16
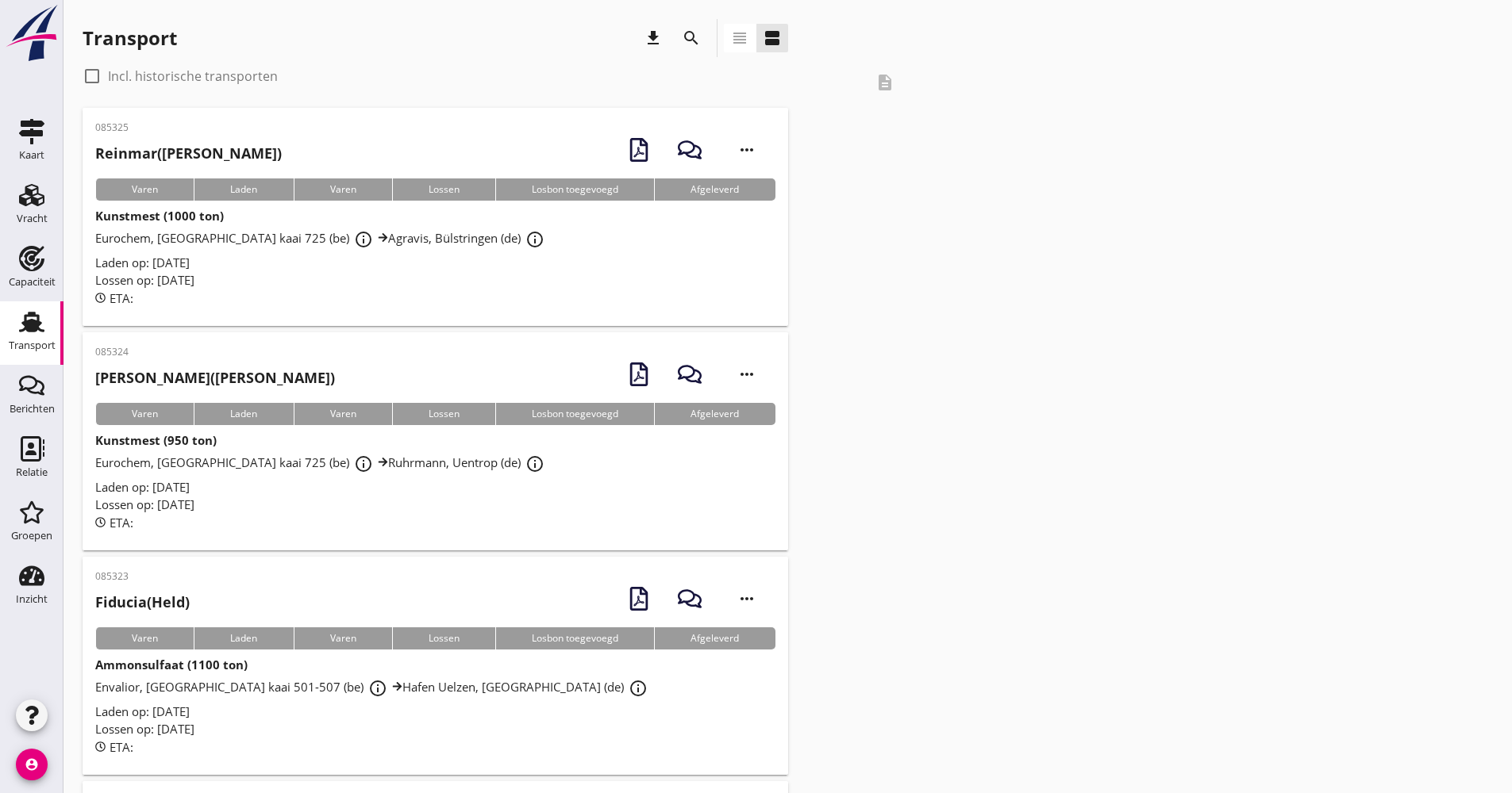
click at [698, 33] on icon "search" at bounding box center [691, 38] width 19 height 19
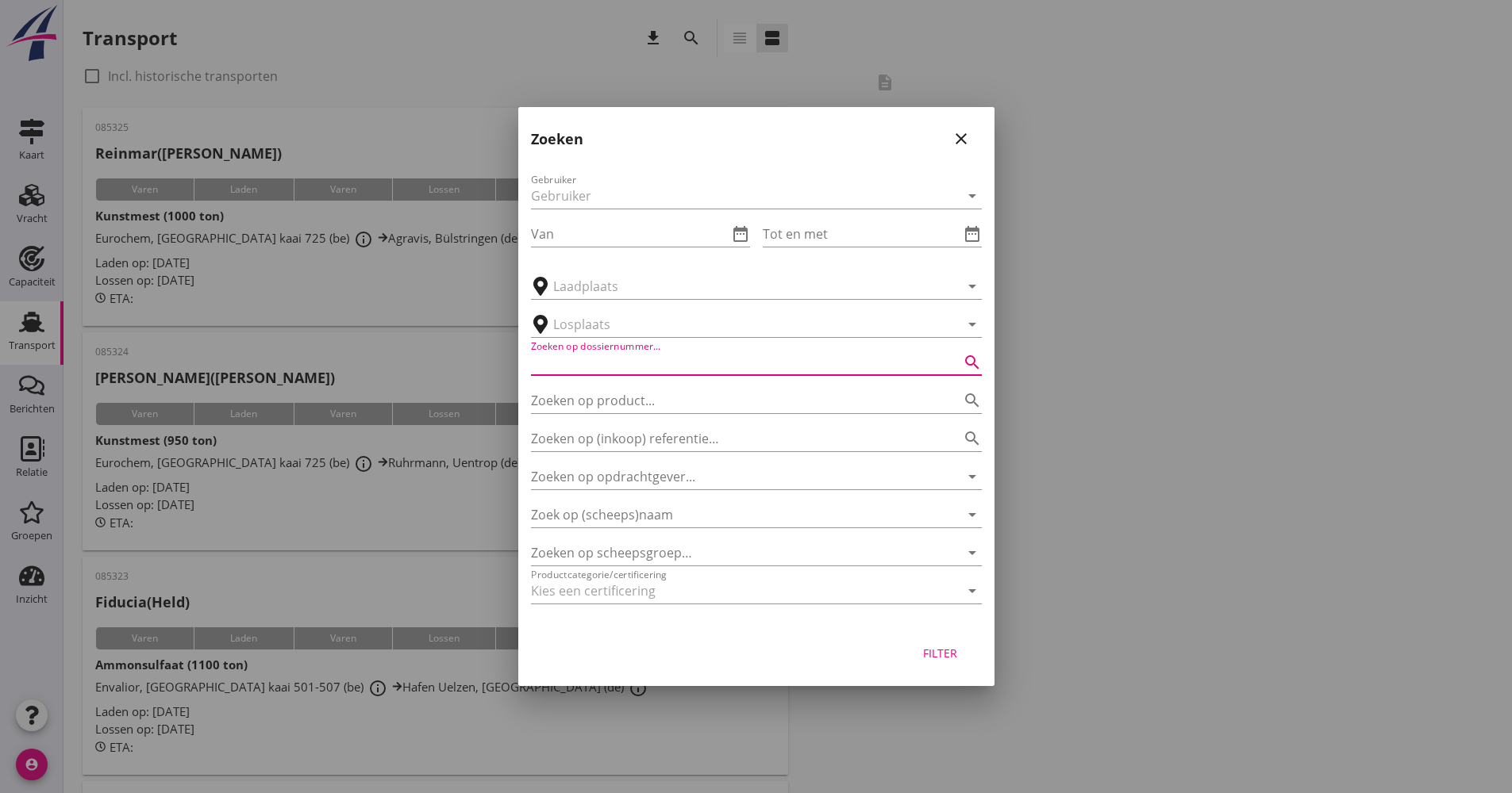
click at [634, 363] on input "Zoeken op dossiernummer..." at bounding box center [734, 362] width 406 height 25
type input "024668"
click at [953, 652] on div "Filter" at bounding box center [941, 653] width 45 height 17
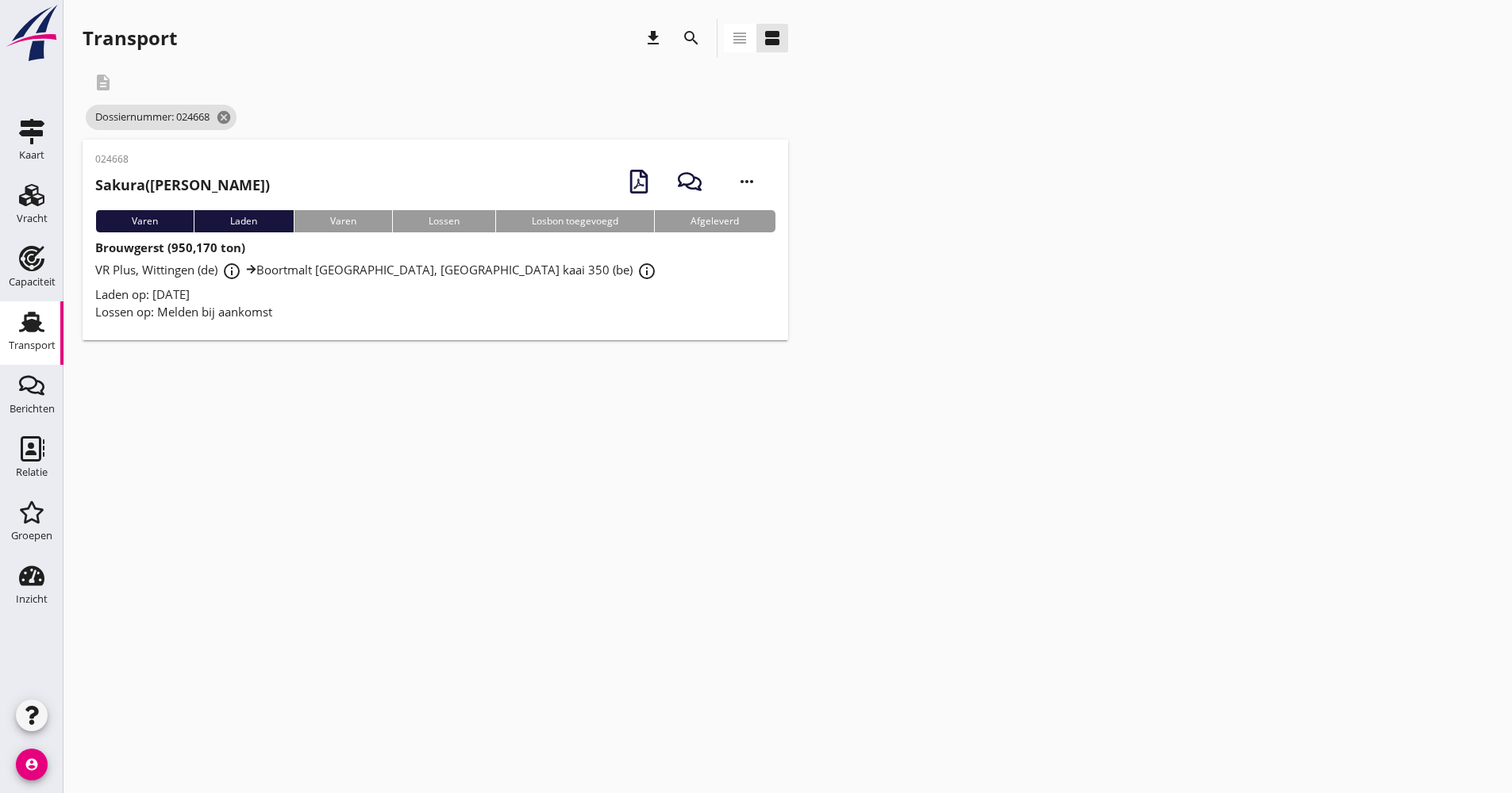
click at [548, 283] on div "VR Plus, [GEOGRAPHIC_DATA] (de) info_outline Boortmalt [GEOGRAPHIC_DATA], [GEOG…" at bounding box center [436, 271] width 680 height 29
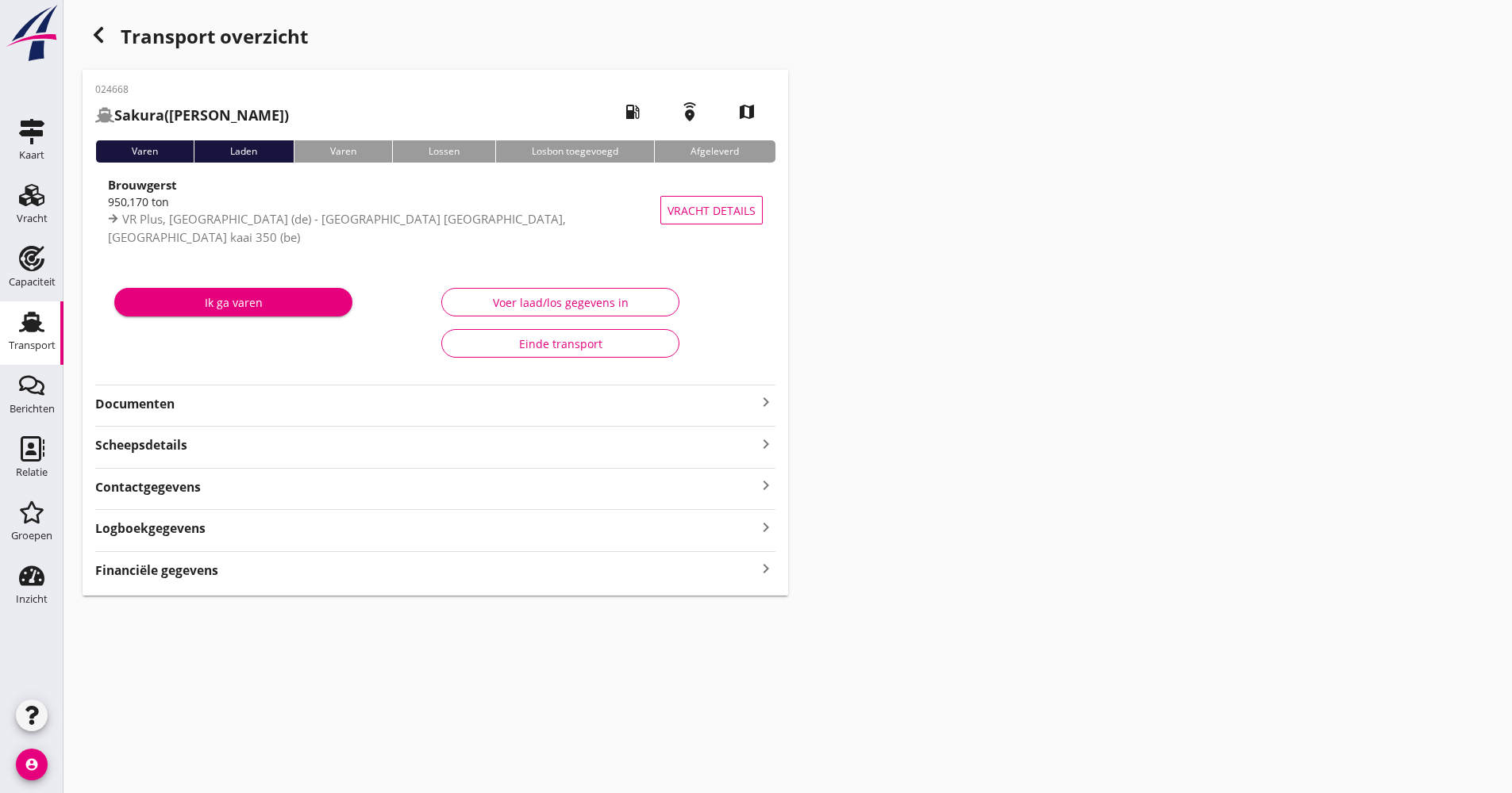
click at [364, 410] on strong "Documenten" at bounding box center [426, 404] width 661 height 18
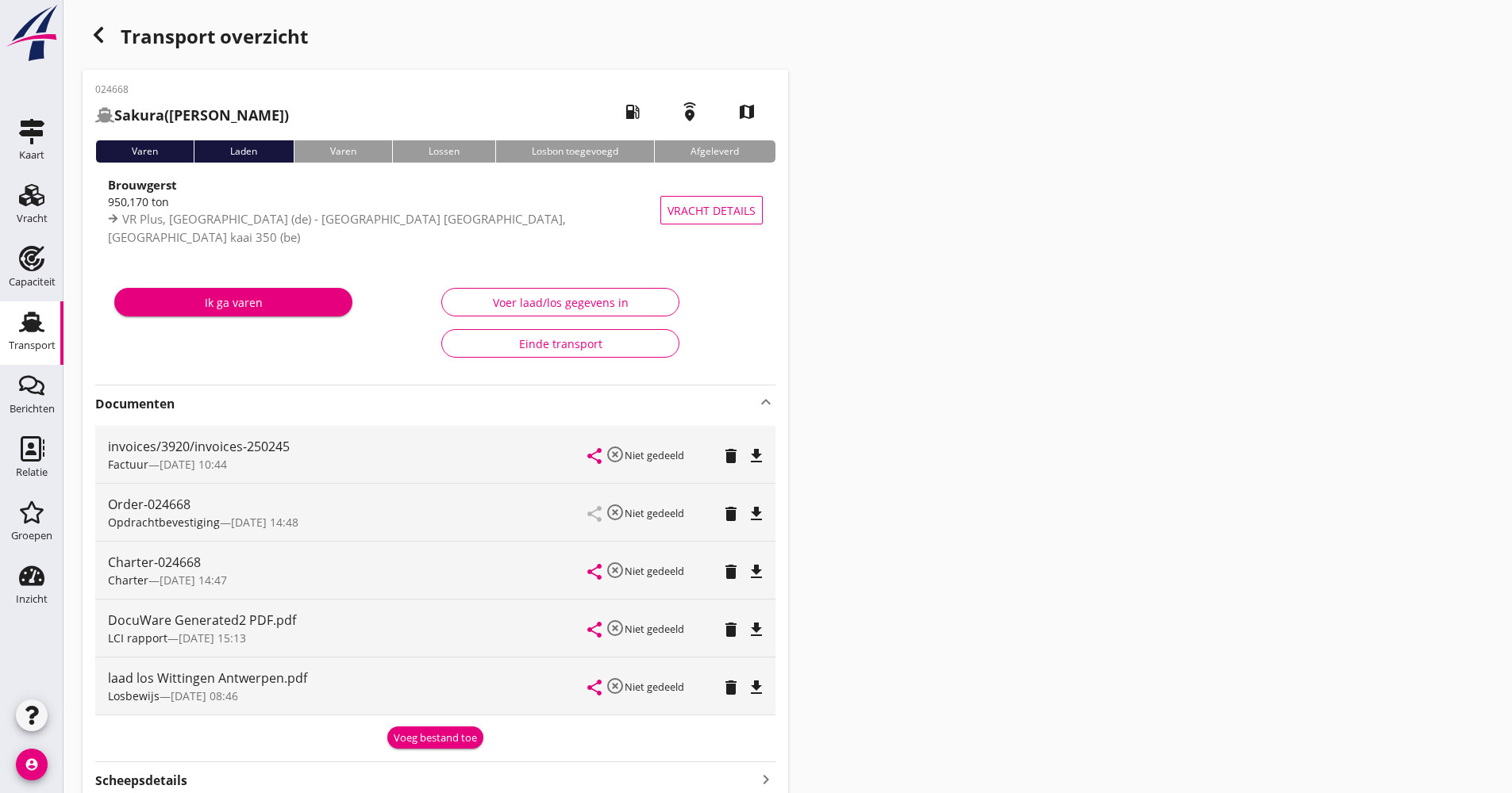
click at [364, 410] on strong "Documenten" at bounding box center [426, 404] width 661 height 18
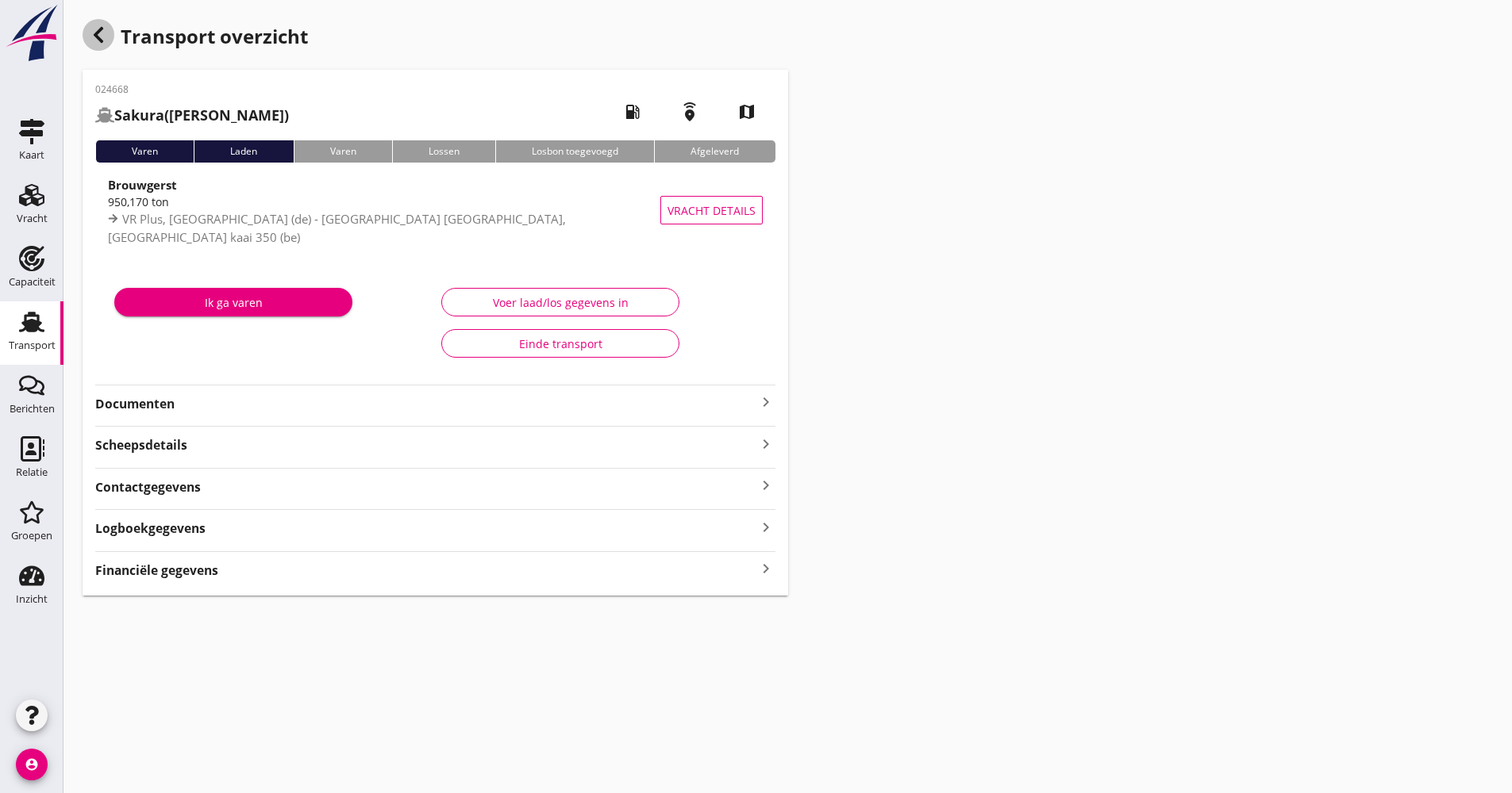
click at [104, 33] on icon "button" at bounding box center [99, 35] width 19 height 19
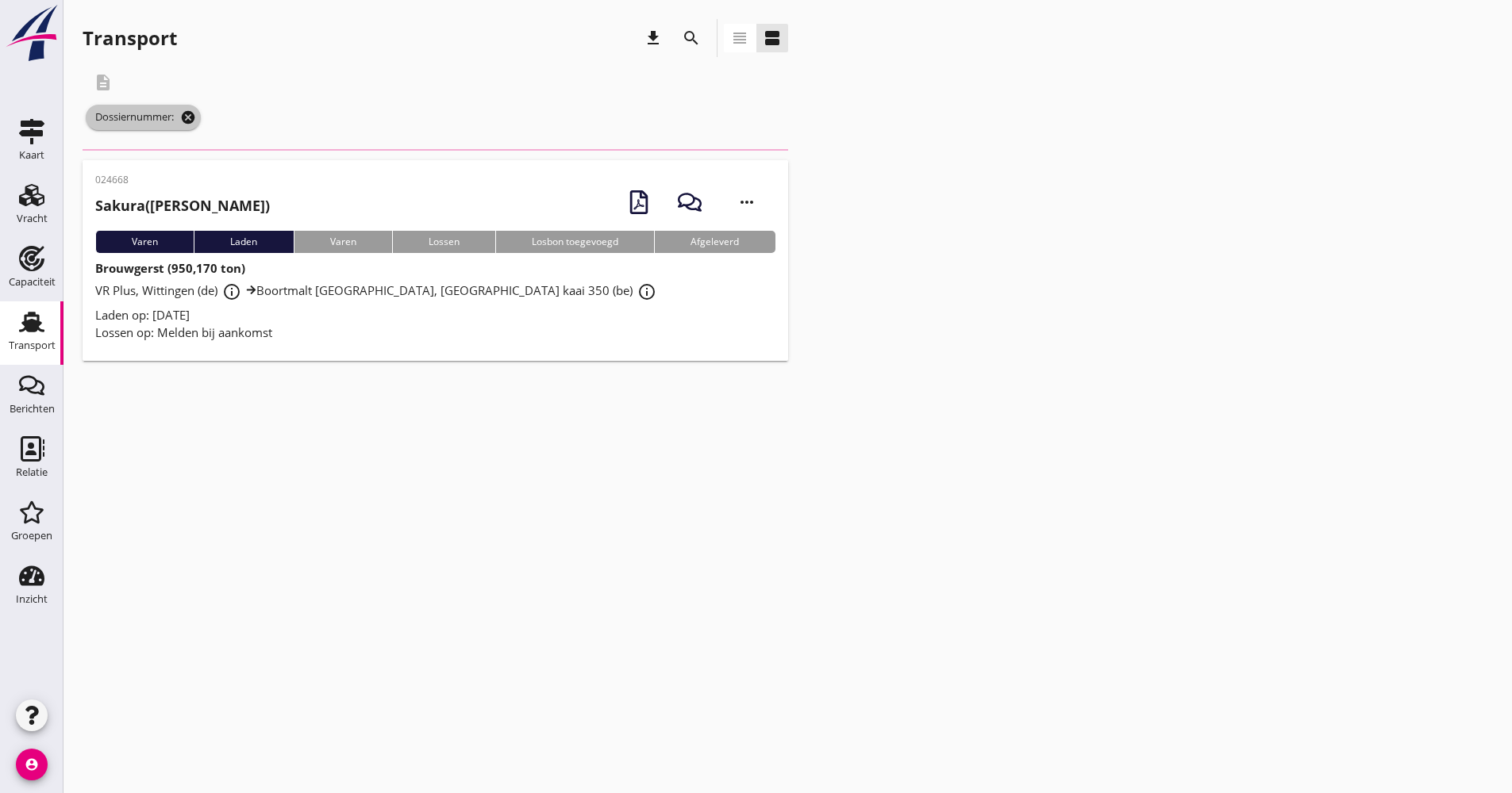
click at [188, 116] on icon "cancel" at bounding box center [188, 118] width 16 height 16
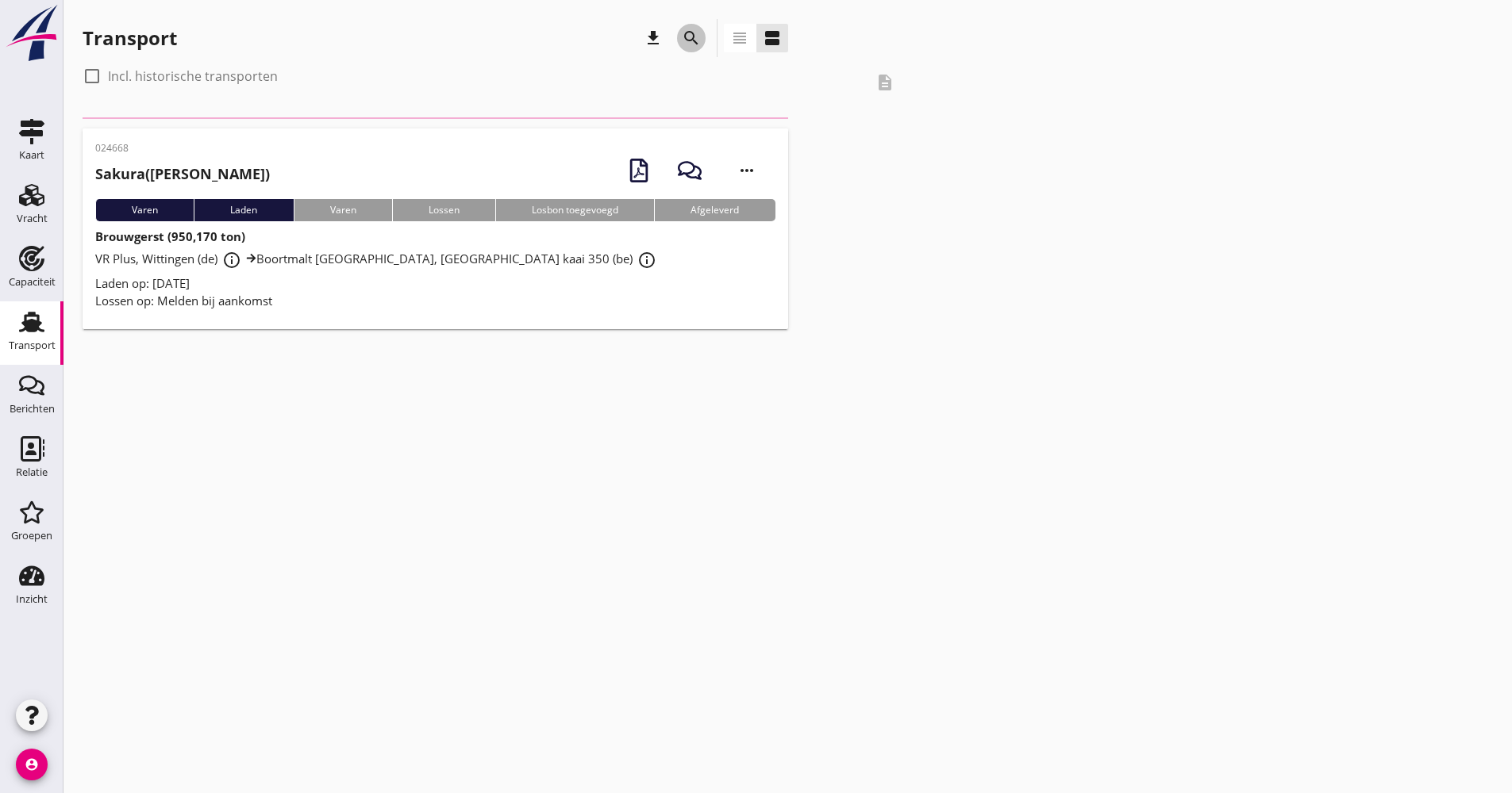
click at [685, 47] on icon "search" at bounding box center [691, 38] width 19 height 19
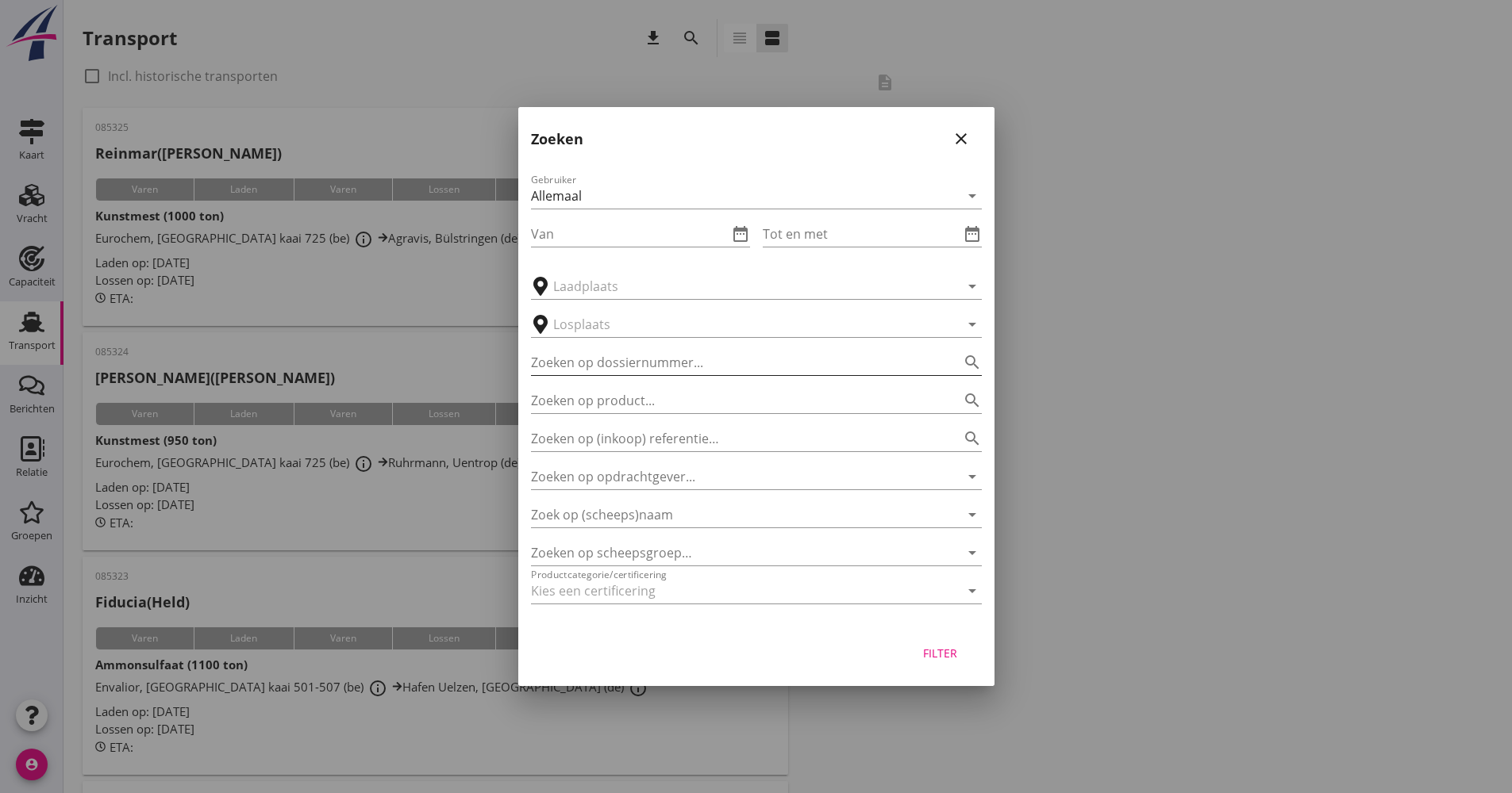
click at [624, 362] on input "Zoeken op dossiernummer..." at bounding box center [734, 362] width 406 height 25
type input "024663"
drag, startPoint x: 943, startPoint y: 663, endPoint x: 938, endPoint y: 672, distance: 10.3
click at [943, 662] on button "Filter" at bounding box center [941, 653] width 70 height 29
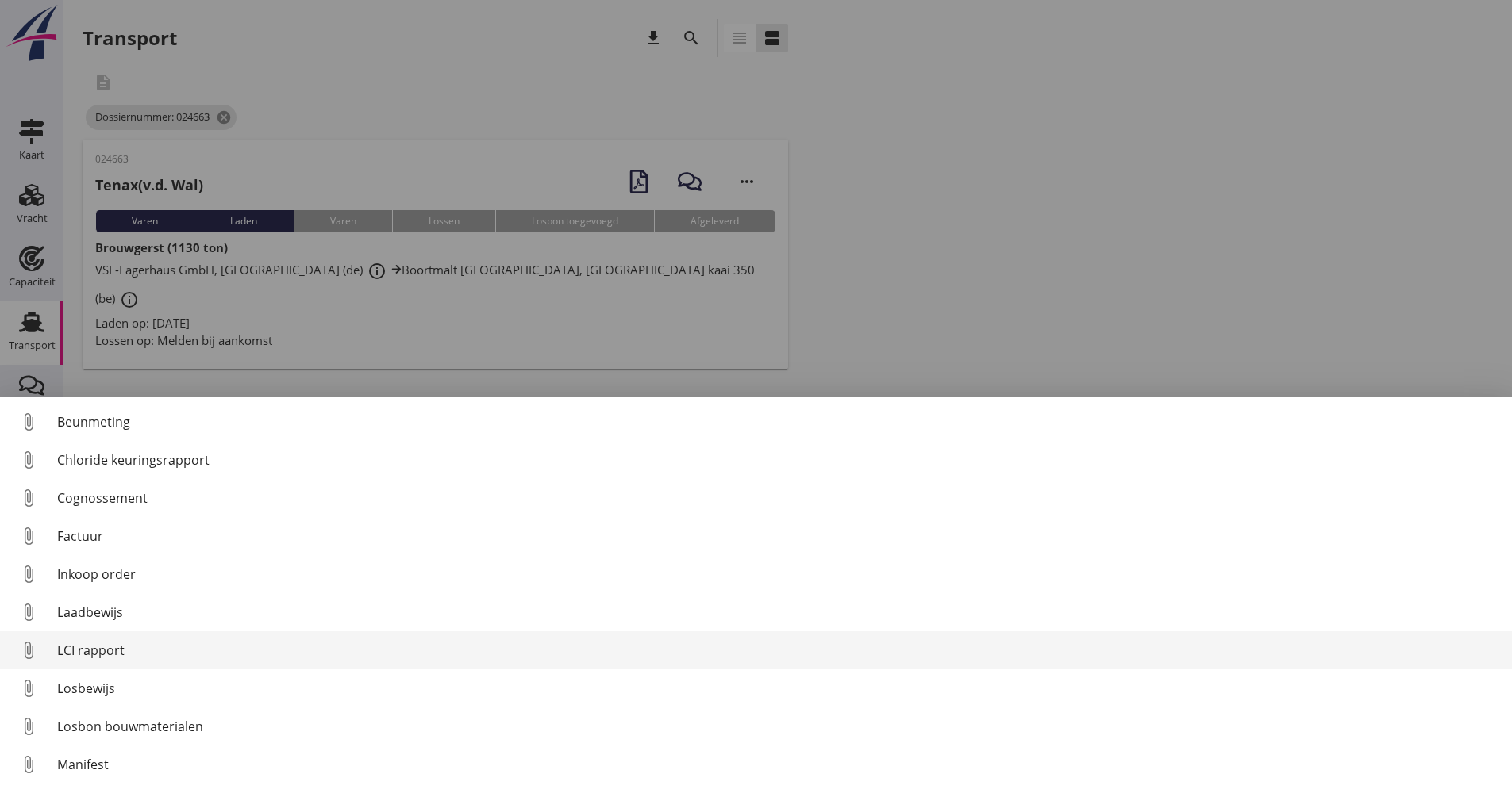
click at [109, 643] on div "LCI rapport" at bounding box center [778, 650] width 1443 height 19
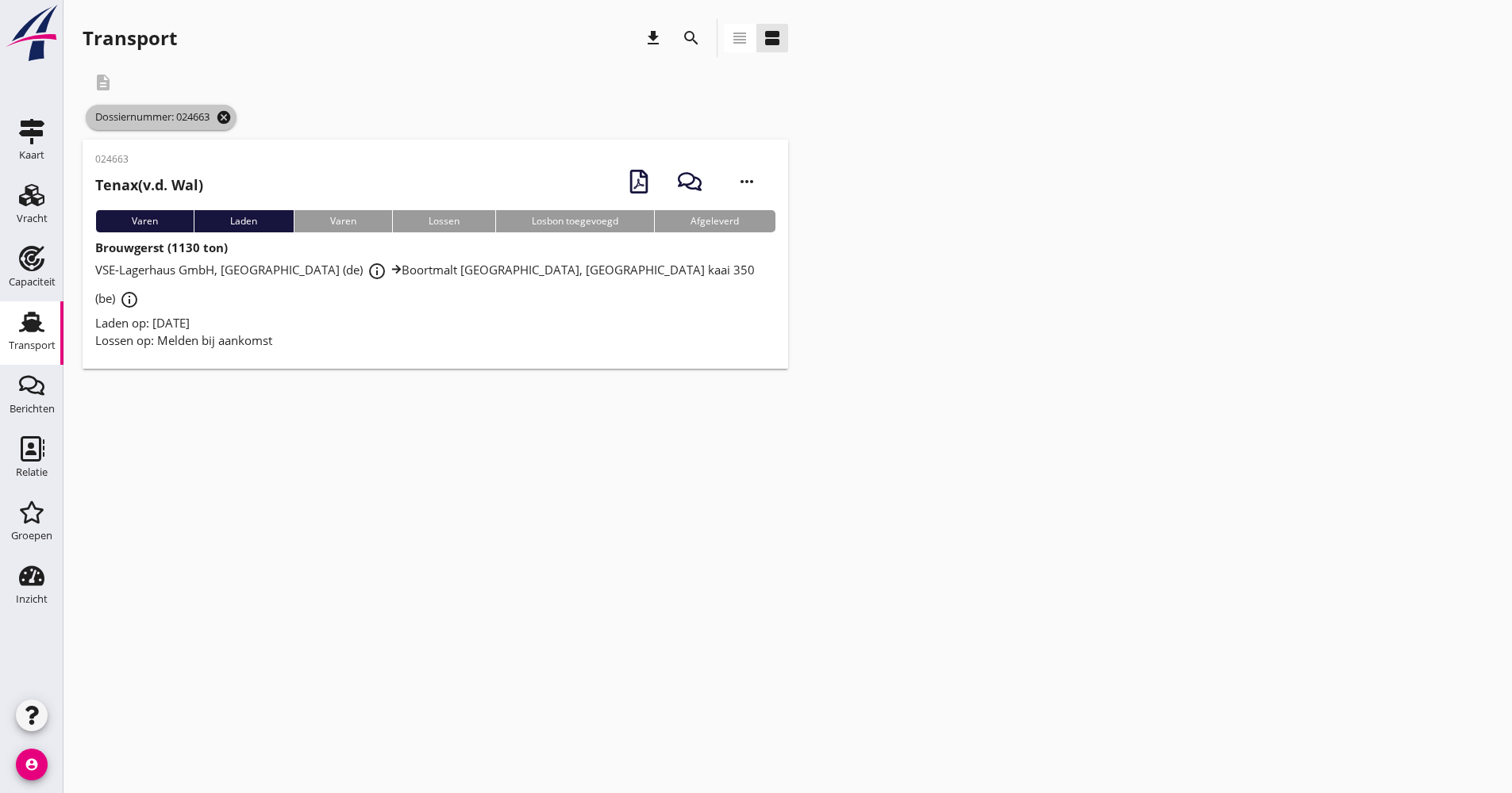
drag, startPoint x: 232, startPoint y: 119, endPoint x: 205, endPoint y: 107, distance: 29.5
click at [231, 118] on icon "cancel" at bounding box center [224, 118] width 16 height 16
